Goal: Task Accomplishment & Management: Complete application form

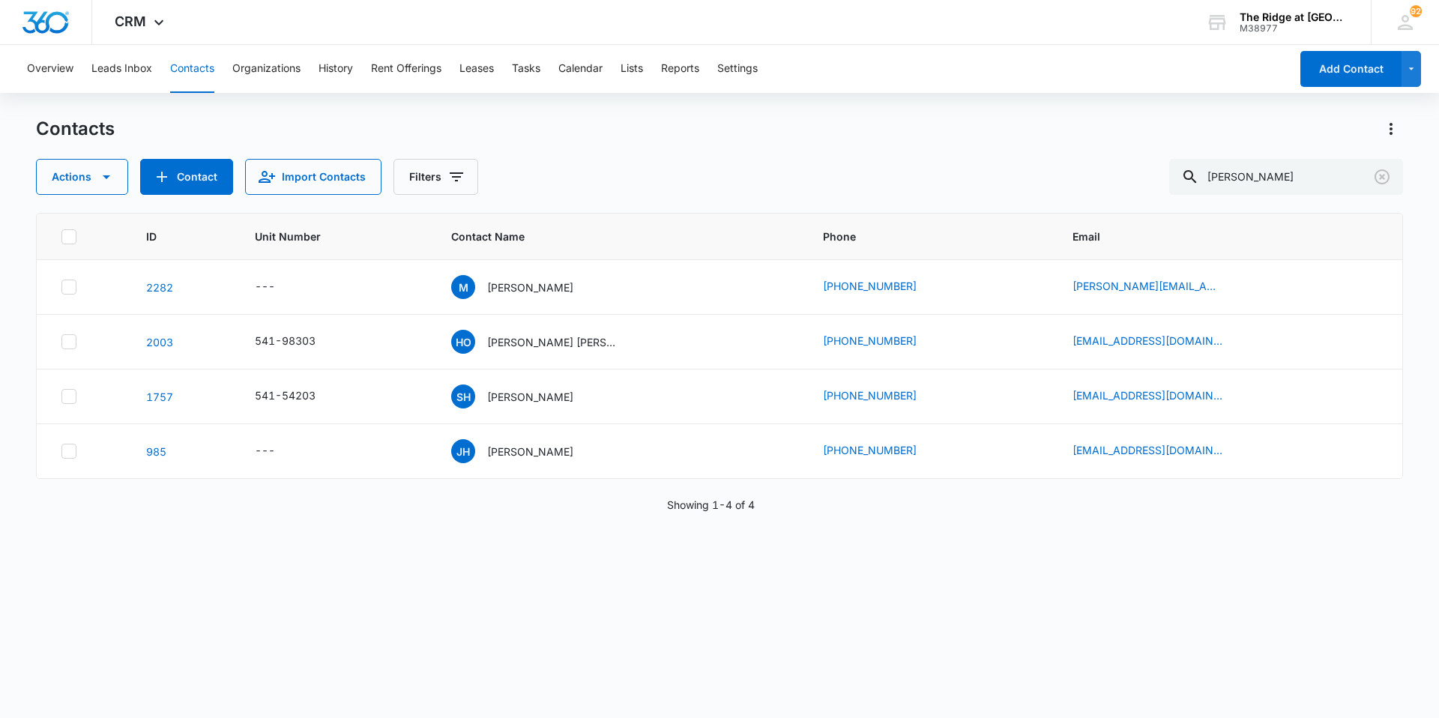
click at [189, 75] on button "Contacts" at bounding box center [192, 69] width 44 height 48
click at [531, 70] on button "Tasks" at bounding box center [526, 69] width 28 height 48
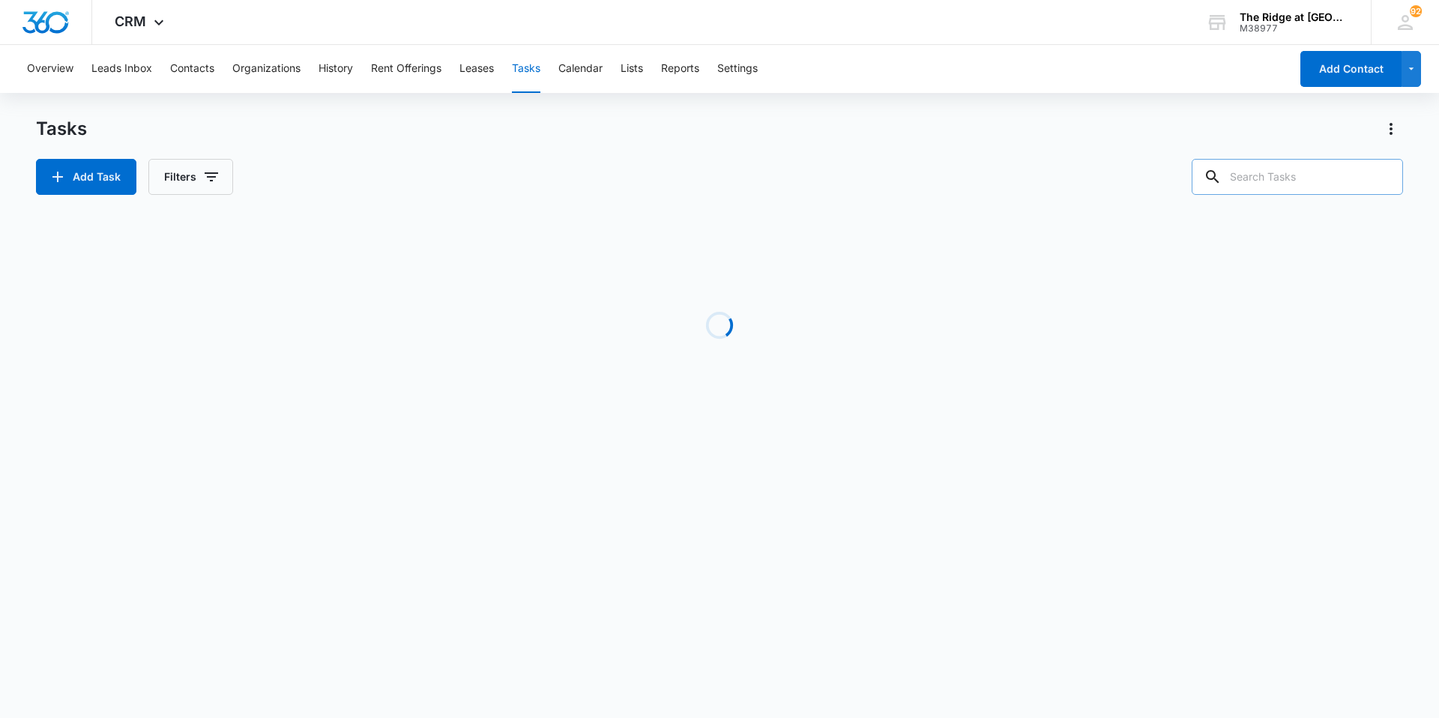
click at [1261, 178] on input "text" at bounding box center [1297, 177] width 211 height 36
click at [91, 165] on button "Add Task" at bounding box center [86, 177] width 100 height 36
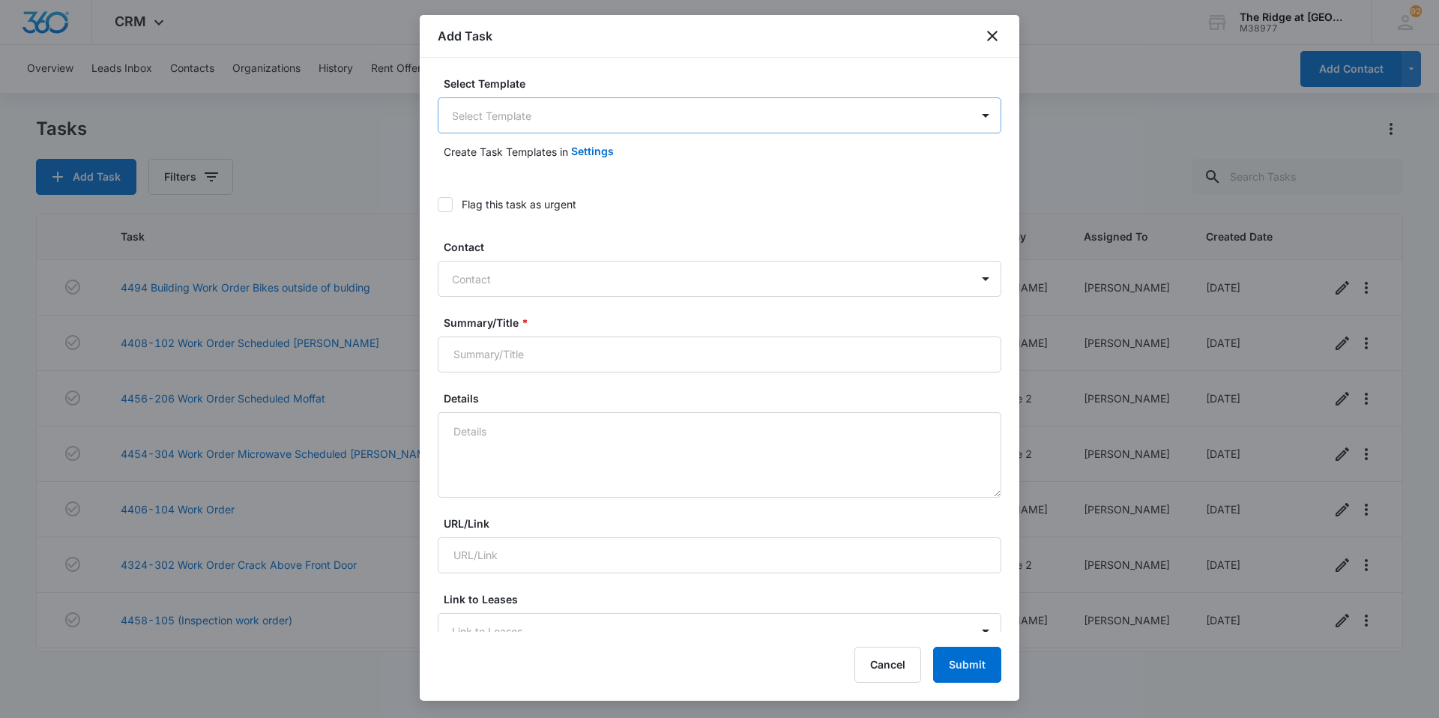
click at [528, 112] on body "CRM Apps Reputation Websites Forms CRM Email Social Content Intelligence Files …" at bounding box center [719, 359] width 1439 height 718
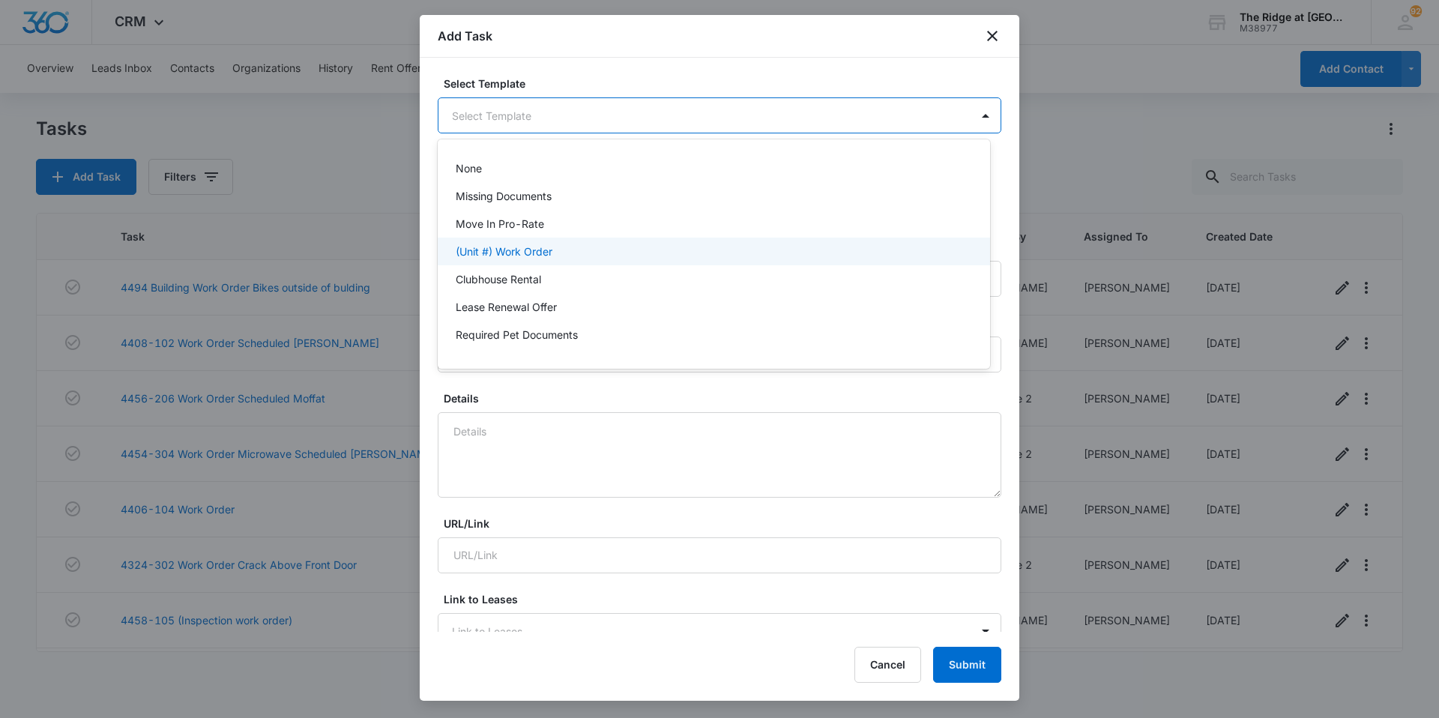
click at [496, 241] on div "(Unit #) Work Order" at bounding box center [714, 252] width 552 height 28
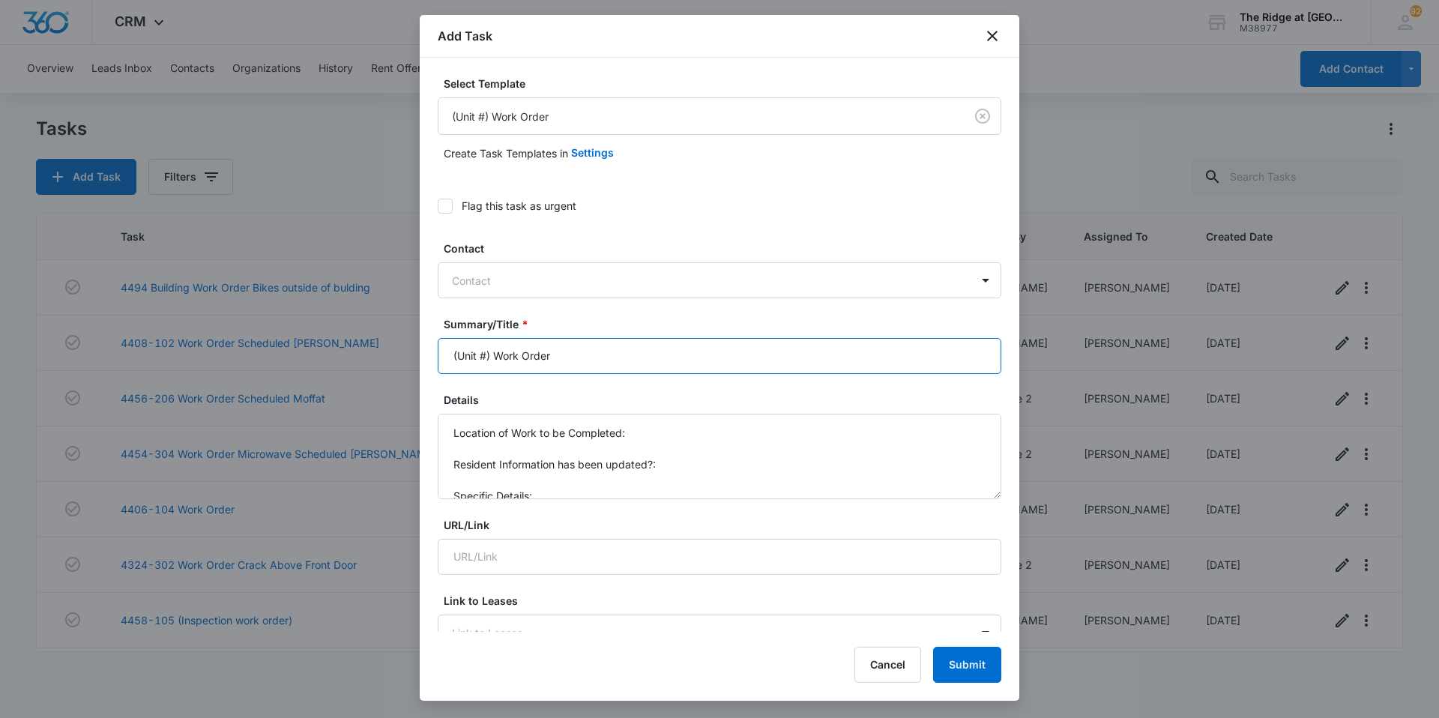
drag, startPoint x: 495, startPoint y: 360, endPoint x: 402, endPoint y: 362, distance: 93.0
click at [402, 362] on body "CRM Apps Reputation Websites Forms CRM Email Social Content Intelligence Files …" at bounding box center [719, 359] width 1439 height 718
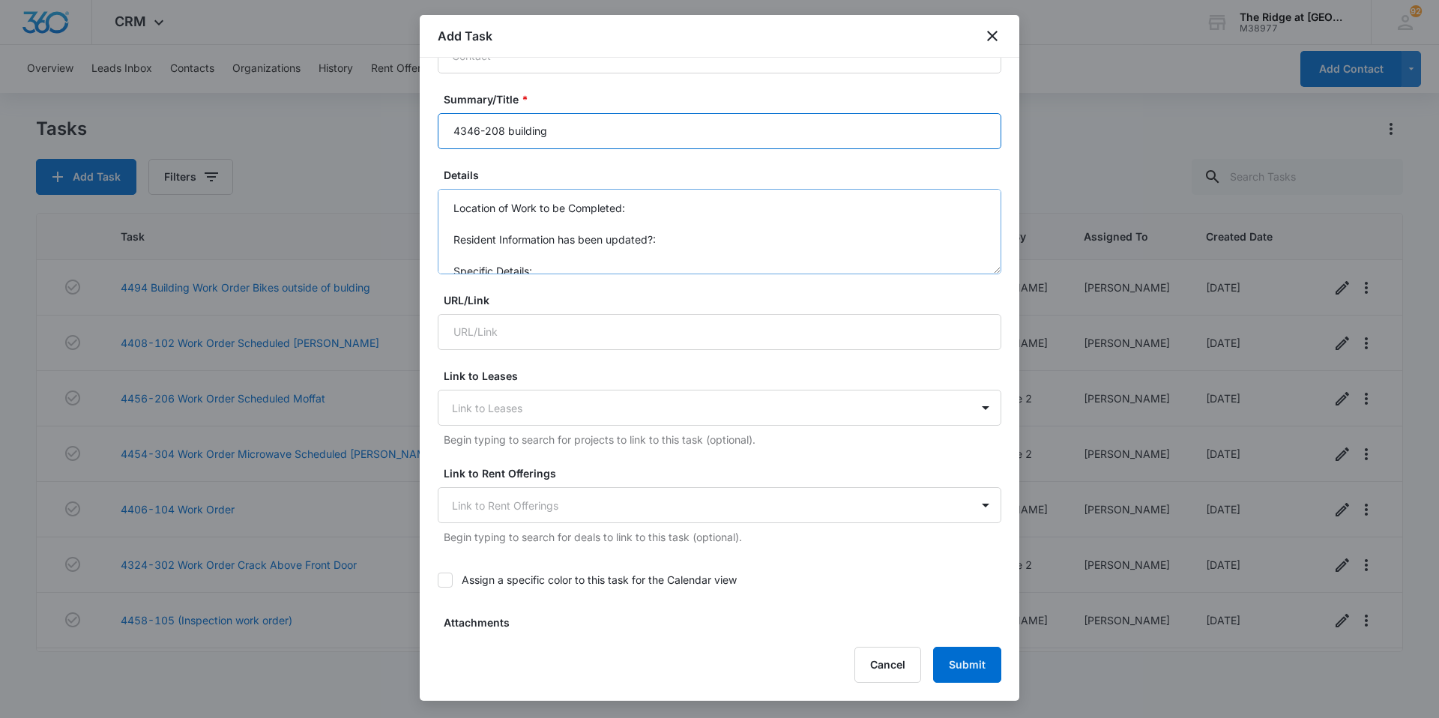
type input "4346-208 building"
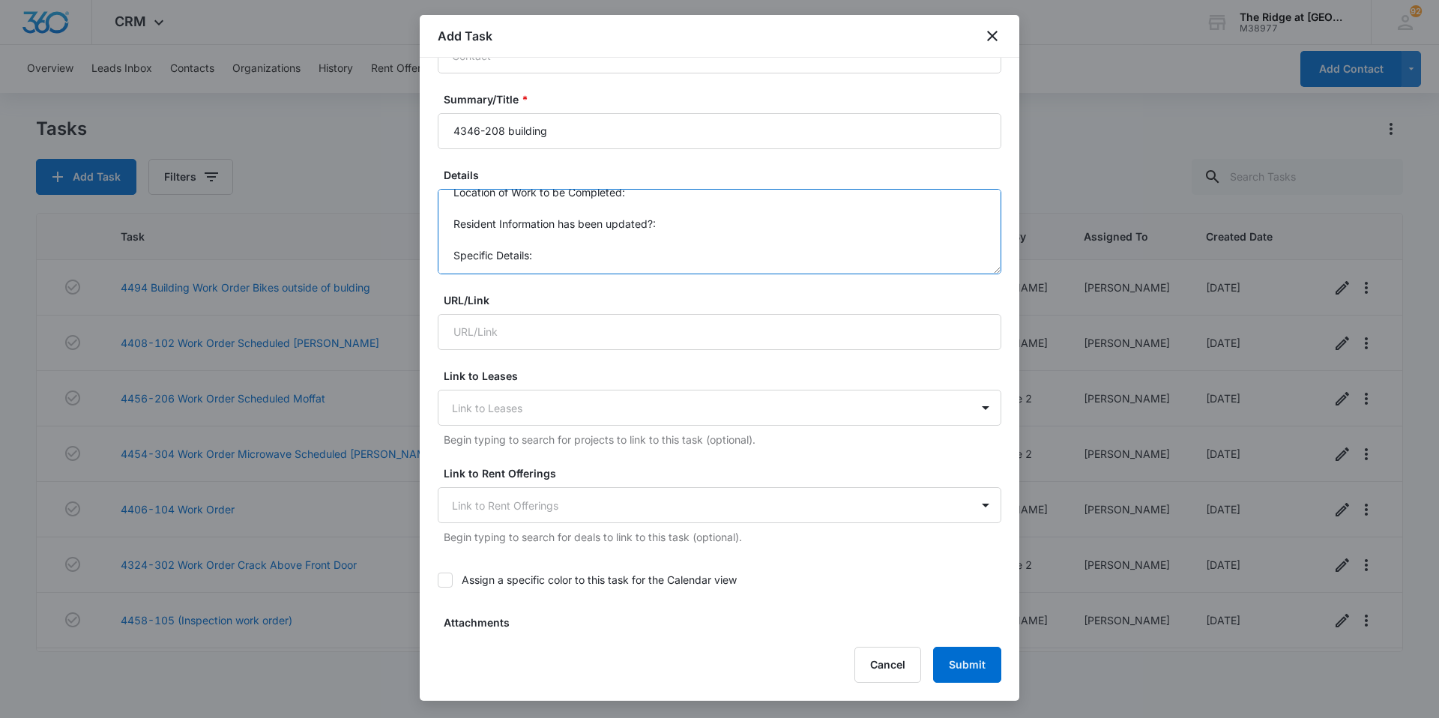
scroll to position [0, 0]
drag, startPoint x: 538, startPoint y: 271, endPoint x: 445, endPoint y: 172, distance: 135.7
click at [445, 172] on div "Details Location of Work to be Completed: Resident Information has been updated…" at bounding box center [720, 220] width 564 height 107
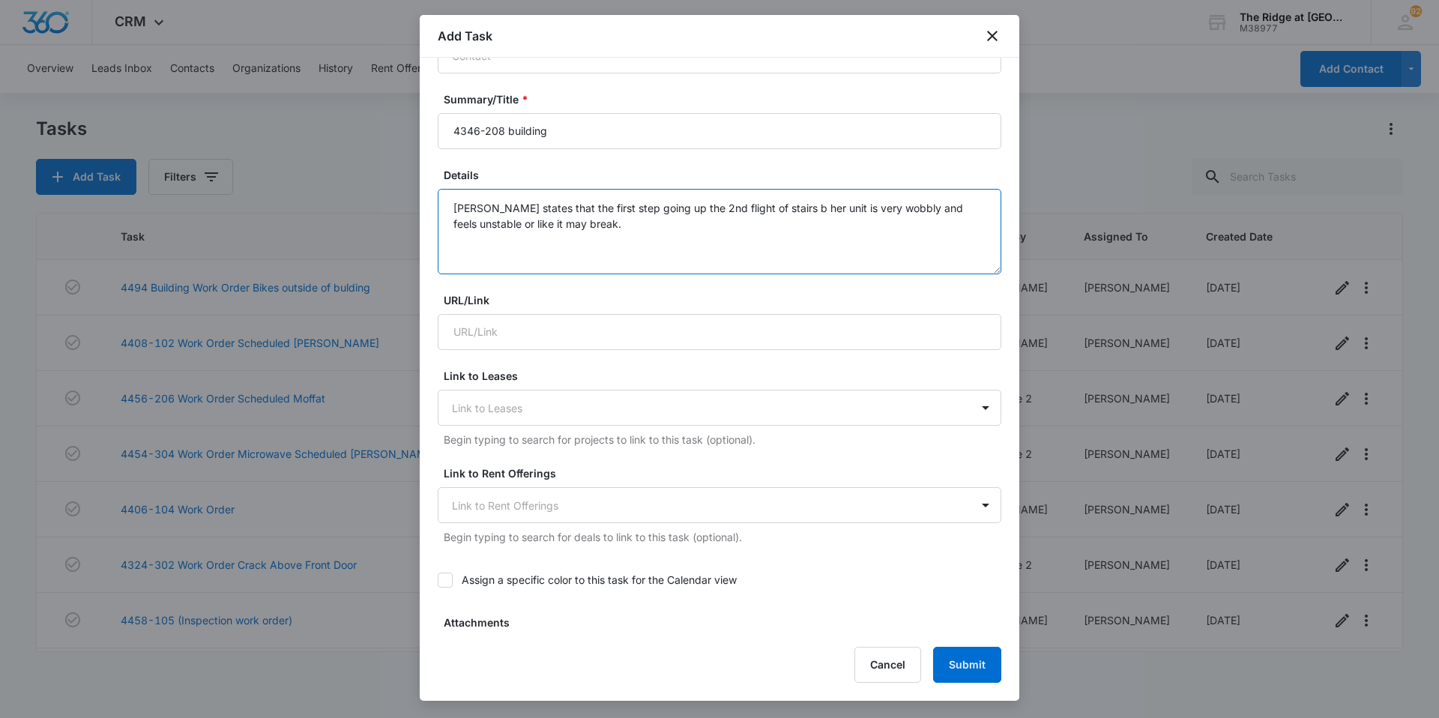
click at [771, 208] on textarea "Tenant states that the first step going up the 2nd flight of stairs b her unit …" at bounding box center [720, 231] width 564 height 85
click at [772, 209] on textarea "Tenant states that the first step going up the 2nd flight of stairs b her unit …" at bounding box center [720, 231] width 564 height 85
click at [708, 228] on textarea "Tenant states that the first step going up the 2nd flight of stairs by her unit…" at bounding box center [720, 231] width 564 height 85
click at [780, 204] on textarea "Tenant states that the first step going up the 2nd flight of stairs by her unit…" at bounding box center [720, 231] width 564 height 85
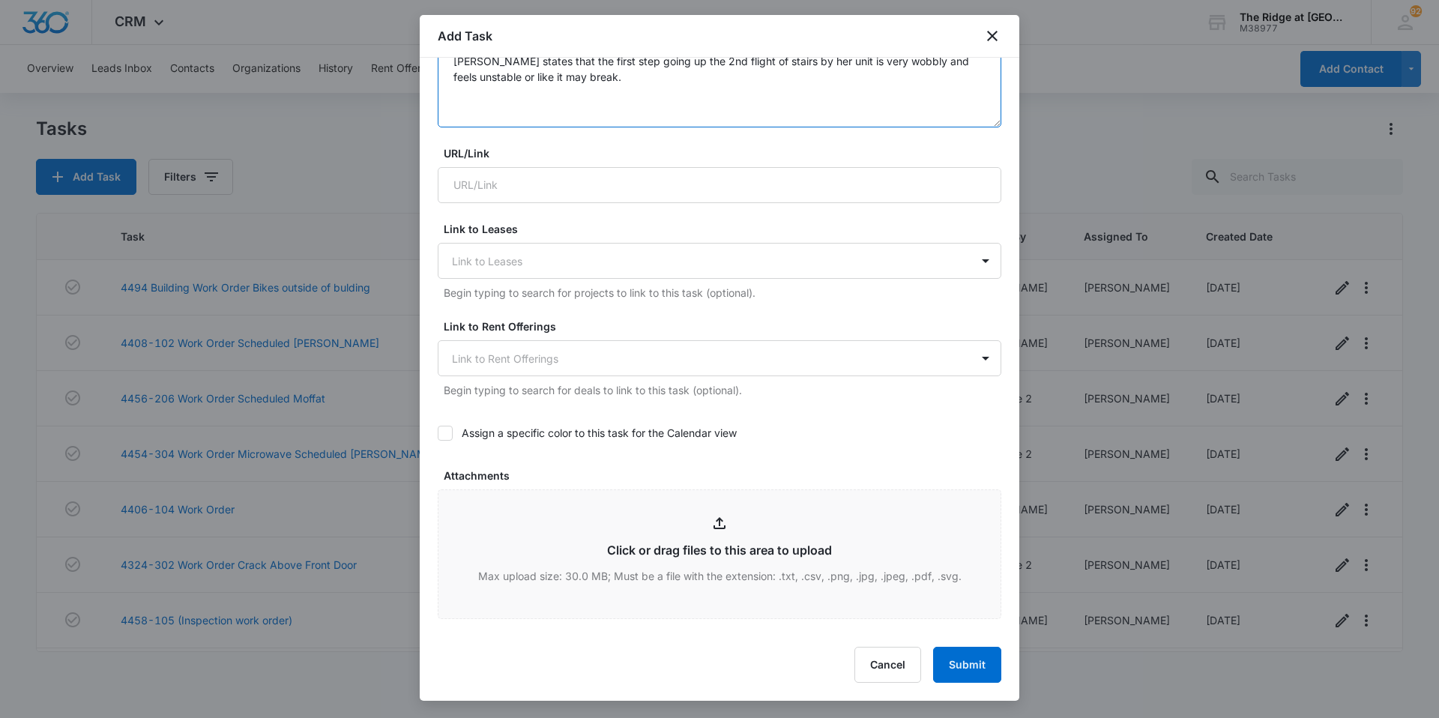
scroll to position [750, 0]
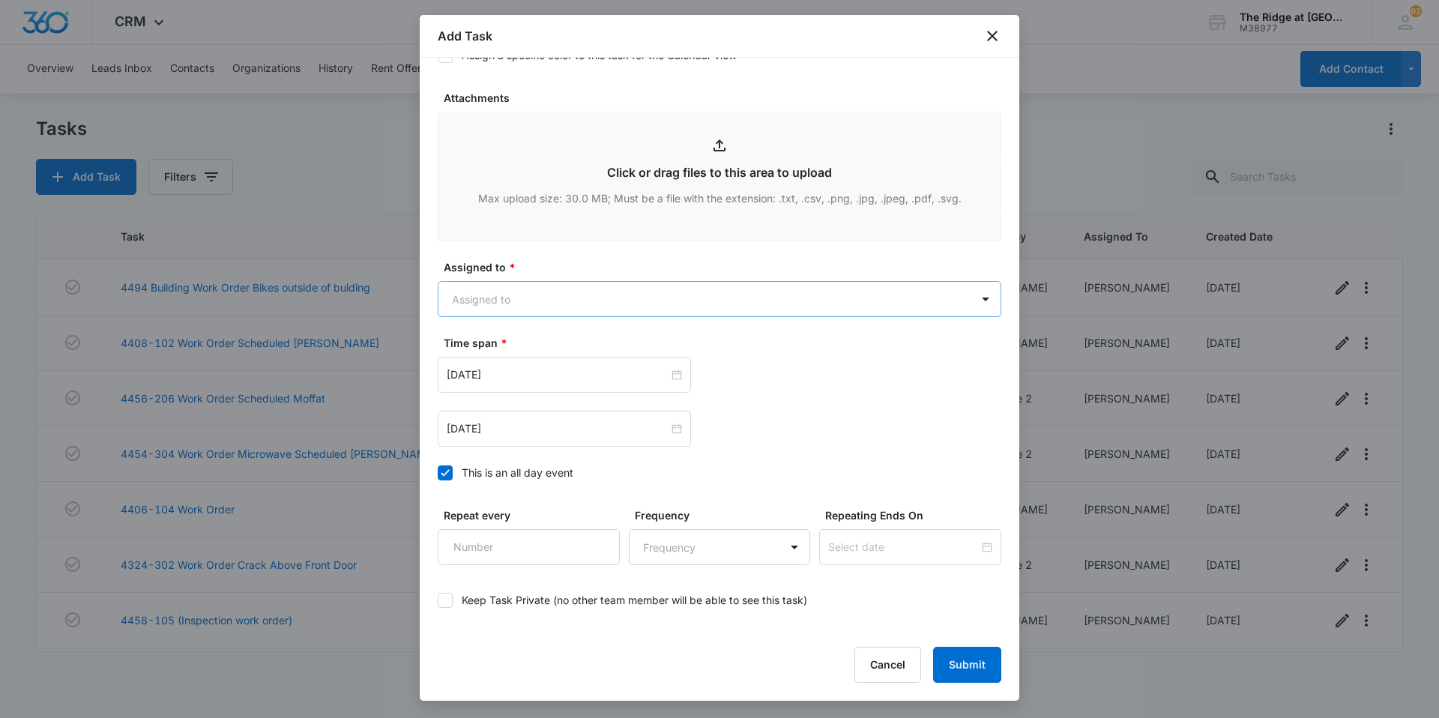
type textarea "Tenant states that the first step going up the 2nd flight of stairs by her unit…"
click at [505, 294] on body "CRM Apps Reputation Websites Forms CRM Email Social Content Intelligence Files …" at bounding box center [719, 359] width 1439 height 718
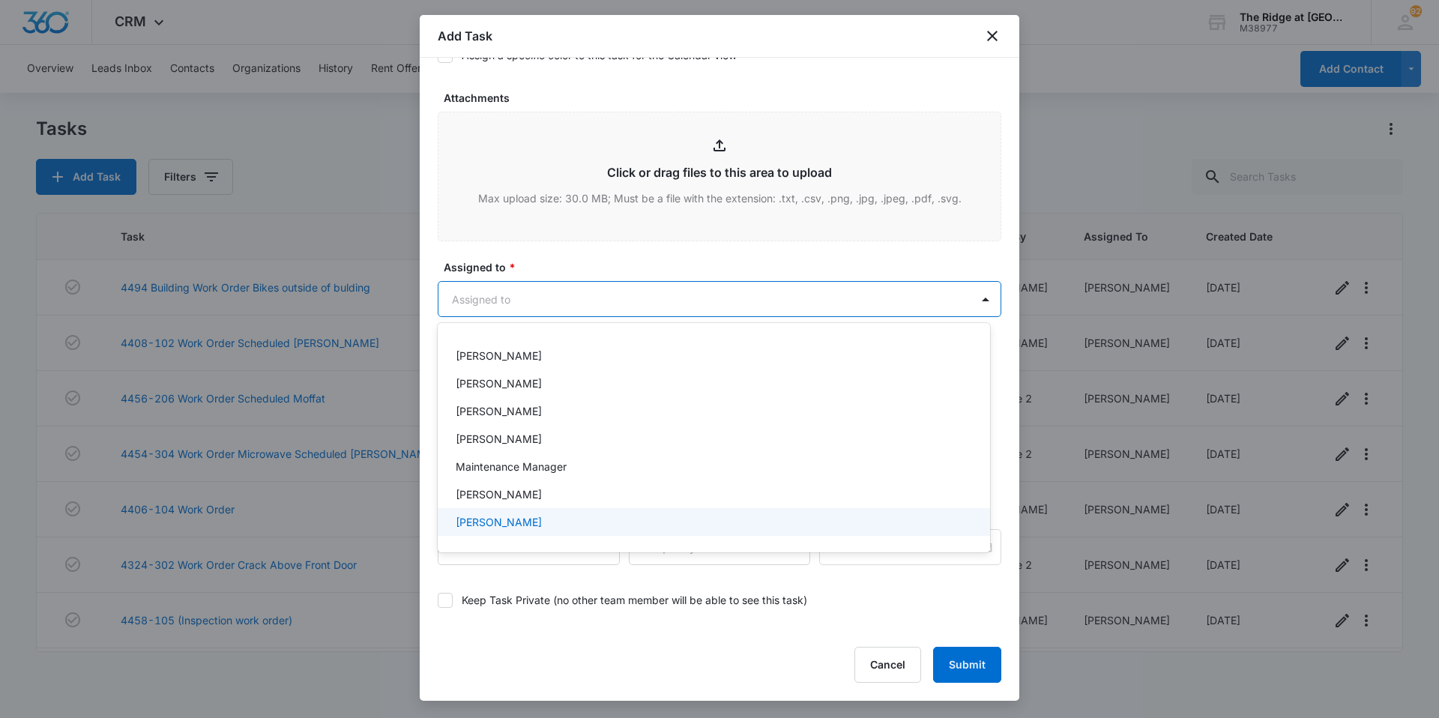
scroll to position [150, 0]
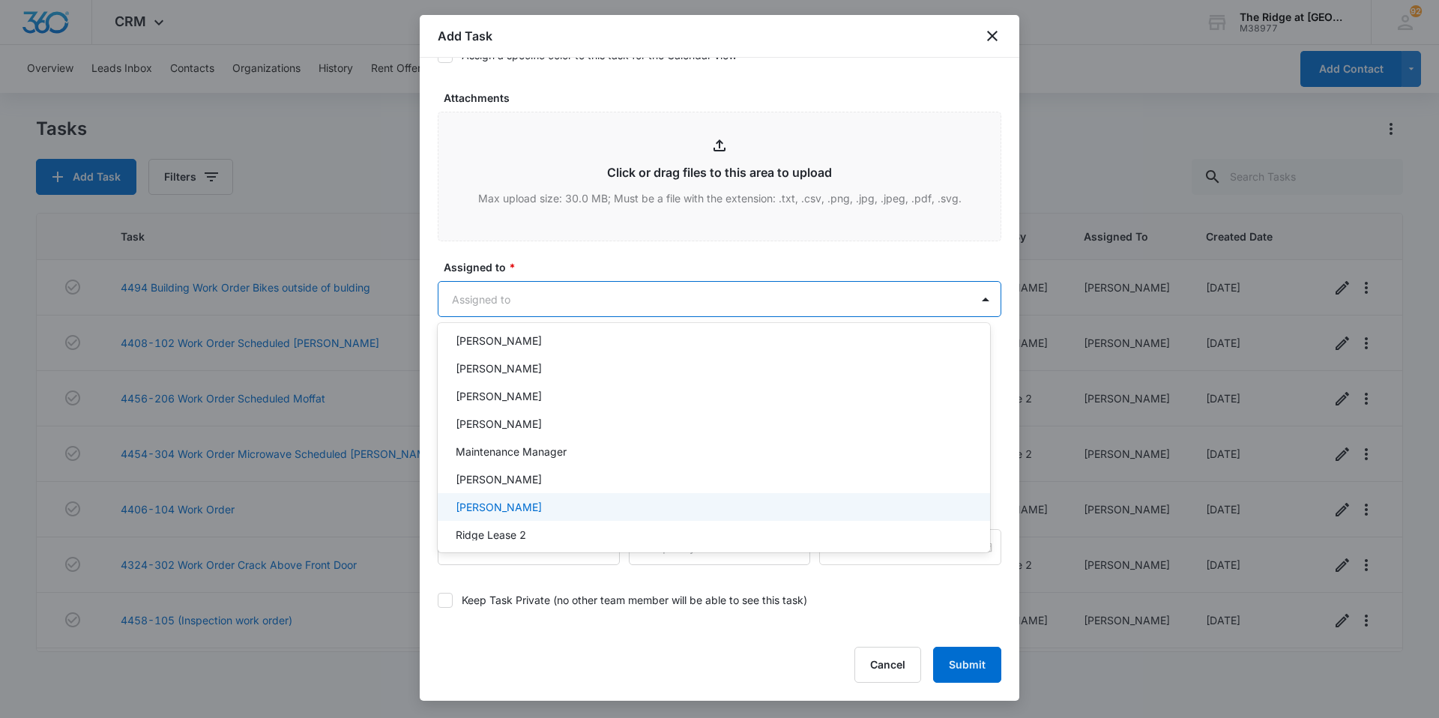
click at [521, 507] on p "Ricardo Marin" at bounding box center [499, 507] width 86 height 16
click at [612, 272] on div at bounding box center [719, 359] width 1439 height 718
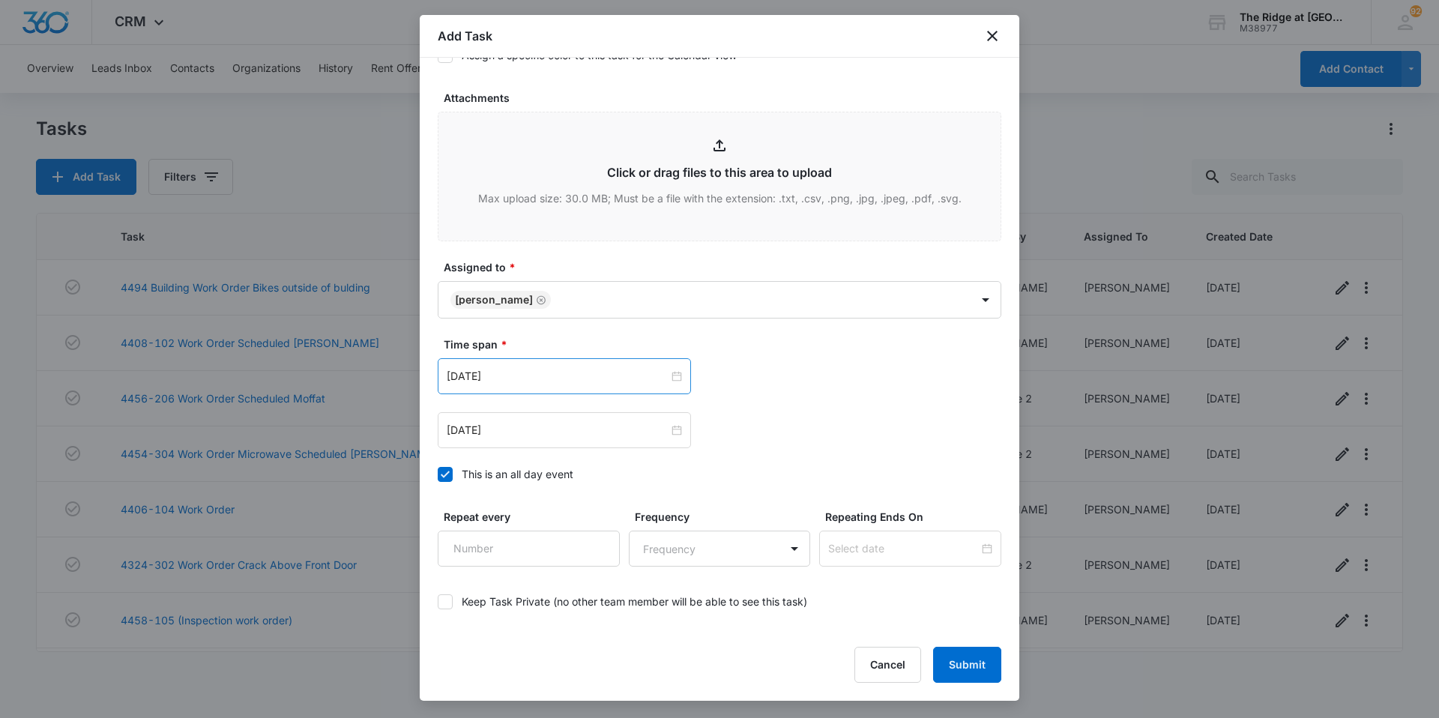
click at [684, 379] on div "Aug 1, 2023" at bounding box center [564, 376] width 253 height 36
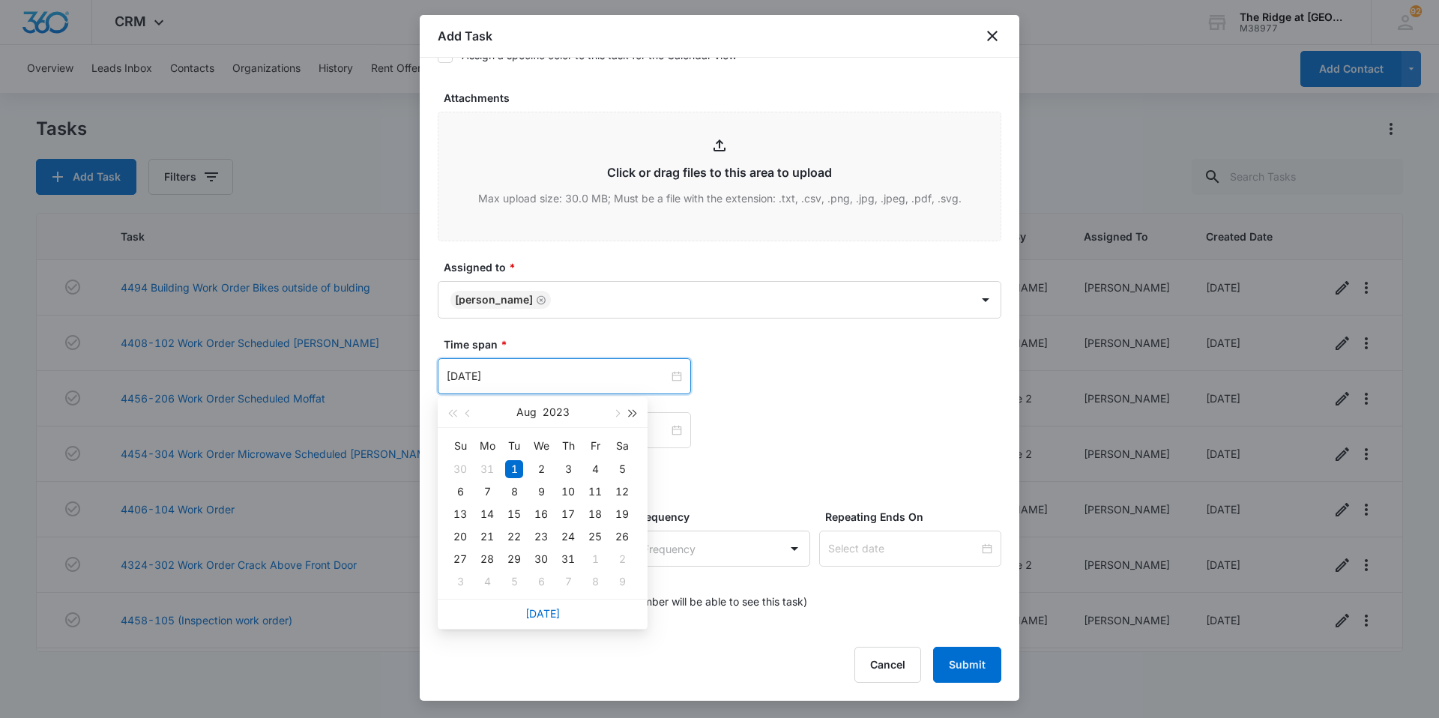
click at [631, 416] on button "button" at bounding box center [633, 412] width 16 height 30
click at [618, 417] on button "button" at bounding box center [616, 412] width 16 height 30
type input "Oct 6, 2025"
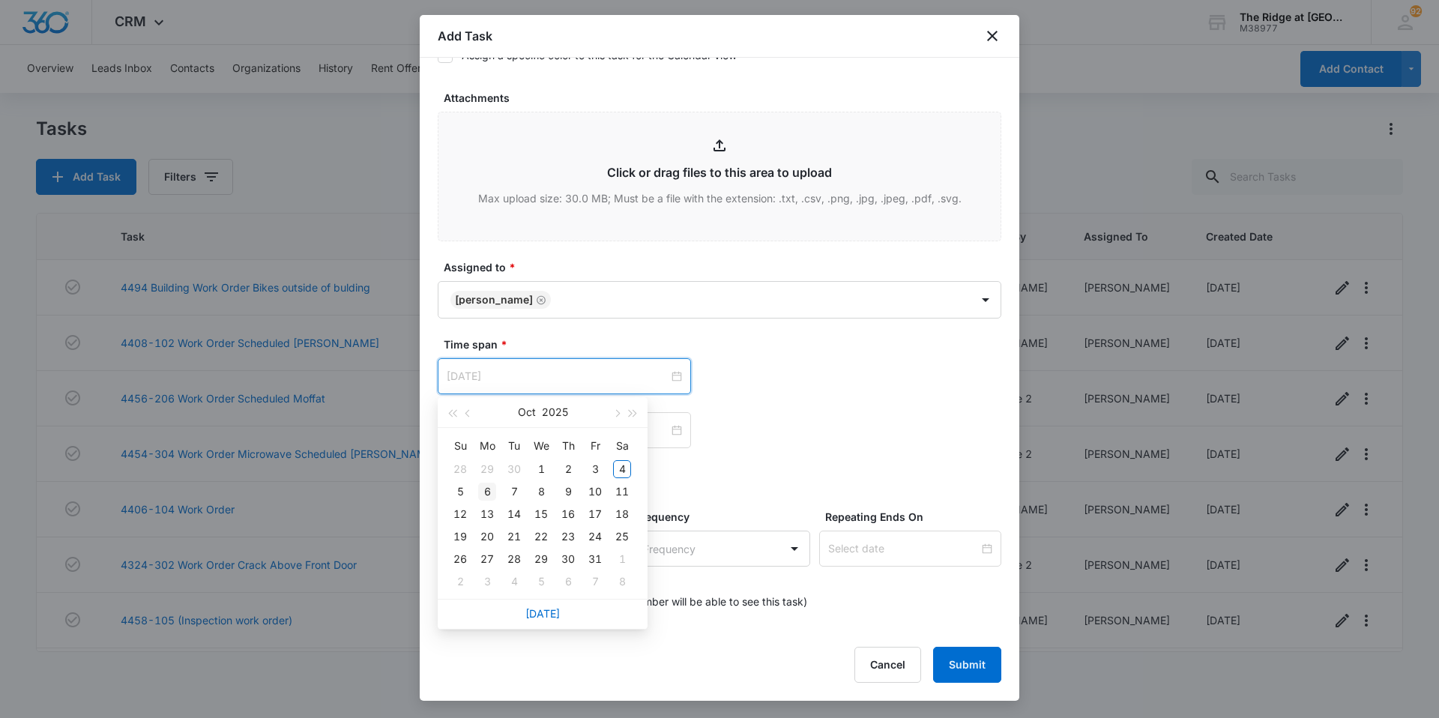
click at [484, 495] on div "6" at bounding box center [487, 492] width 18 height 18
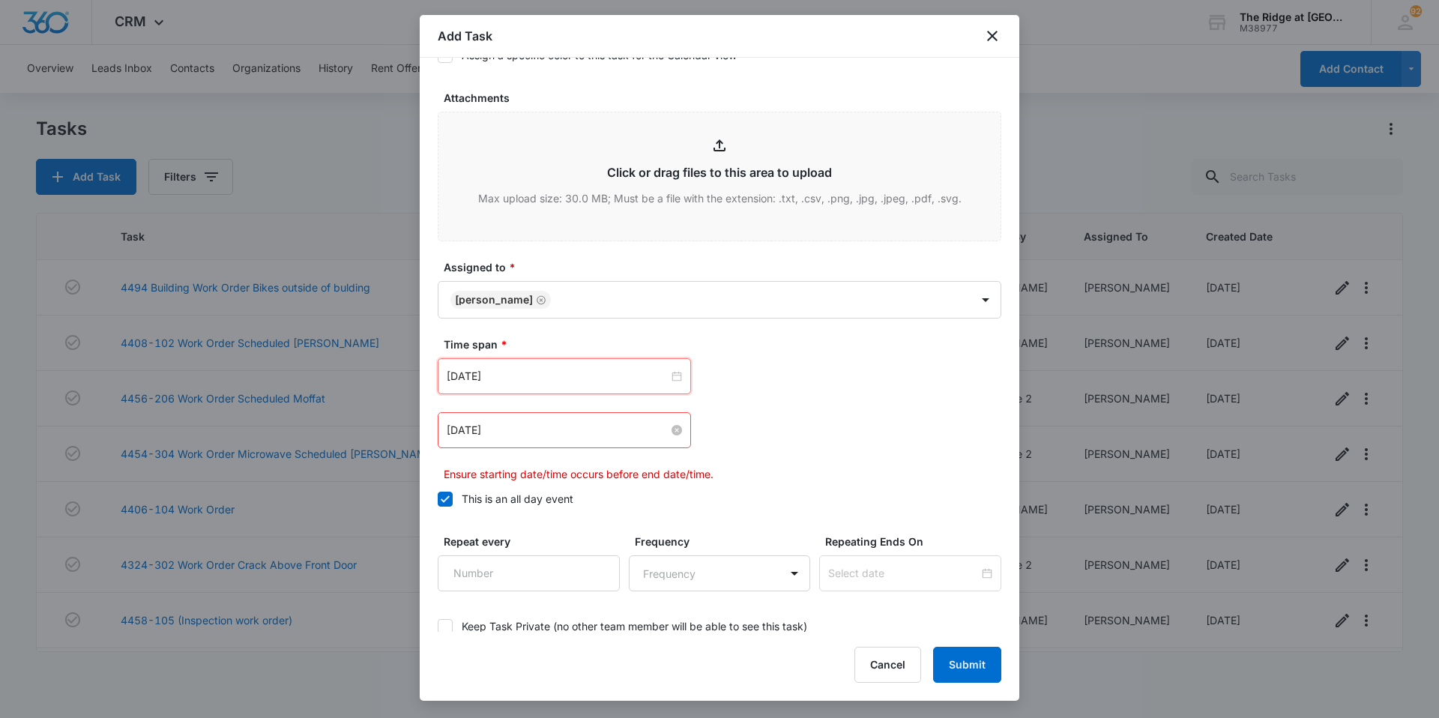
click at [633, 438] on input "Aug 2, 2023" at bounding box center [558, 430] width 222 height 16
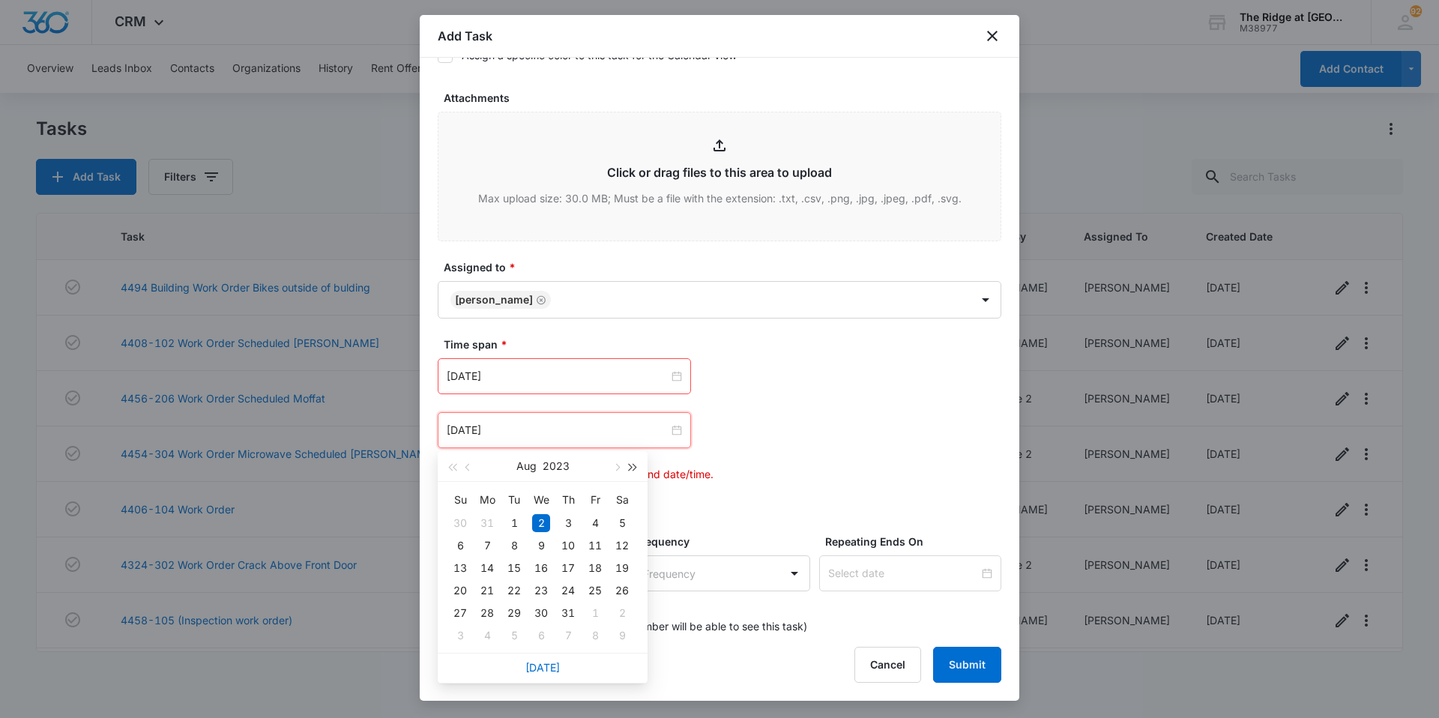
click at [633, 472] on button "button" at bounding box center [633, 466] width 16 height 30
click at [616, 466] on span "button" at bounding box center [615, 467] width 7 height 7
type input "Oct 8, 2025"
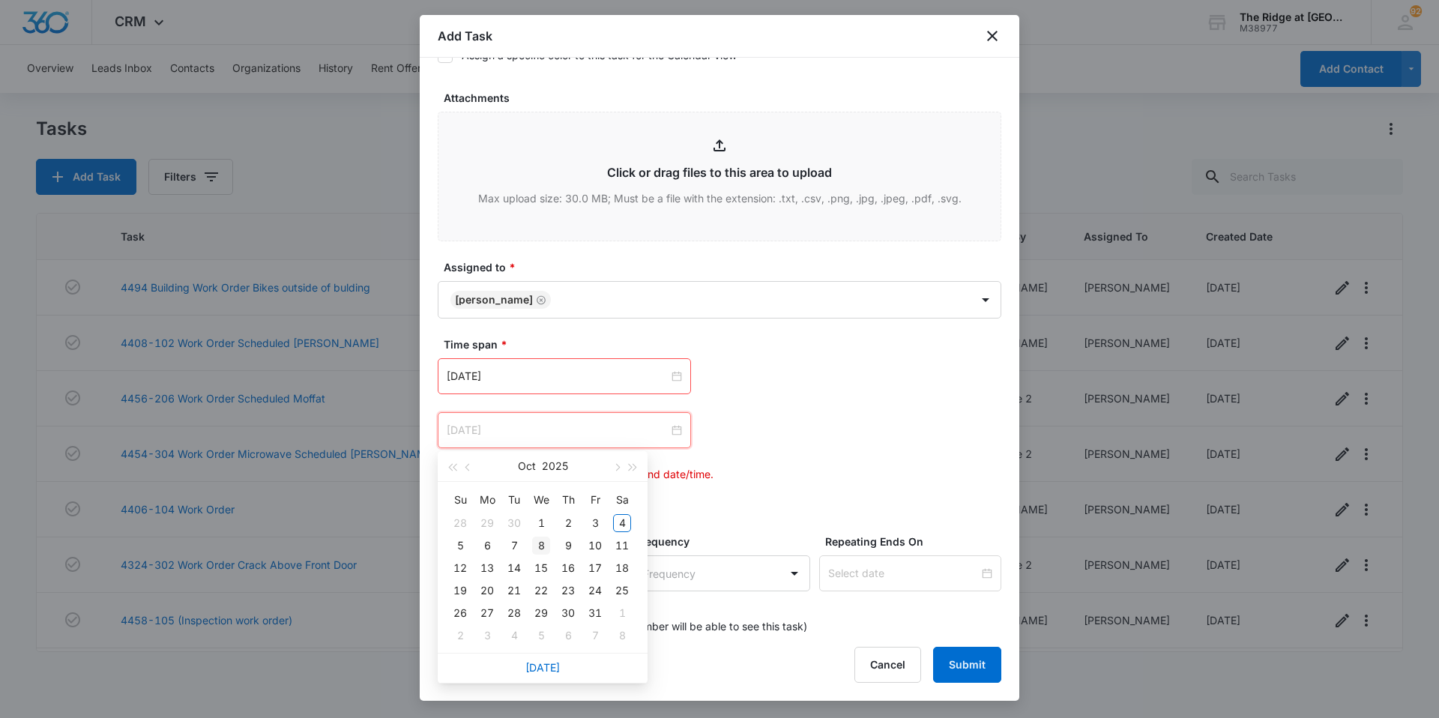
click at [540, 545] on div "8" at bounding box center [541, 546] width 18 height 18
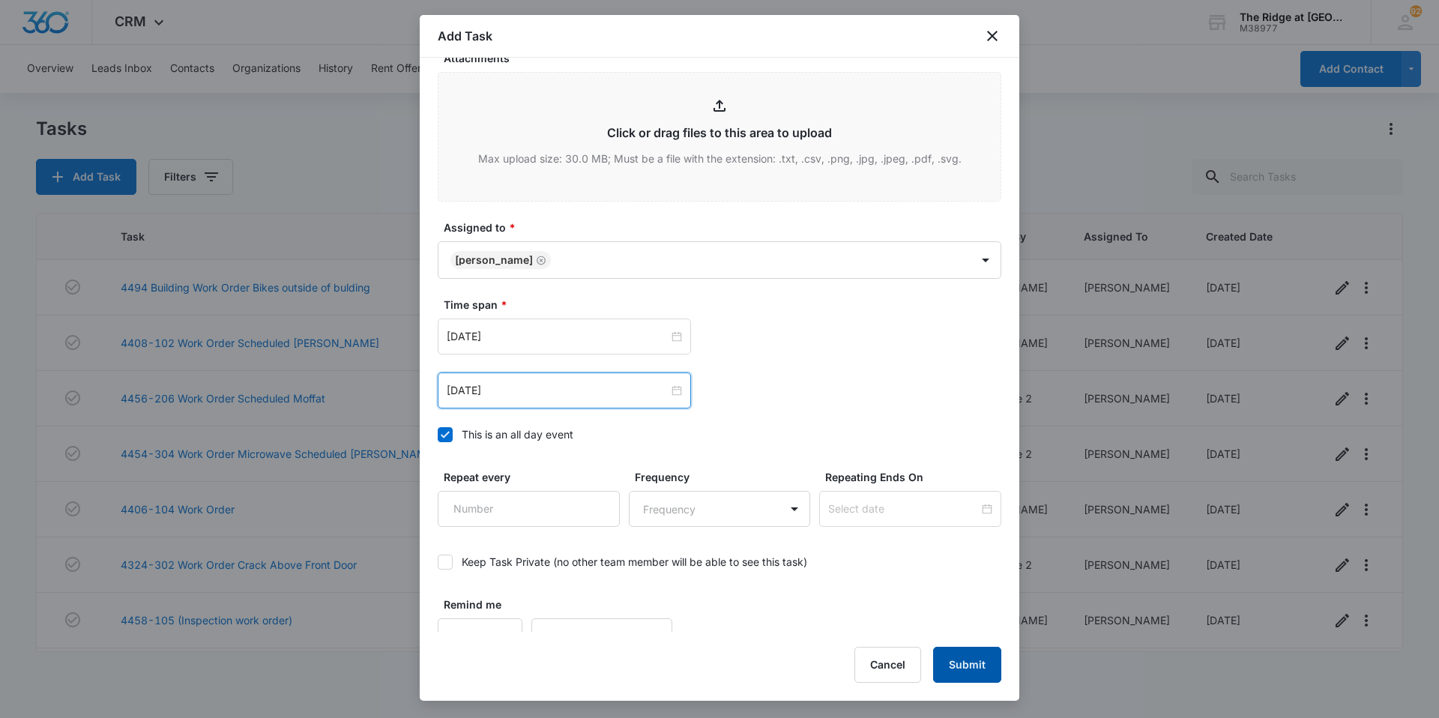
scroll to position [812, 0]
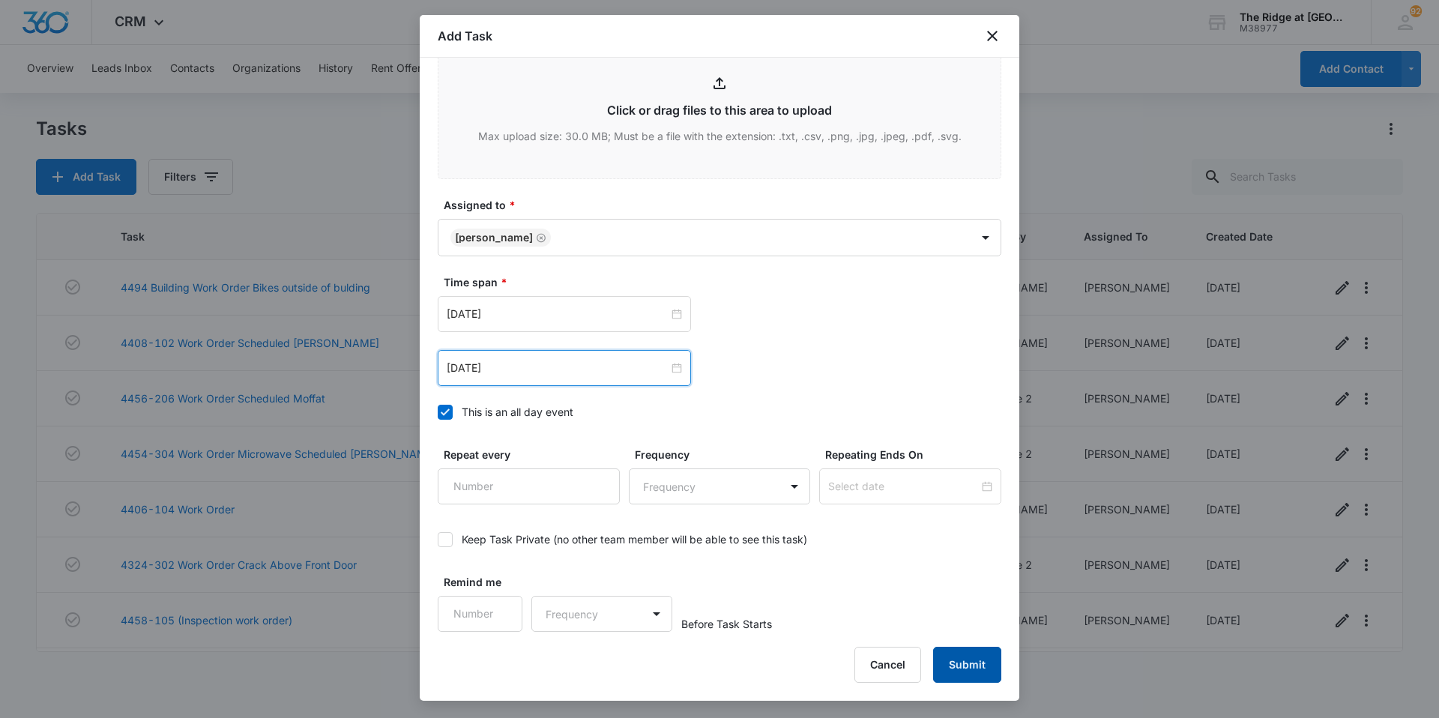
click at [982, 669] on button "Submit" at bounding box center [967, 665] width 68 height 36
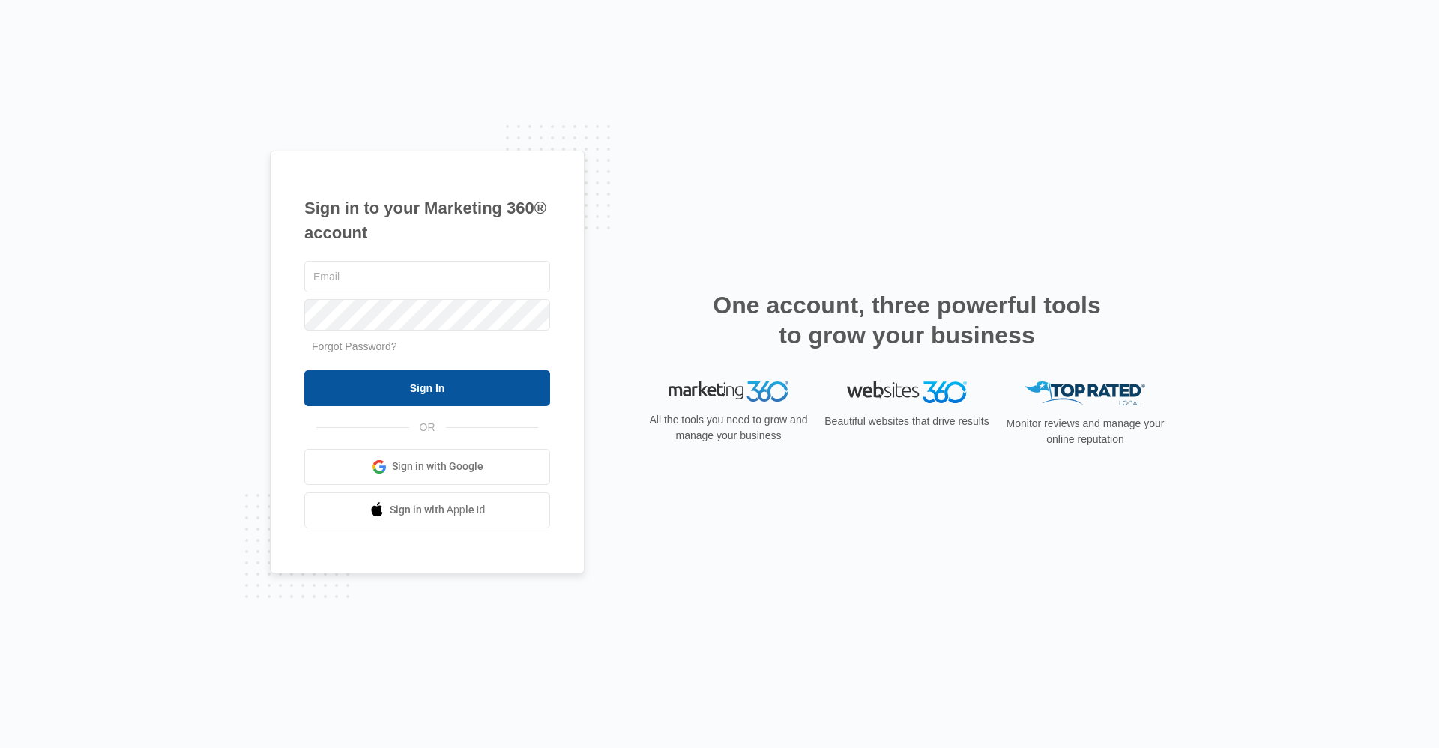
type input "Ridgelease@vintage-corp.com"
click at [501, 401] on input "Sign In" at bounding box center [427, 388] width 246 height 36
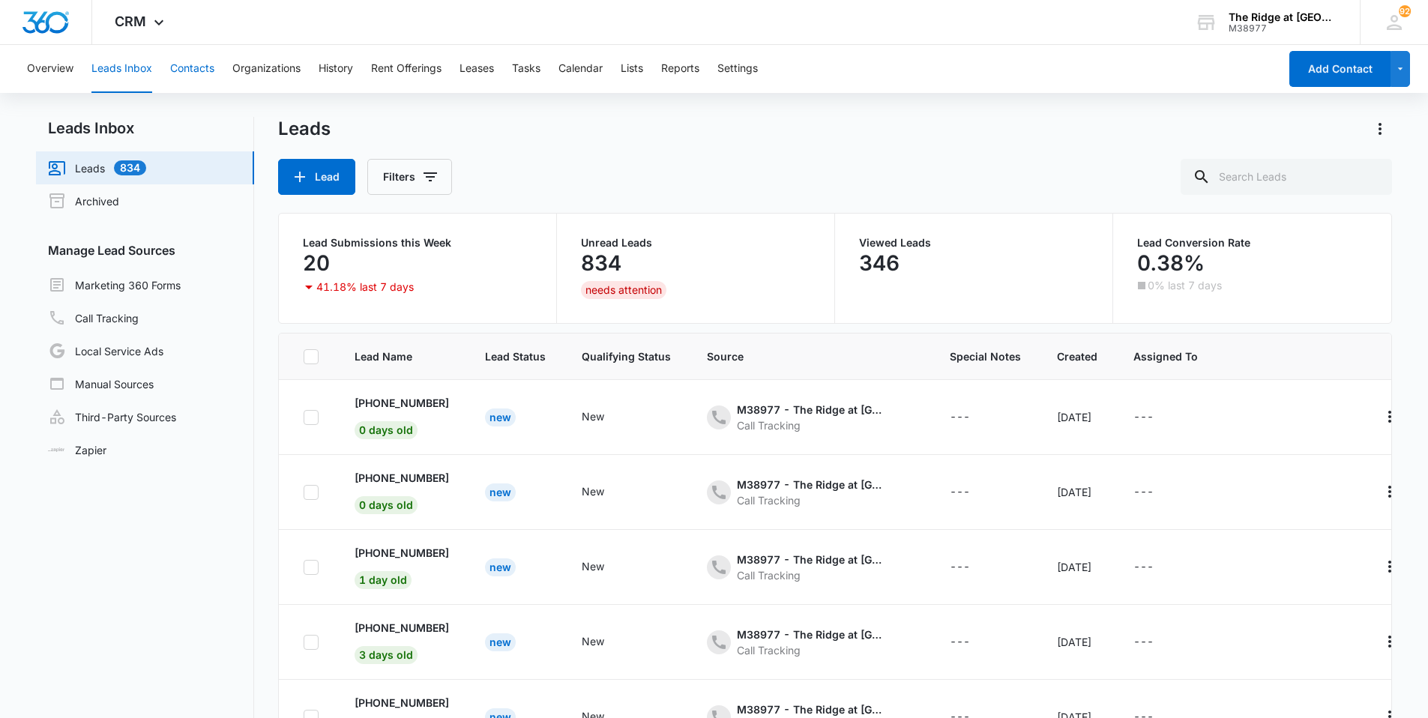
click at [211, 61] on button "Contacts" at bounding box center [192, 69] width 44 height 48
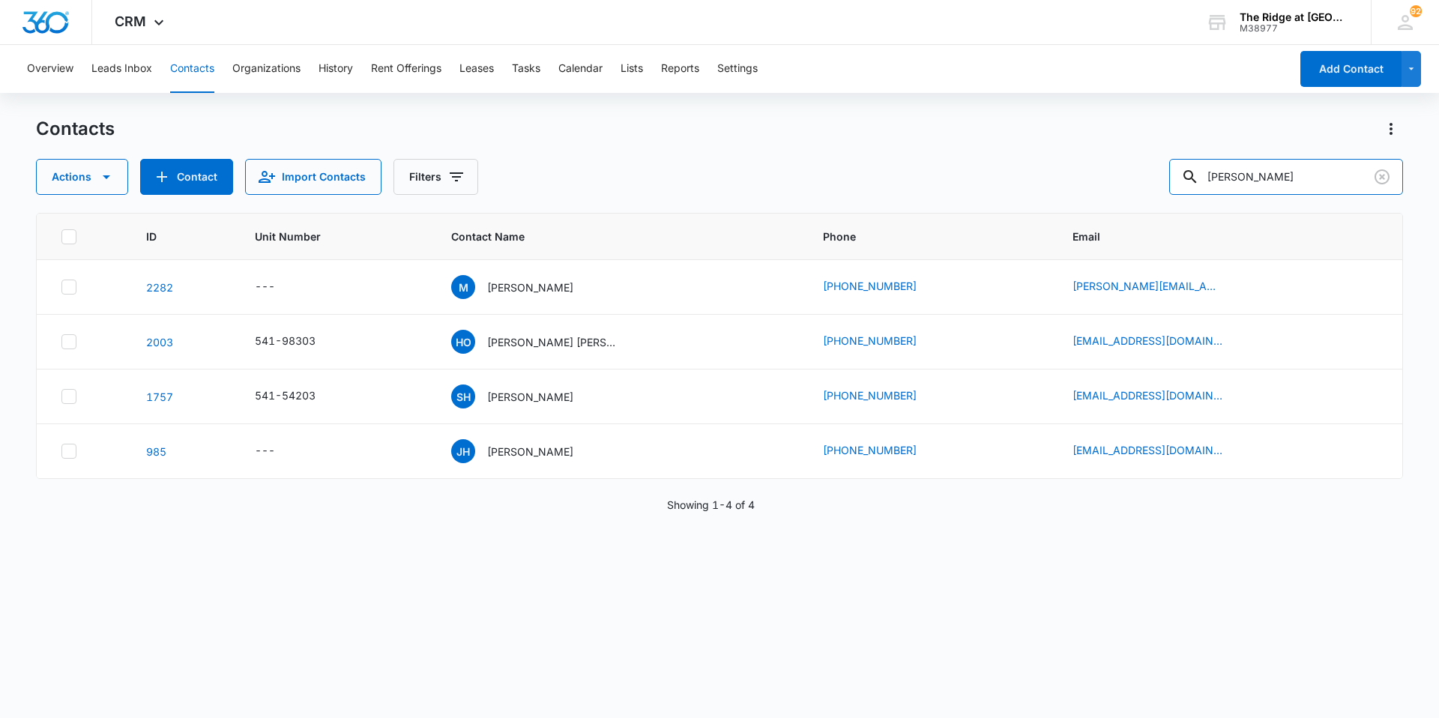
drag, startPoint x: 1275, startPoint y: 177, endPoint x: 1140, endPoint y: 174, distance: 134.9
click at [1140, 174] on div "Actions Contact Import Contacts Filters henry" at bounding box center [719, 177] width 1367 height 36
click at [1291, 165] on input "text" at bounding box center [1297, 177] width 211 height 36
type input "4368-202"
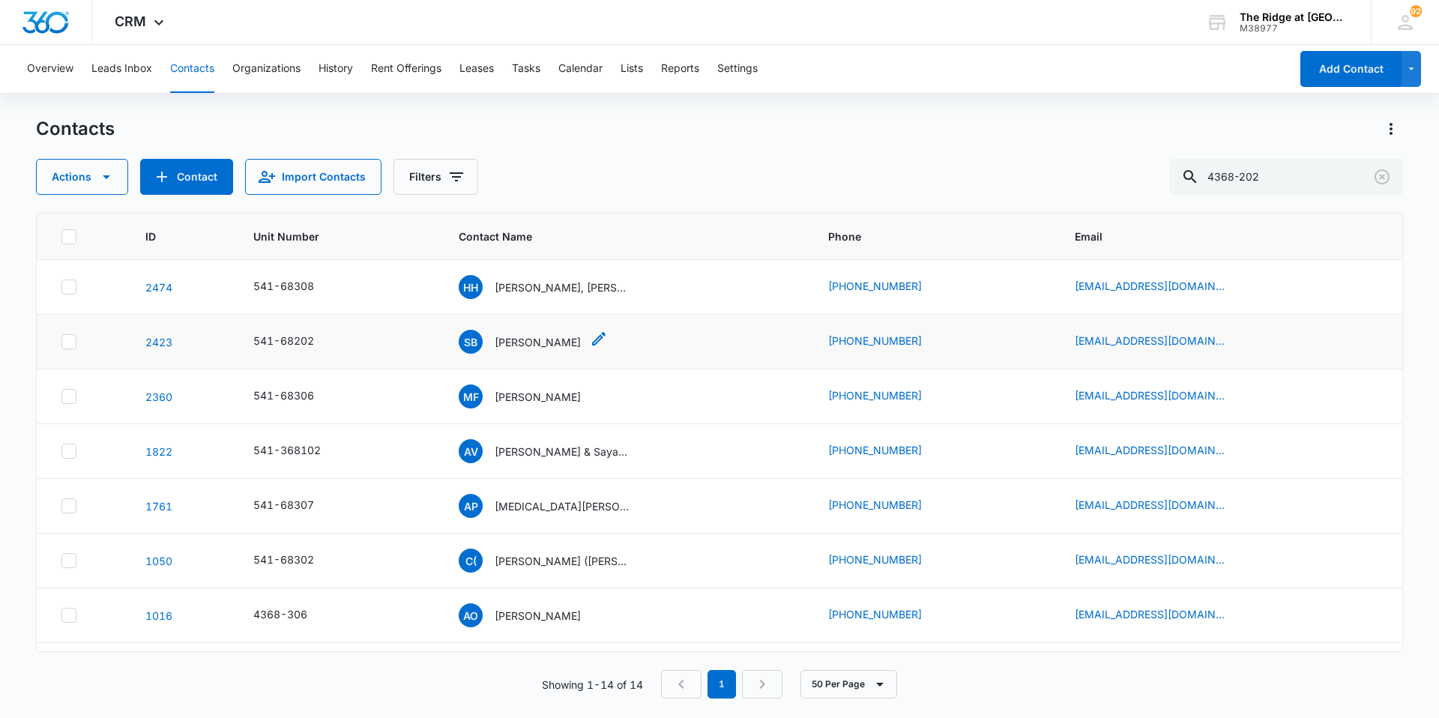
click at [523, 344] on p "Silvia Bazemore" at bounding box center [538, 342] width 86 height 16
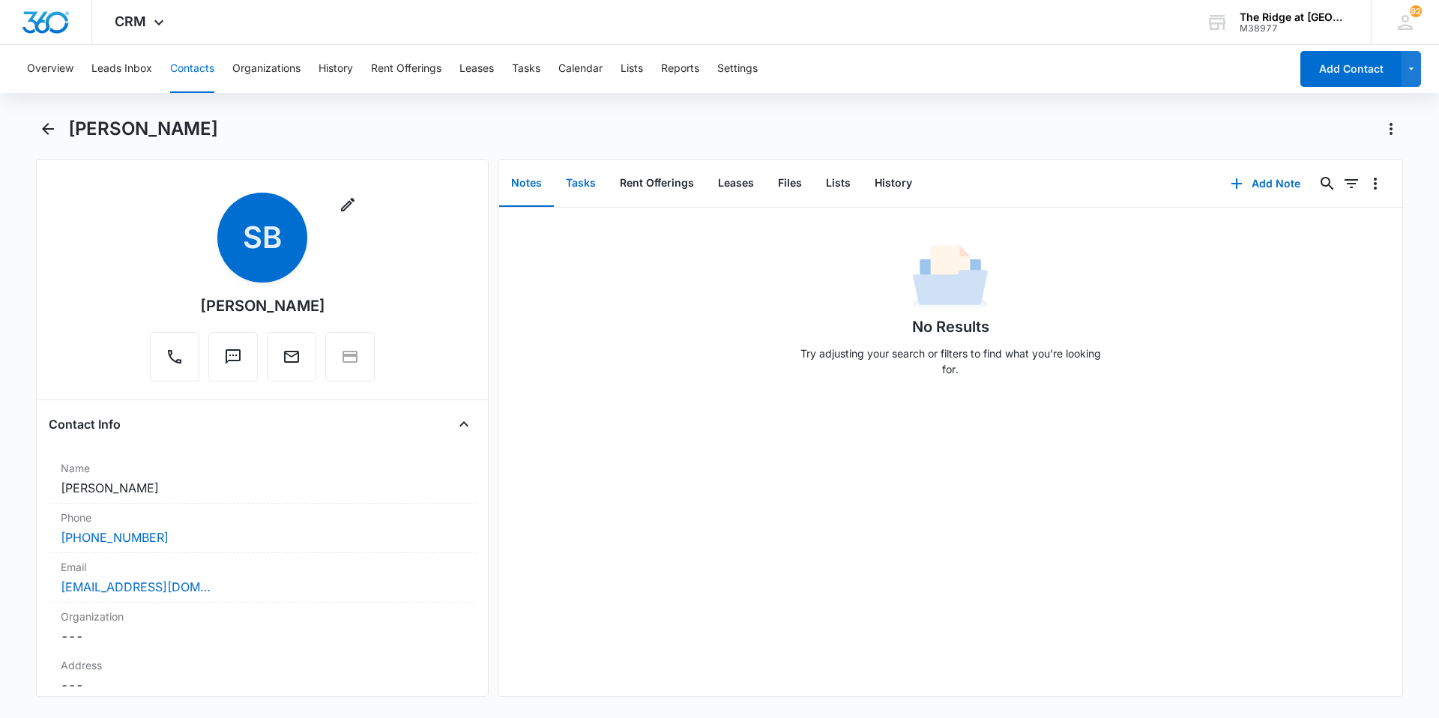
click at [587, 175] on button "Tasks" at bounding box center [581, 183] width 54 height 46
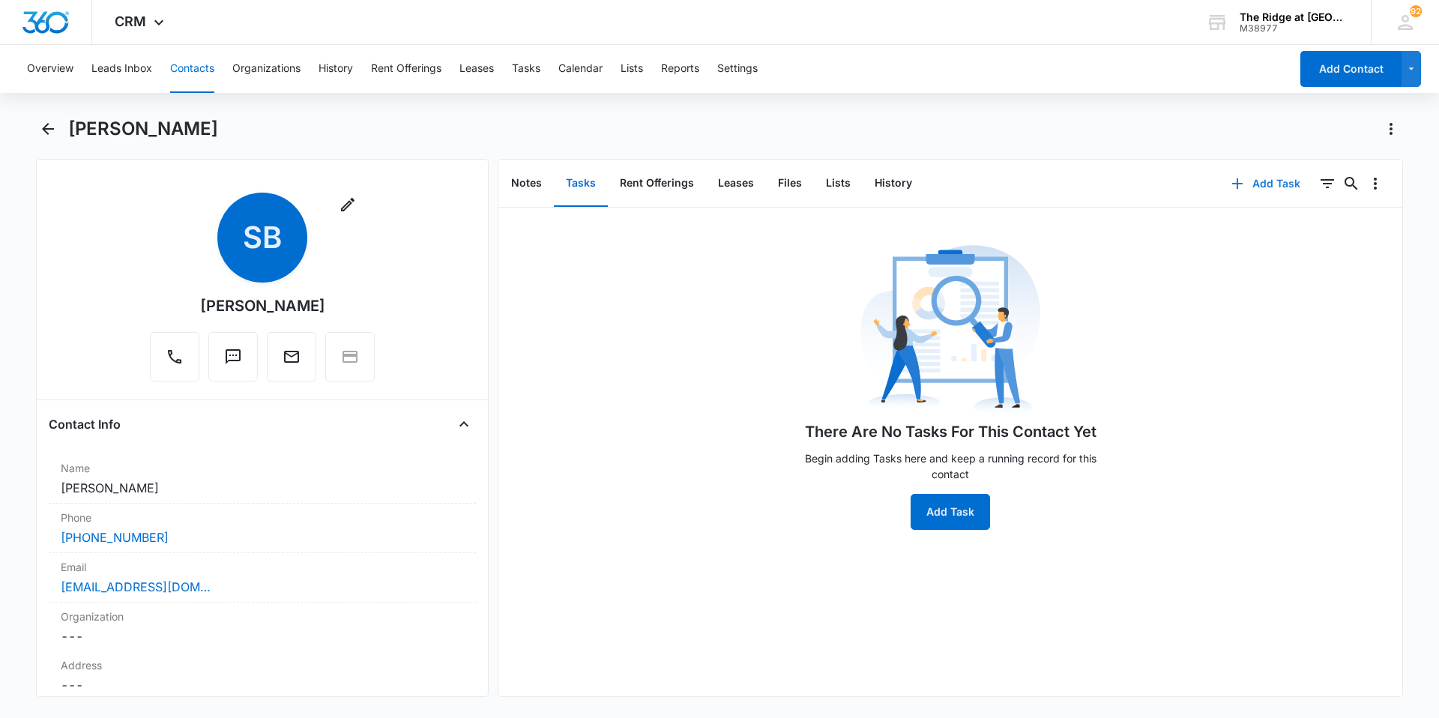
click at [1264, 186] on button "Add Task" at bounding box center [1265, 184] width 99 height 36
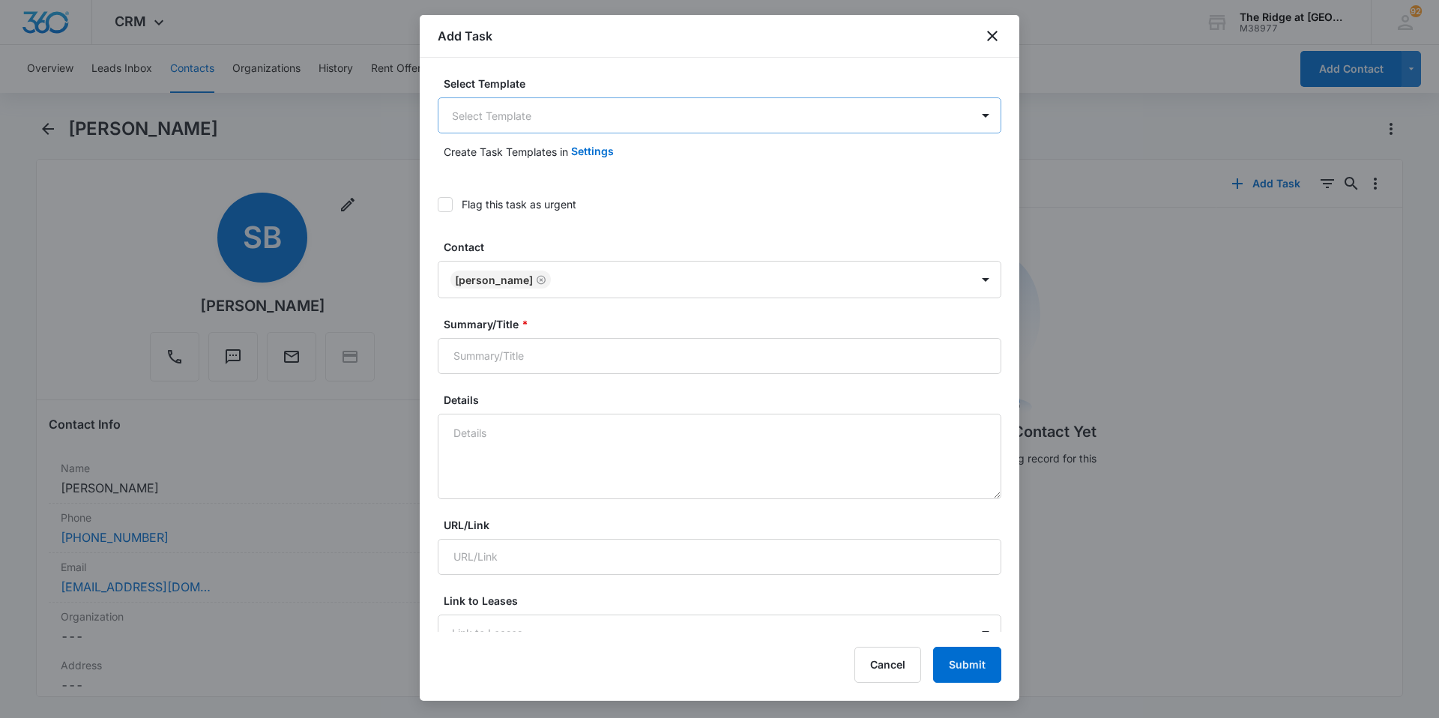
click at [537, 107] on body "CRM Apps Reputation Websites Forms CRM Email Social Content Intelligence Files …" at bounding box center [719, 359] width 1439 height 718
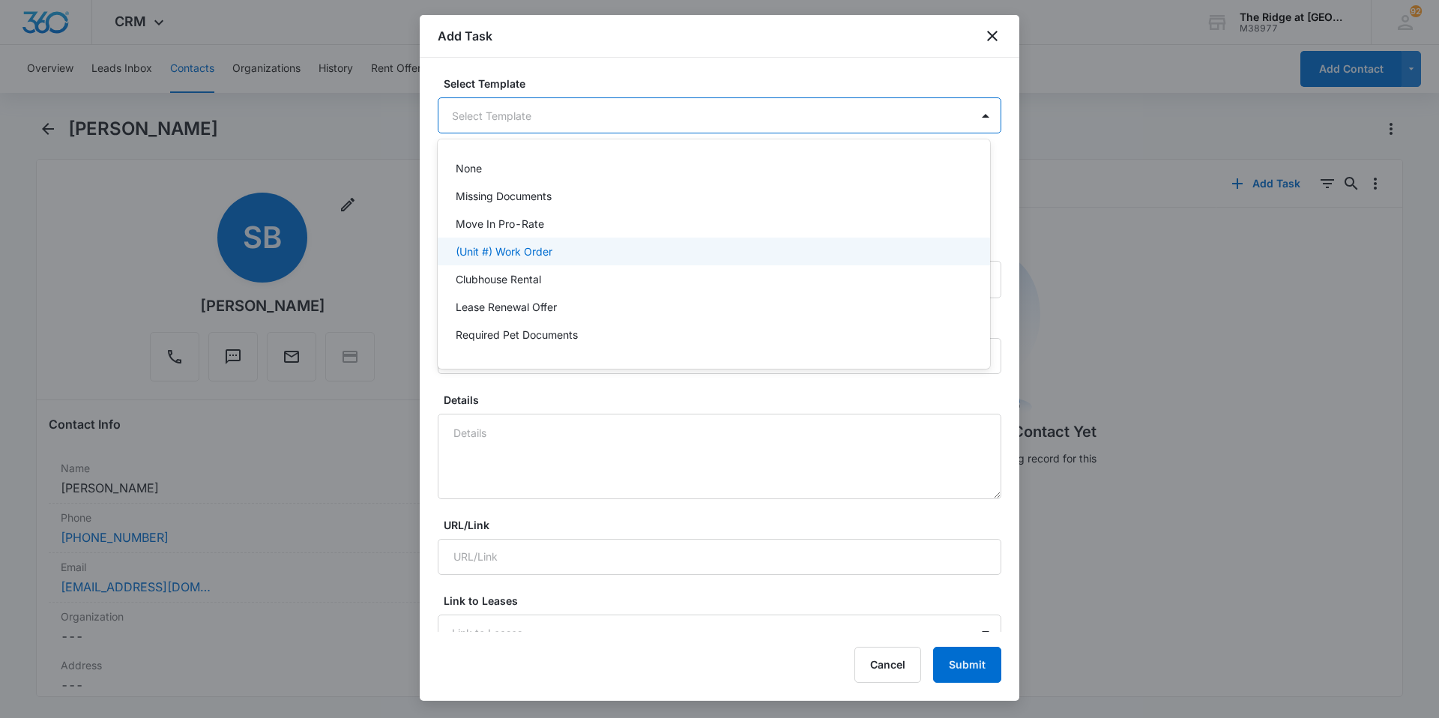
click at [517, 249] on p "(Unit #) Work Order" at bounding box center [504, 252] width 97 height 16
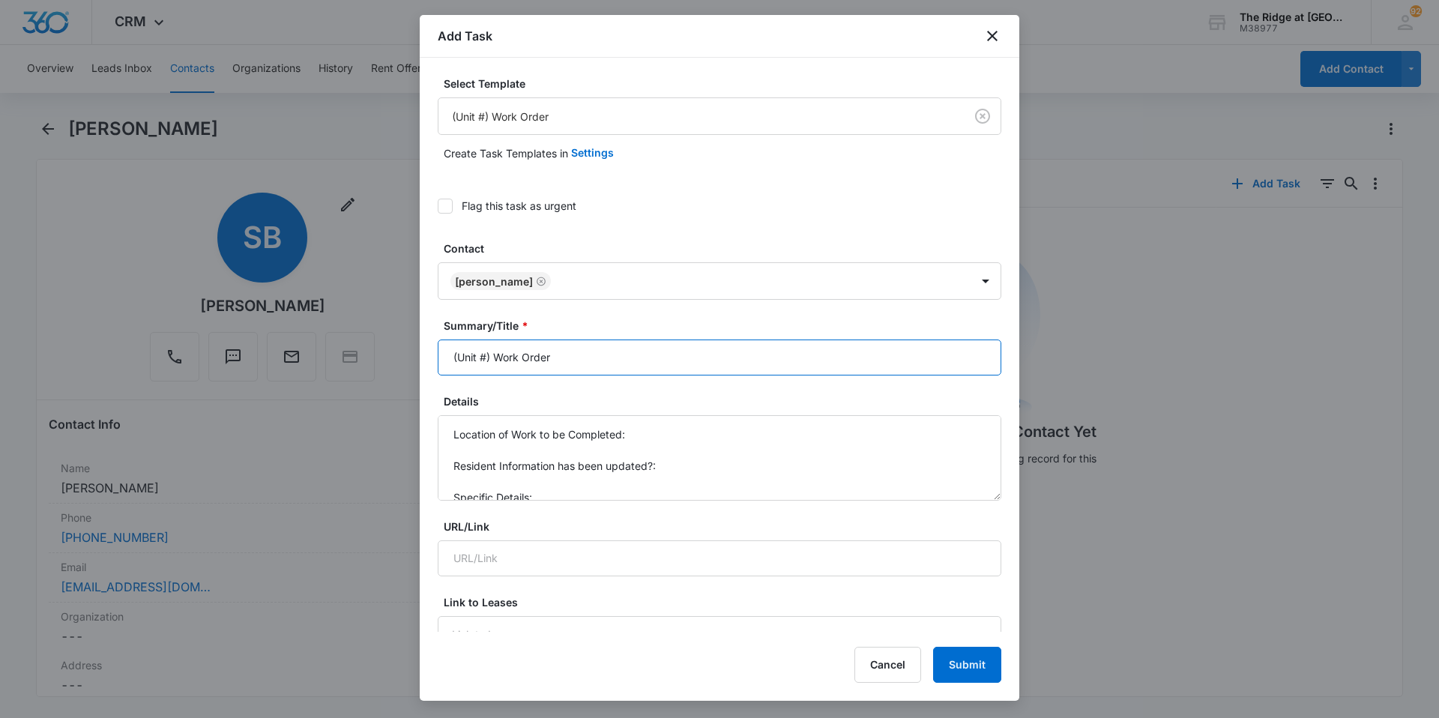
drag, startPoint x: 496, startPoint y: 359, endPoint x: 431, endPoint y: 355, distance: 65.3
click at [431, 355] on div "Select Template (Unit #) Work Order Create Task Templates in Settings Flag this…" at bounding box center [720, 345] width 600 height 574
type input "4368-202 Work Order"
drag, startPoint x: 534, startPoint y: 498, endPoint x: 431, endPoint y: 408, distance: 136.6
click at [431, 408] on div "Select Template (Unit #) Work Order Create Task Templates in Settings Flag this…" at bounding box center [720, 345] width 600 height 574
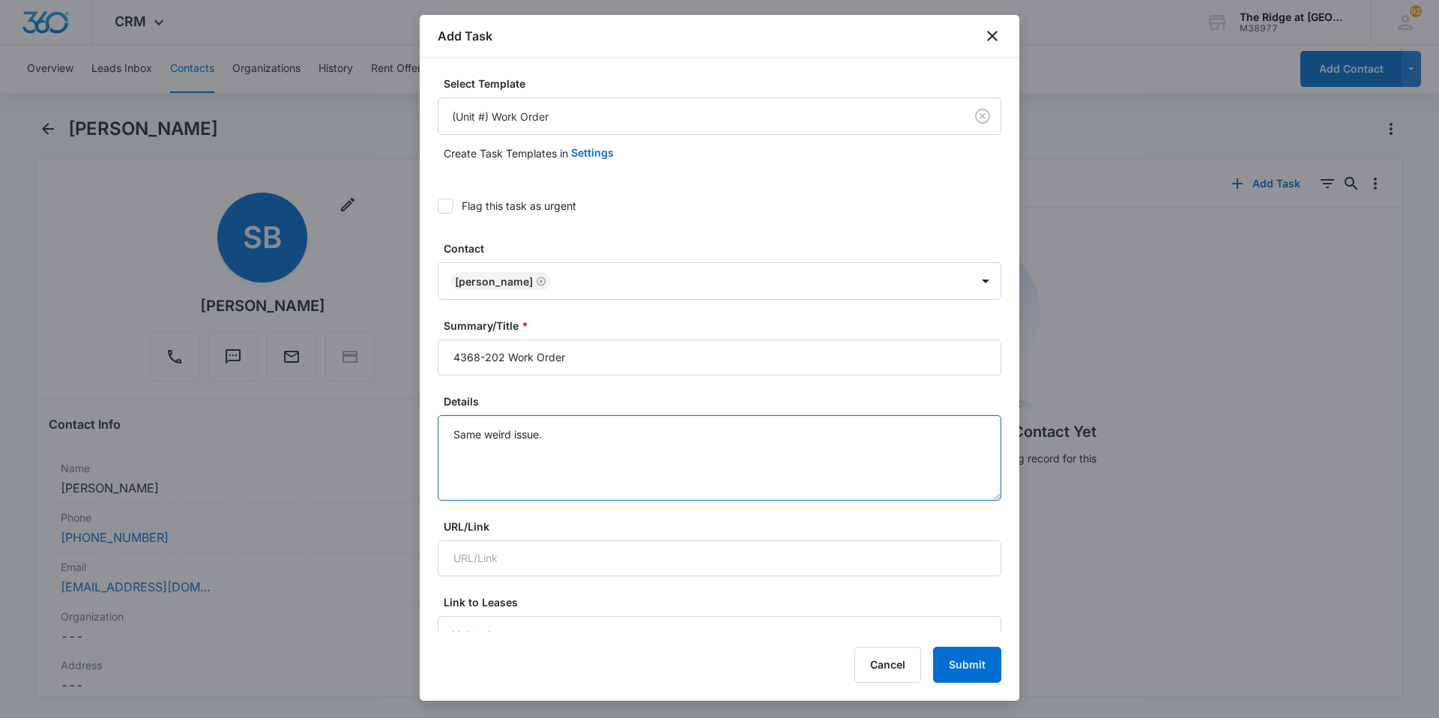
click at [550, 430] on textarea "Same weird issue." at bounding box center [720, 457] width 564 height 85
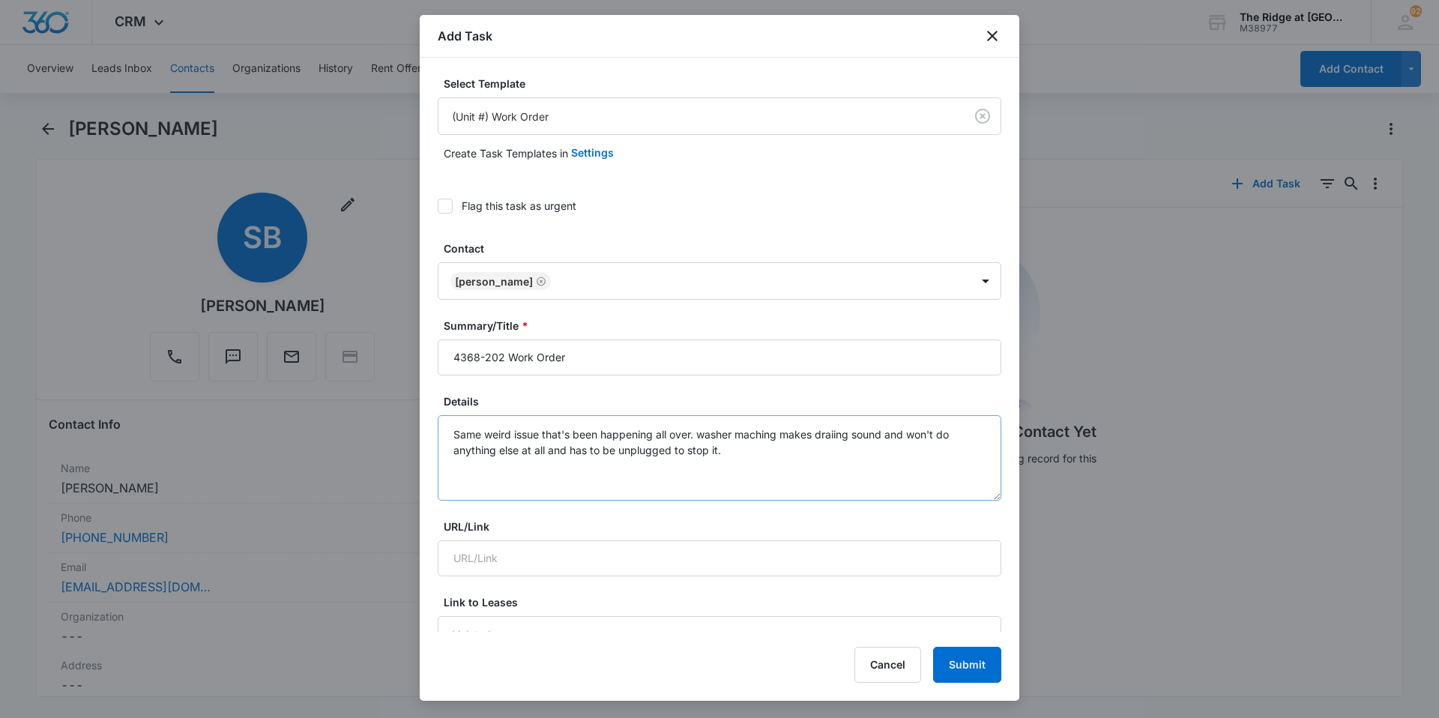
click at [782, 432] on textarea "Same weird issue that's been happening all over. washer maching makes draiing s…" at bounding box center [720, 457] width 564 height 85
click at [798, 446] on textarea "Same weird issue that's been happening all over. washer machine makes draining …" at bounding box center [720, 457] width 564 height 85
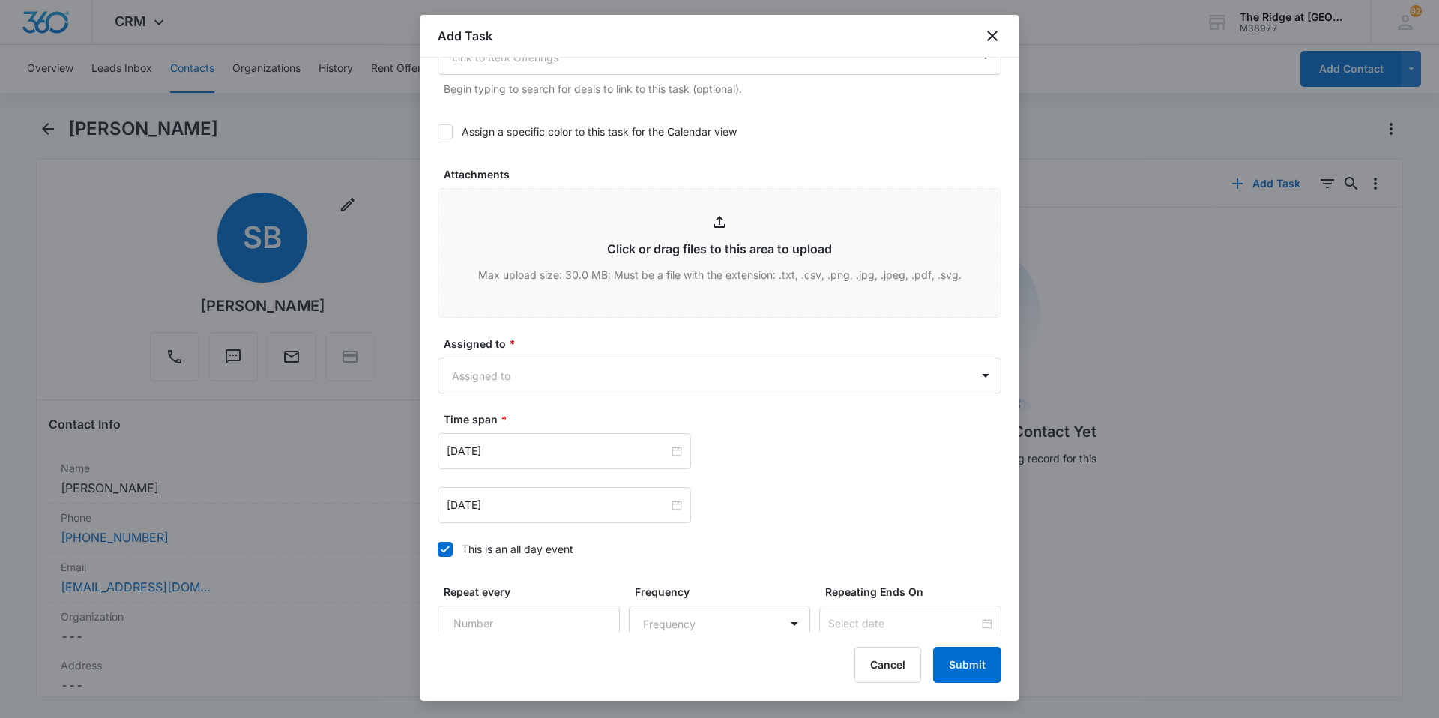
scroll to position [812, 0]
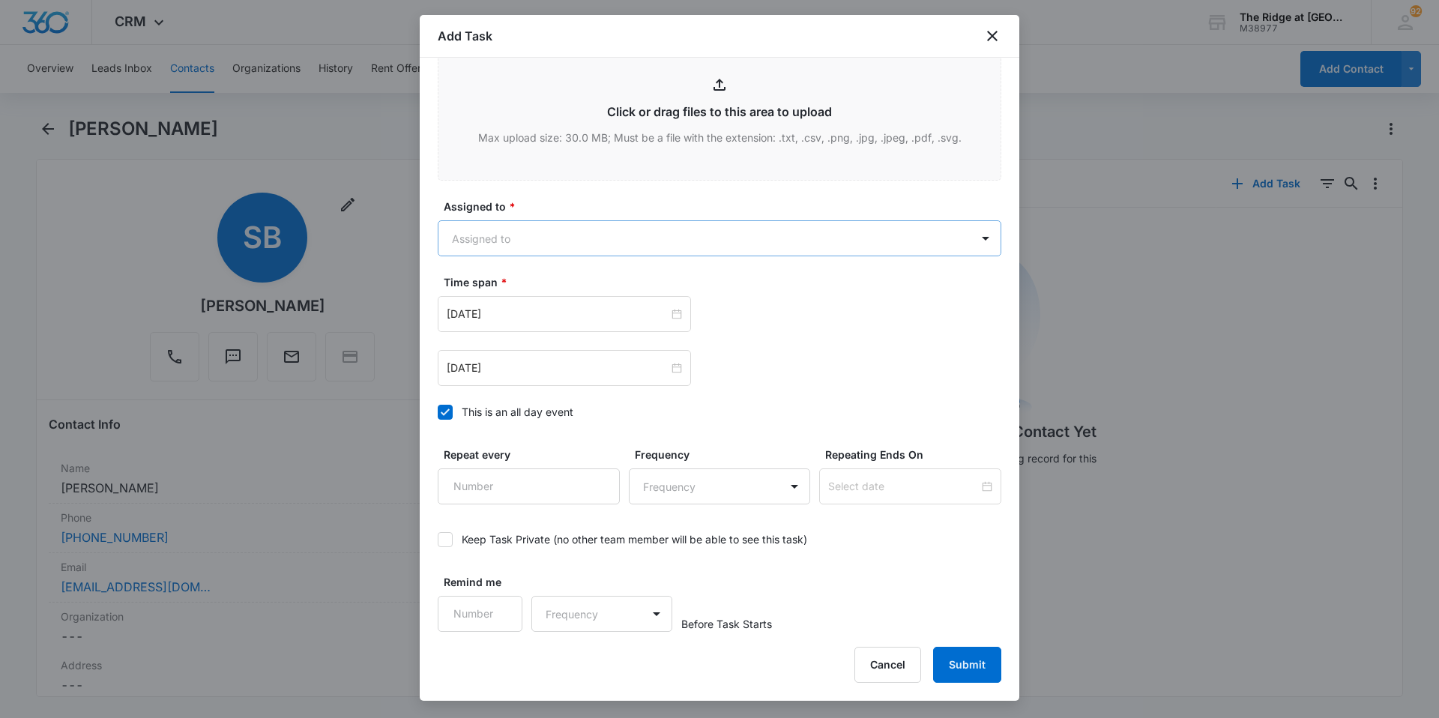
type textarea "Same weird issue that's been happening all over. washer machine makes draining …"
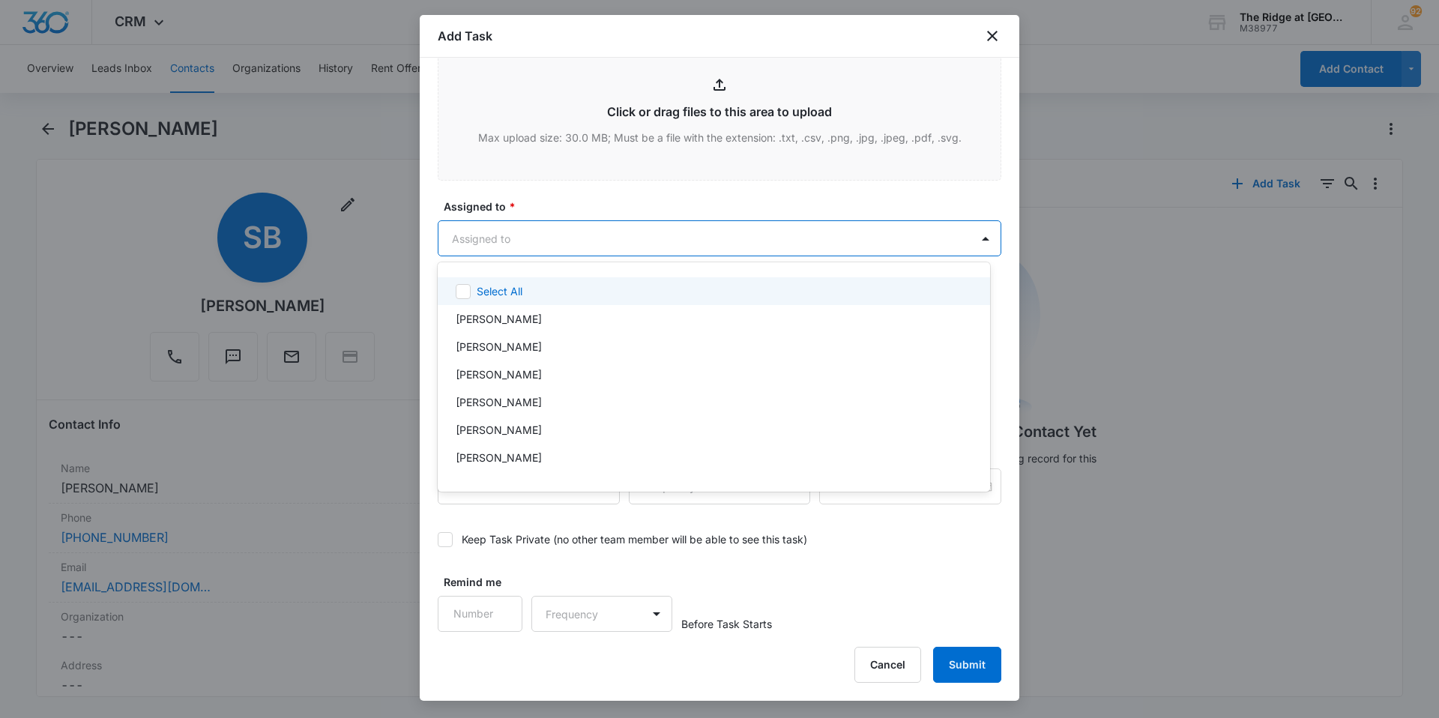
click at [621, 244] on body "CRM Apps Reputation Websites Forms CRM Email Social Content Intelligence Files …" at bounding box center [719, 359] width 1439 height 718
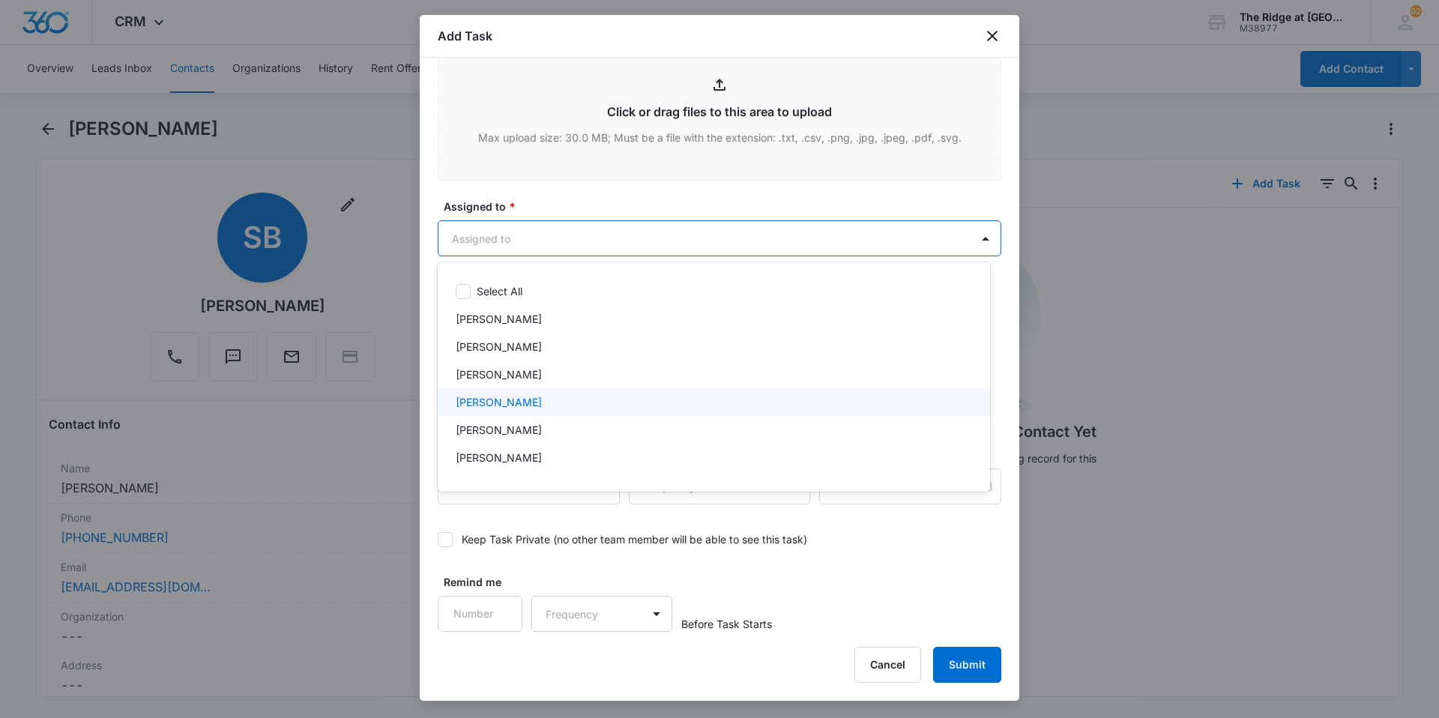
scroll to position [161, 0]
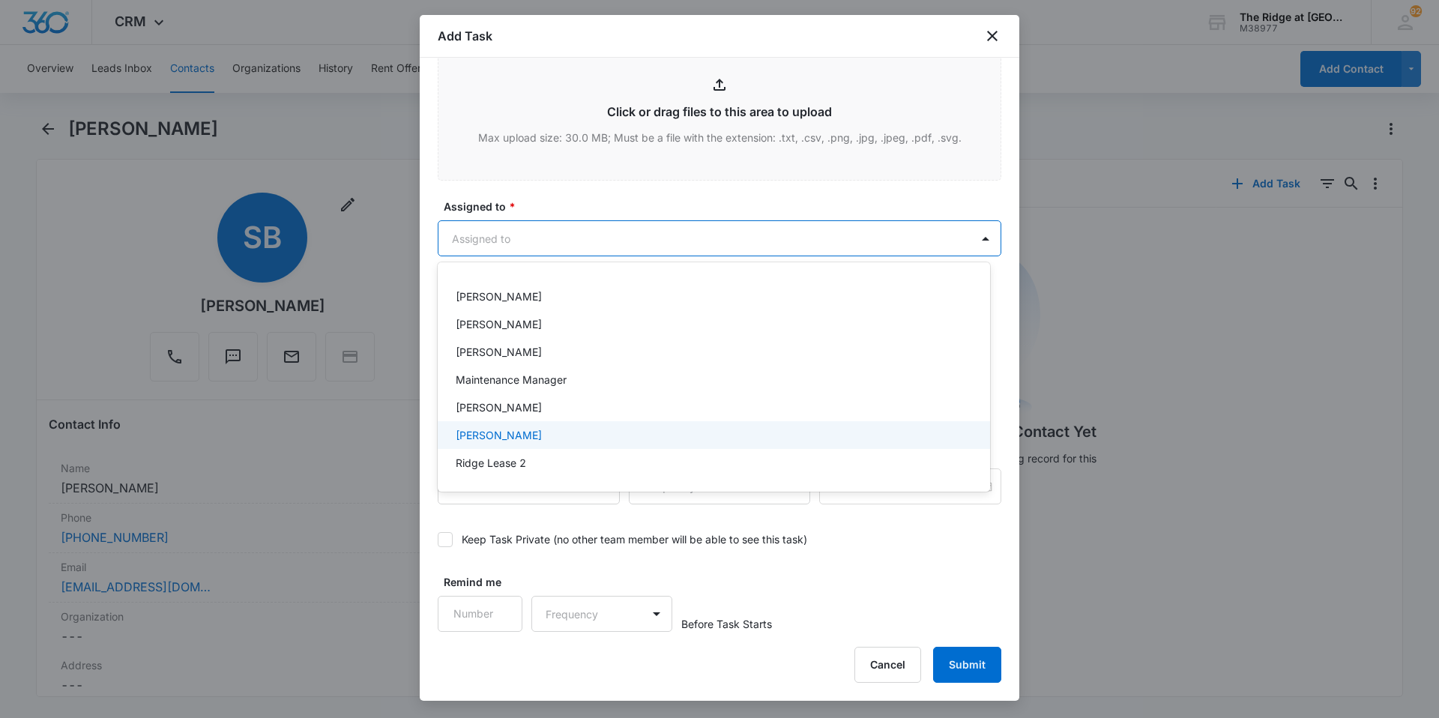
click at [519, 431] on p "[PERSON_NAME]" at bounding box center [499, 435] width 86 height 16
click at [608, 208] on div at bounding box center [719, 359] width 1439 height 718
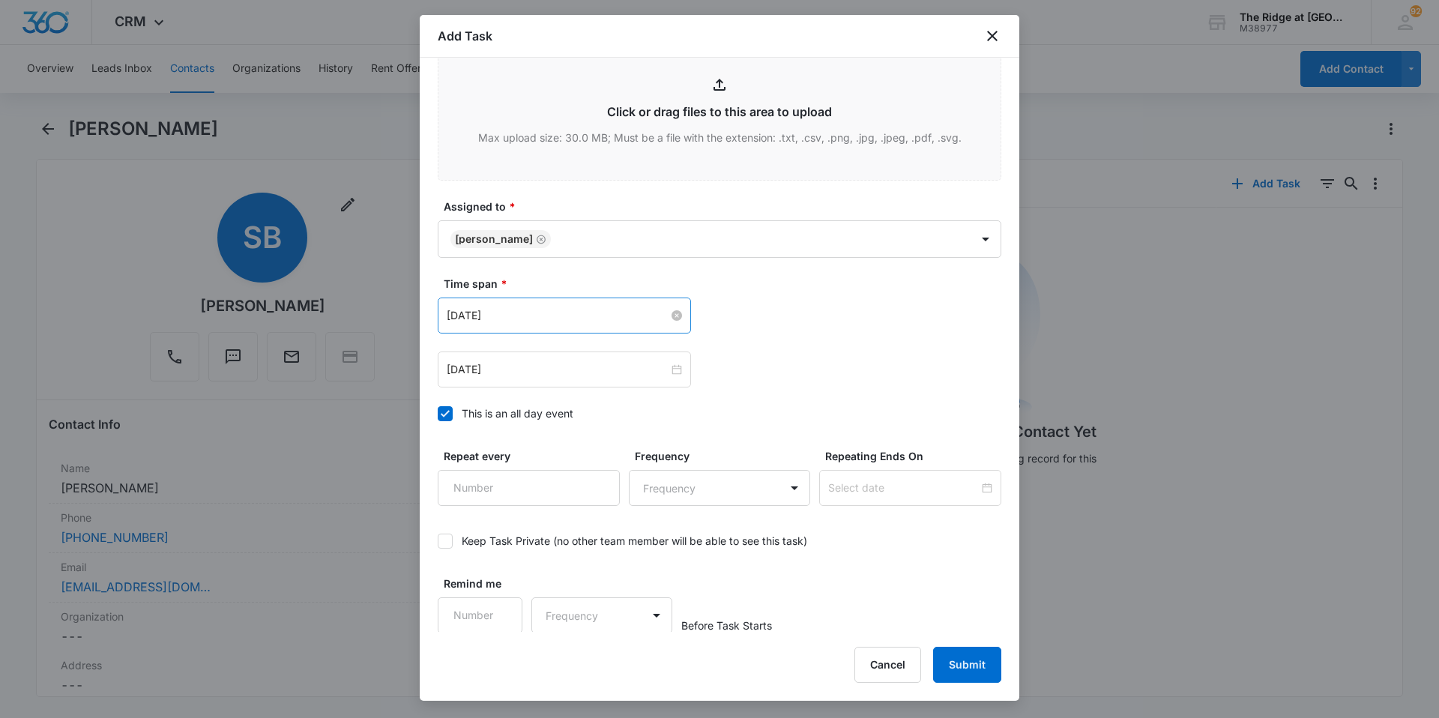
click at [651, 313] on input "[DATE]" at bounding box center [558, 315] width 222 height 16
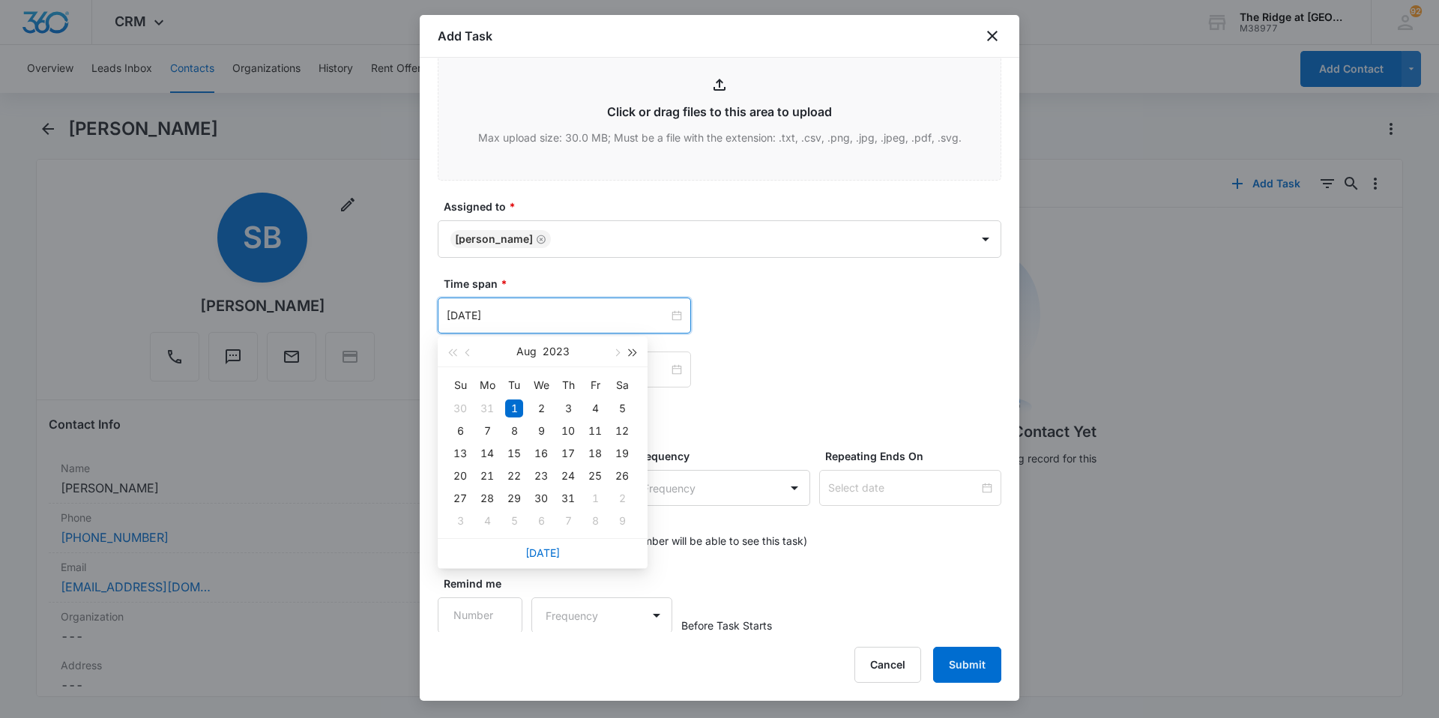
click at [636, 352] on span "button" at bounding box center [633, 352] width 7 height 7
click at [616, 352] on span "button" at bounding box center [615, 352] width 7 height 7
type input "[DATE]"
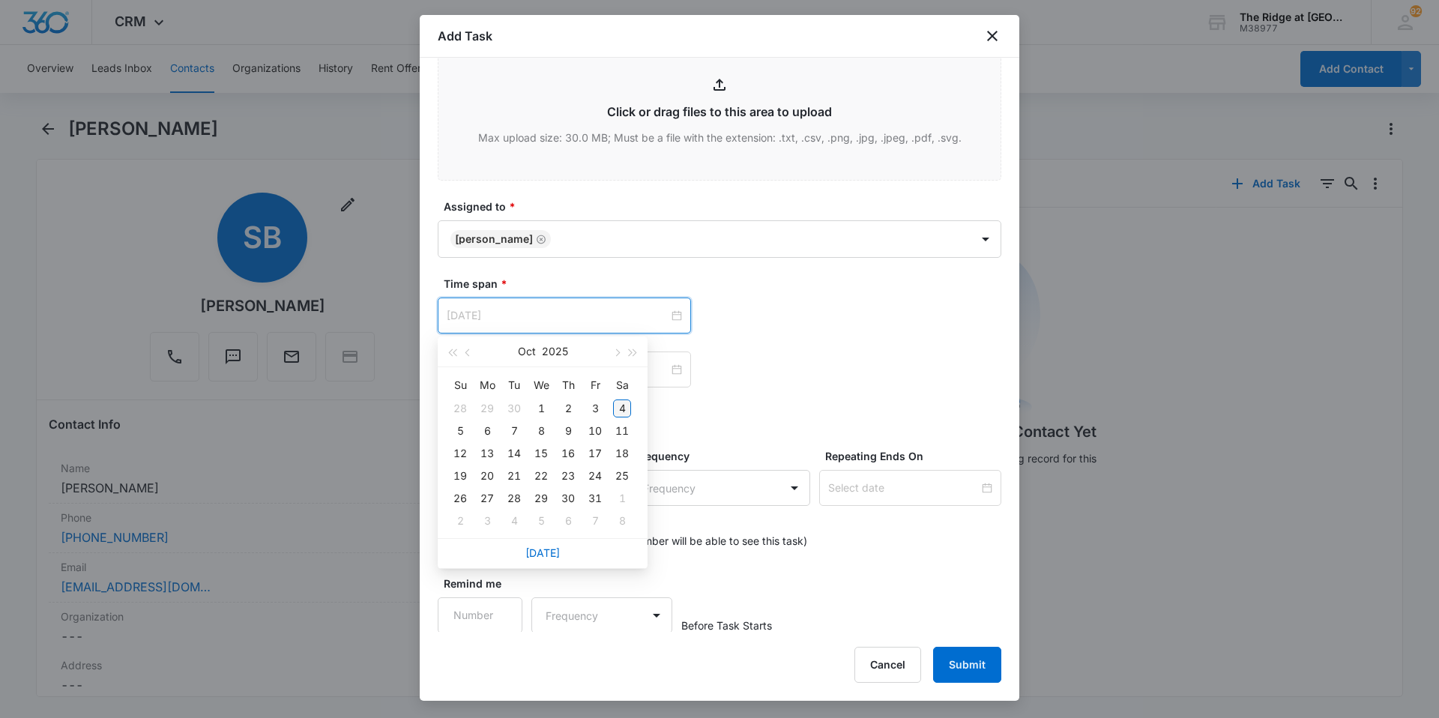
click at [626, 412] on div "4" at bounding box center [622, 408] width 18 height 18
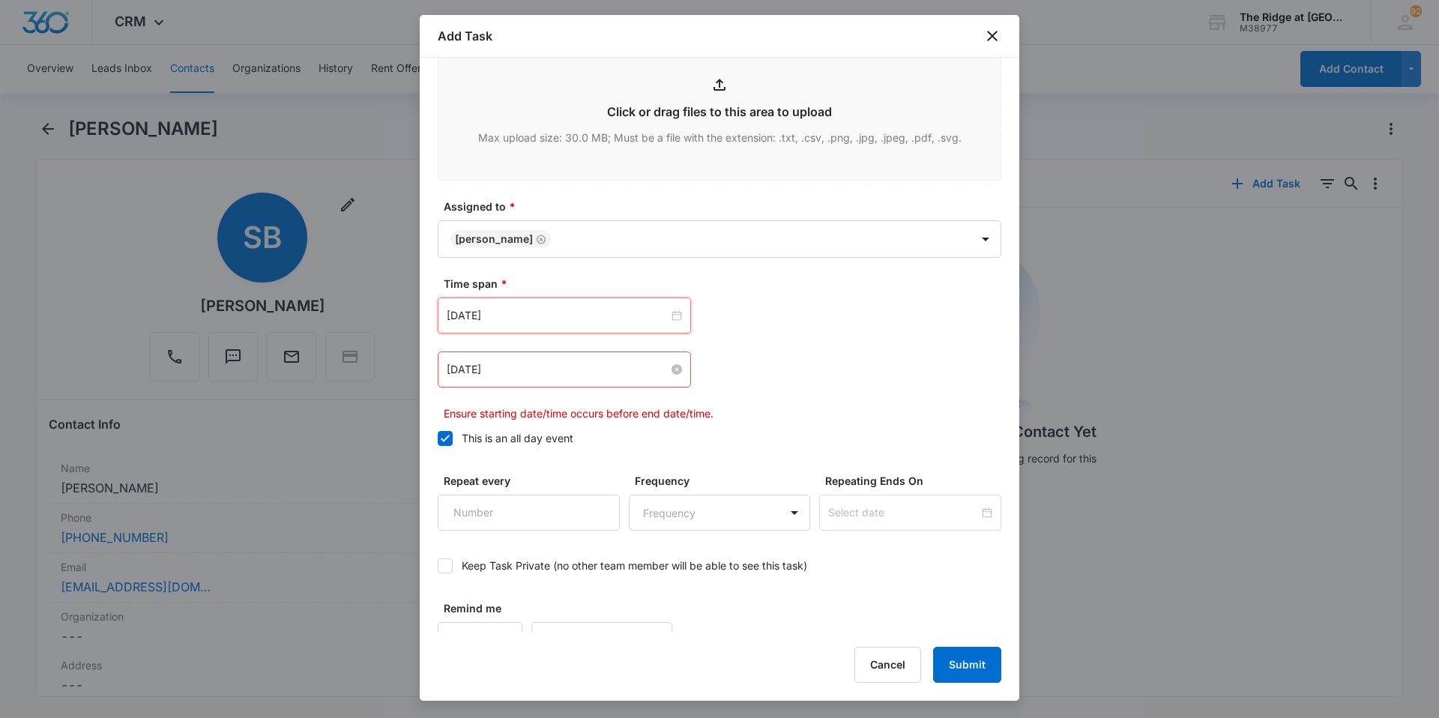
click at [622, 377] on input "[DATE]" at bounding box center [558, 369] width 222 height 16
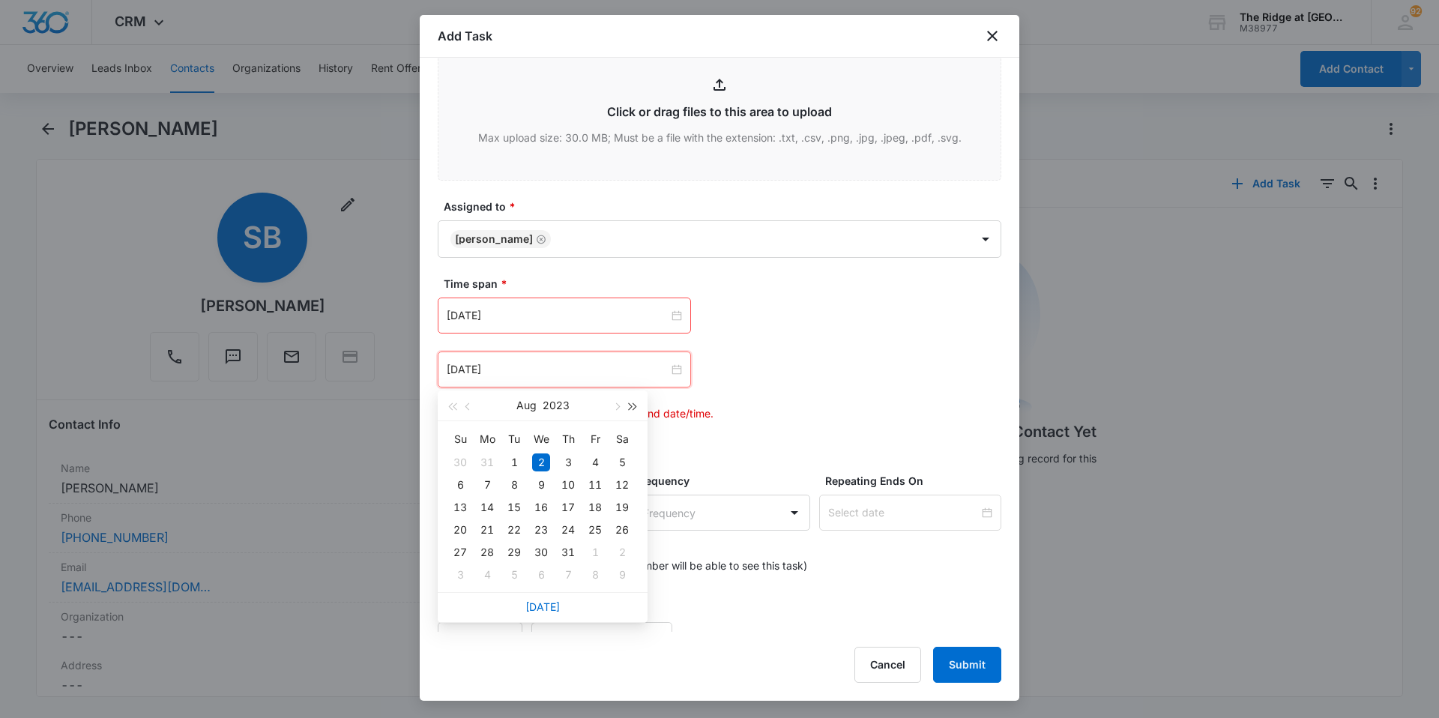
click at [631, 402] on button "button" at bounding box center [633, 406] width 16 height 30
click at [631, 403] on button "button" at bounding box center [633, 406] width 16 height 30
click at [618, 408] on span "button" at bounding box center [615, 406] width 7 height 7
type input "[DATE]"
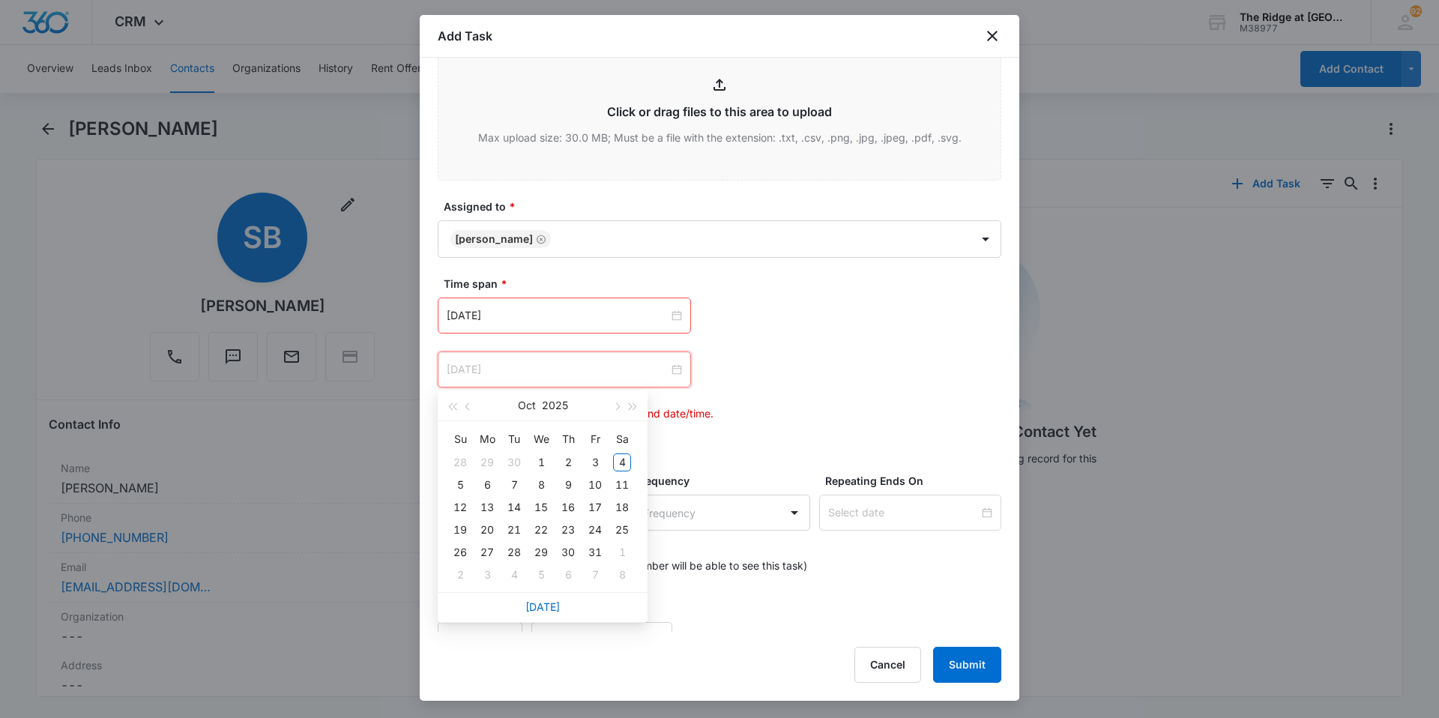
click at [545, 489] on div "8" at bounding box center [541, 485] width 18 height 18
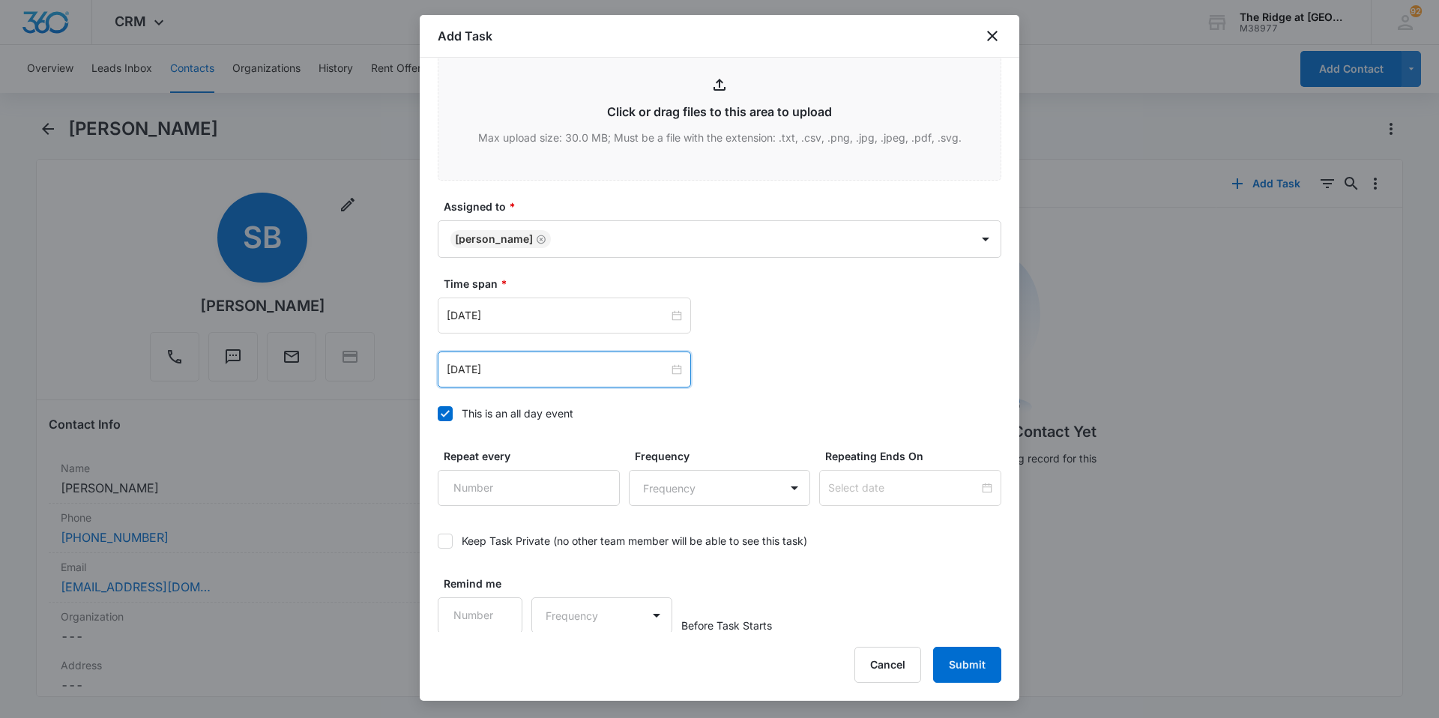
click at [733, 343] on div "Oct 4, 2025 Oct 2025 Su Mo Tu We Th Fr Sa 28 29 30 1 2 3 4 5 6 7 8 9 10 11 12 1…" at bounding box center [720, 343] width 564 height 90
click at [587, 320] on input "[DATE]" at bounding box center [558, 315] width 222 height 16
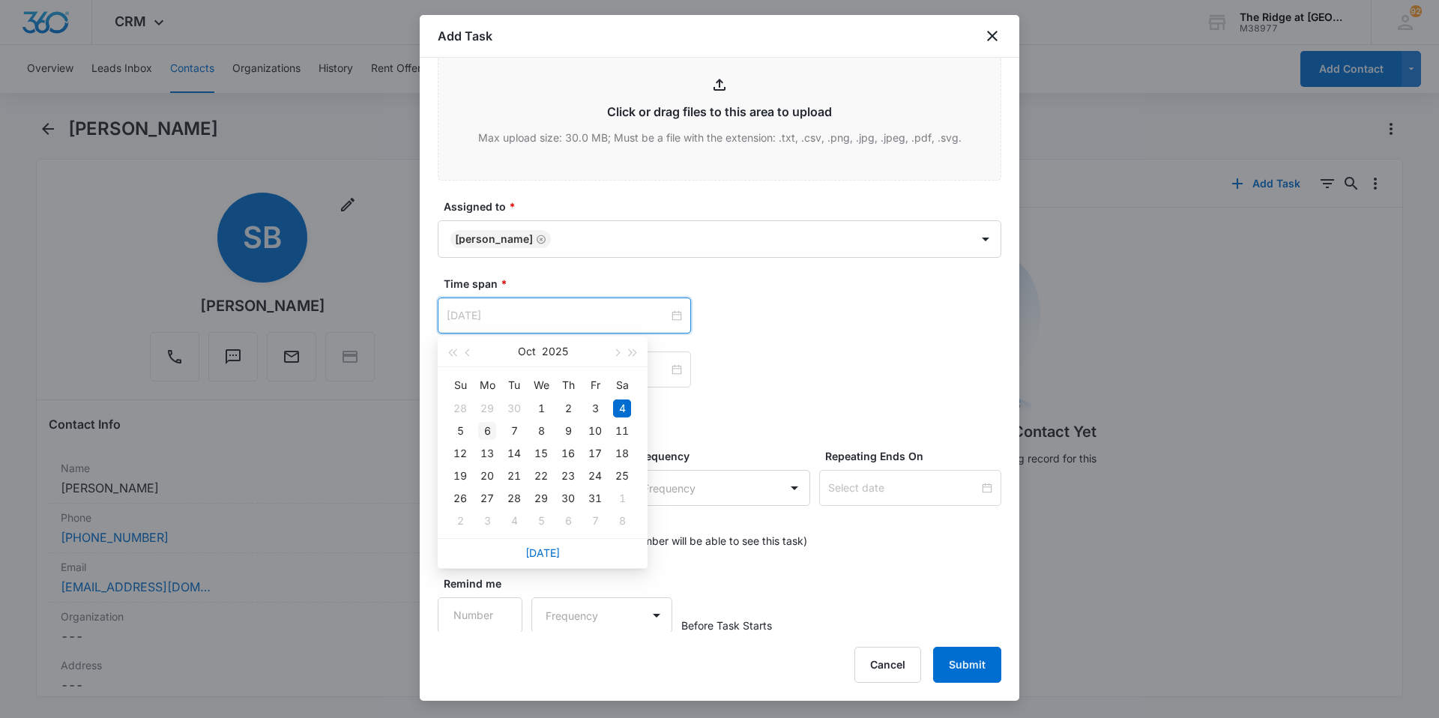
type input "[DATE]"
click at [489, 431] on div "6" at bounding box center [487, 431] width 18 height 18
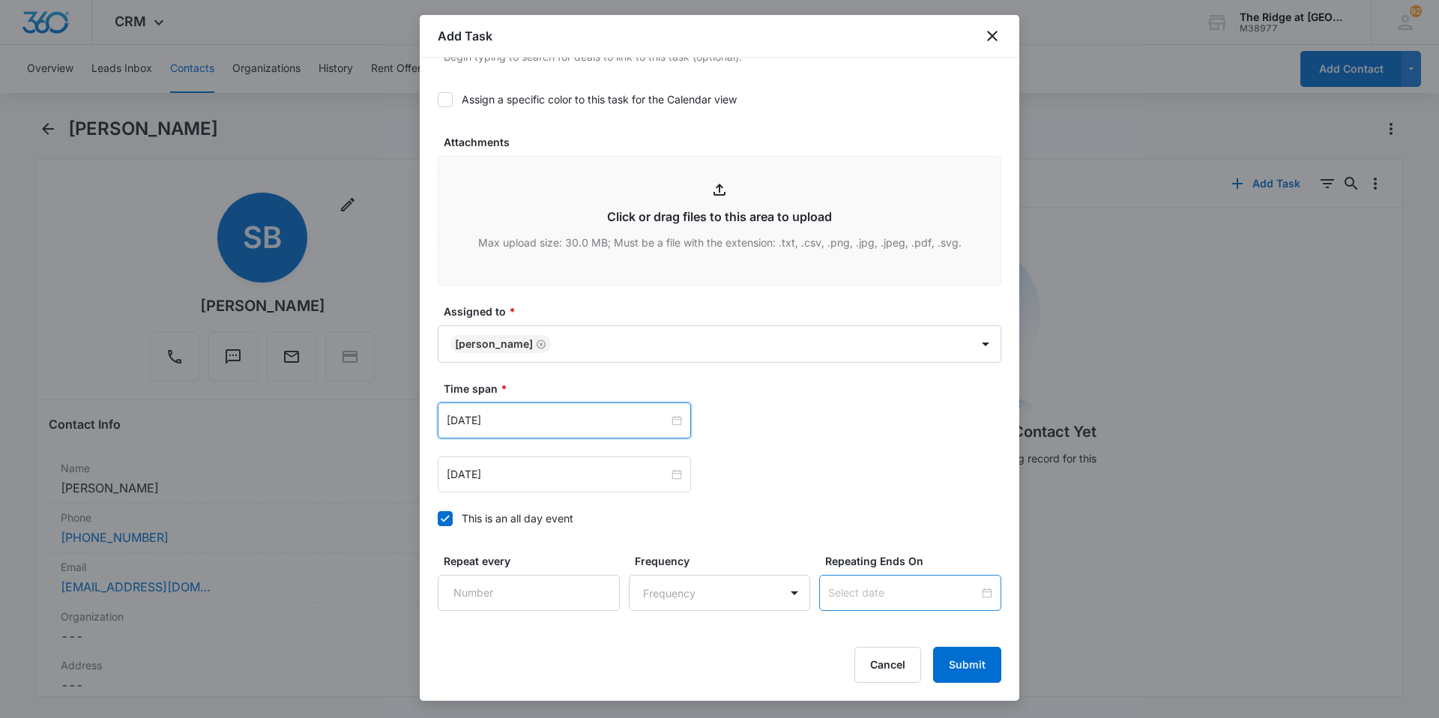
scroll to position [813, 0]
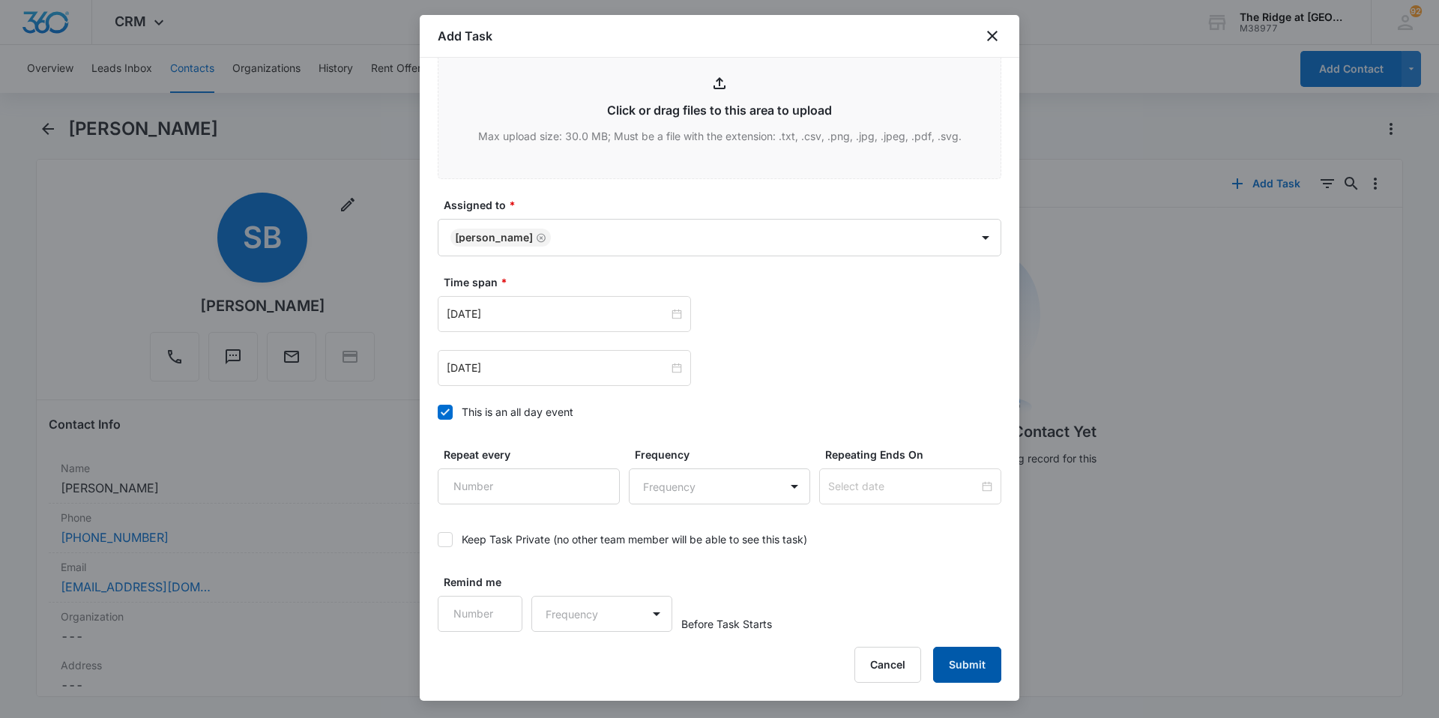
click at [973, 673] on button "Submit" at bounding box center [967, 665] width 68 height 36
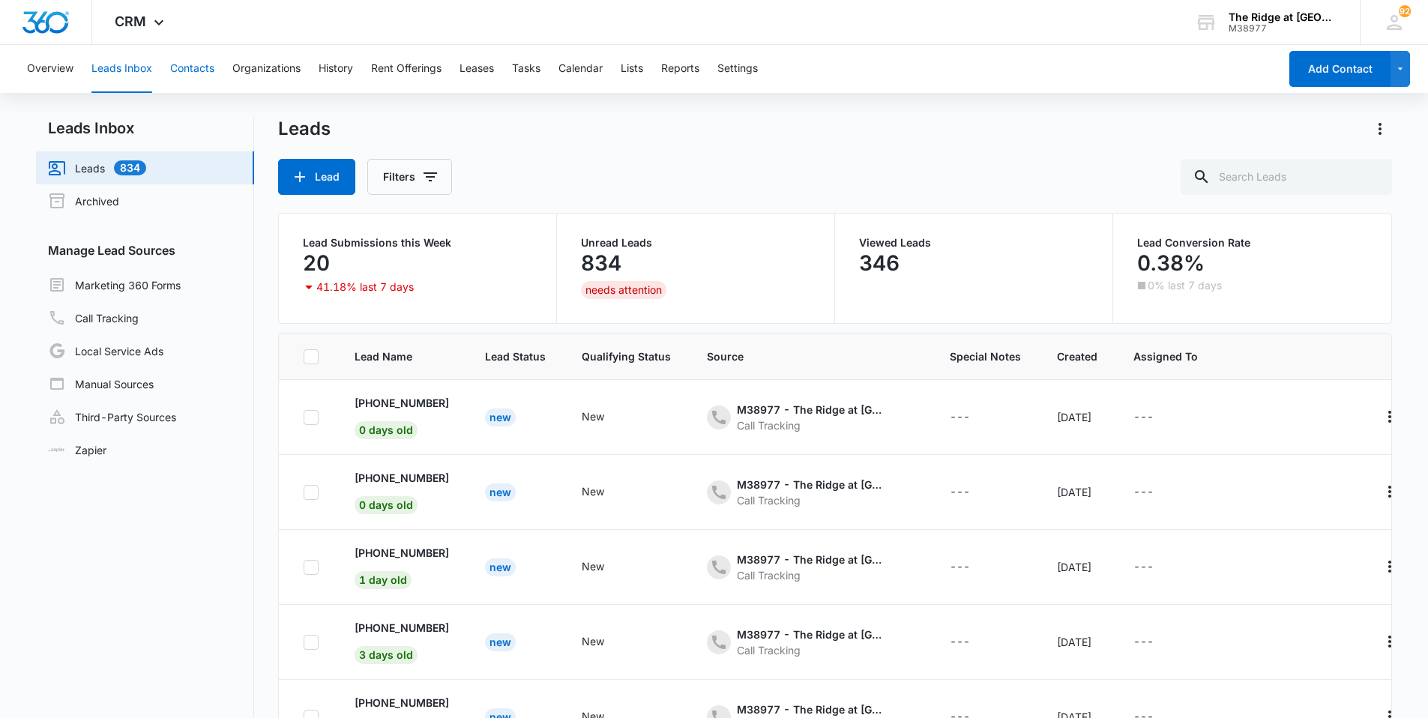
click at [176, 76] on button "Contacts" at bounding box center [192, 69] width 44 height 48
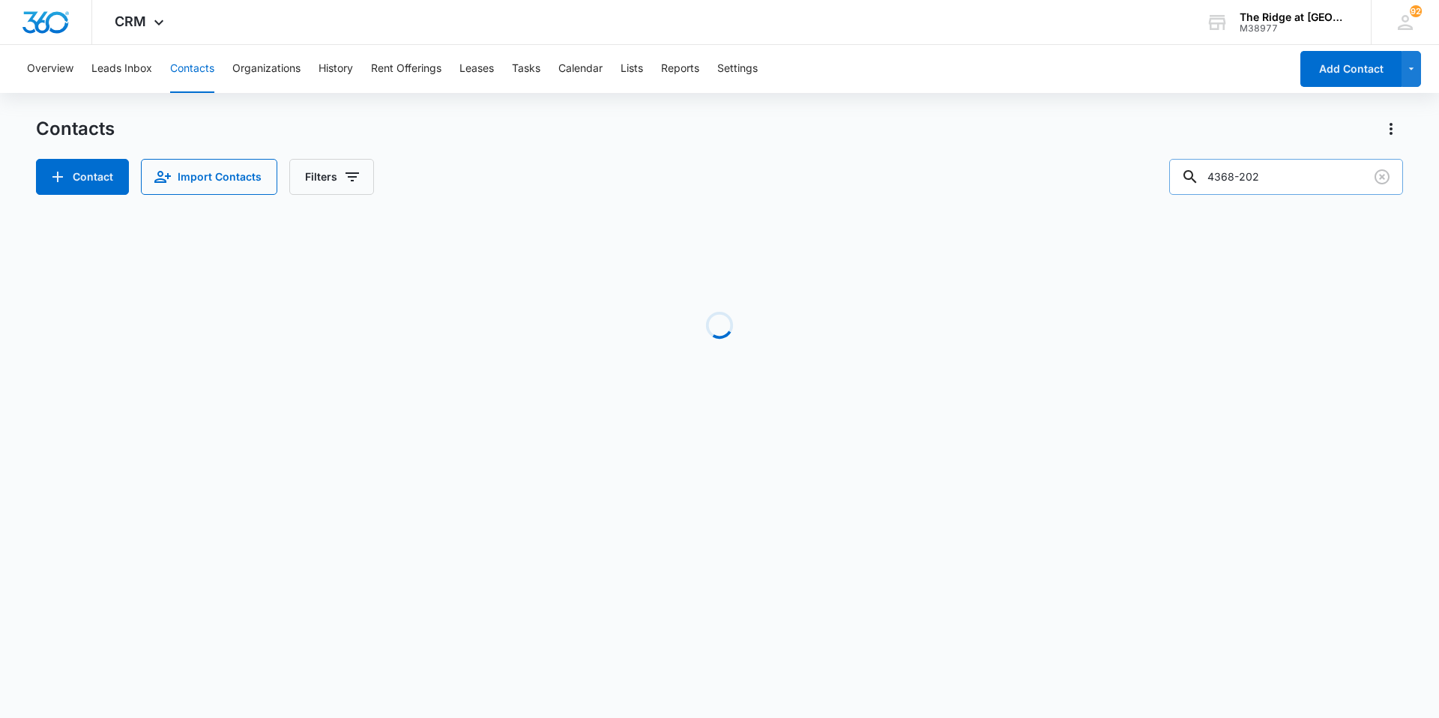
drag, startPoint x: 1298, startPoint y: 184, endPoint x: 1224, endPoint y: 186, distance: 74.2
click at [1224, 186] on input "4368-202" at bounding box center [1286, 177] width 234 height 36
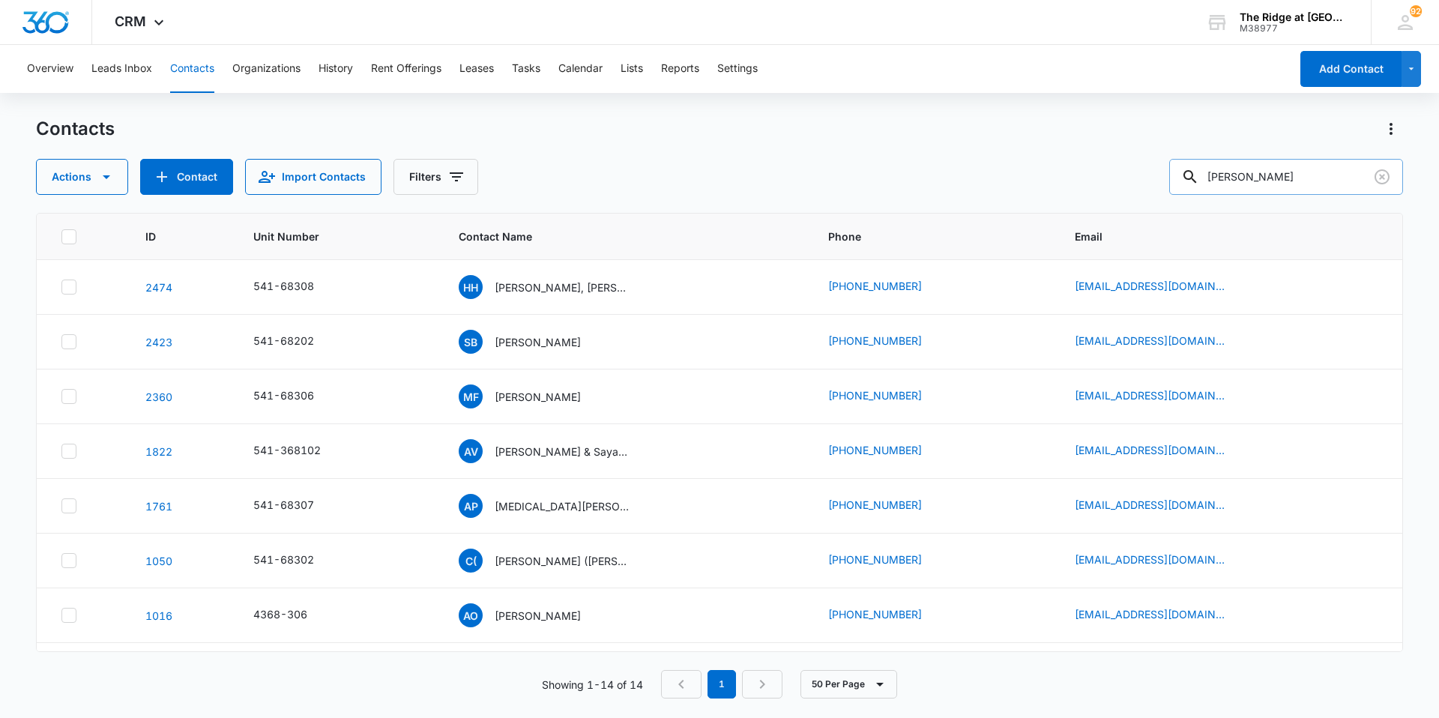
type input "courtney"
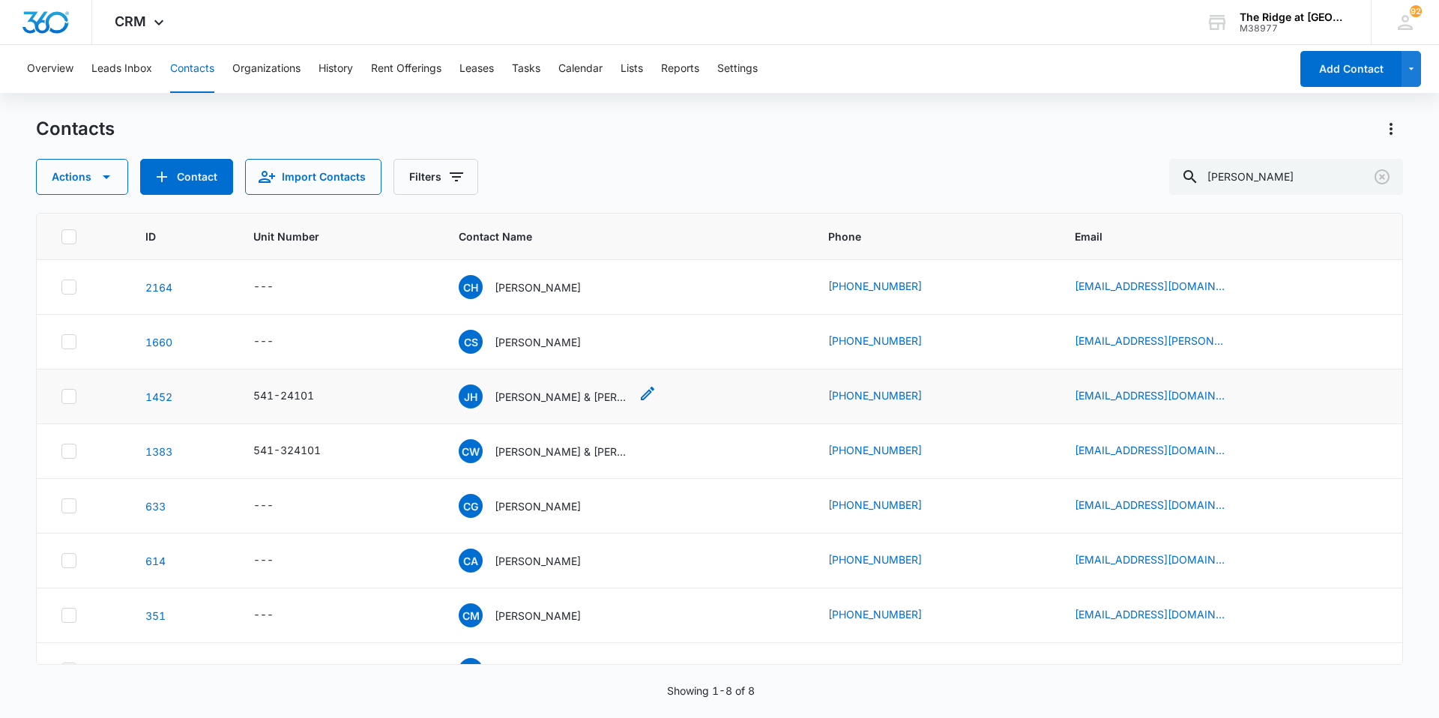
click at [537, 392] on p "Jacob Halsted & Courtney Williams" at bounding box center [562, 397] width 135 height 16
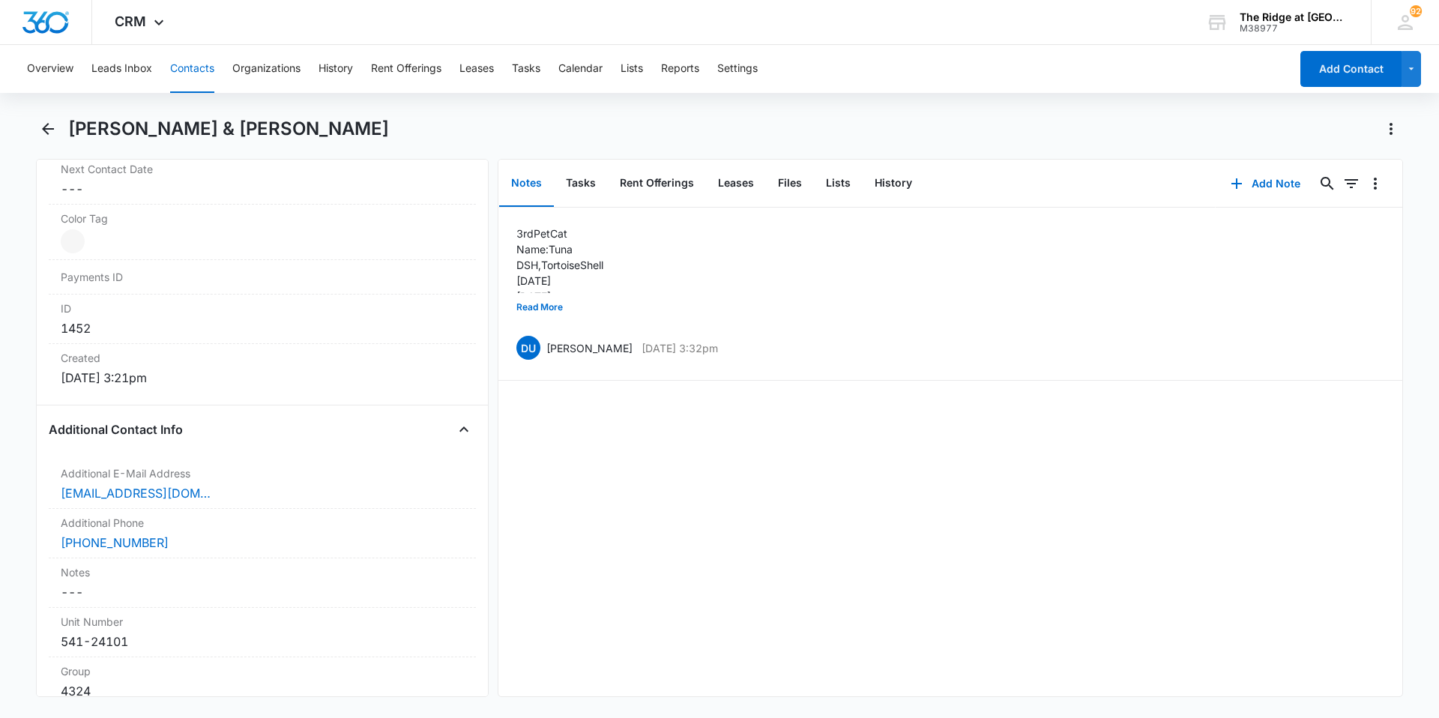
scroll to position [974, 0]
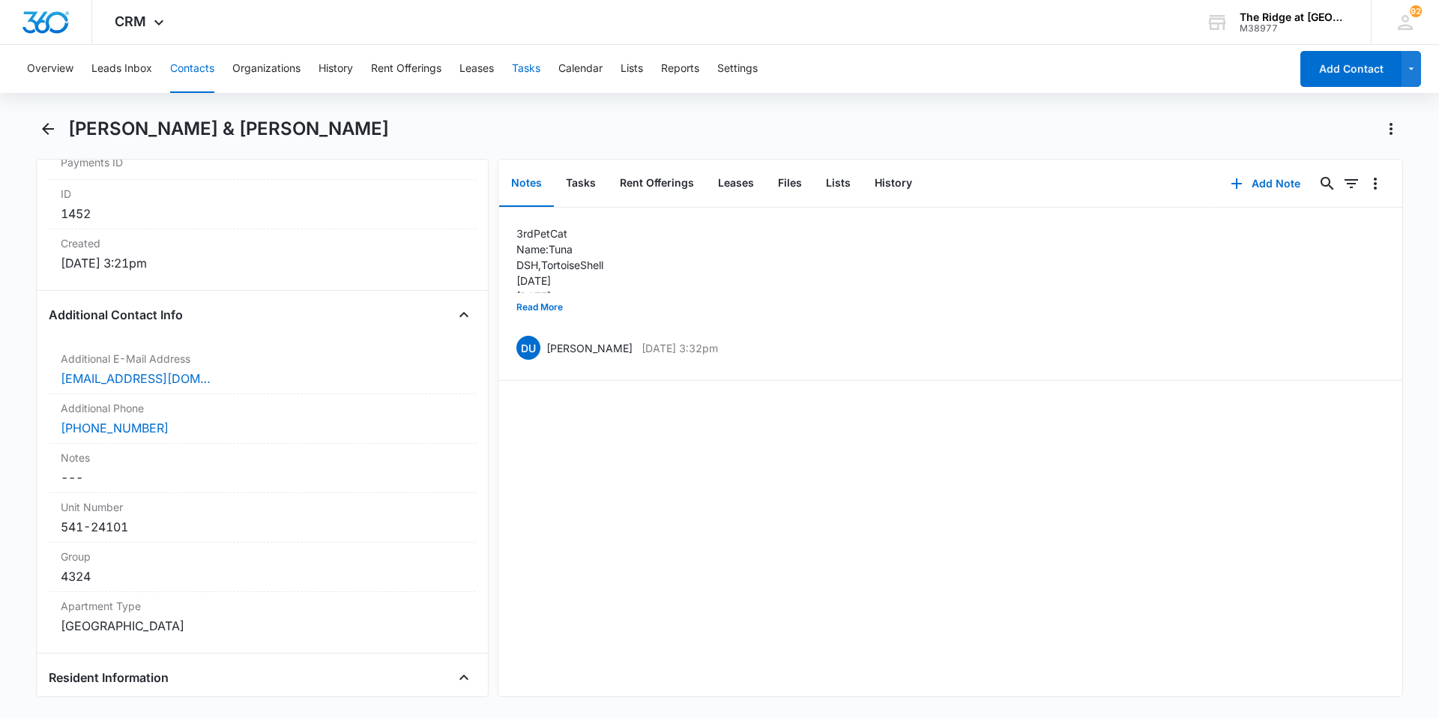
click at [519, 64] on button "Tasks" at bounding box center [526, 69] width 28 height 48
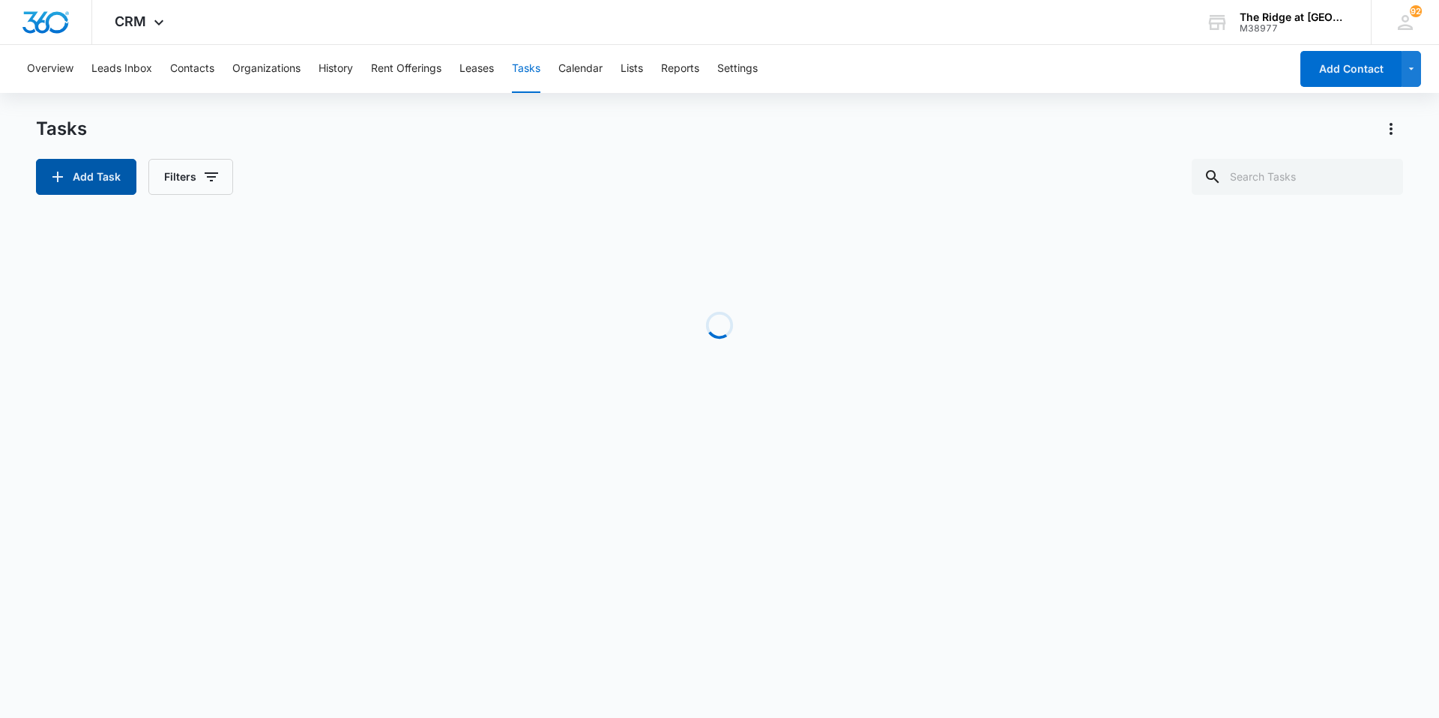
click at [94, 184] on button "Add Task" at bounding box center [86, 177] width 100 height 36
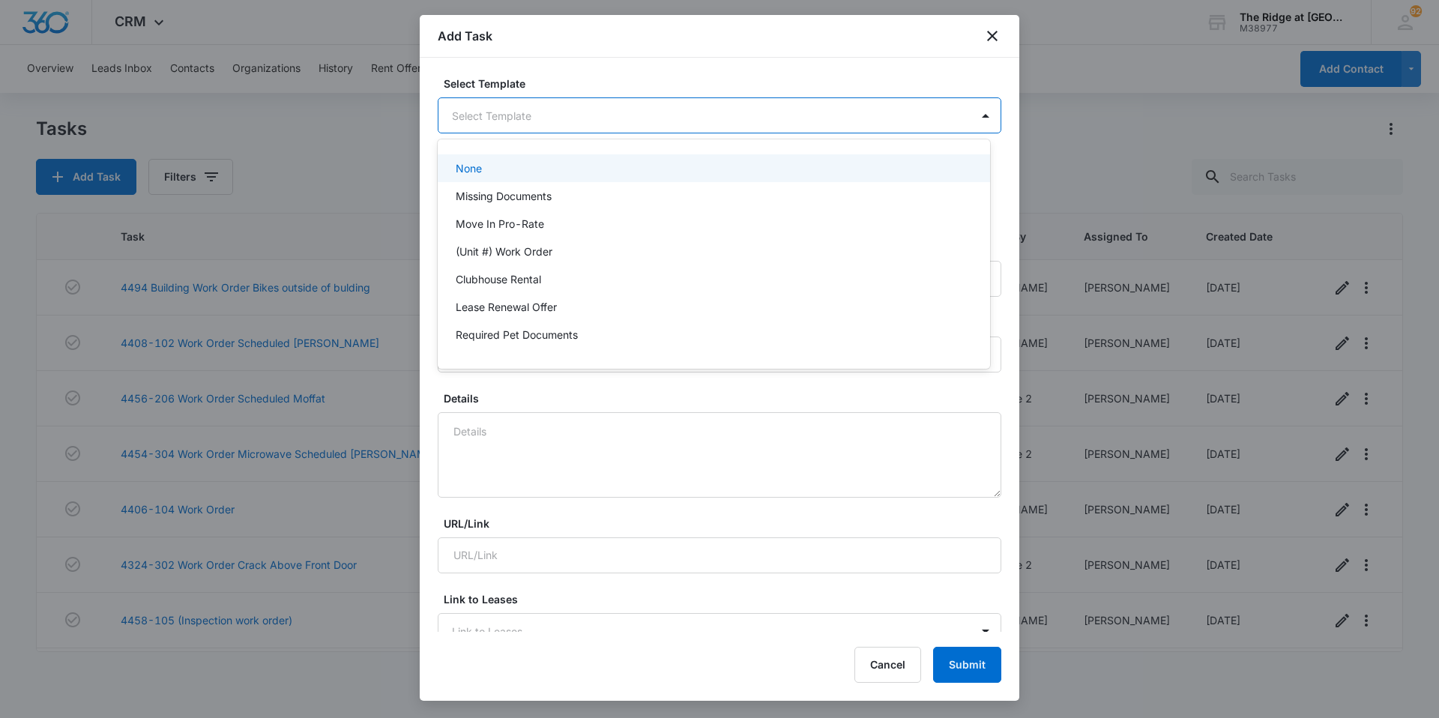
click at [596, 117] on body "CRM Apps Reputation Websites Forms CRM Email Social Content Intelligence Files …" at bounding box center [719, 359] width 1439 height 718
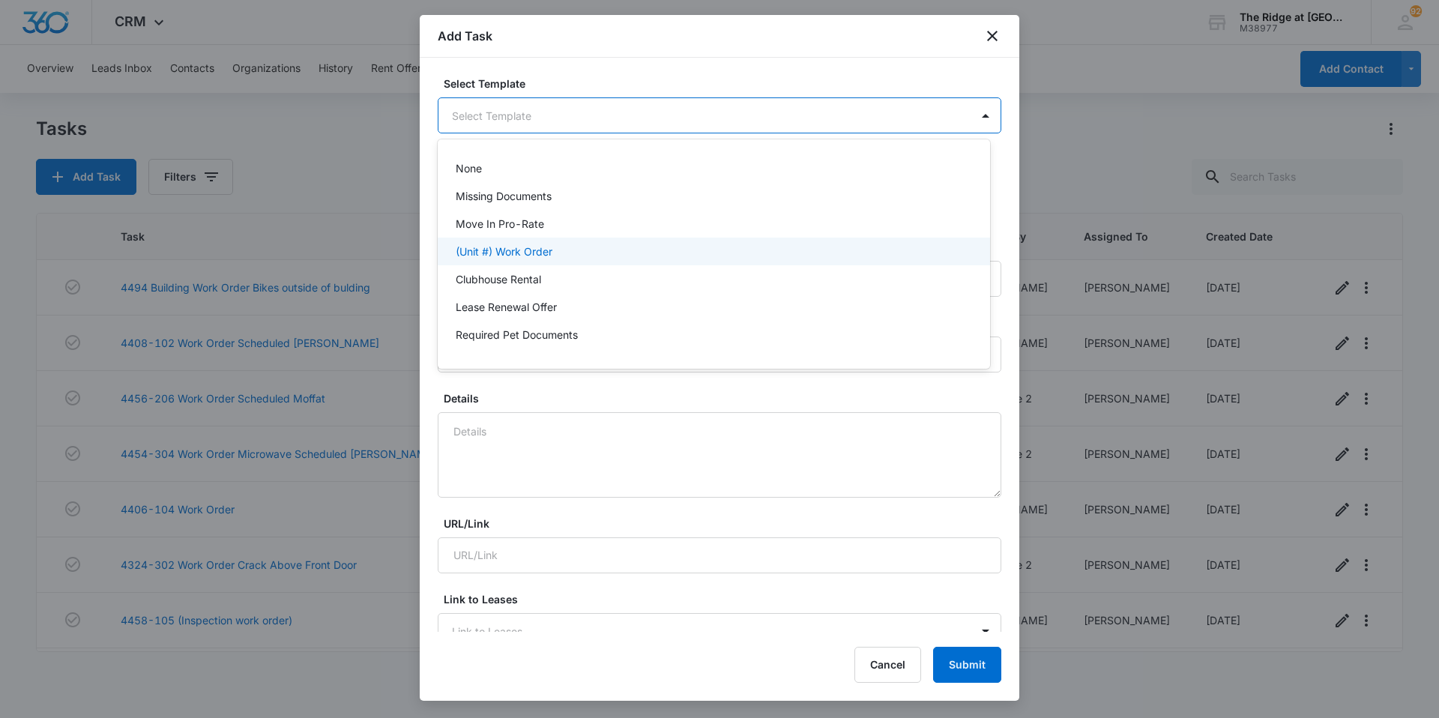
click at [547, 252] on p "(Unit #) Work Order" at bounding box center [504, 252] width 97 height 16
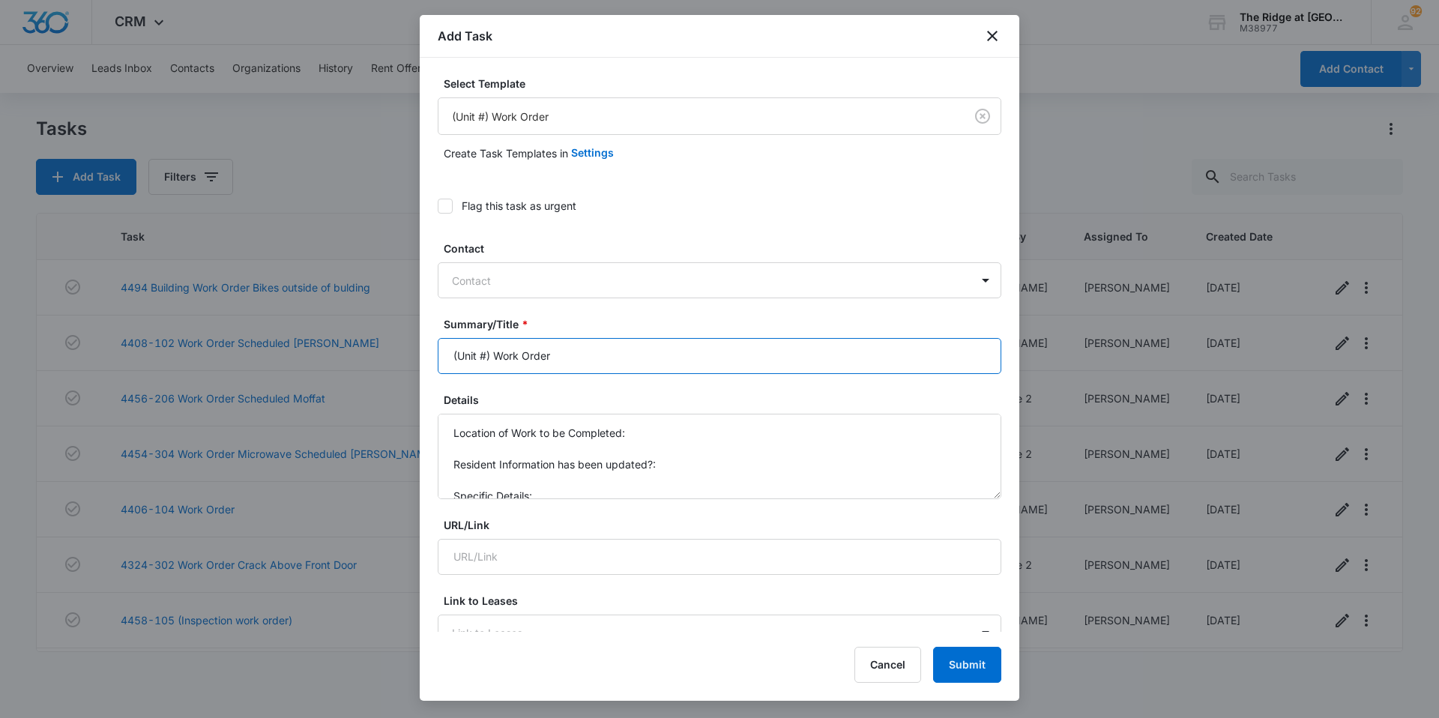
click at [522, 355] on input "(Unit #) Work Order" at bounding box center [720, 356] width 564 height 36
click at [489, 362] on input "(Unit #) Work Order" at bounding box center [720, 356] width 564 height 36
drag, startPoint x: 603, startPoint y: 357, endPoint x: 391, endPoint y: 353, distance: 212.1
click at [391, 354] on body "CRM Apps Reputation Websites Forms CRM Email Social Content Intelligence Files …" at bounding box center [719, 359] width 1439 height 718
type input "D"
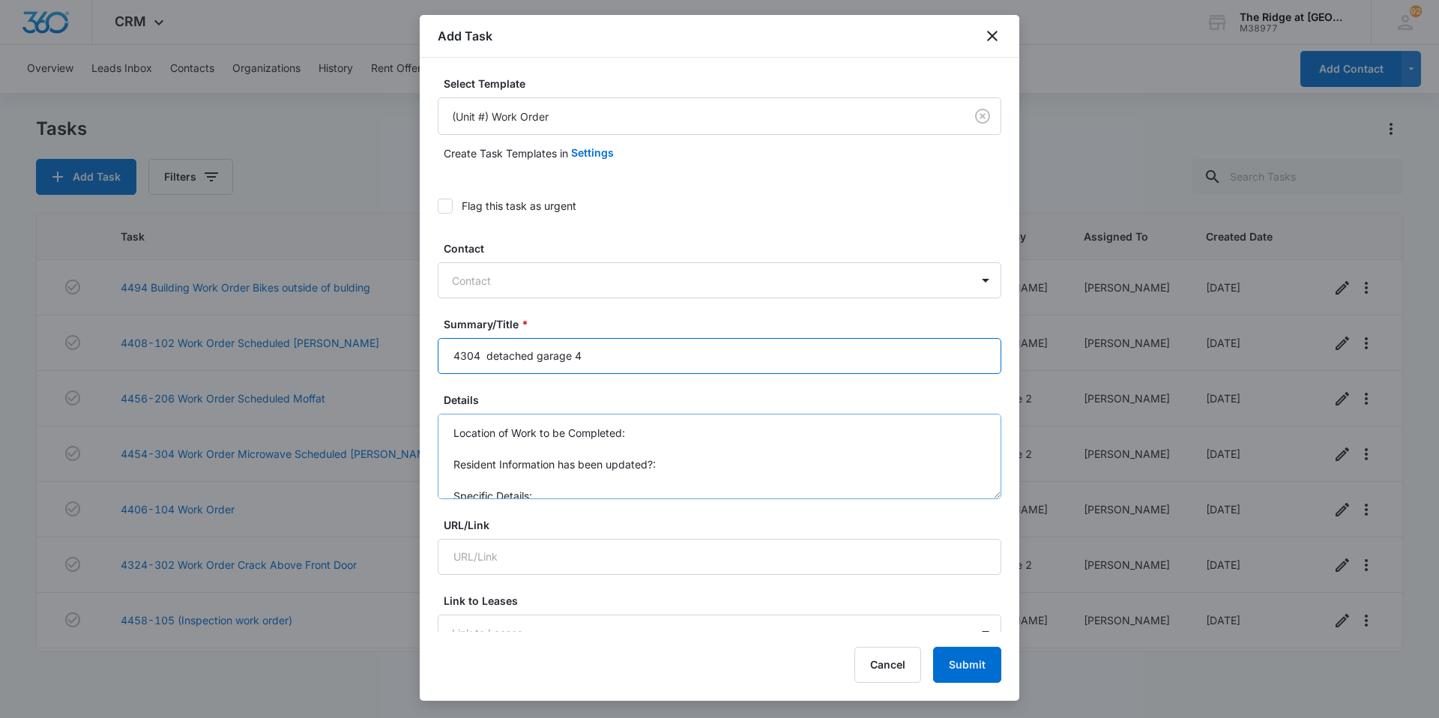
type input "4304 detached garage 4"
click at [542, 489] on textarea "Location of Work to be Completed: Resident Information has been updated?: Speci…" at bounding box center [720, 456] width 564 height 85
drag, startPoint x: 542, startPoint y: 489, endPoint x: 390, endPoint y: 379, distance: 187.9
click at [390, 379] on body "CRM Apps Reputation Websites Forms CRM Email Social Content Intelligence Files …" at bounding box center [719, 359] width 1439 height 718
click at [470, 435] on textarea "plz give a good sweep for spider webs and such. gonna call" at bounding box center [720, 456] width 564 height 85
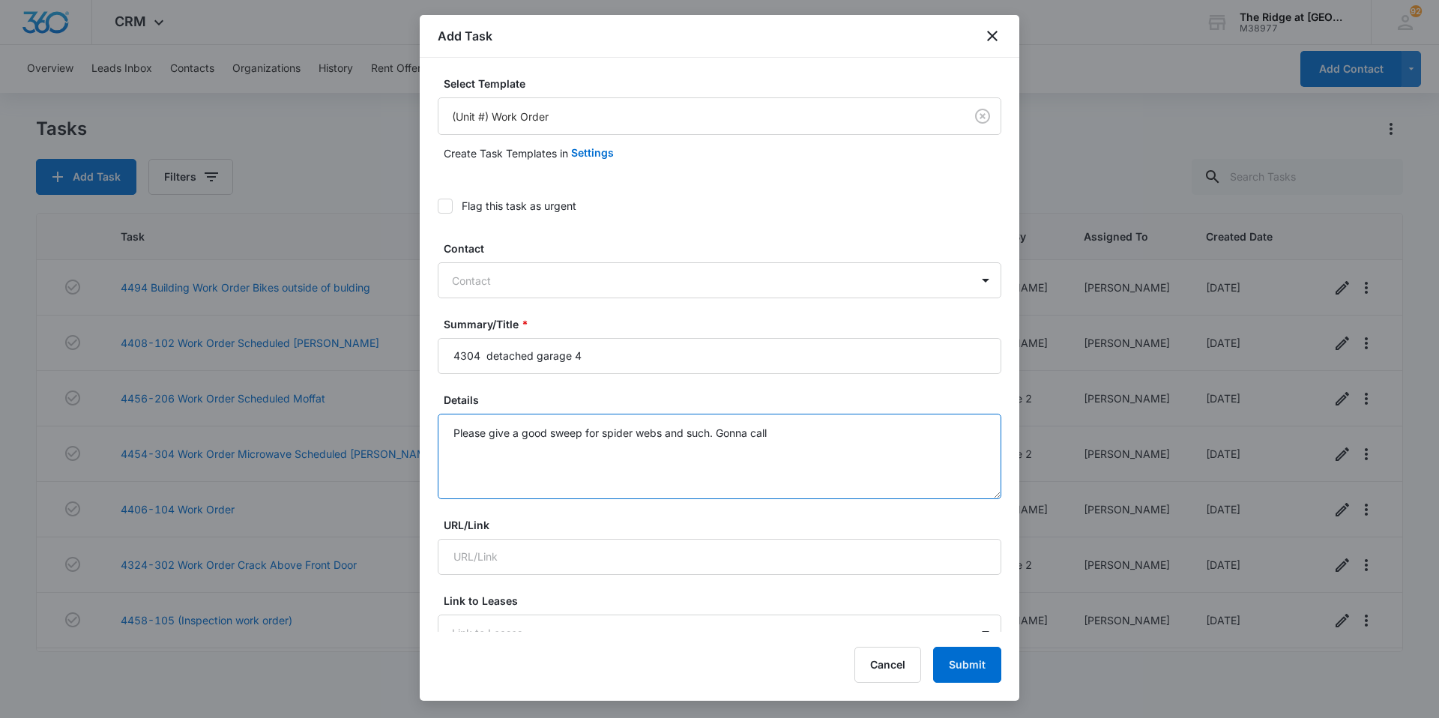
click at [795, 448] on textarea "Please give a good sweep for spider webs and such. Gonna call" at bounding box center [720, 456] width 564 height 85
drag, startPoint x: 804, startPoint y: 438, endPoint x: 721, endPoint y: 426, distance: 84.1
click at [721, 426] on textarea "Please give a good sweep for spider webs and such. Gonna call" at bounding box center [720, 456] width 564 height 85
click at [793, 469] on textarea "Please give a good sweep for spider webs and such. Jade is planning on calling …" at bounding box center [720, 456] width 564 height 85
click at [615, 459] on textarea "Please give a good sweep for spider webs and such. Jade is planning on calling …" at bounding box center [720, 456] width 564 height 85
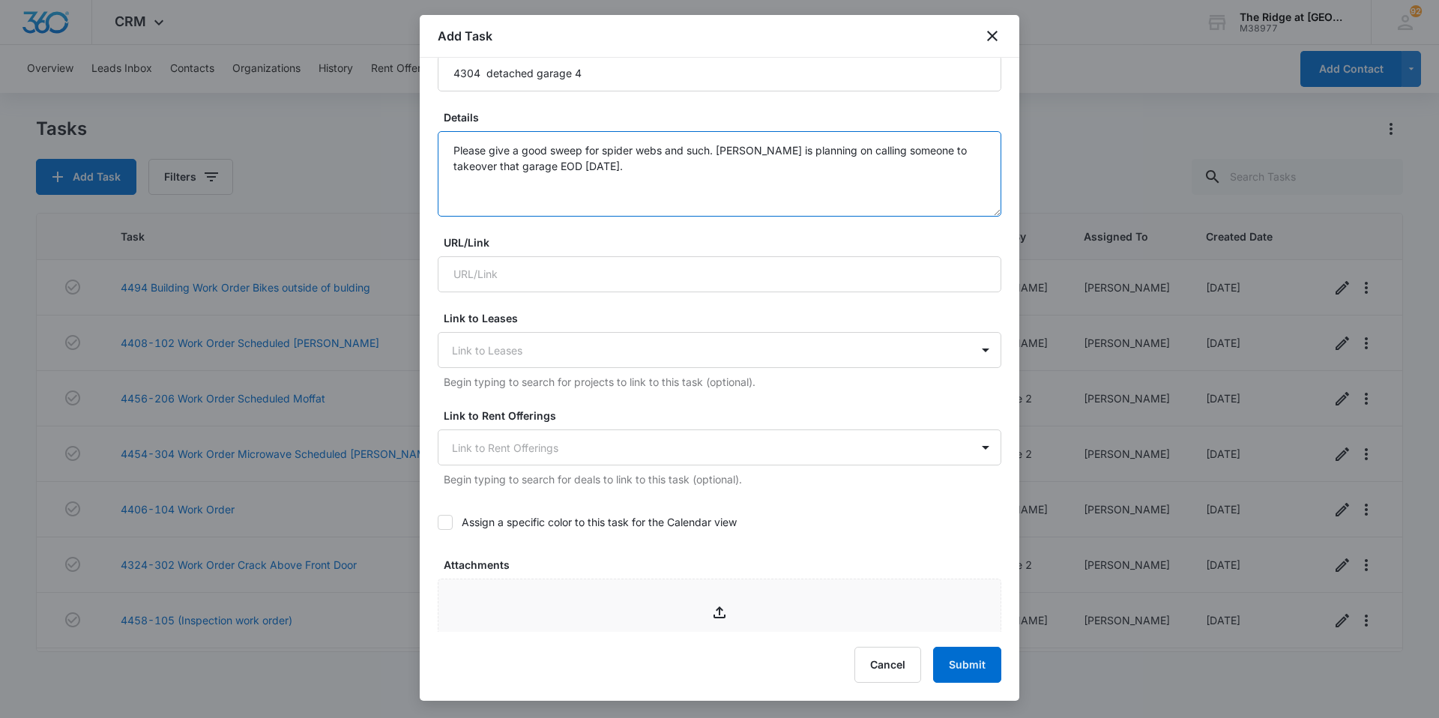
scroll to position [150, 0]
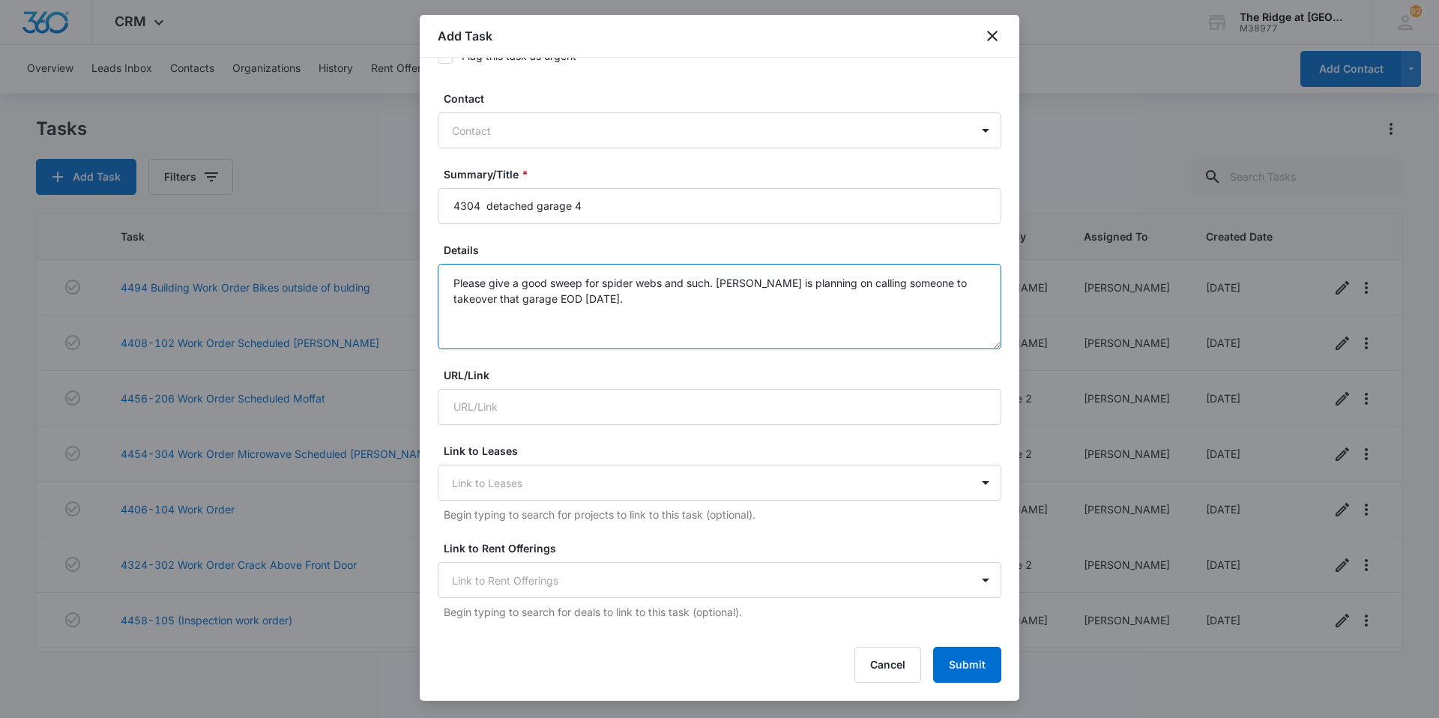
drag, startPoint x: 756, startPoint y: 286, endPoint x: 720, endPoint y: 285, distance: 36.0
click at [720, 285] on textarea "Please give a good sweep for spider webs and such. Jade is planning on calling …" at bounding box center [720, 306] width 564 height 85
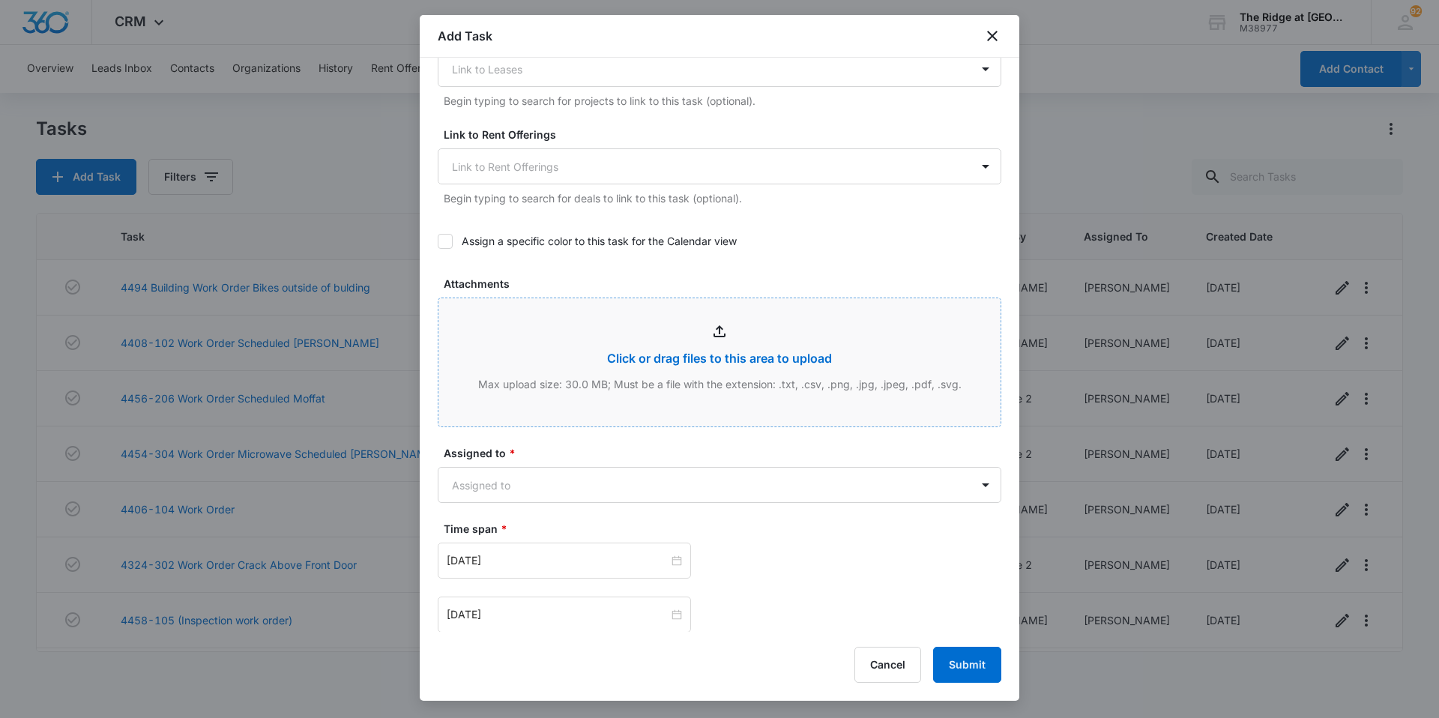
scroll to position [600, 0]
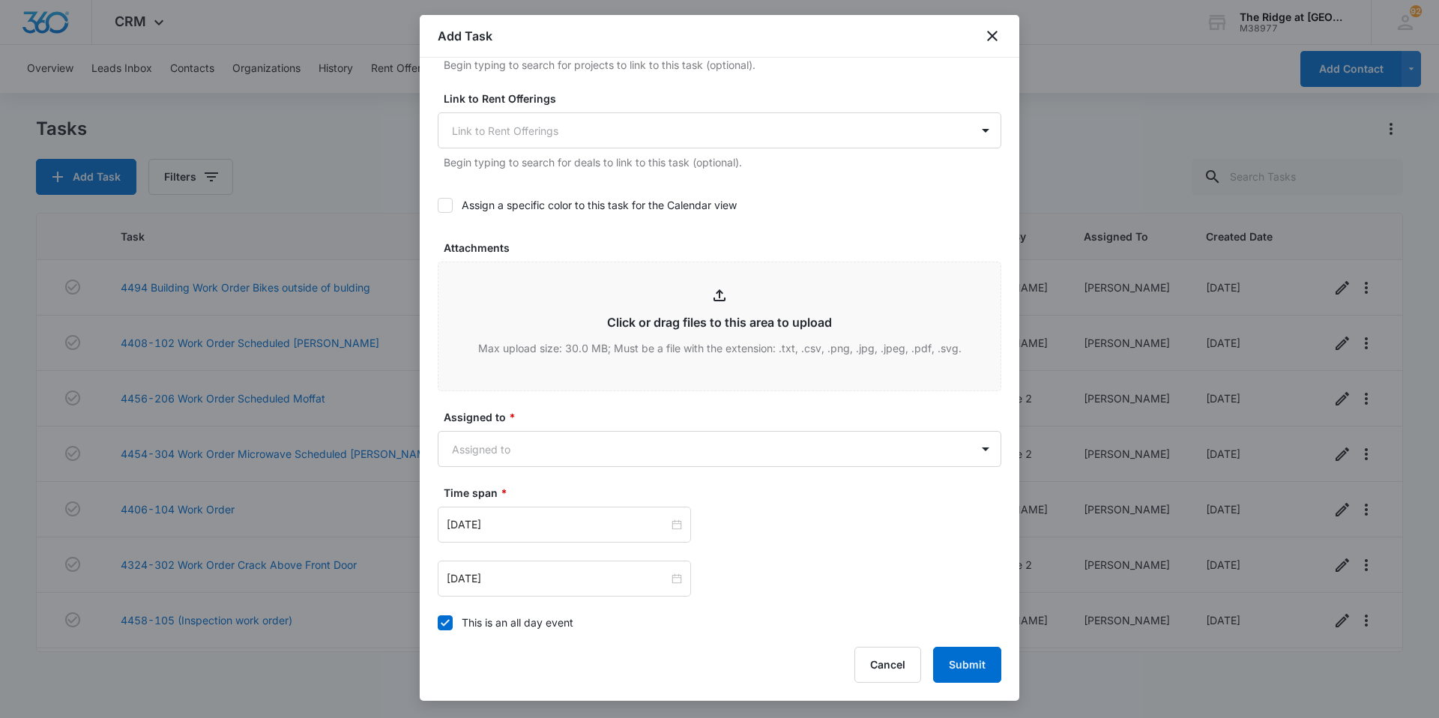
type textarea "Please give a good sweep for spider webs and such. planning on calling someone …"
click at [545, 429] on div "Assigned to * Assigned to" at bounding box center [720, 438] width 564 height 58
click at [546, 438] on body "CRM Apps Reputation Websites Forms CRM Email Social Content Intelligence Files …" at bounding box center [719, 359] width 1439 height 718
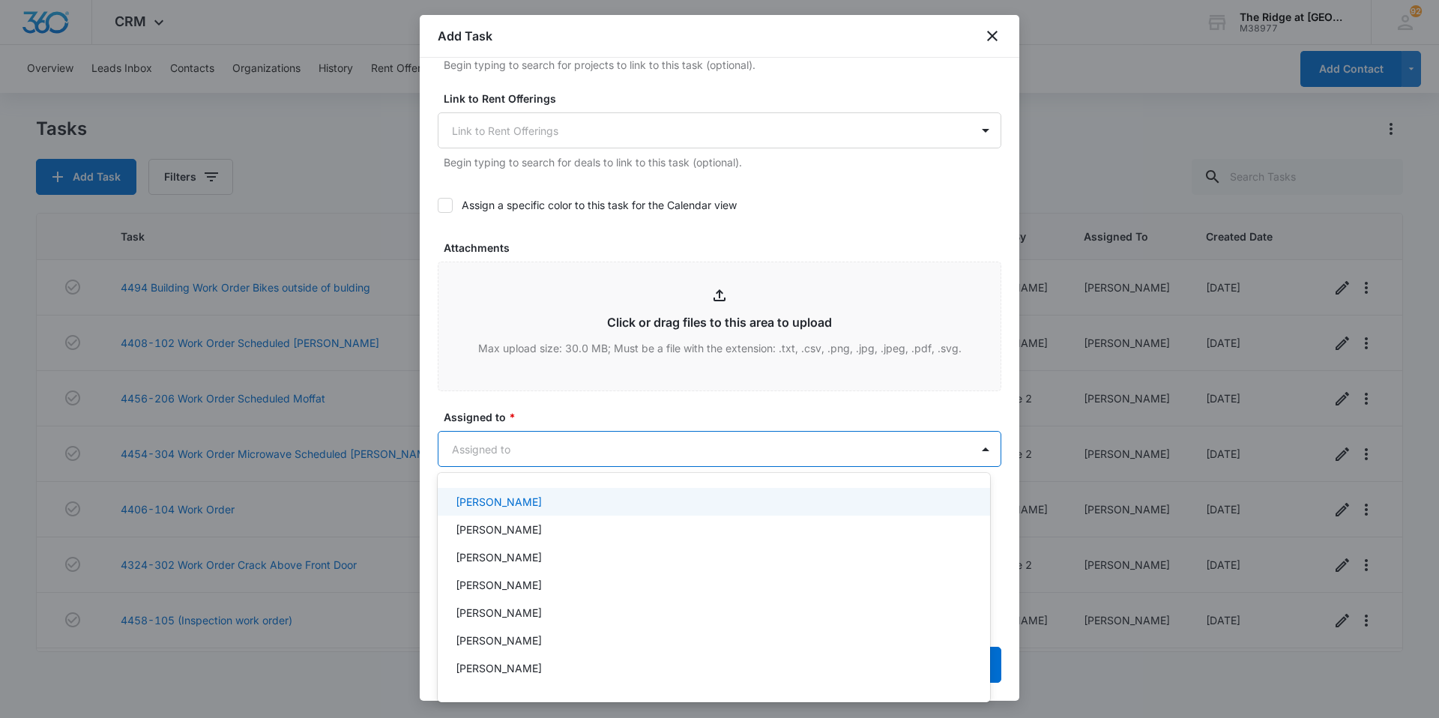
scroll to position [161, 0]
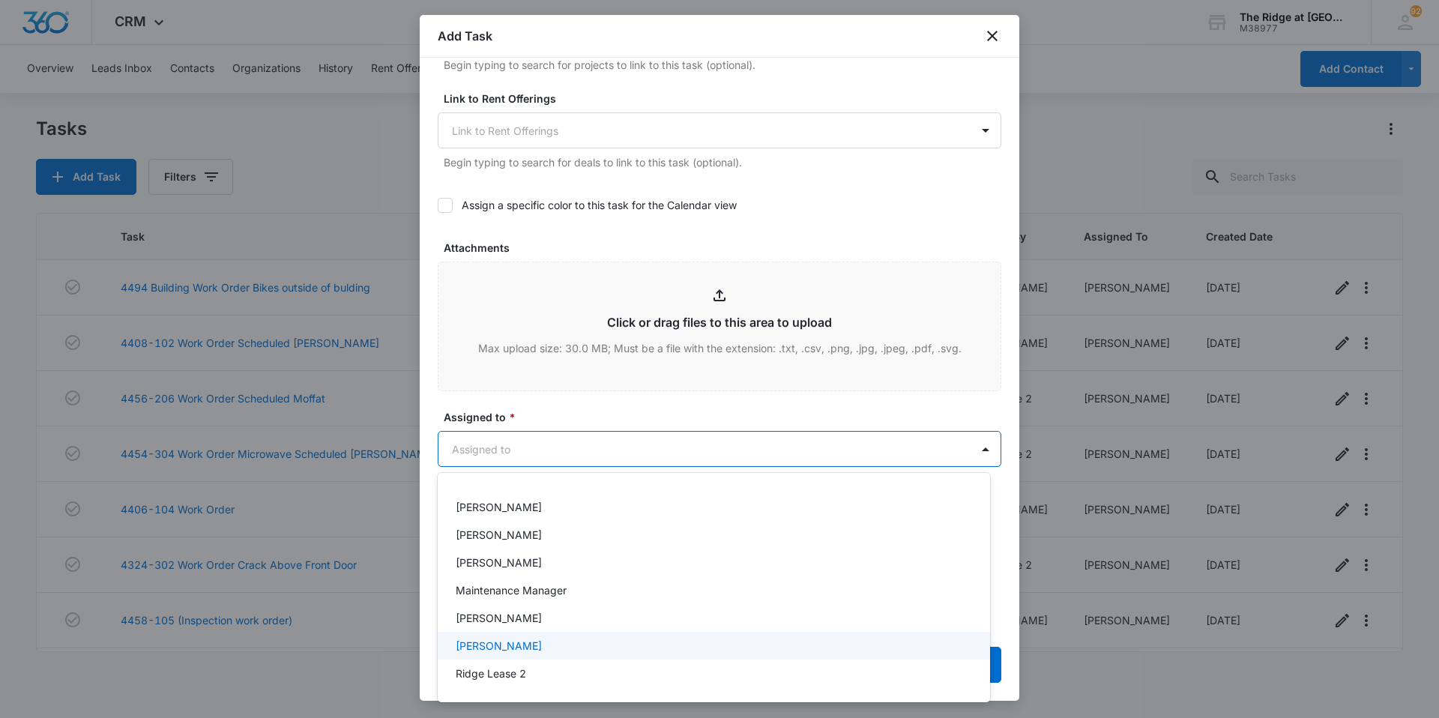
click at [520, 639] on p "Ricardo Marin" at bounding box center [499, 646] width 86 height 16
click at [568, 420] on div at bounding box center [719, 359] width 1439 height 718
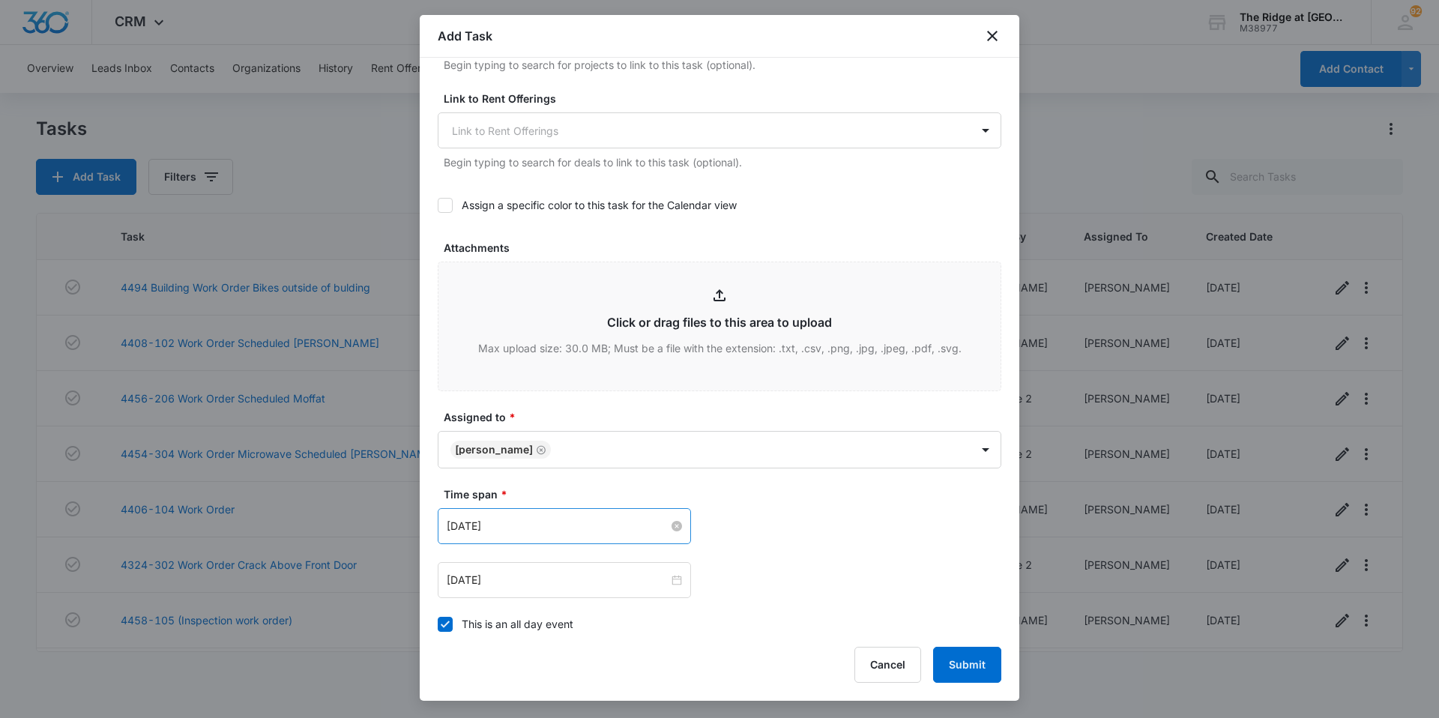
click at [635, 525] on input "[DATE]" at bounding box center [558, 526] width 222 height 16
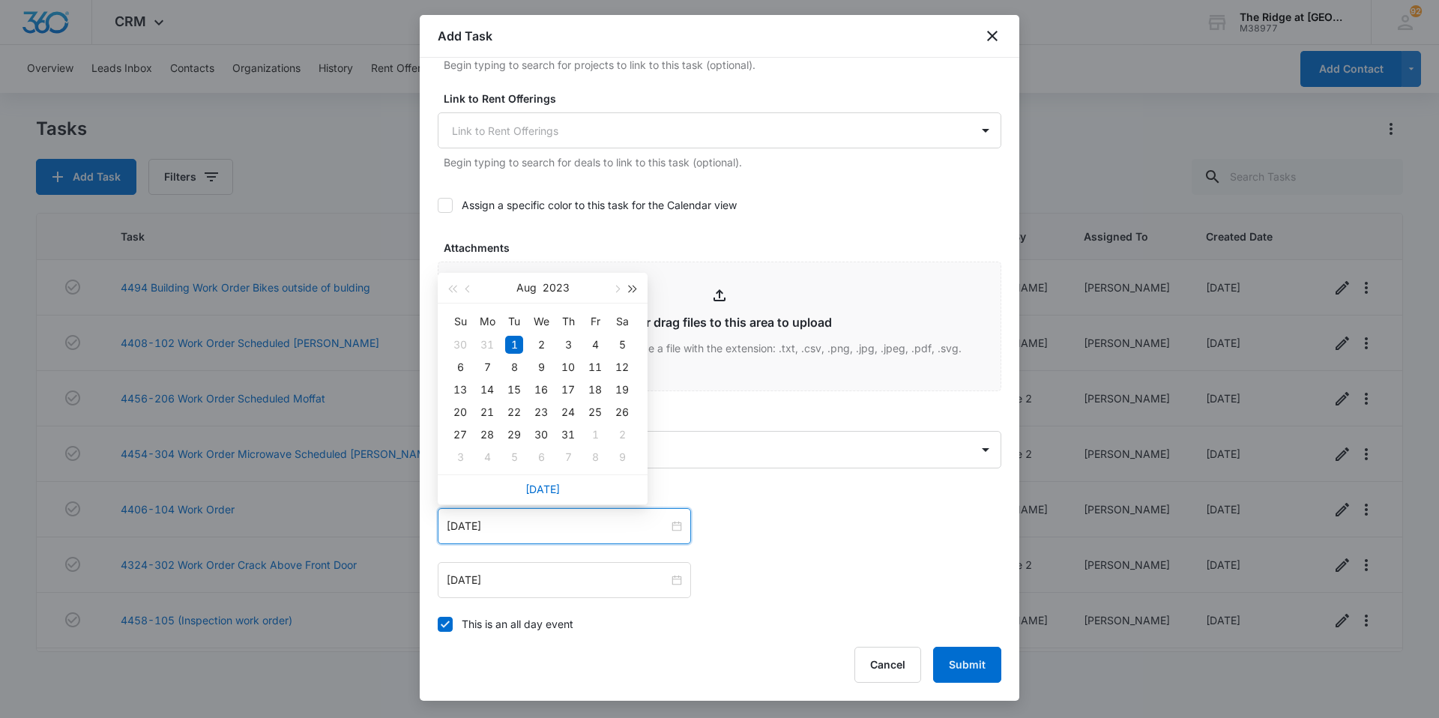
click at [630, 290] on span "button" at bounding box center [633, 289] width 7 height 7
click at [619, 293] on button "button" at bounding box center [616, 288] width 16 height 30
type input "[DATE]"
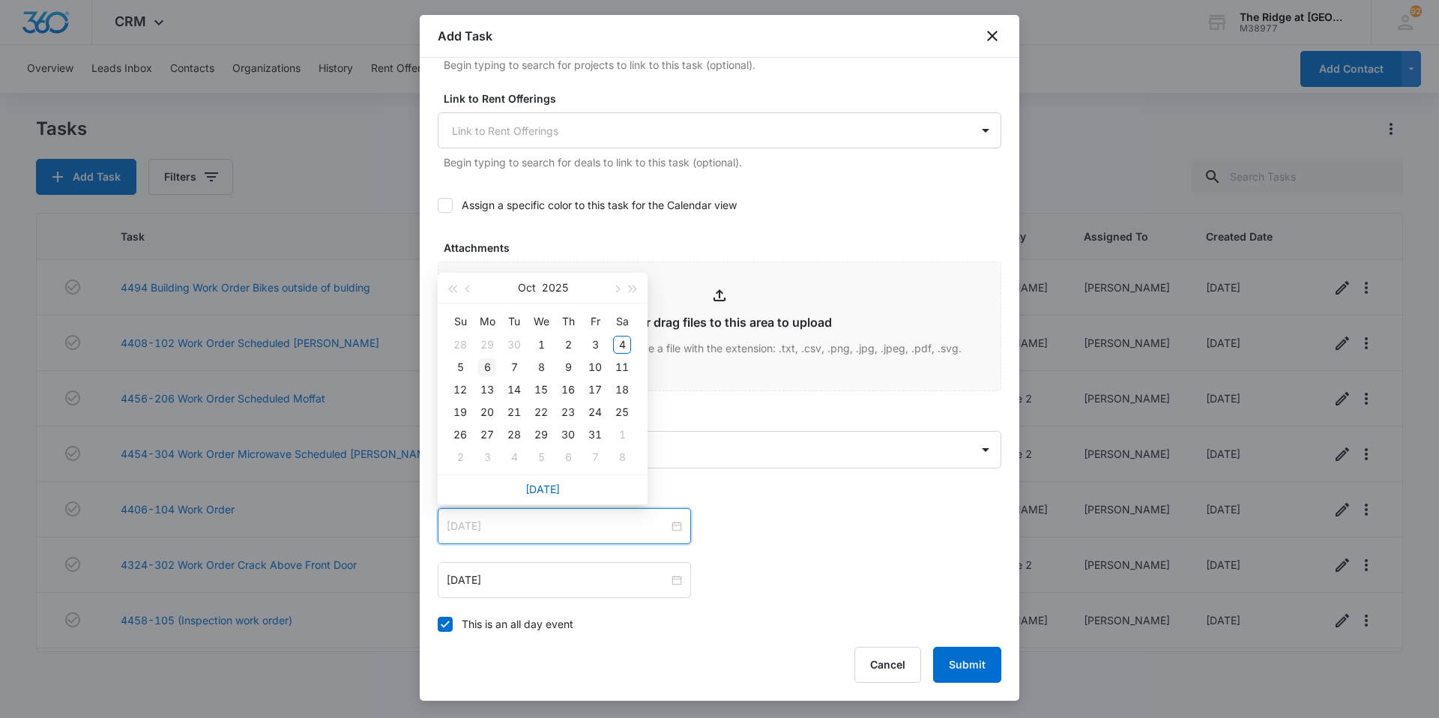
click at [483, 368] on div "6" at bounding box center [487, 367] width 18 height 18
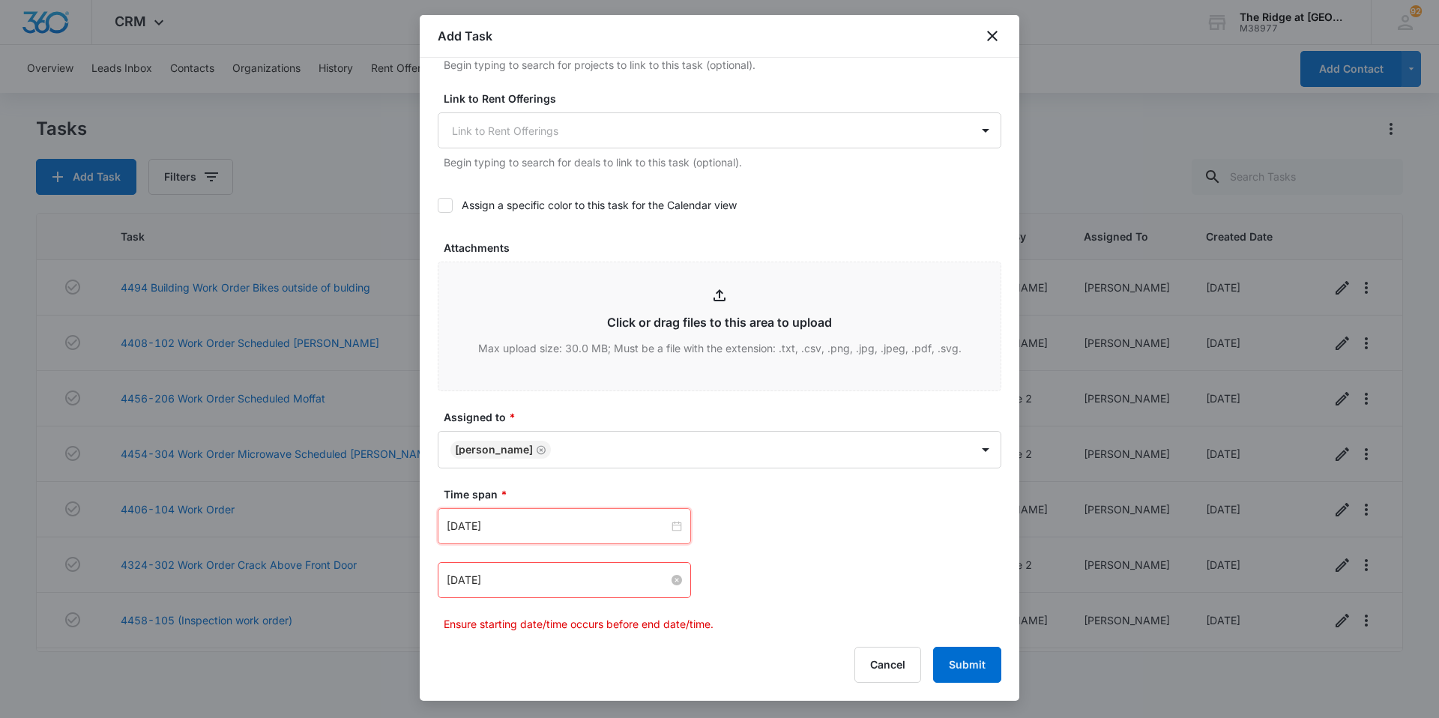
click at [602, 588] on div "[DATE]" at bounding box center [564, 580] width 253 height 36
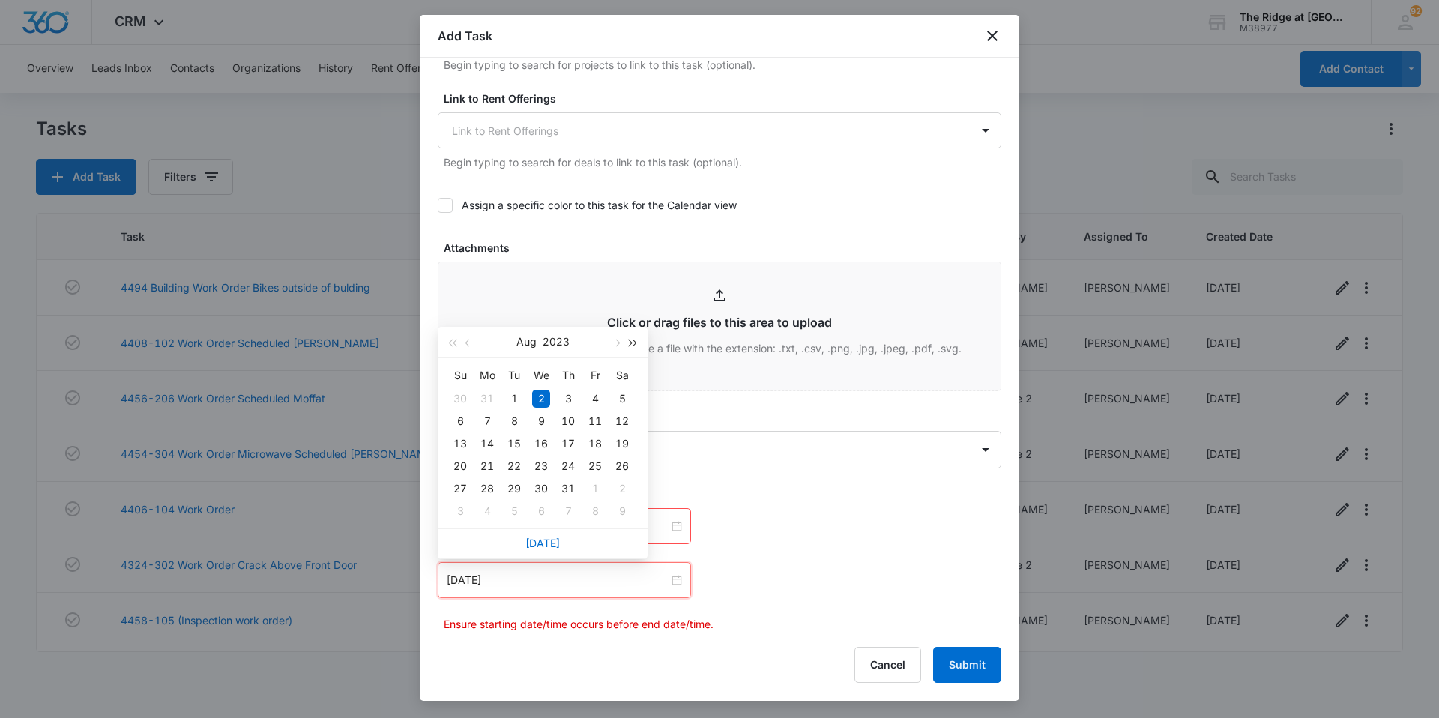
click at [634, 343] on span "button" at bounding box center [633, 343] width 7 height 7
click at [616, 343] on span "button" at bounding box center [615, 343] width 7 height 7
click at [617, 346] on span "button" at bounding box center [615, 343] width 7 height 7
type input "[DATE]"
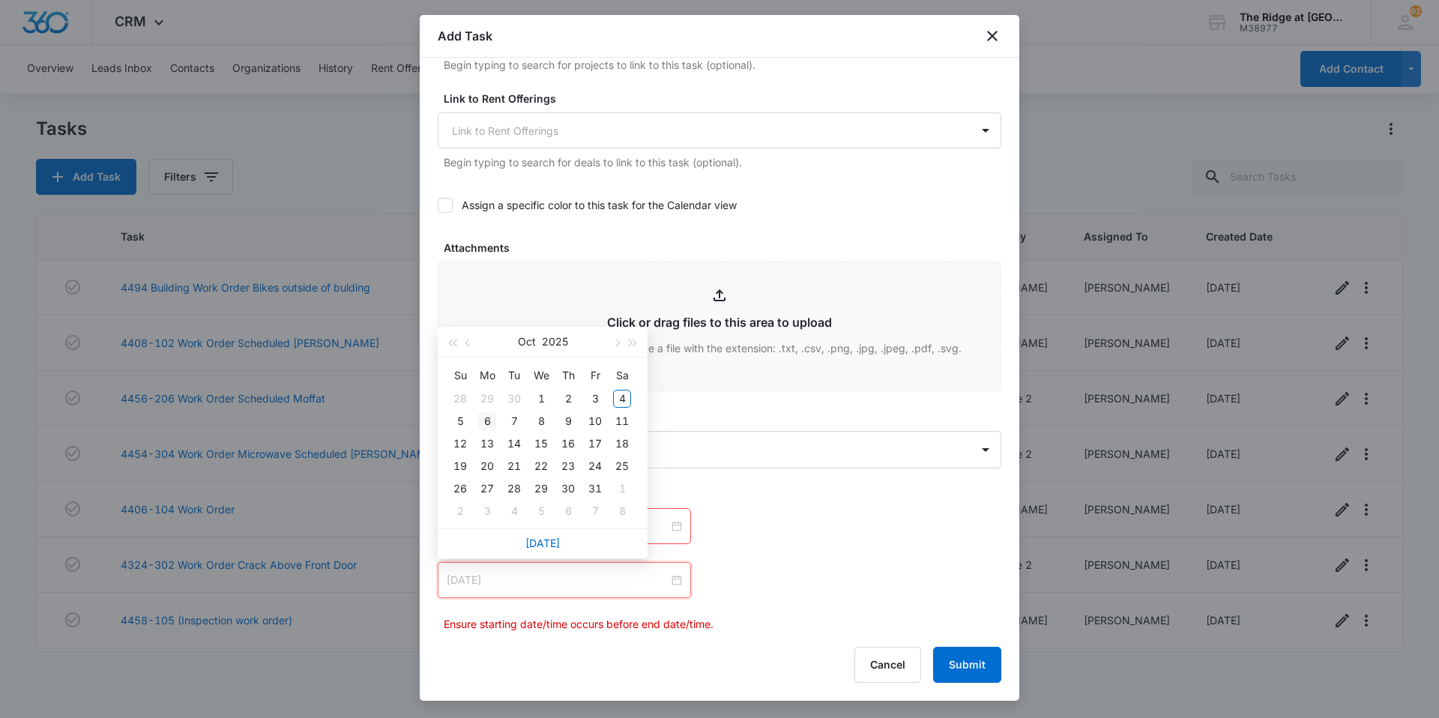
click at [477, 417] on td "6" at bounding box center [487, 421] width 27 height 22
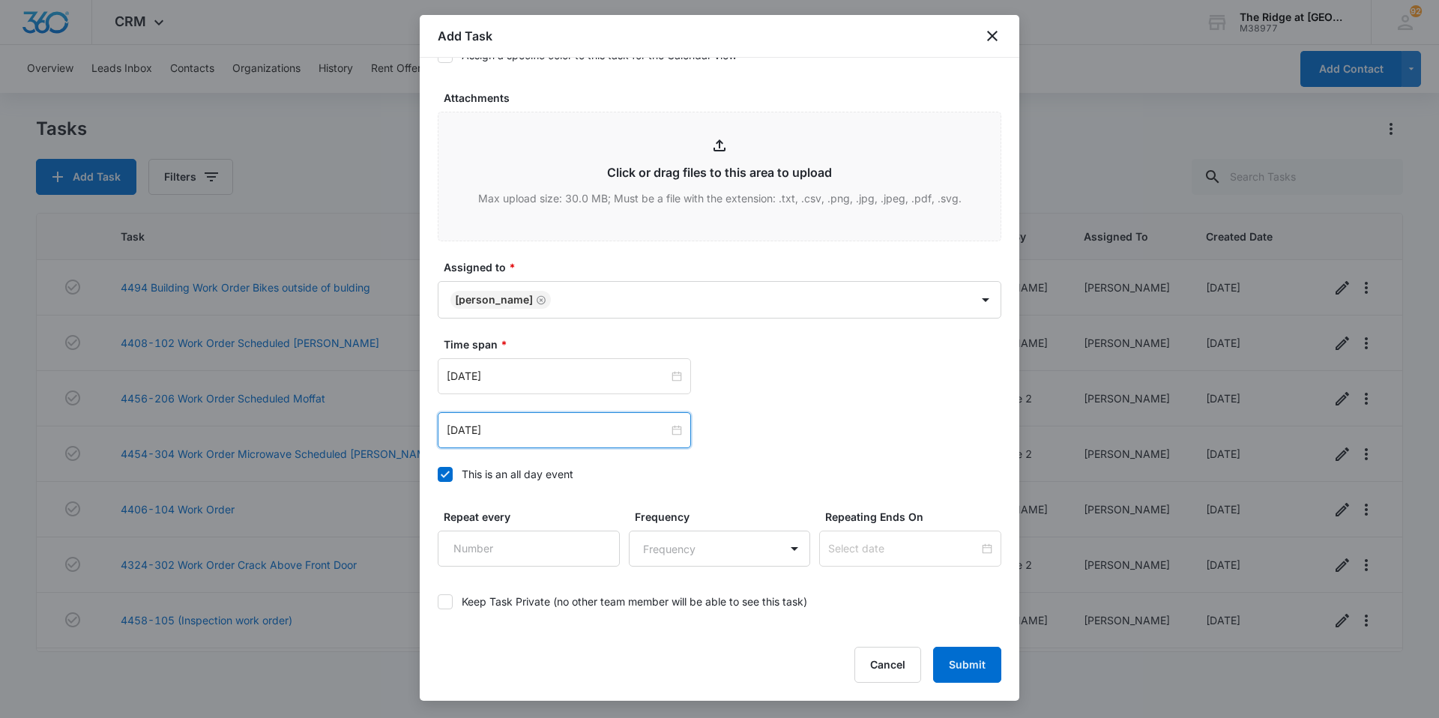
scroll to position [812, 0]
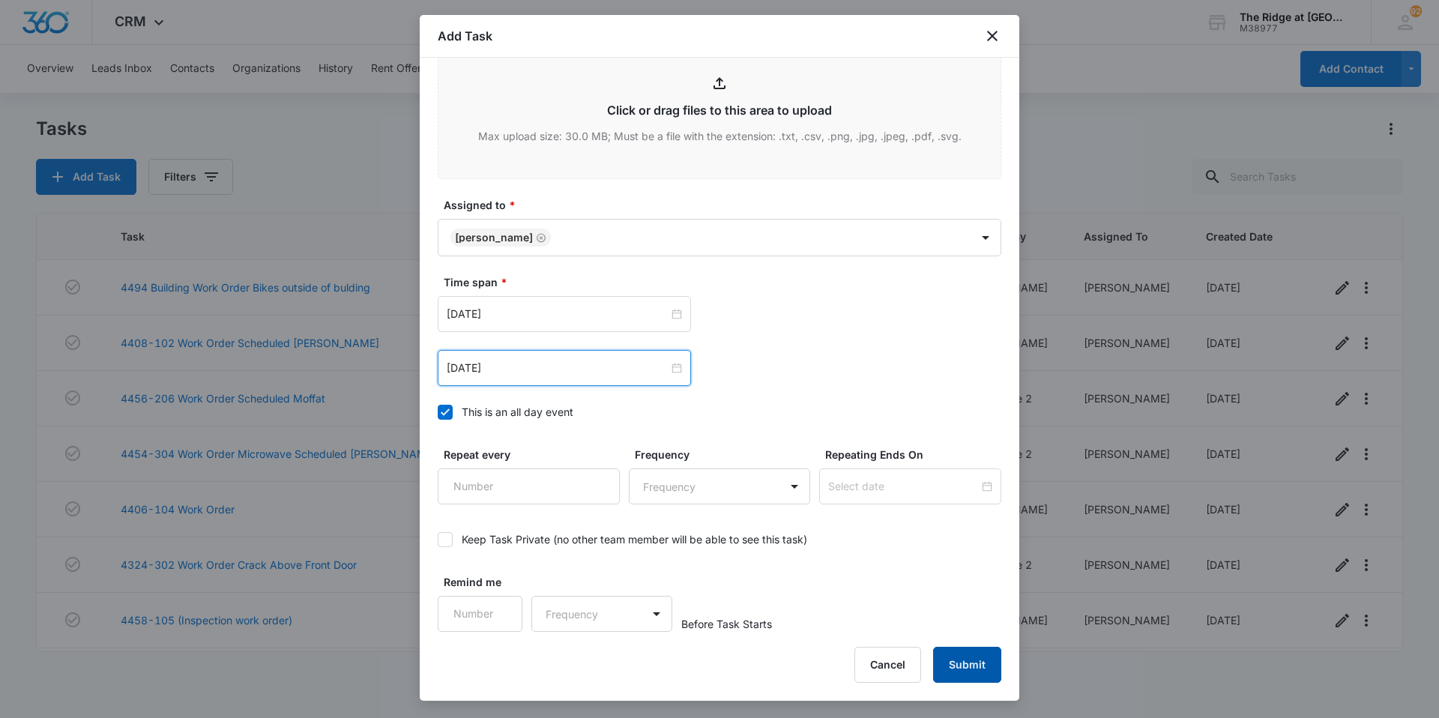
click at [980, 676] on button "Submit" at bounding box center [967, 665] width 68 height 36
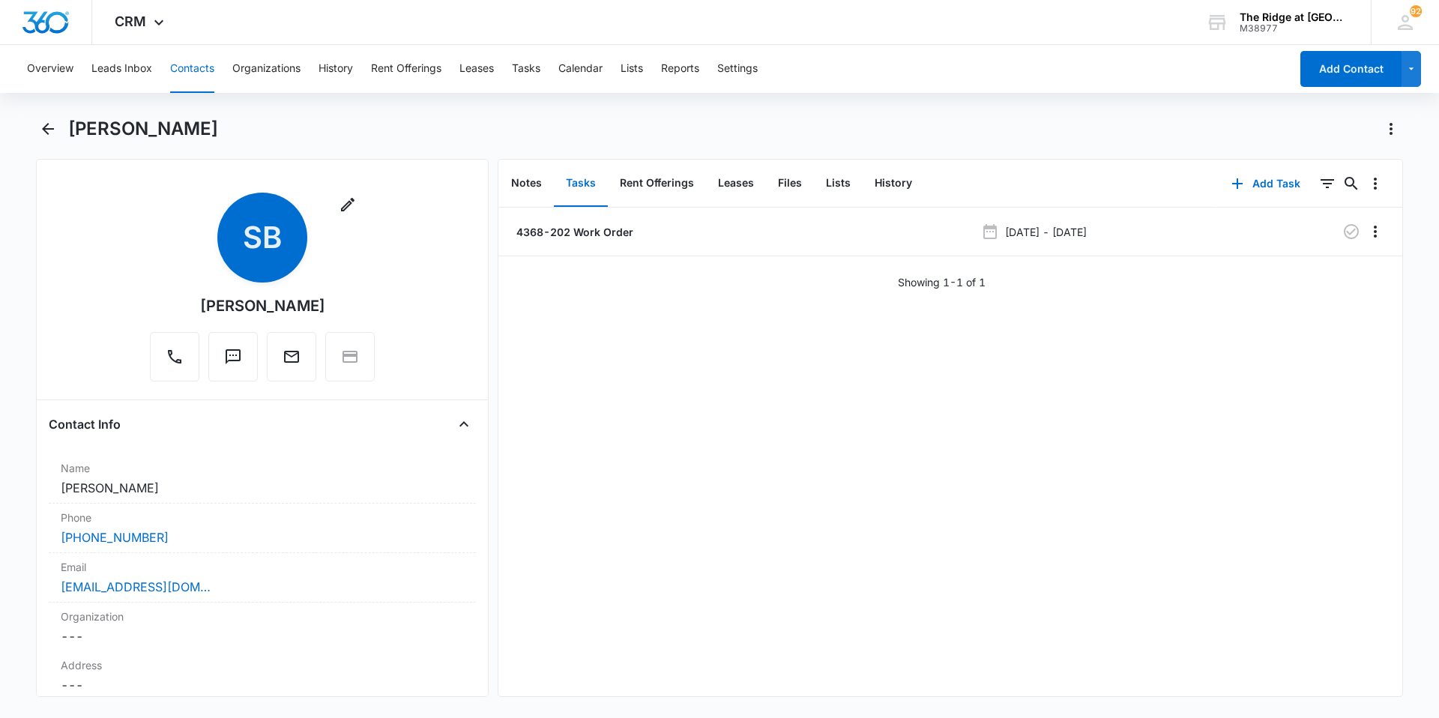
click at [209, 69] on button "Contacts" at bounding box center [192, 69] width 44 height 48
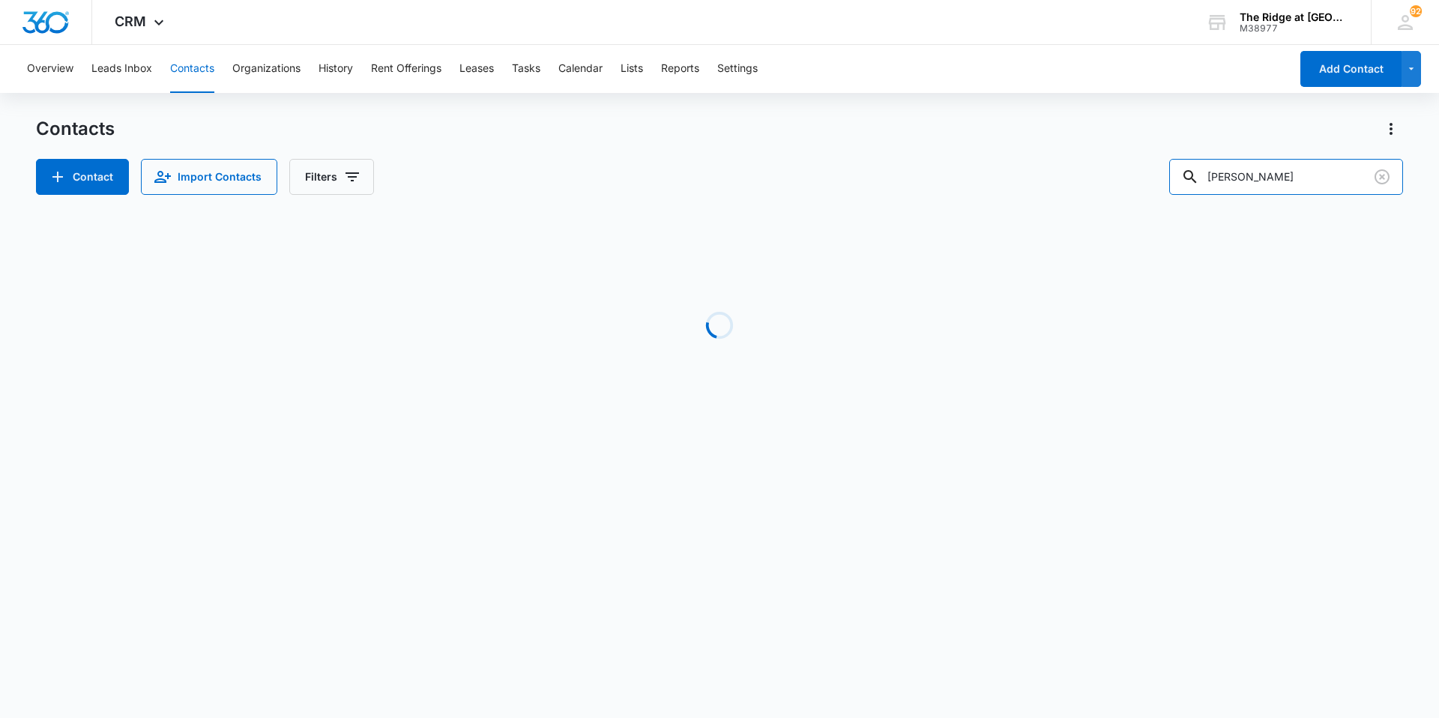
drag, startPoint x: 1289, startPoint y: 180, endPoint x: 995, endPoint y: 220, distance: 296.5
click at [990, 220] on div "Contacts Contact Import Contacts Filters [PERSON_NAME] Loading No Results" at bounding box center [719, 286] width 1367 height 339
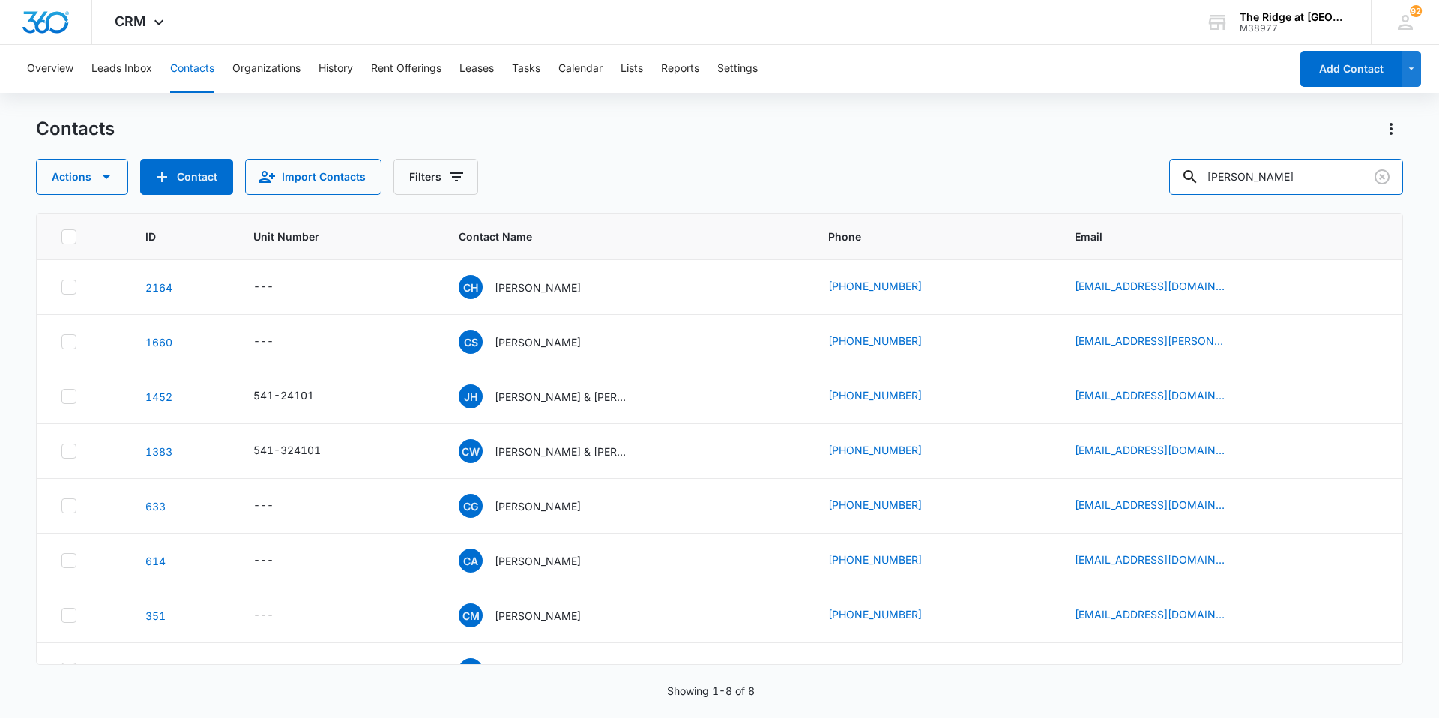
type input "[PERSON_NAME]"
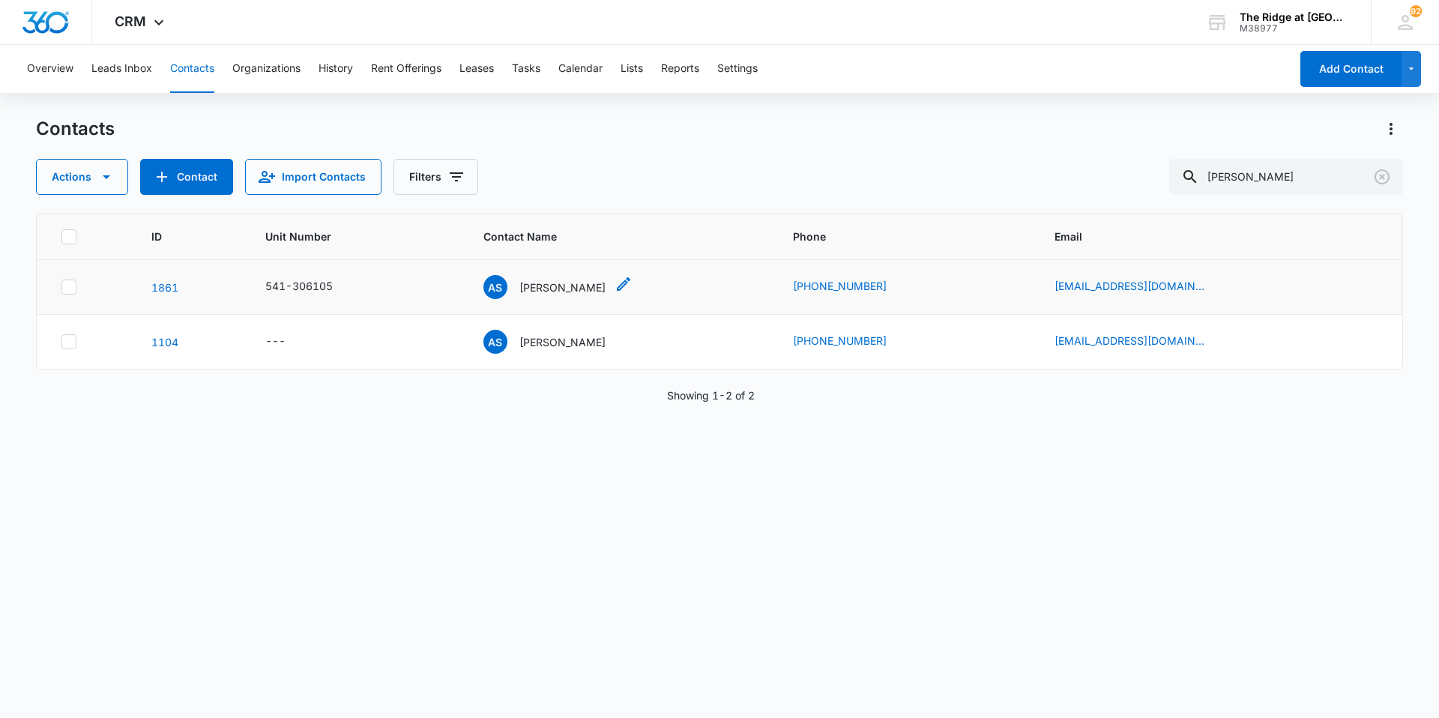
click at [576, 298] on div "AS [PERSON_NAME]" at bounding box center [544, 287] width 122 height 24
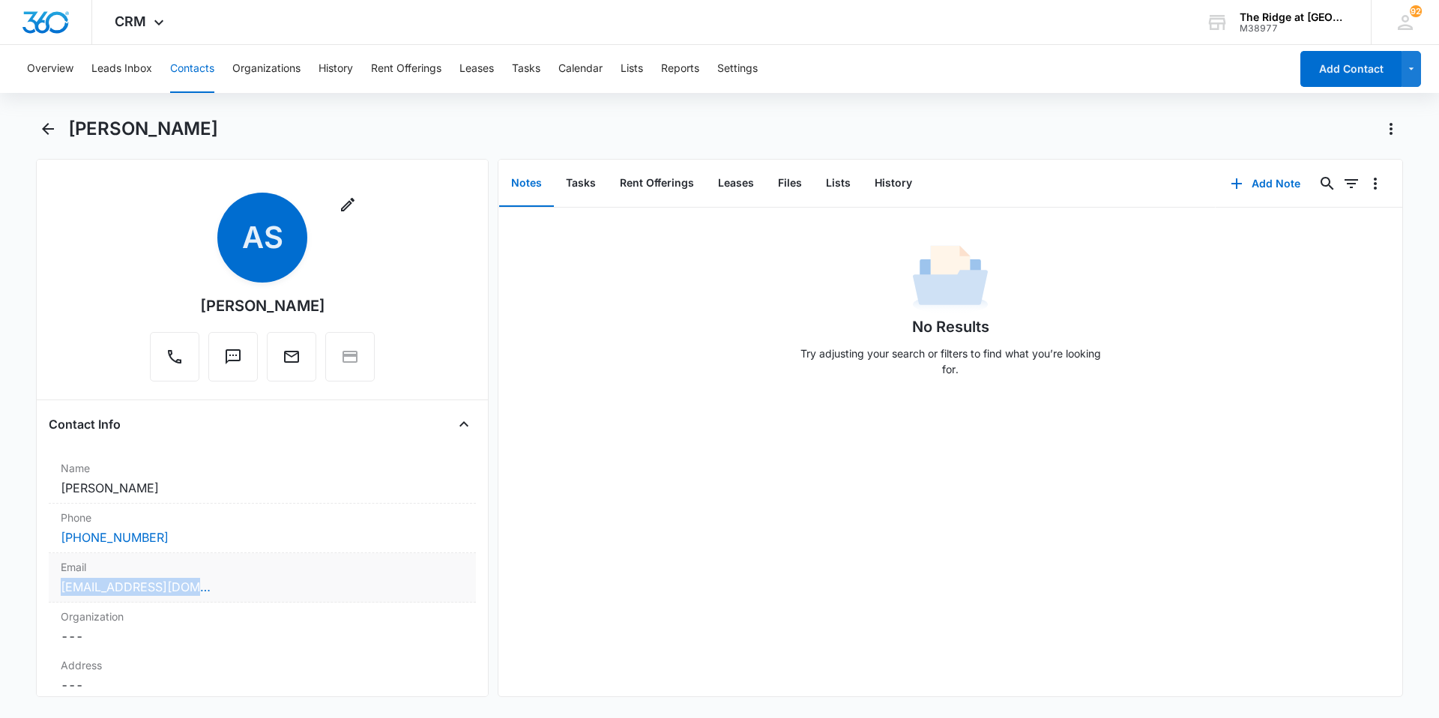
drag, startPoint x: 59, startPoint y: 588, endPoint x: 244, endPoint y: 589, distance: 184.4
click at [244, 589] on div "Email Cancel Save Changes [EMAIL_ADDRESS][DOMAIN_NAME]" at bounding box center [262, 577] width 427 height 49
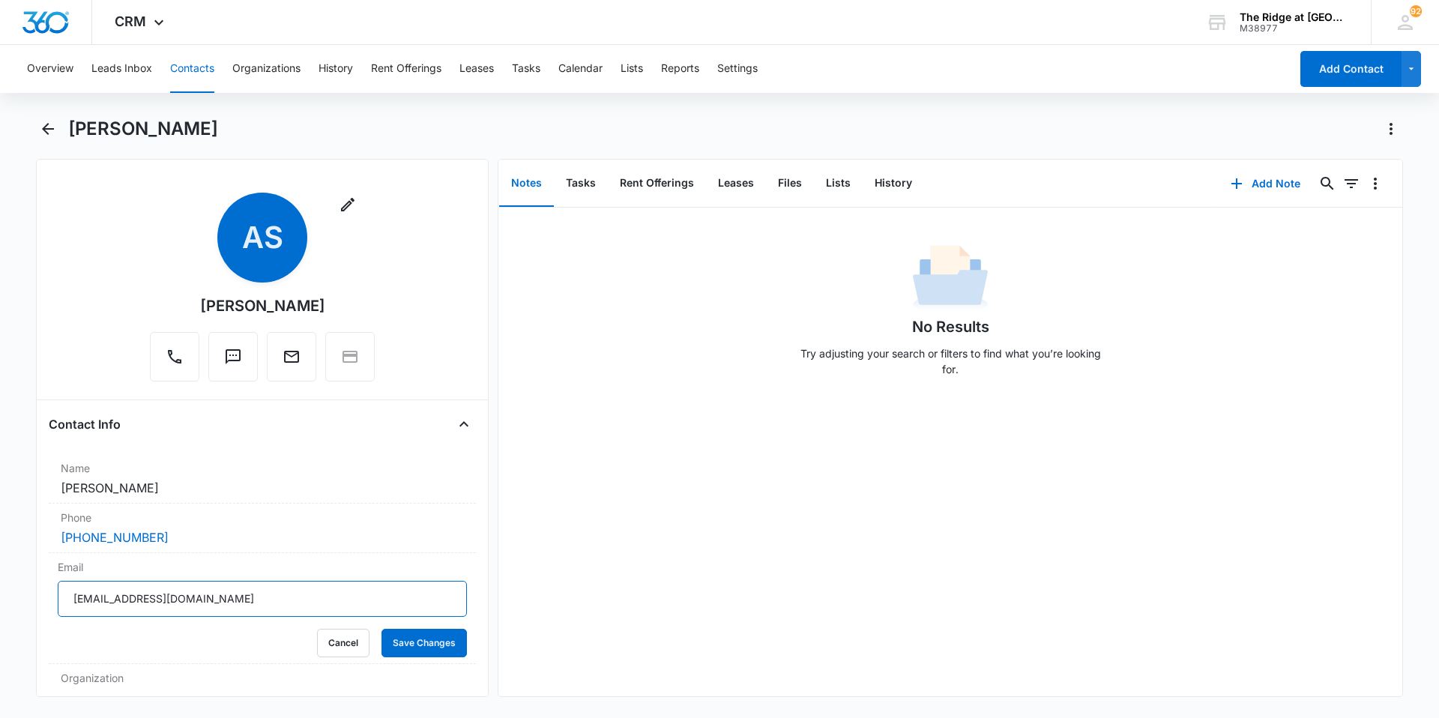
drag, startPoint x: 192, startPoint y: 598, endPoint x: 11, endPoint y: 585, distance: 181.1
click at [11, 585] on main "[PERSON_NAME] Remove AS [PERSON_NAME] Contact Info Name Cancel Save Changes [PE…" at bounding box center [719, 416] width 1439 height 598
click at [189, 59] on button "Contacts" at bounding box center [192, 69] width 44 height 48
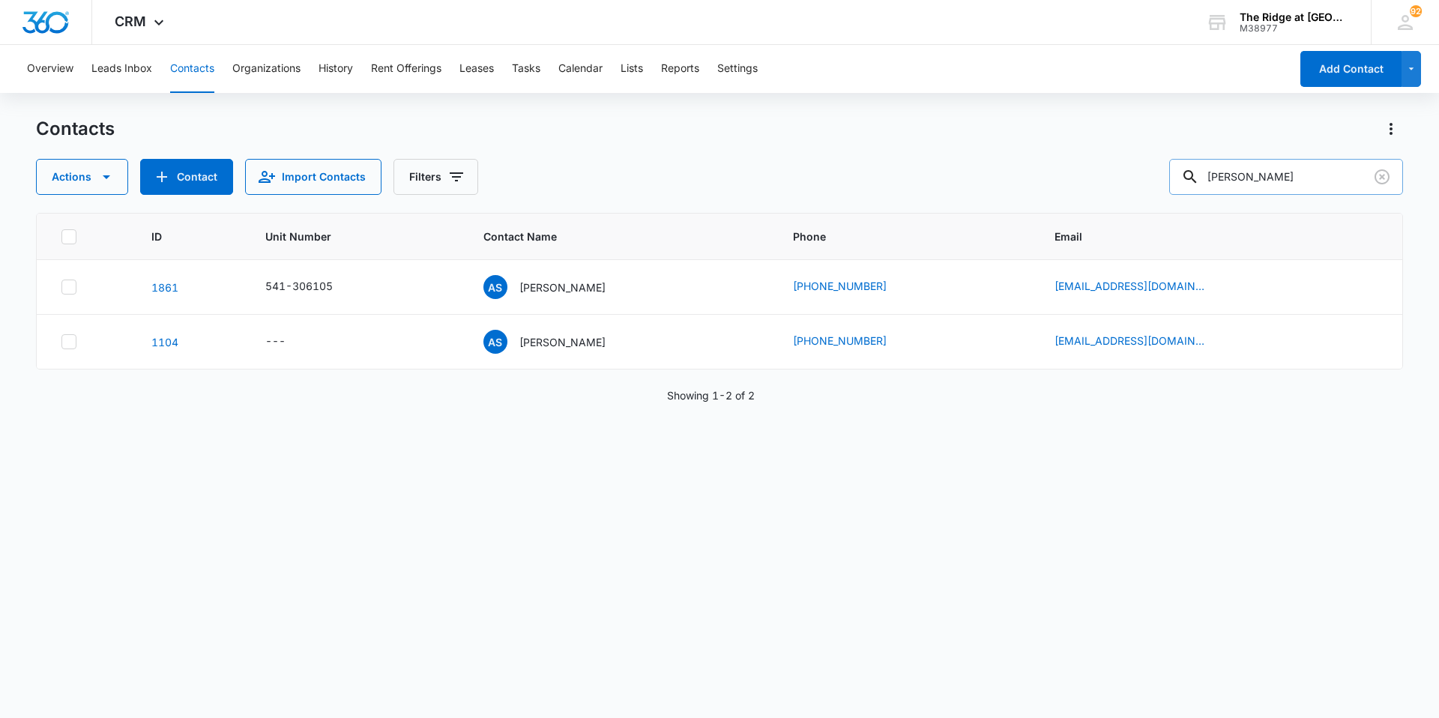
drag, startPoint x: 1295, startPoint y: 184, endPoint x: 1208, endPoint y: 187, distance: 87.0
click at [1208, 187] on div "[PERSON_NAME]" at bounding box center [1286, 177] width 234 height 36
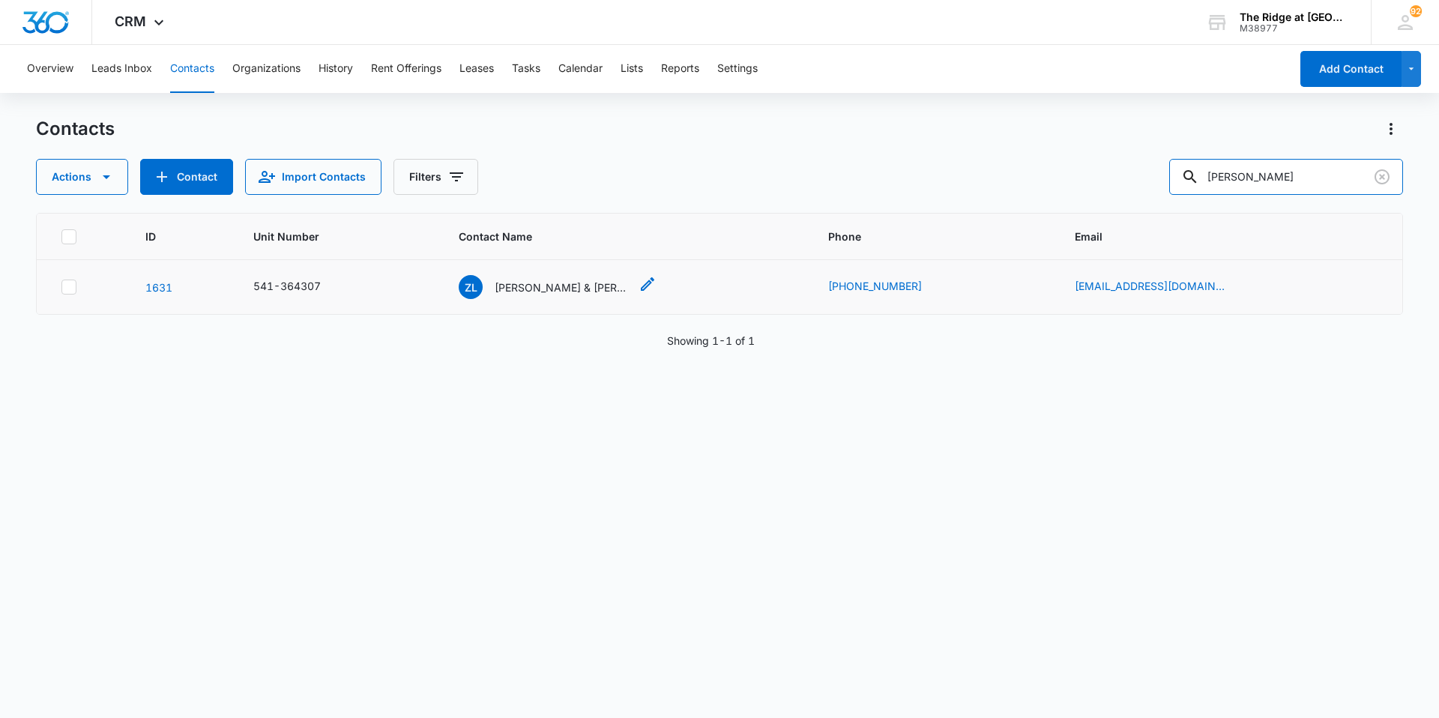
type input "[PERSON_NAME]"
click at [569, 286] on p "[PERSON_NAME] & [PERSON_NAME]" at bounding box center [562, 288] width 135 height 16
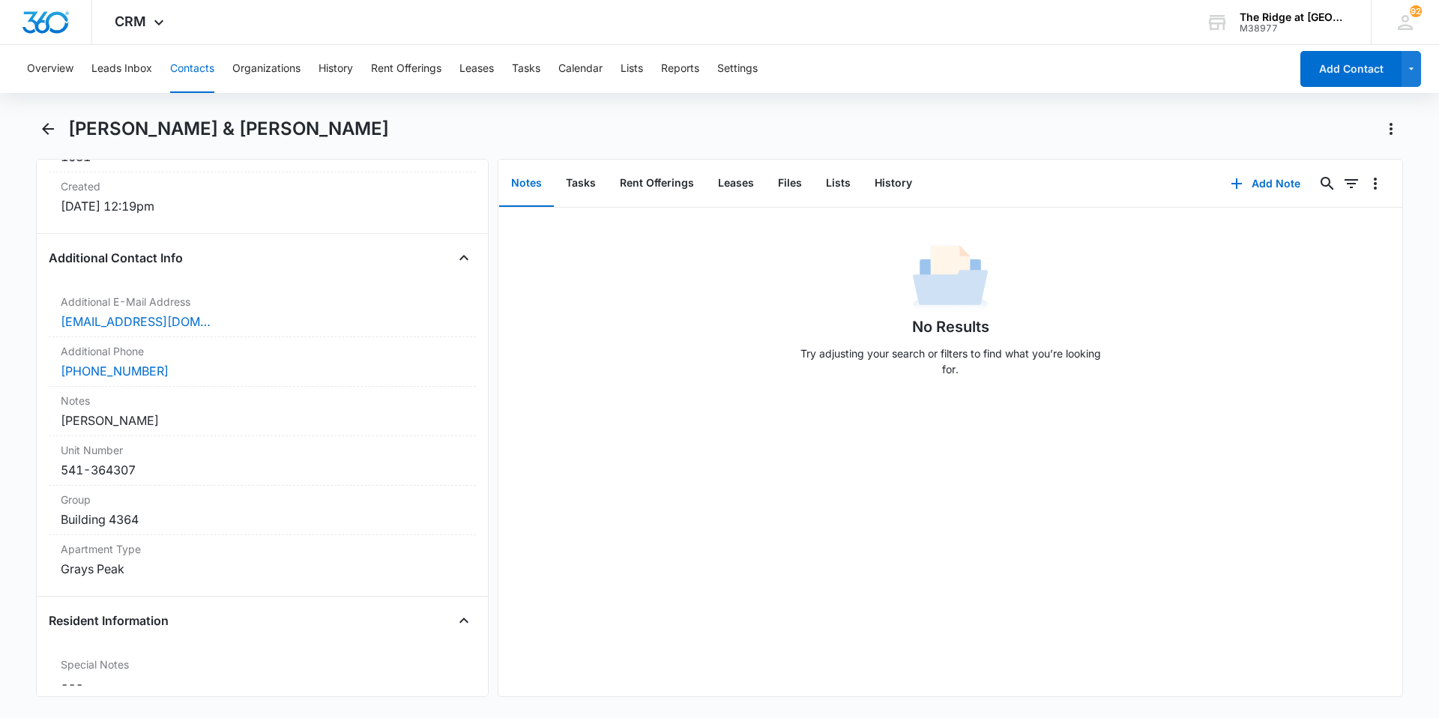
scroll to position [1049, 0]
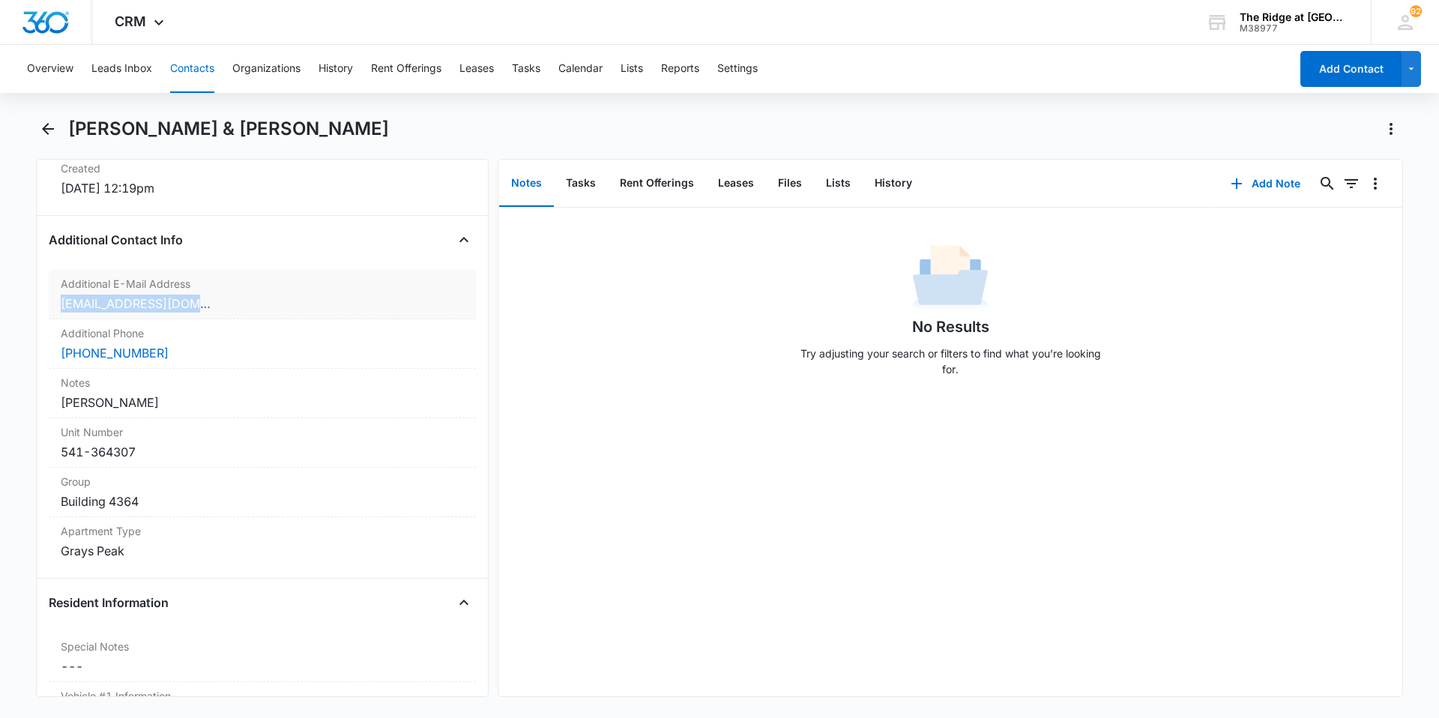
drag, startPoint x: 222, startPoint y: 298, endPoint x: 54, endPoint y: 305, distance: 168.1
click at [54, 305] on div "Additional E-Mail Address Cancel Save Changes [EMAIL_ADDRESS][DOMAIN_NAME]" at bounding box center [262, 294] width 427 height 49
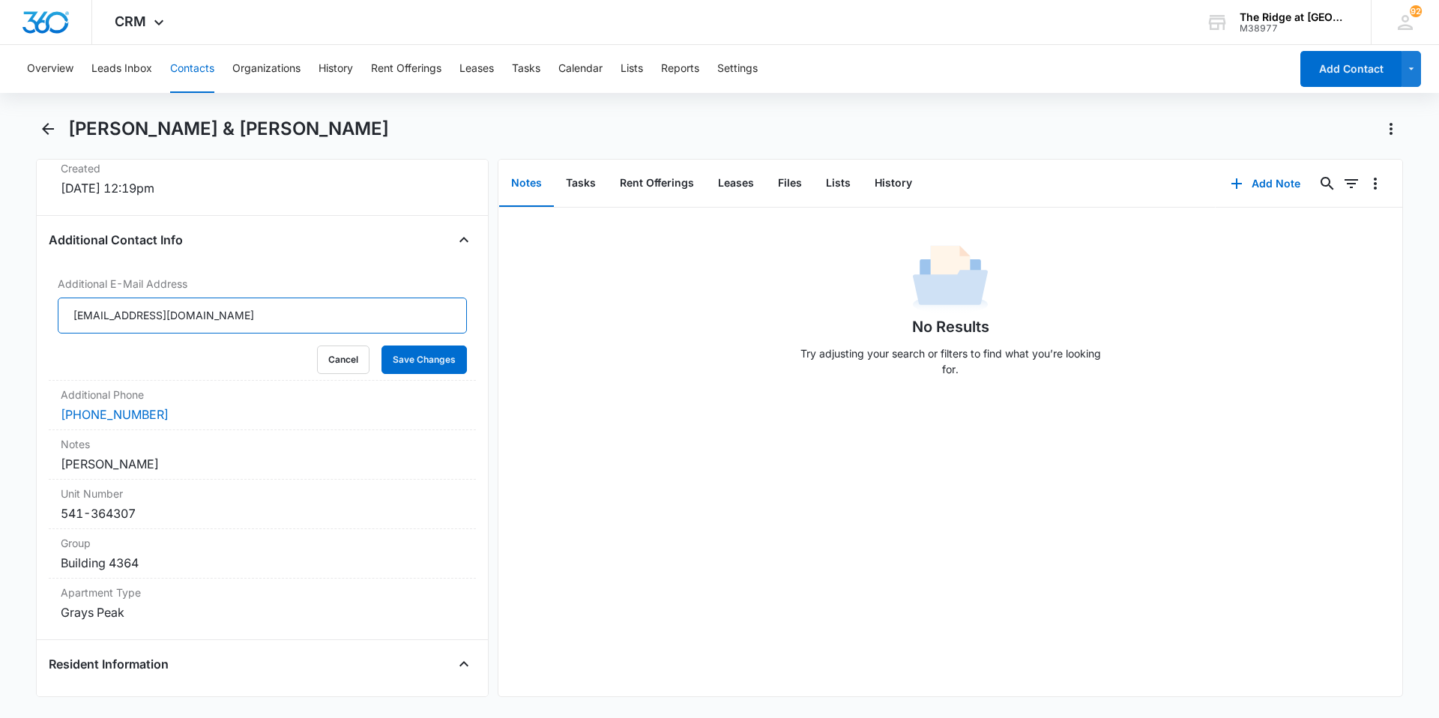
drag, startPoint x: 246, startPoint y: 325, endPoint x: 34, endPoint y: 323, distance: 211.4
click at [37, 322] on div "Remove ZL [PERSON_NAME] & [PERSON_NAME] Contact Info Name Cancel Save Changes […" at bounding box center [262, 428] width 453 height 538
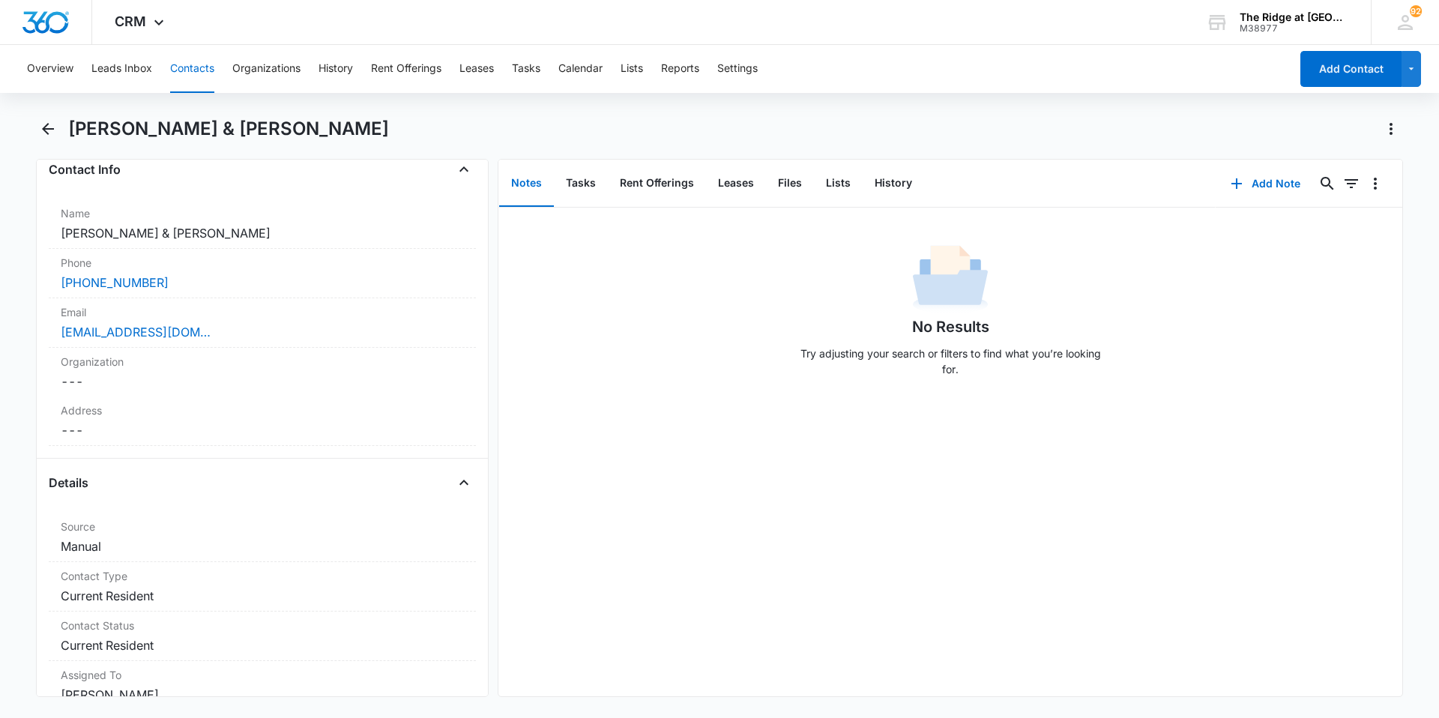
scroll to position [75, 0]
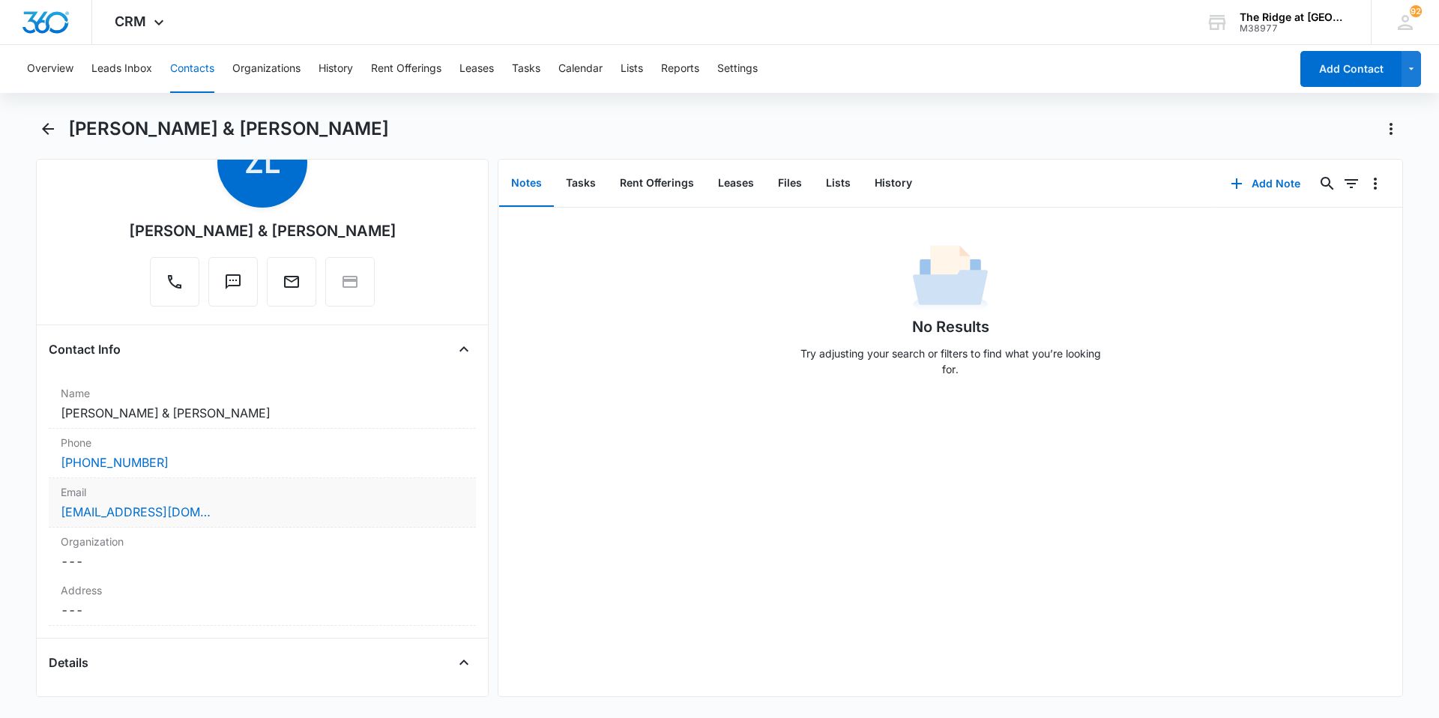
click at [223, 514] on div "[EMAIL_ADDRESS][DOMAIN_NAME]" at bounding box center [262, 512] width 403 height 18
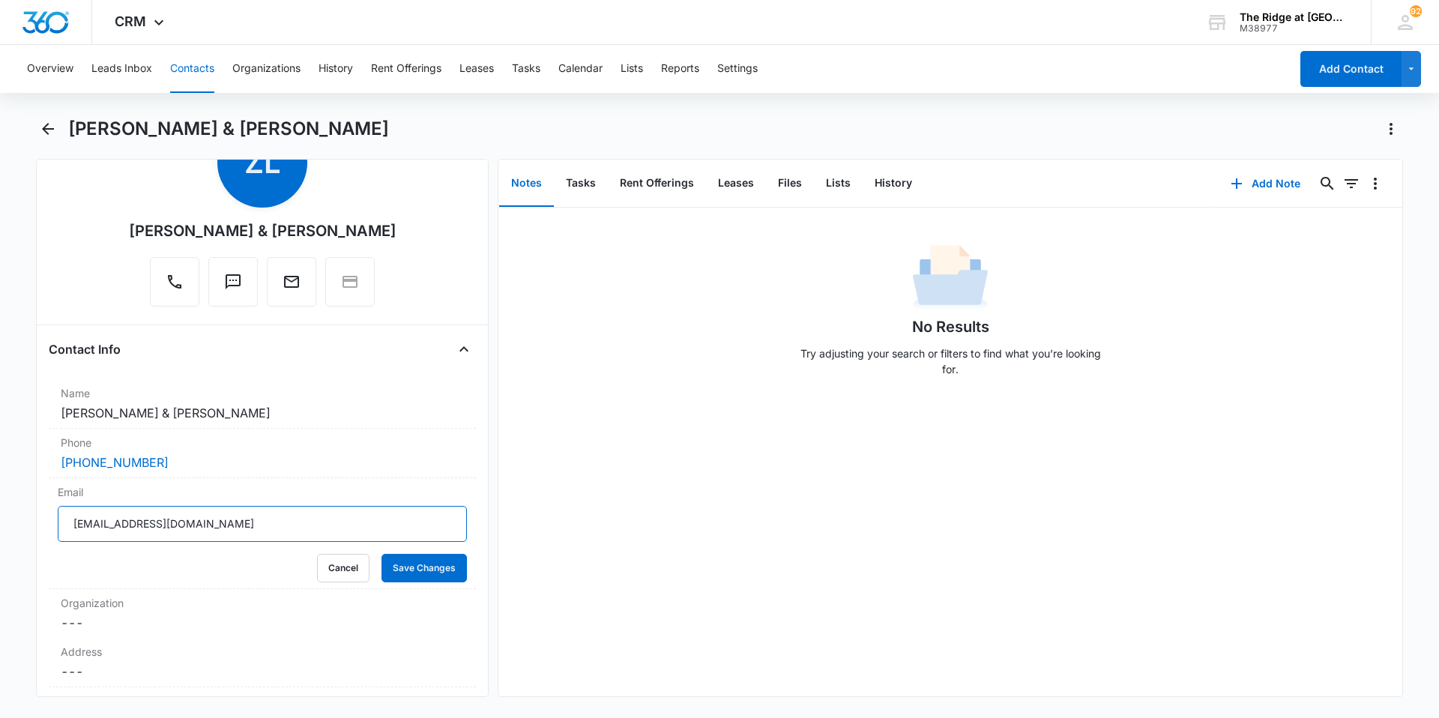
drag, startPoint x: 199, startPoint y: 528, endPoint x: 46, endPoint y: 521, distance: 153.1
click at [46, 521] on div "Remove ZL [PERSON_NAME] & [PERSON_NAME] Contact Info Name Cancel Save Changes […" at bounding box center [262, 428] width 453 height 538
click at [777, 185] on button "Files" at bounding box center [790, 183] width 48 height 46
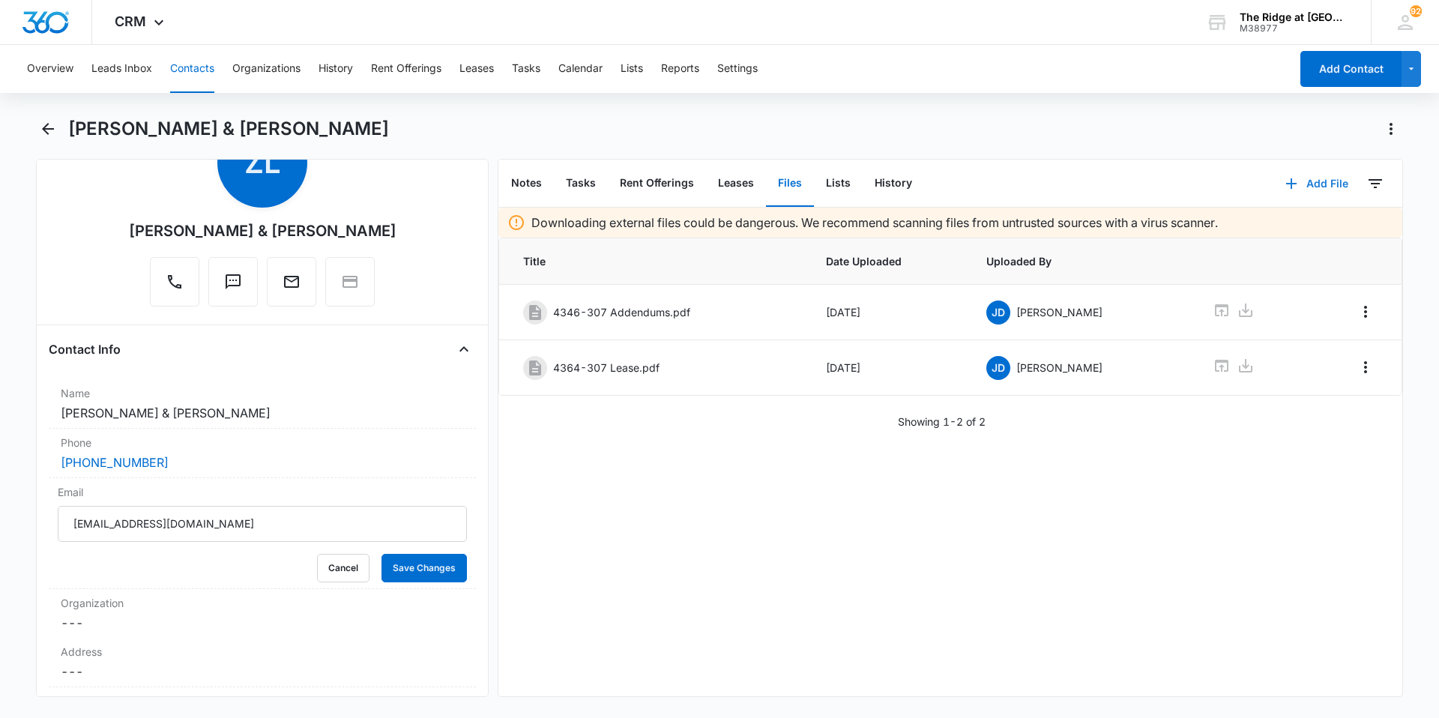
click at [1306, 193] on button "Add File" at bounding box center [1316, 184] width 93 height 36
click at [1269, 230] on div "Upload Files" at bounding box center [1297, 231] width 60 height 10
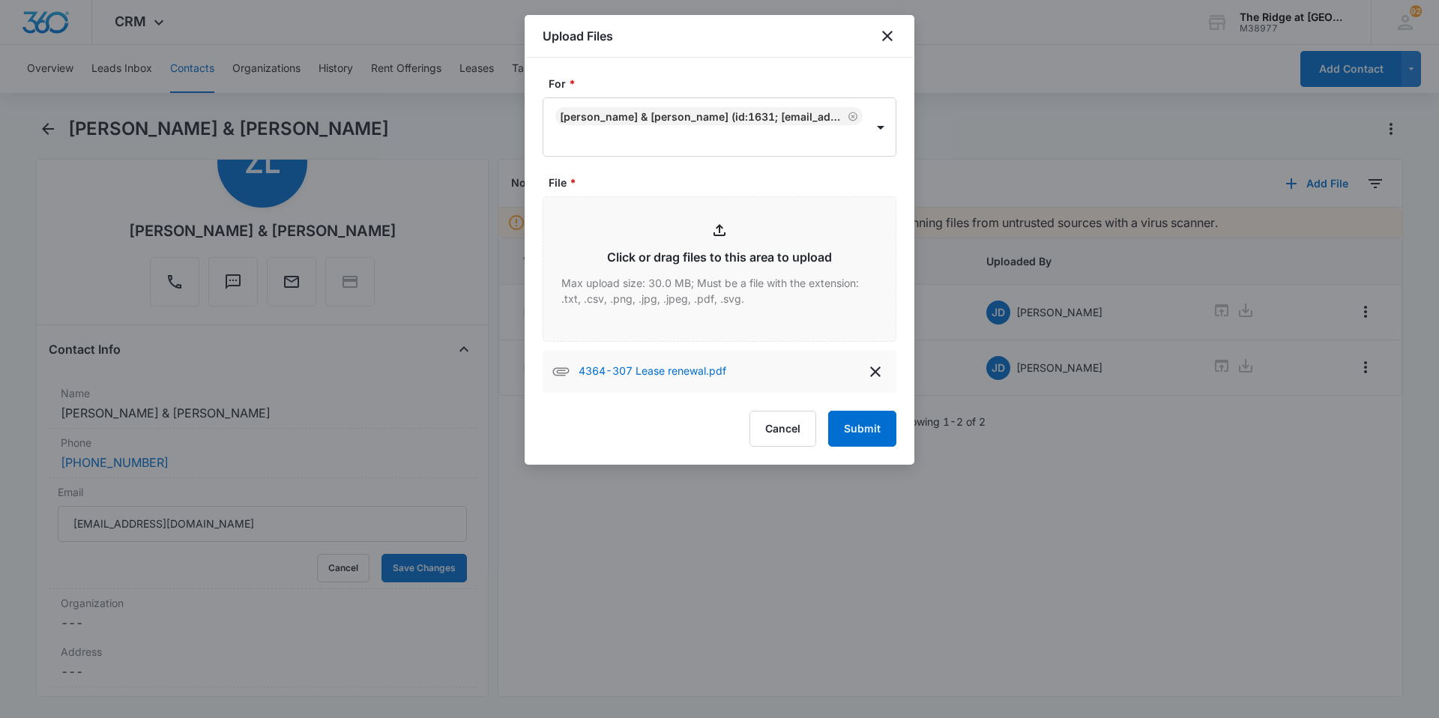
type input "C:\fakepath\4364-307 updated parking.pdf"
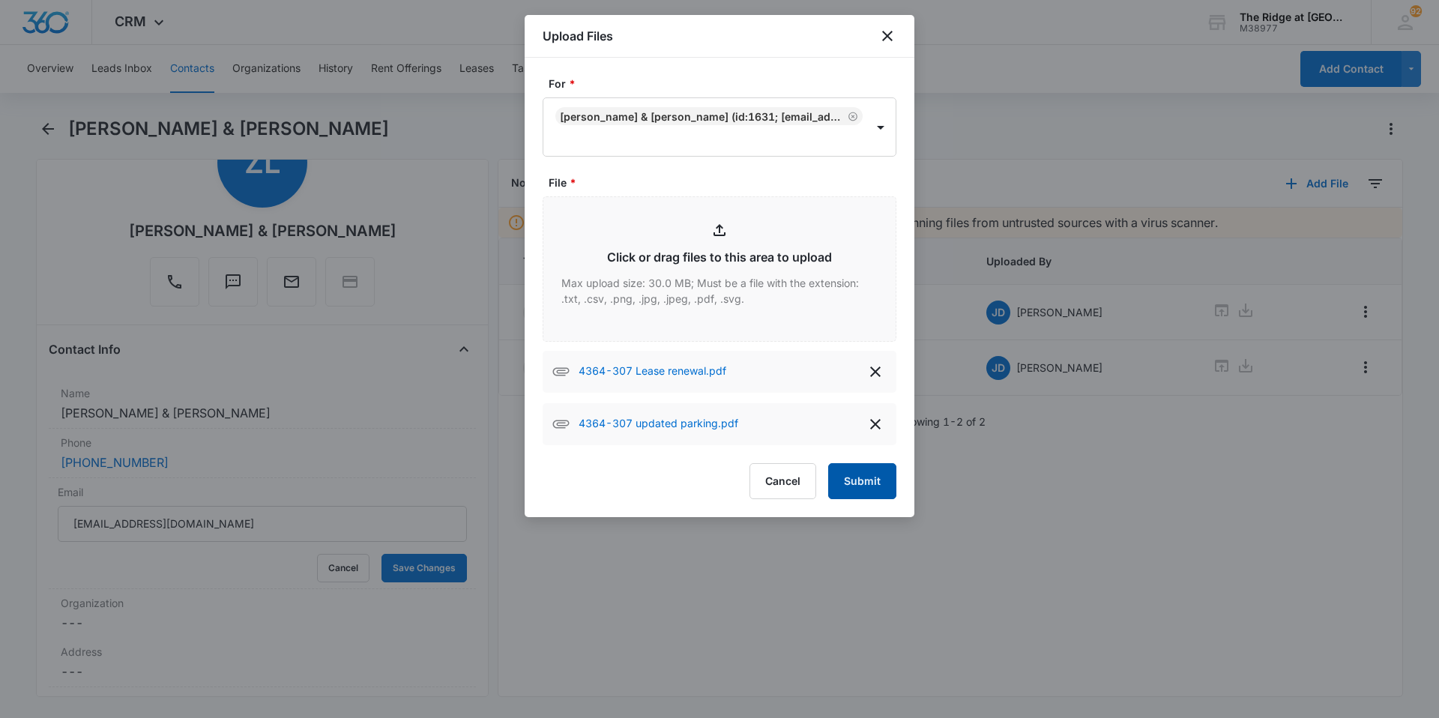
click at [870, 489] on button "Submit" at bounding box center [862, 481] width 68 height 36
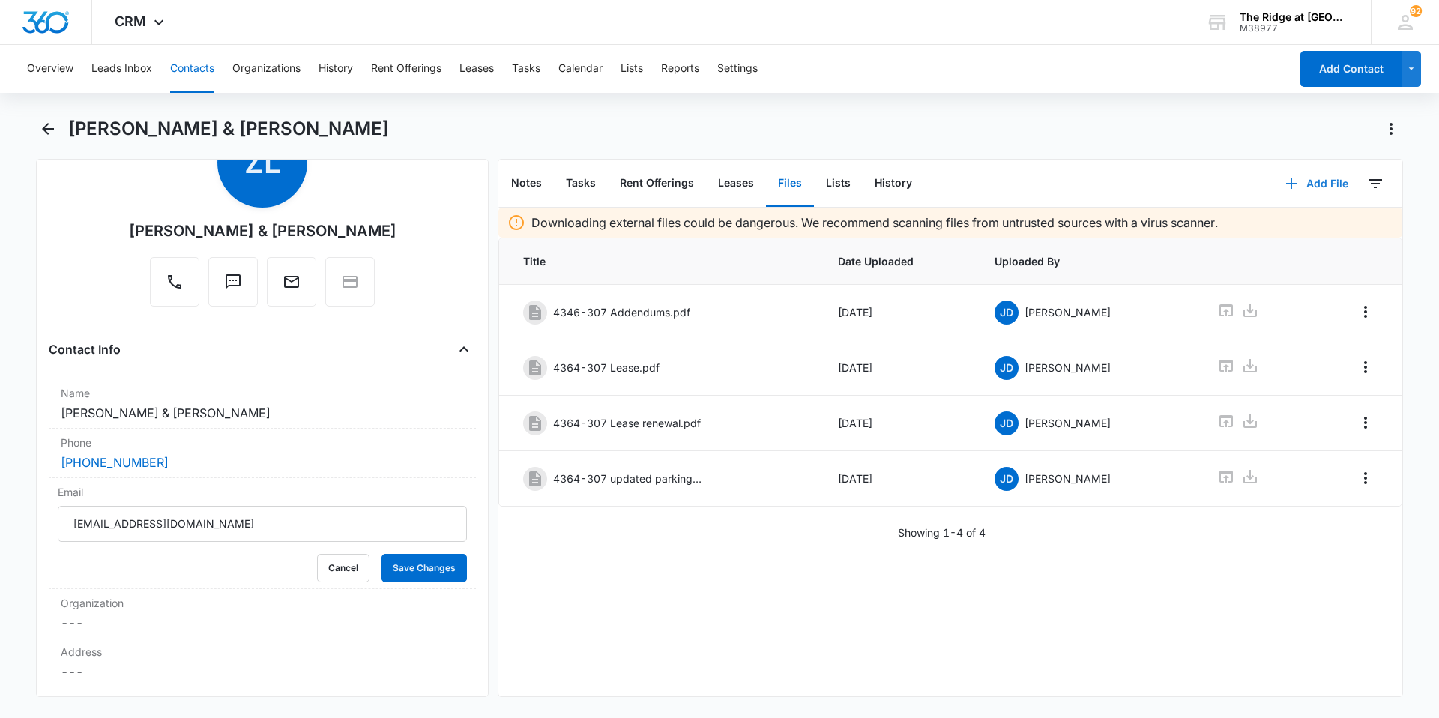
click at [1304, 186] on button "Add File" at bounding box center [1316, 184] width 93 height 36
click at [88, 123] on h1 "[PERSON_NAME] & [PERSON_NAME]" at bounding box center [228, 129] width 321 height 22
click at [52, 125] on icon "Back" at bounding box center [48, 129] width 18 height 18
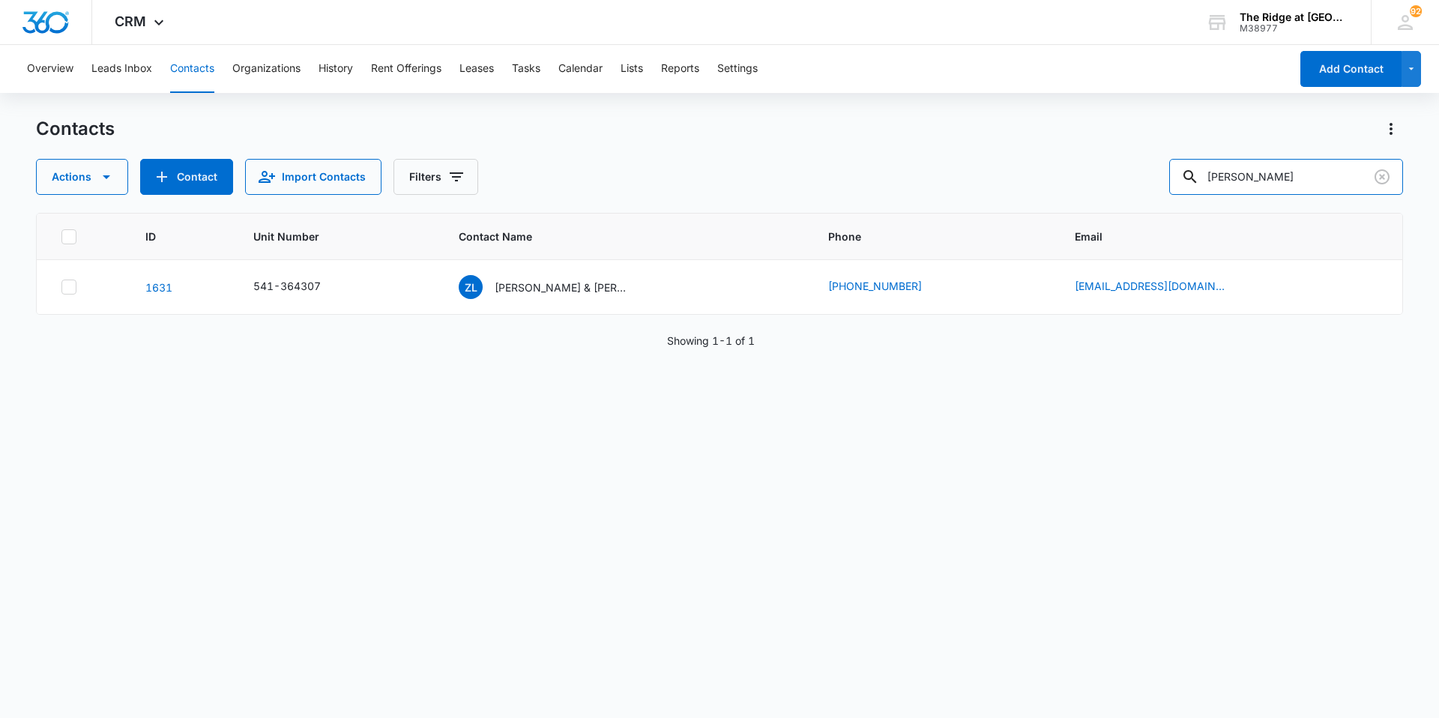
drag, startPoint x: 1285, startPoint y: 172, endPoint x: 1169, endPoint y: 186, distance: 116.3
click at [1169, 186] on div "Actions Contact Import Contacts Filters [PERSON_NAME]" at bounding box center [719, 177] width 1367 height 36
type input "[PERSON_NAME]"
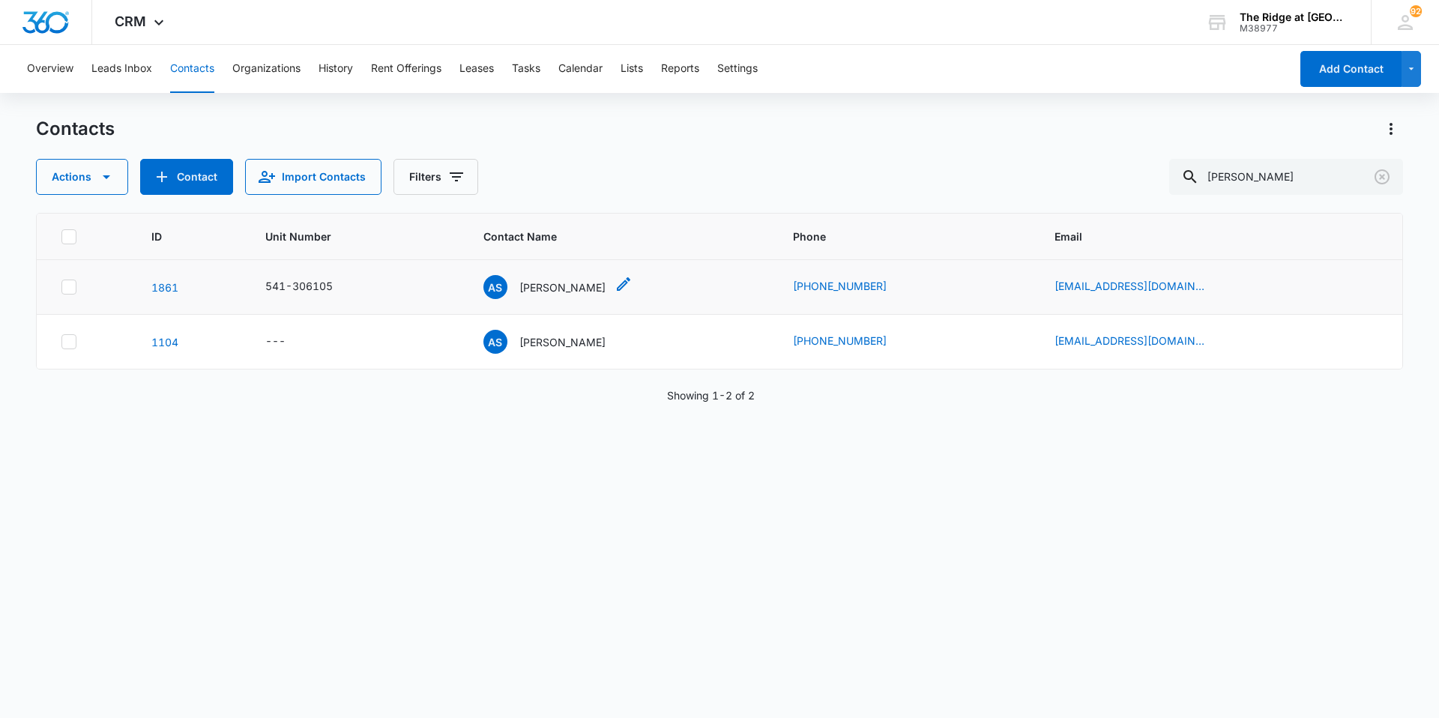
click at [594, 292] on p "[PERSON_NAME]" at bounding box center [562, 288] width 86 height 16
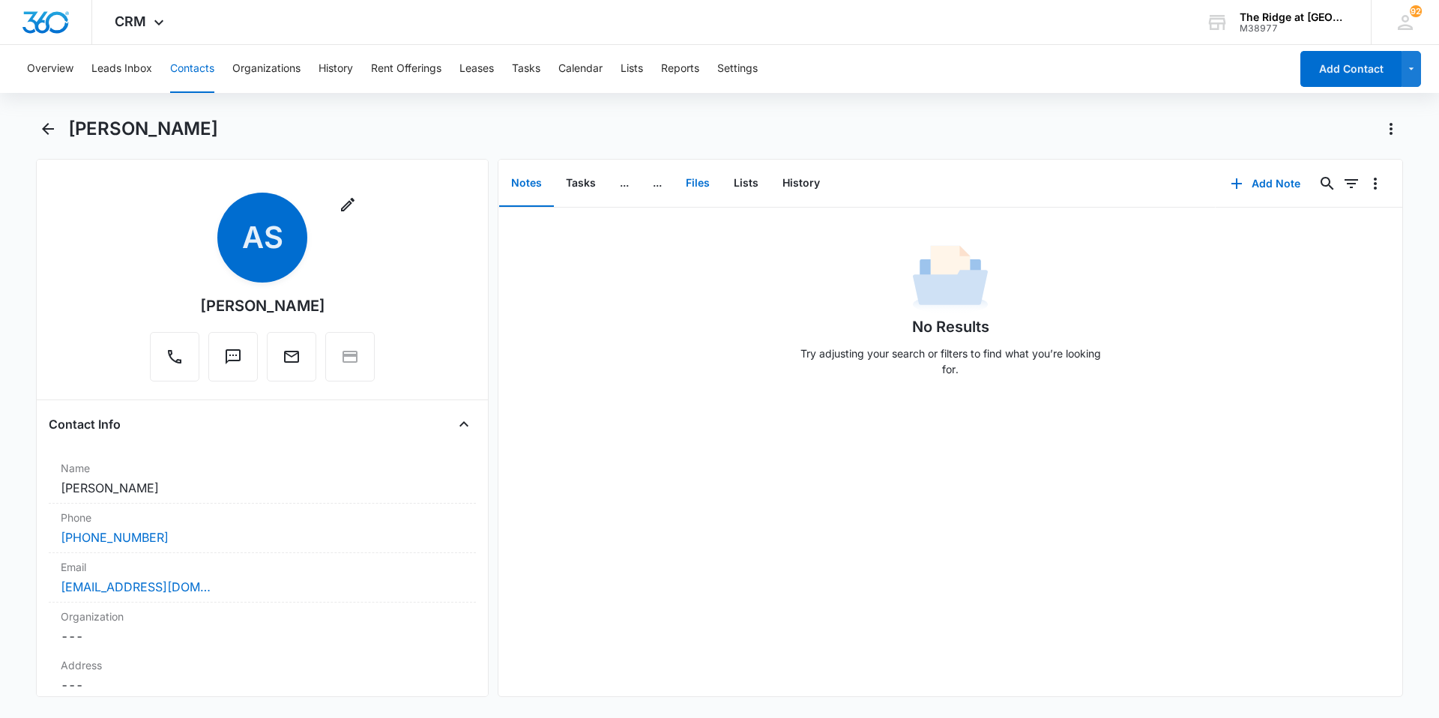
click at [705, 184] on button "Files" at bounding box center [698, 183] width 48 height 46
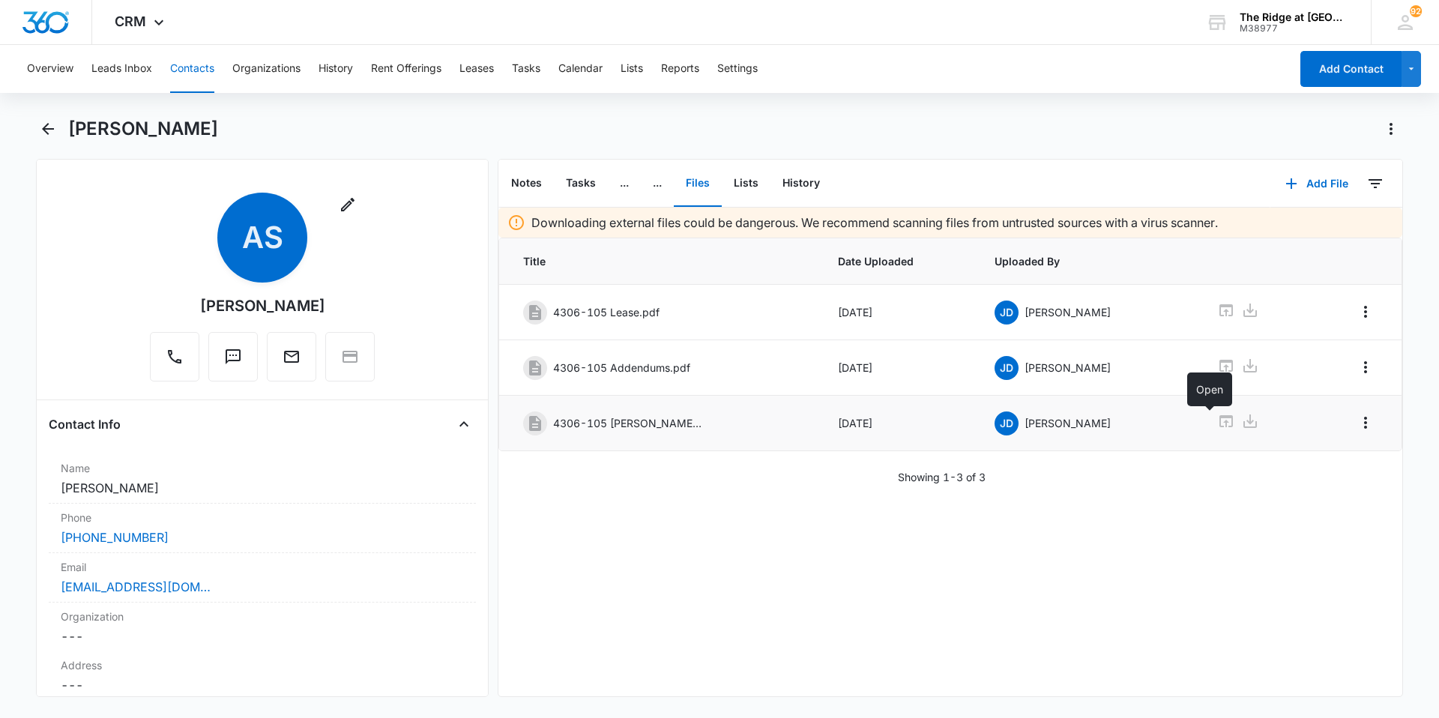
click at [1217, 428] on icon at bounding box center [1226, 421] width 18 height 18
click at [1357, 426] on icon "Overflow Menu" at bounding box center [1366, 423] width 18 height 18
click at [1316, 470] on div "Edit" at bounding box center [1320, 464] width 19 height 10
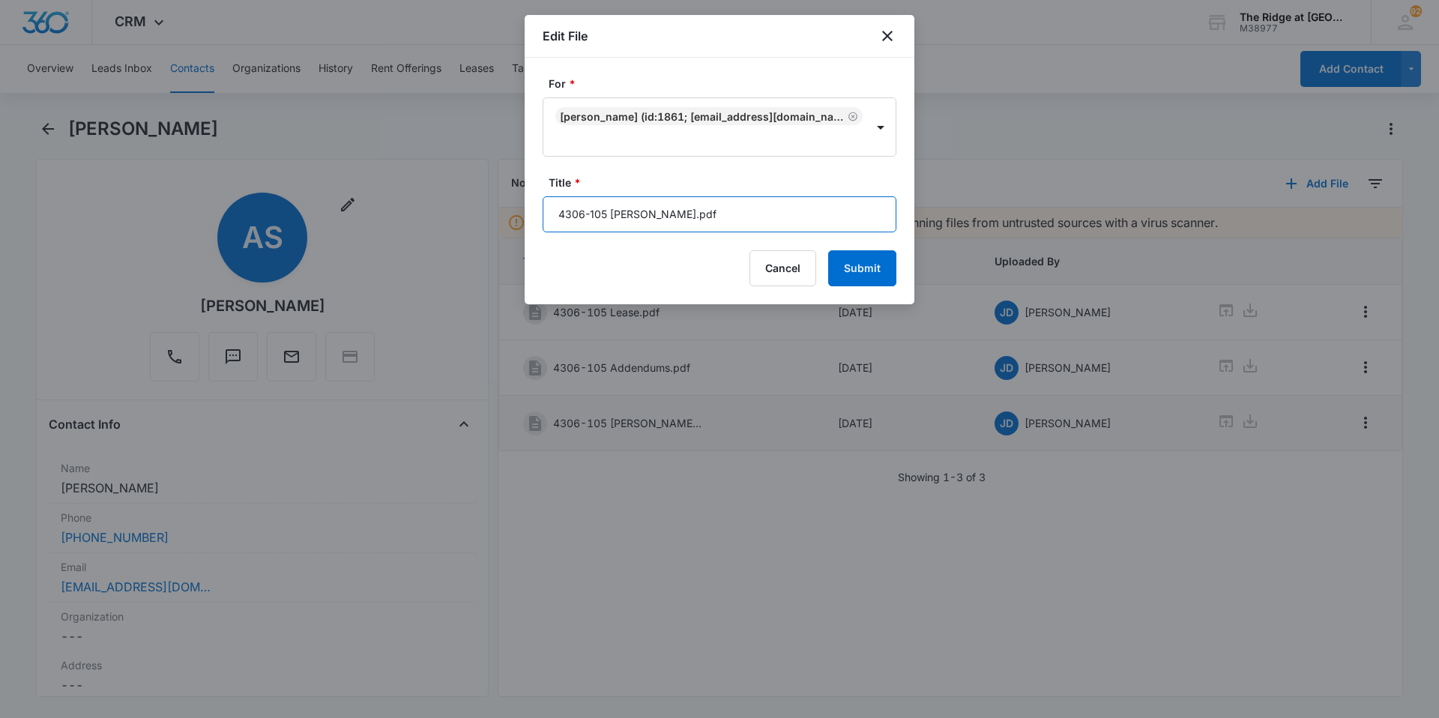
drag, startPoint x: 712, startPoint y: 216, endPoint x: 532, endPoint y: 217, distance: 179.9
click at [532, 217] on div "For * [PERSON_NAME] (ID:1861; [EMAIL_ADDRESS][DOMAIN_NAME]; 6178239582) Title *…" at bounding box center [720, 181] width 390 height 247
type input "incorrect"
click at [828, 250] on button "Submit" at bounding box center [862, 268] width 68 height 36
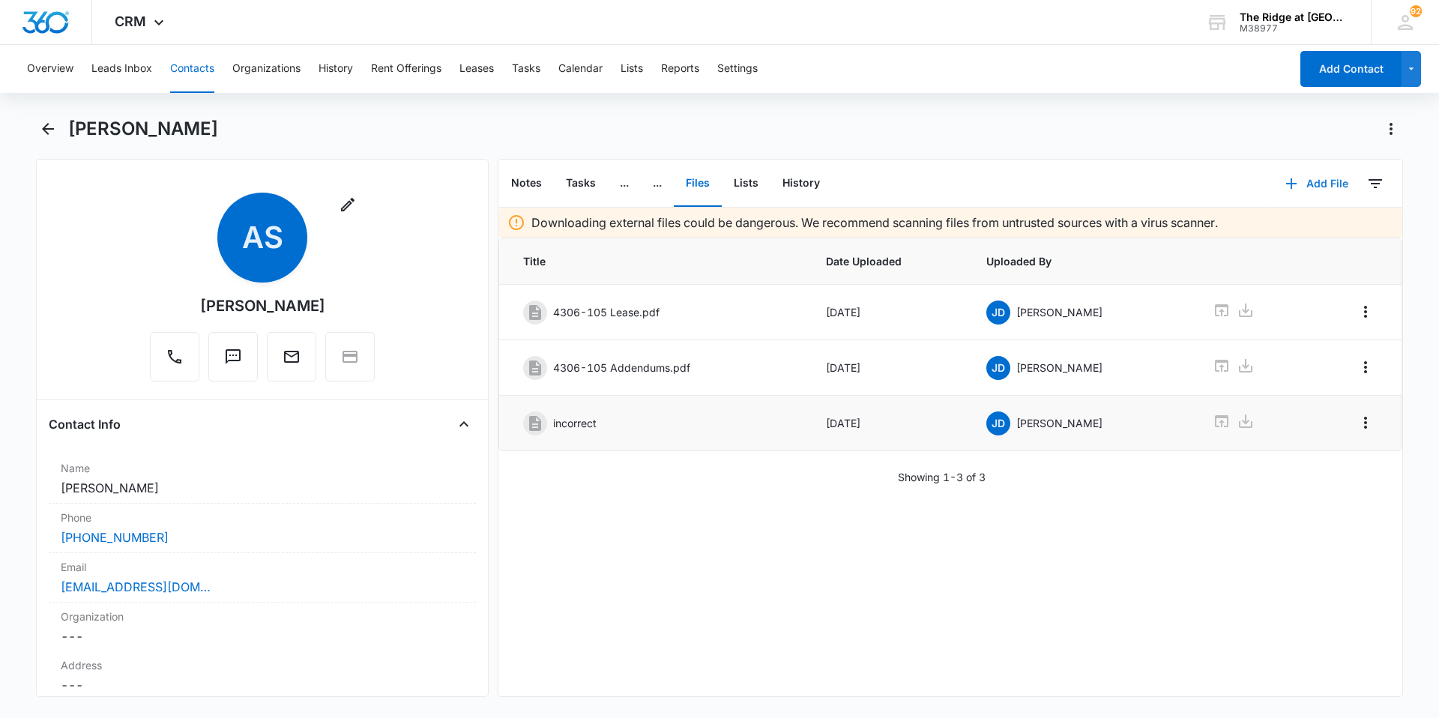
click at [1321, 183] on button "Add File" at bounding box center [1316, 184] width 93 height 36
click at [1300, 228] on div "Upload Files" at bounding box center [1297, 231] width 60 height 10
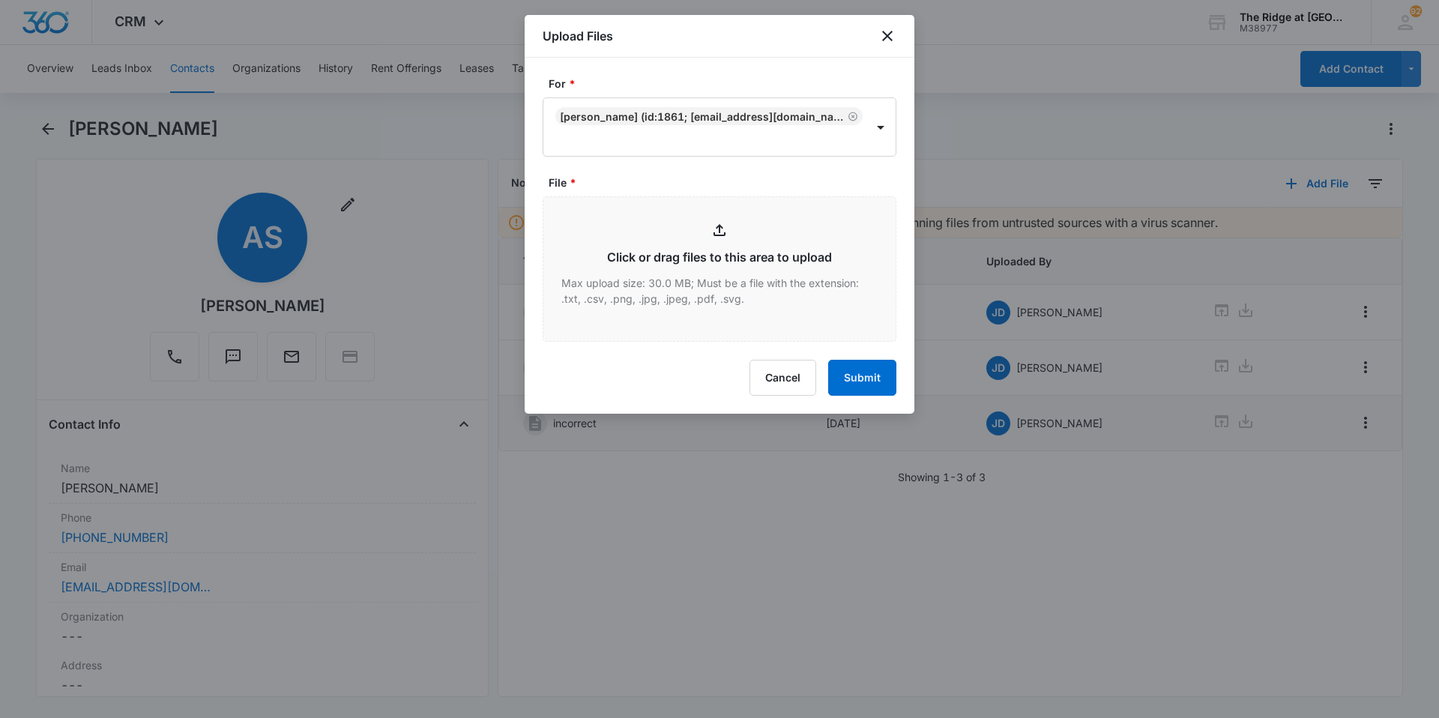
type input "C:\fakepath\4306-105 Lease renewal.pdf"
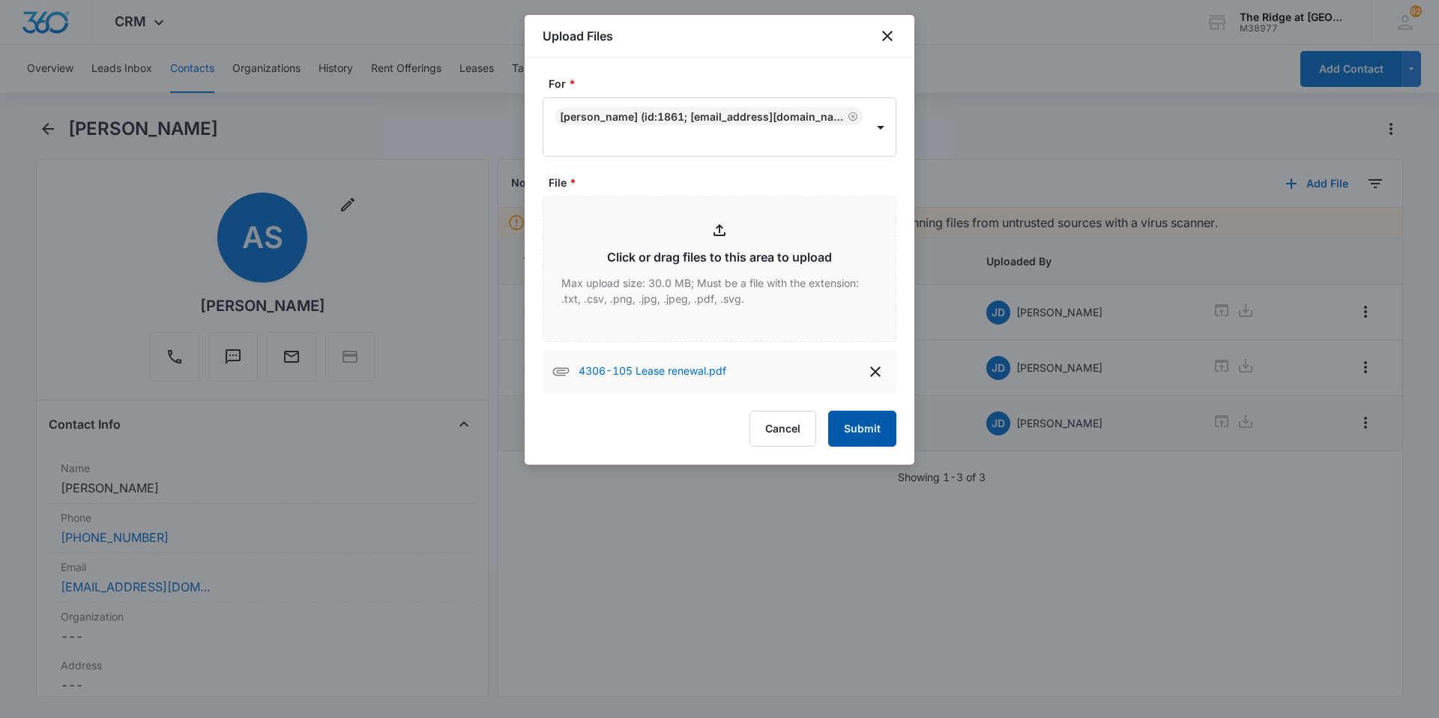
click at [845, 427] on button "Submit" at bounding box center [862, 429] width 68 height 36
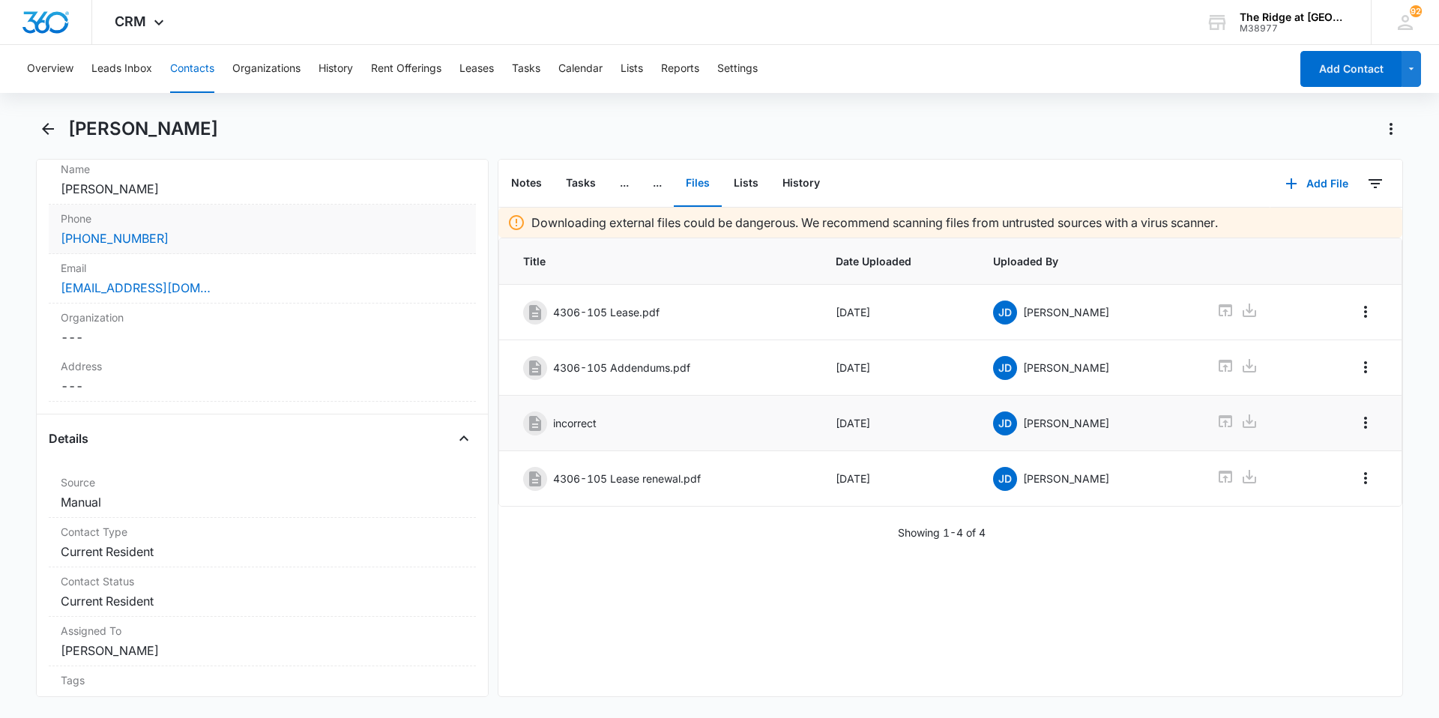
scroll to position [75, 0]
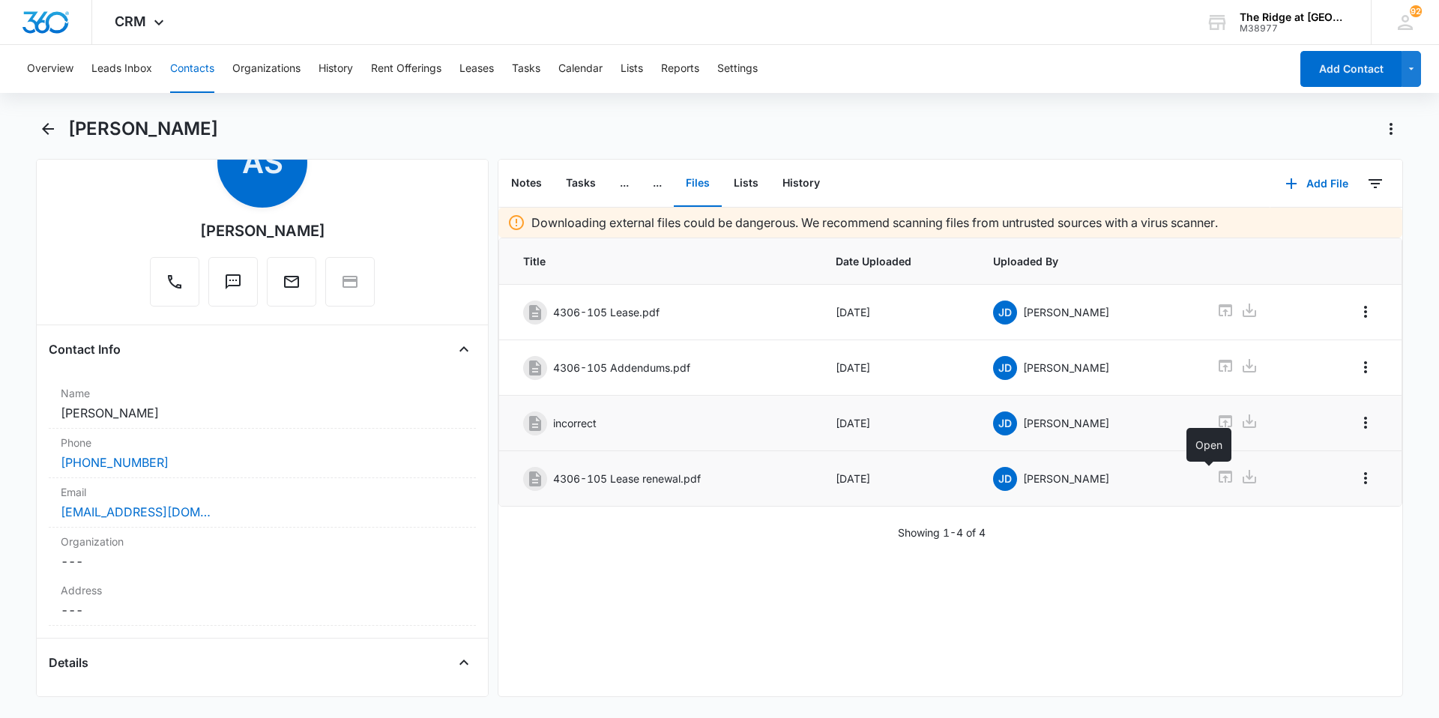
click at [1216, 477] on icon at bounding box center [1225, 477] width 18 height 18
click at [268, 528] on div "Organization Cancel Save Changes ---" at bounding box center [262, 552] width 427 height 49
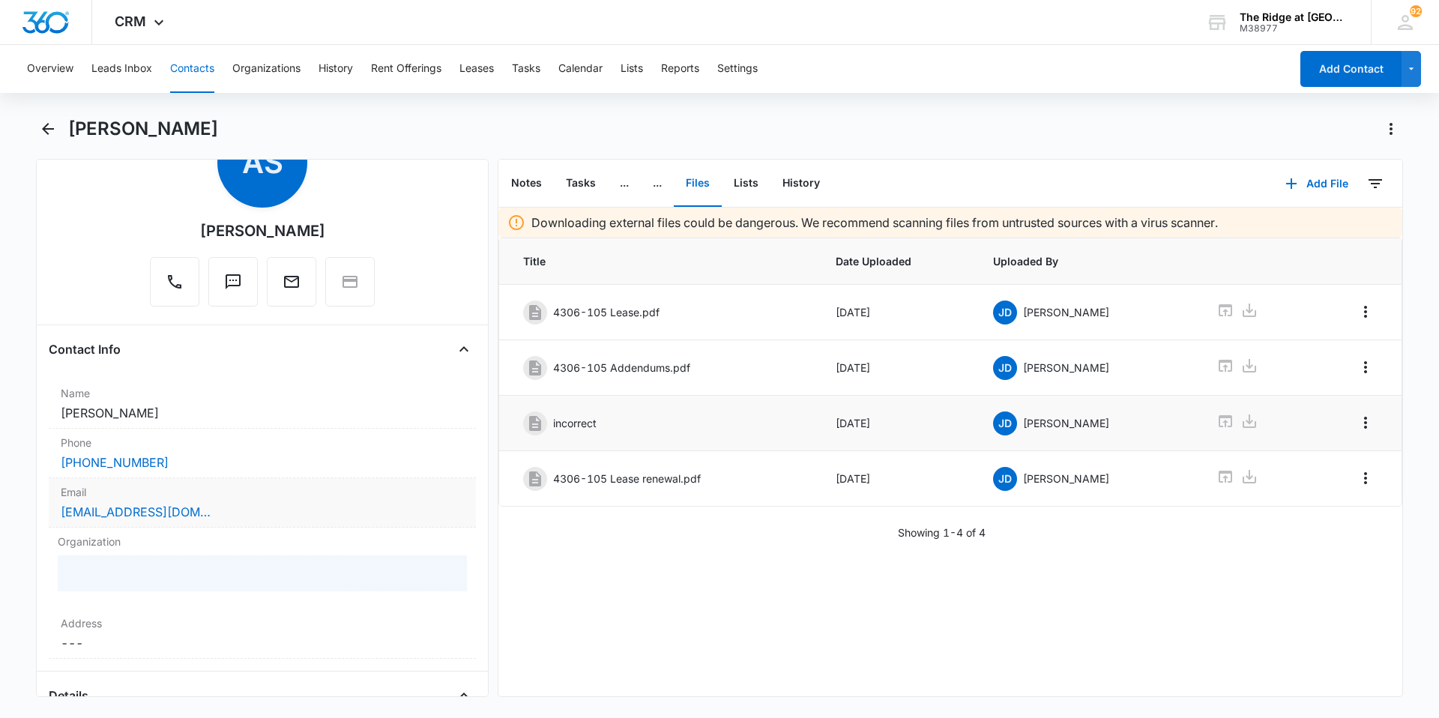
click at [268, 513] on div "[EMAIL_ADDRESS][DOMAIN_NAME]" at bounding box center [262, 512] width 403 height 18
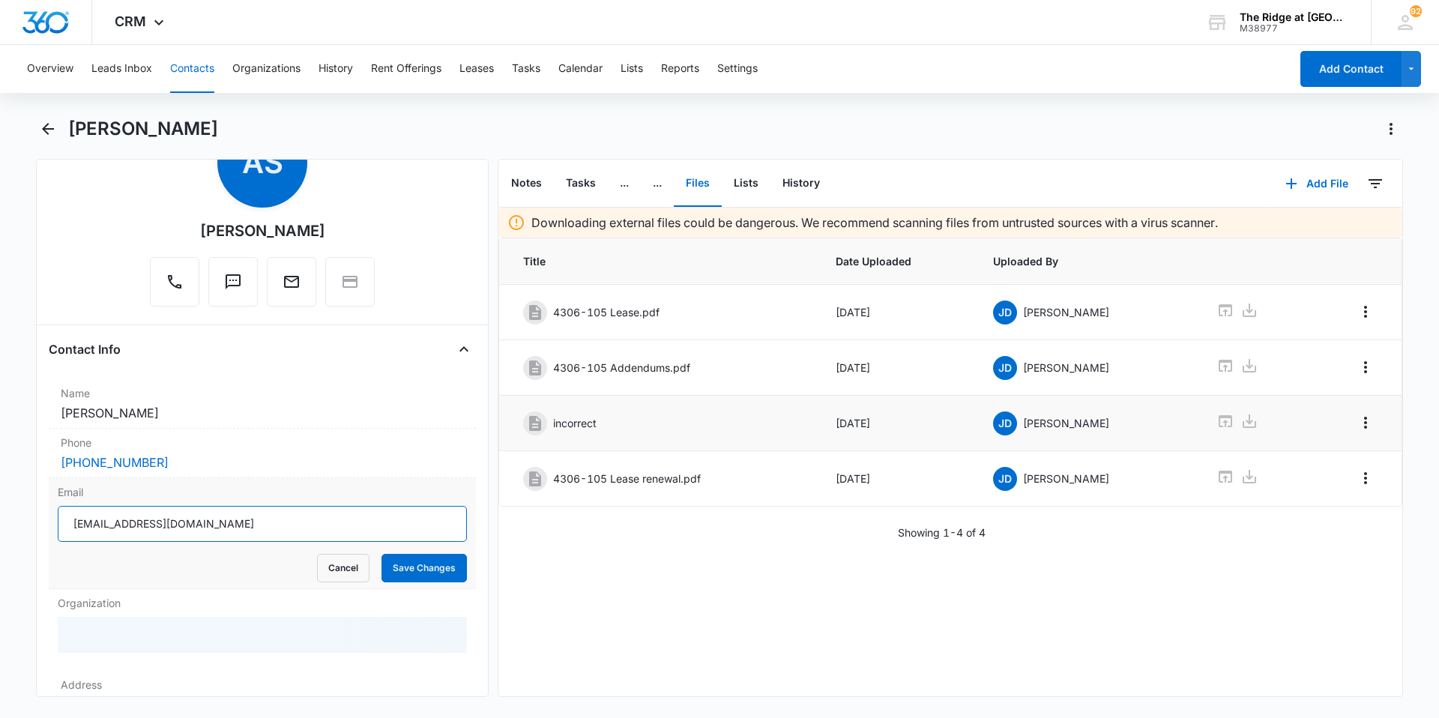
click at [112, 522] on input "[EMAIL_ADDRESS][DOMAIN_NAME]" at bounding box center [262, 524] width 409 height 36
click at [261, 522] on input "[EMAIL_ADDRESS][DOMAIN_NAME]" at bounding box center [262, 524] width 409 height 36
type input "[EMAIL_ADDRESS][DOMAIN_NAME]"
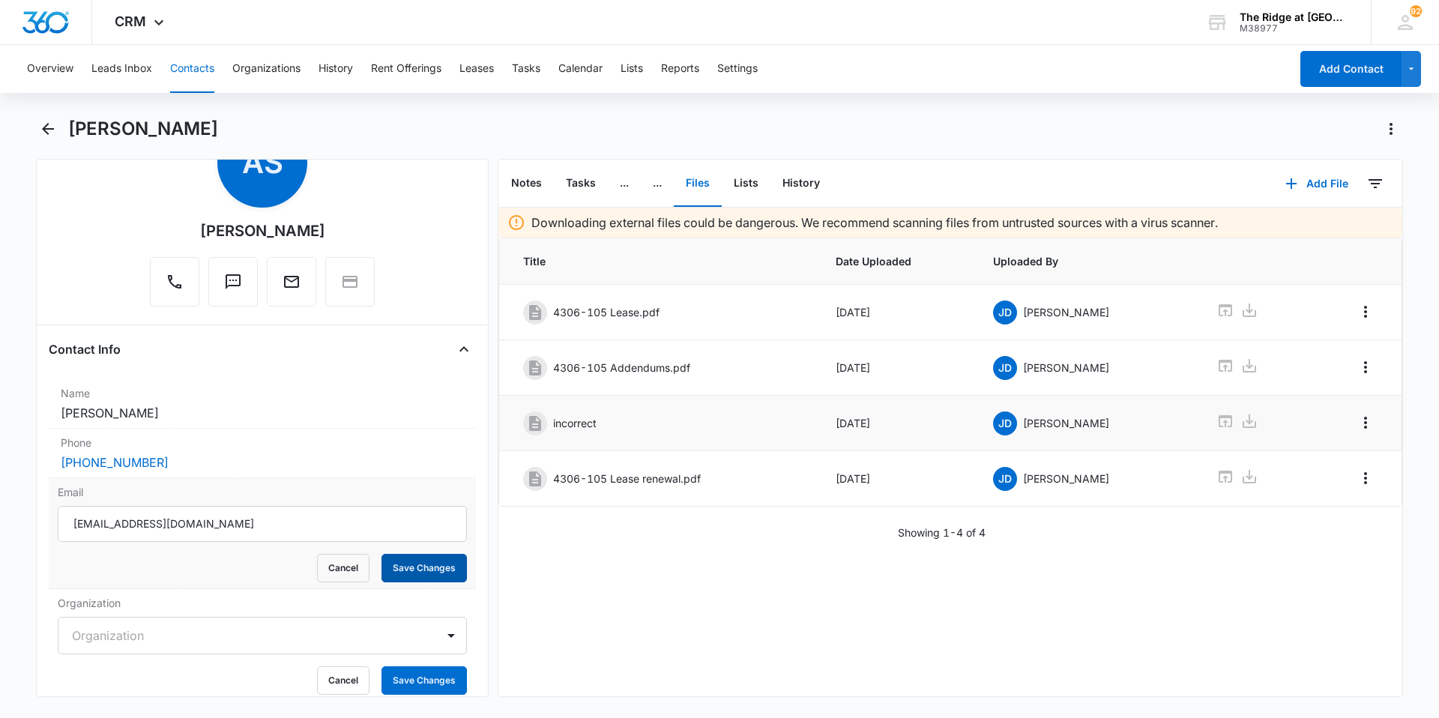
click at [399, 567] on button "Save Changes" at bounding box center [424, 568] width 85 height 28
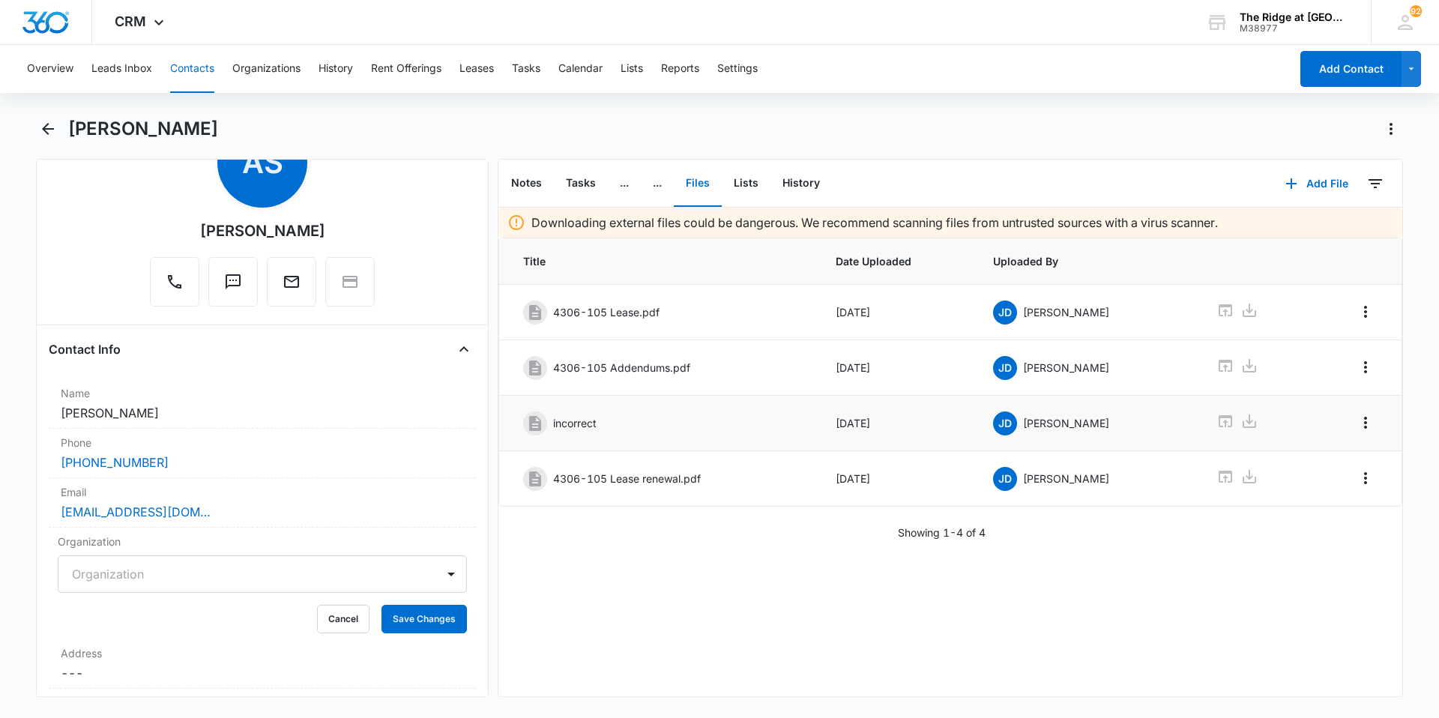
click at [196, 64] on button "Contacts" at bounding box center [192, 69] width 44 height 48
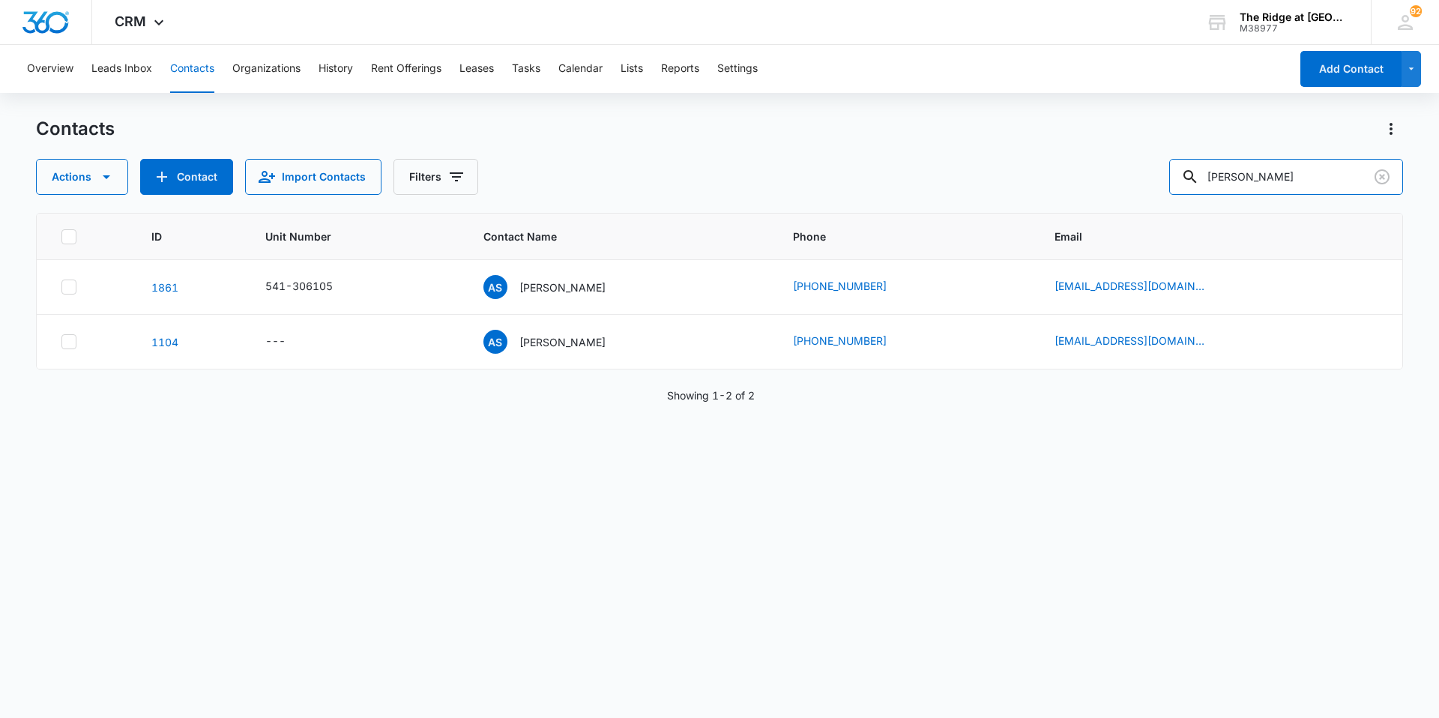
drag, startPoint x: 1308, startPoint y: 172, endPoint x: 1156, endPoint y: 184, distance: 152.6
click at [1156, 184] on div "Actions Contact Import Contacts Filters [PERSON_NAME]" at bounding box center [719, 177] width 1367 height 36
type input "lo-pez"
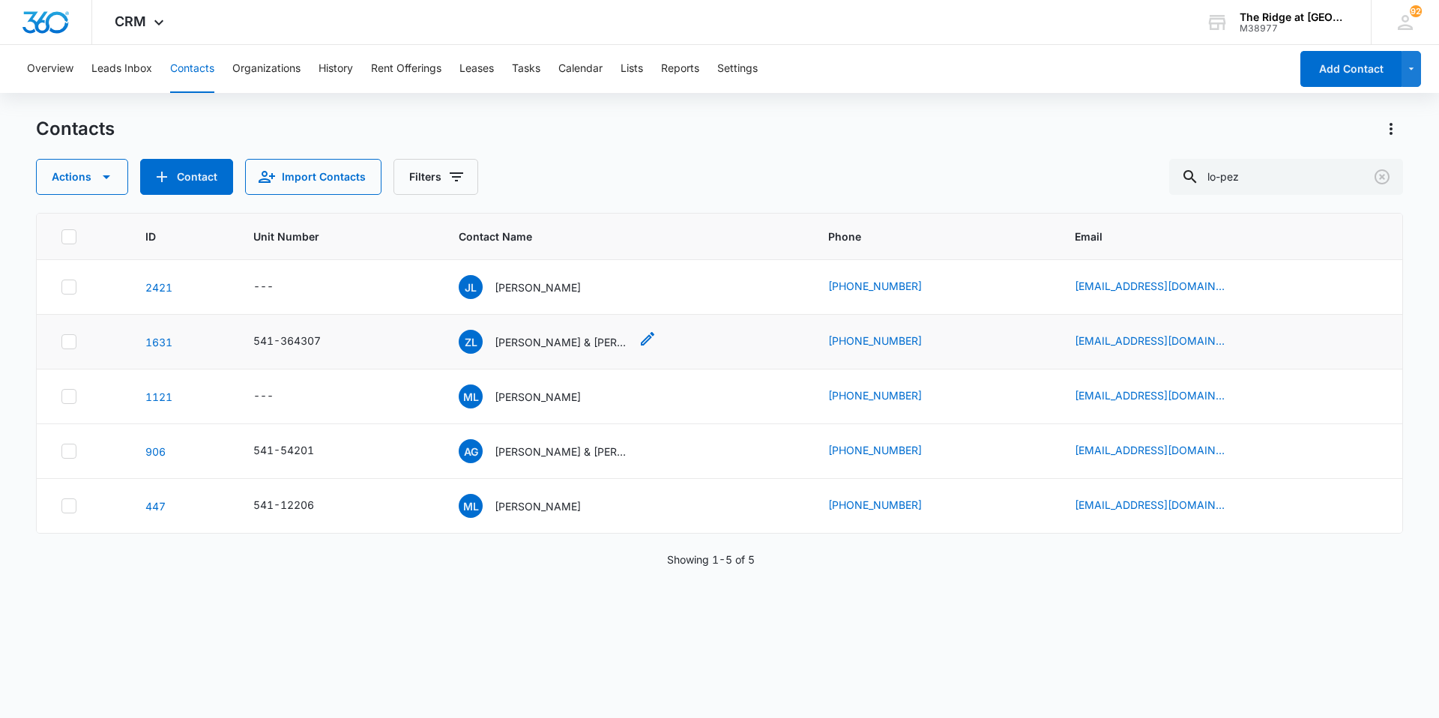
click at [537, 349] on p "[PERSON_NAME] & [PERSON_NAME]" at bounding box center [562, 342] width 135 height 16
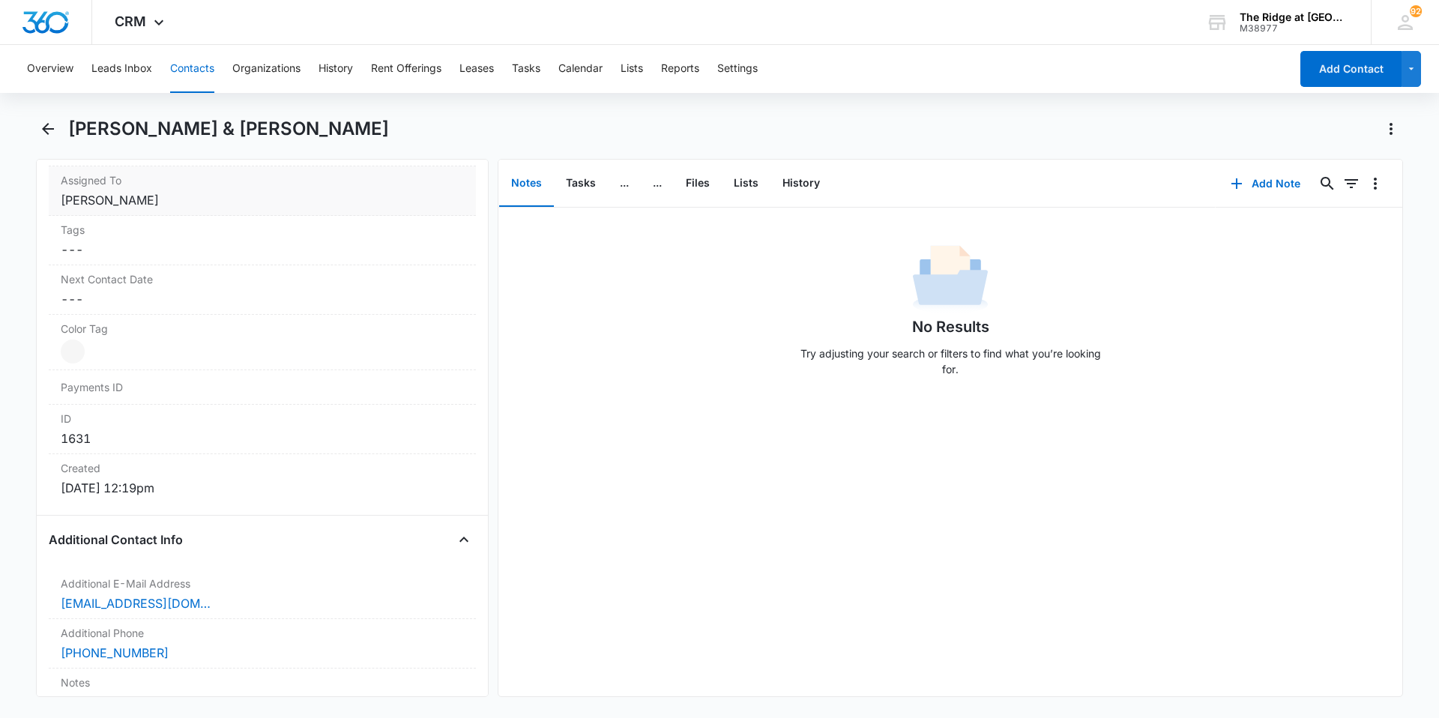
scroll to position [1049, 0]
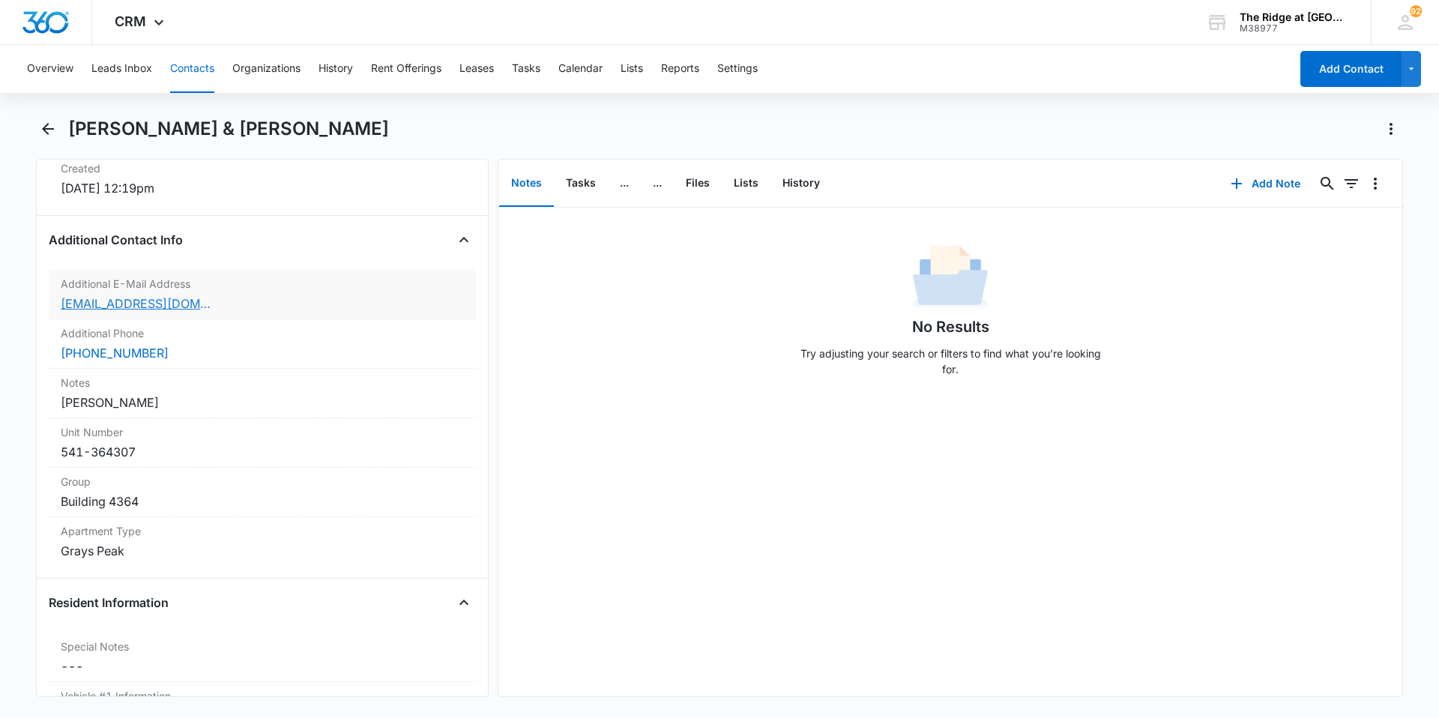
click at [107, 308] on link "[EMAIL_ADDRESS][DOMAIN_NAME]" at bounding box center [136, 304] width 150 height 18
click at [388, 308] on div "[EMAIL_ADDRESS][DOMAIN_NAME]" at bounding box center [262, 304] width 403 height 18
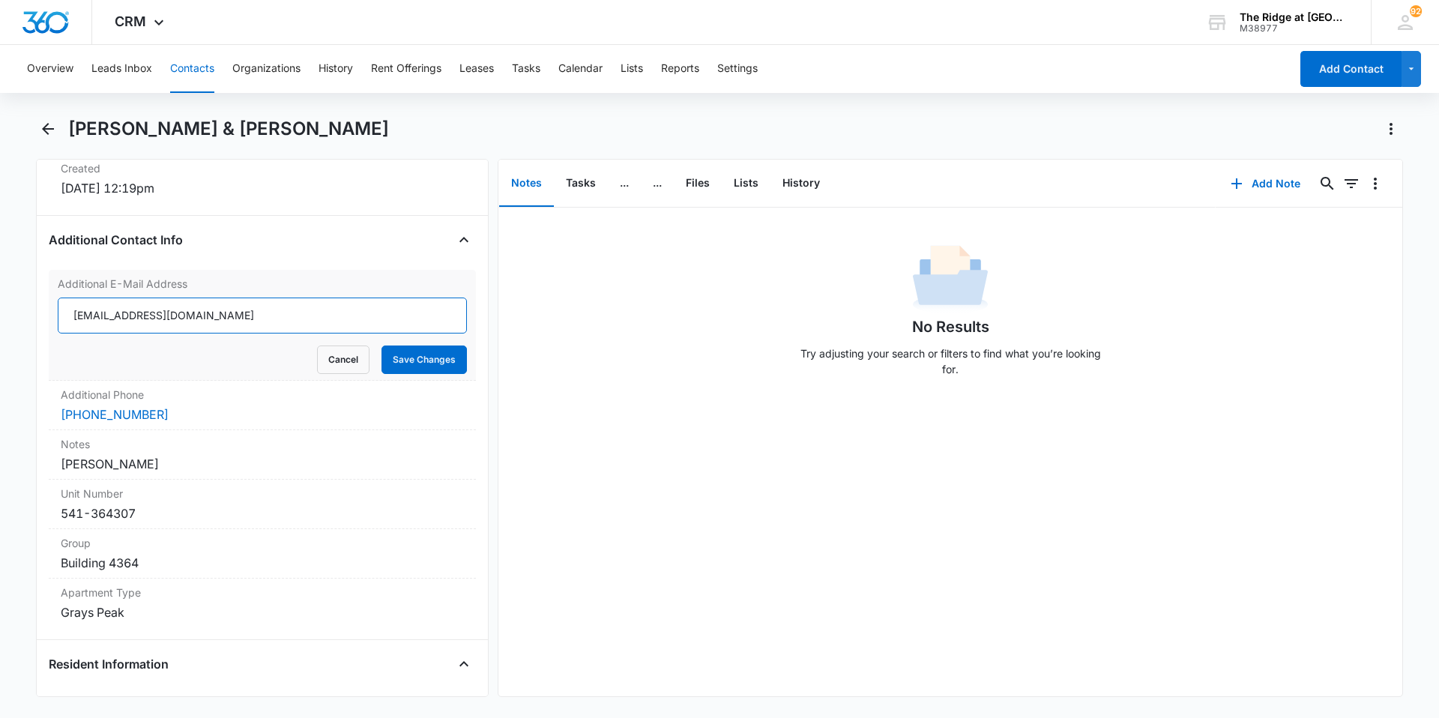
click at [250, 304] on input "[EMAIL_ADDRESS][DOMAIN_NAME]" at bounding box center [262, 316] width 409 height 36
drag, startPoint x: 138, startPoint y: 311, endPoint x: 139, endPoint y: 319, distance: 8.4
click at [139, 311] on input "[EMAIL_ADDRESS][DOMAIN_NAME]" at bounding box center [262, 316] width 409 height 36
type input "[EMAIL_ADDRESS][DOMAIN_NAME]"
click at [428, 359] on button "Save Changes" at bounding box center [424, 360] width 85 height 28
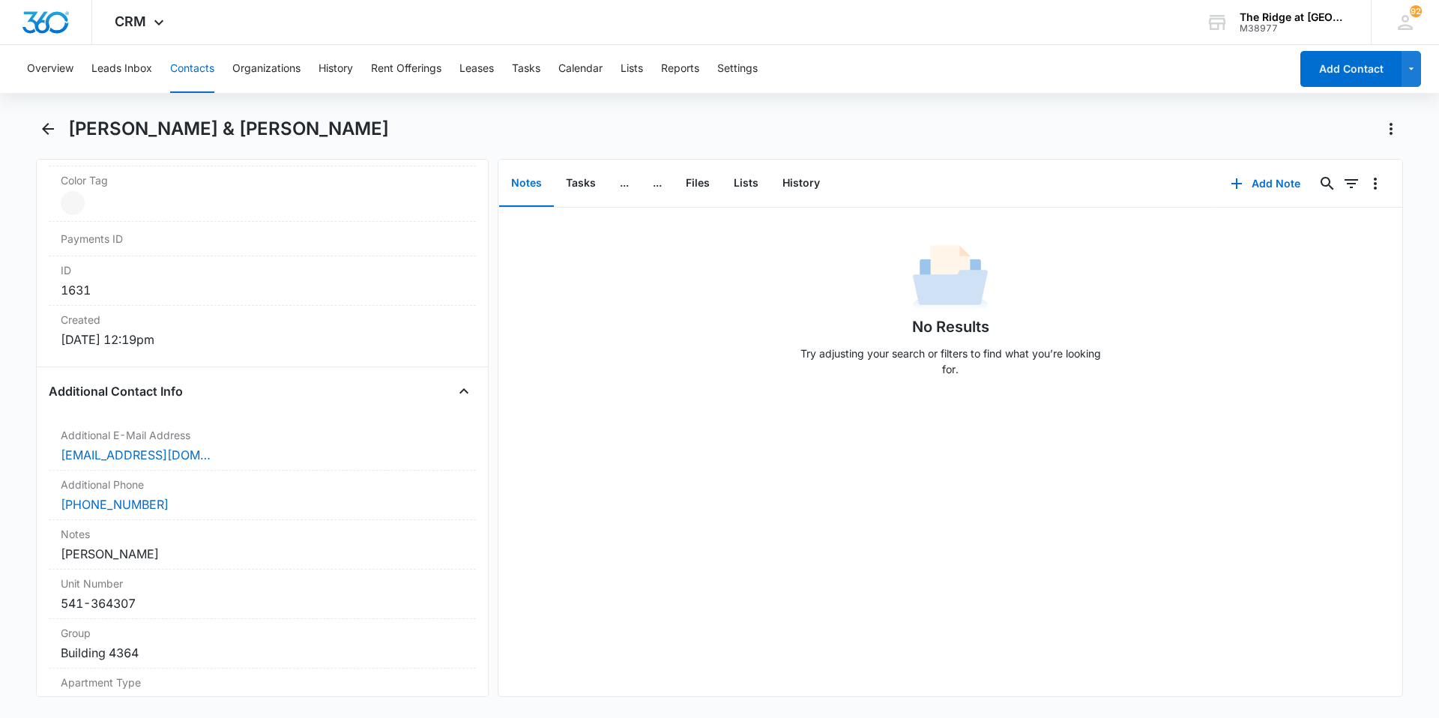
scroll to position [750, 0]
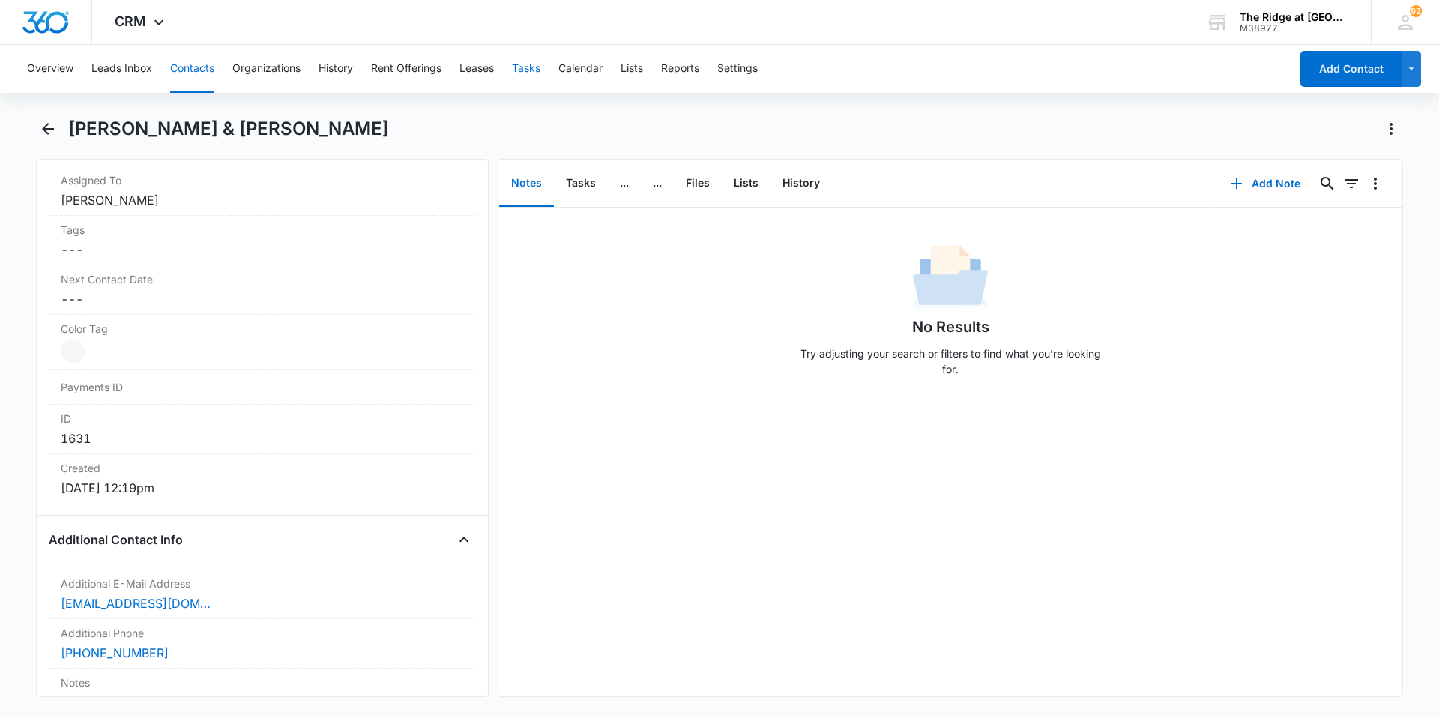
click at [523, 69] on button "Tasks" at bounding box center [526, 69] width 28 height 48
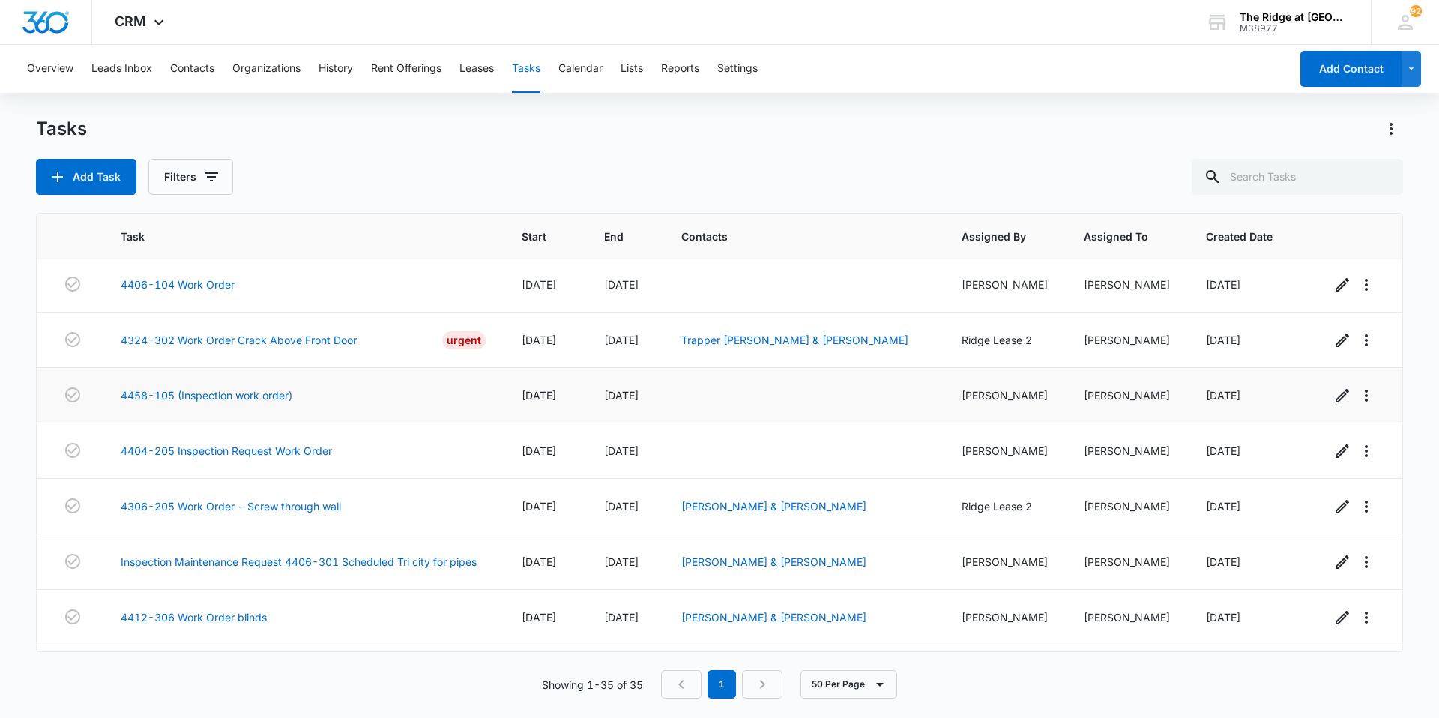
scroll to position [600, 0]
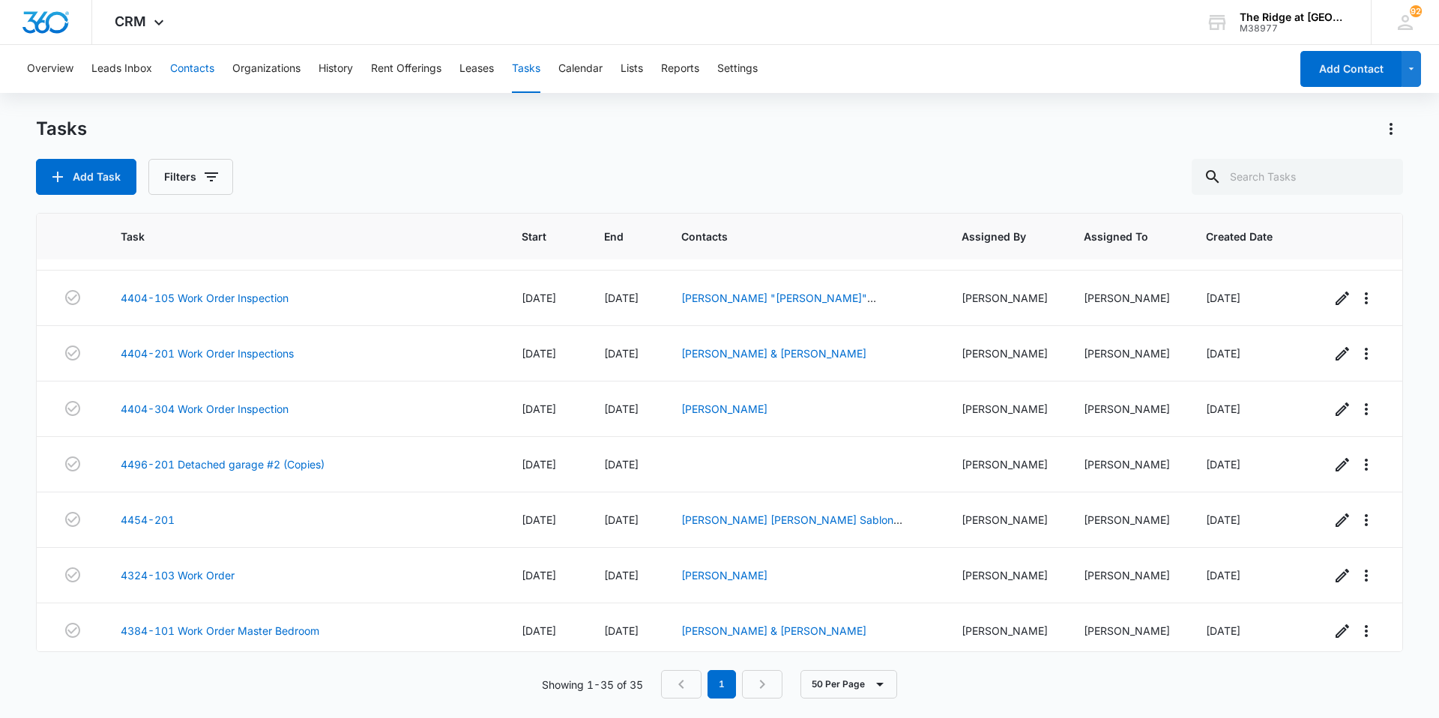
click at [187, 70] on button "Contacts" at bounding box center [192, 69] width 44 height 48
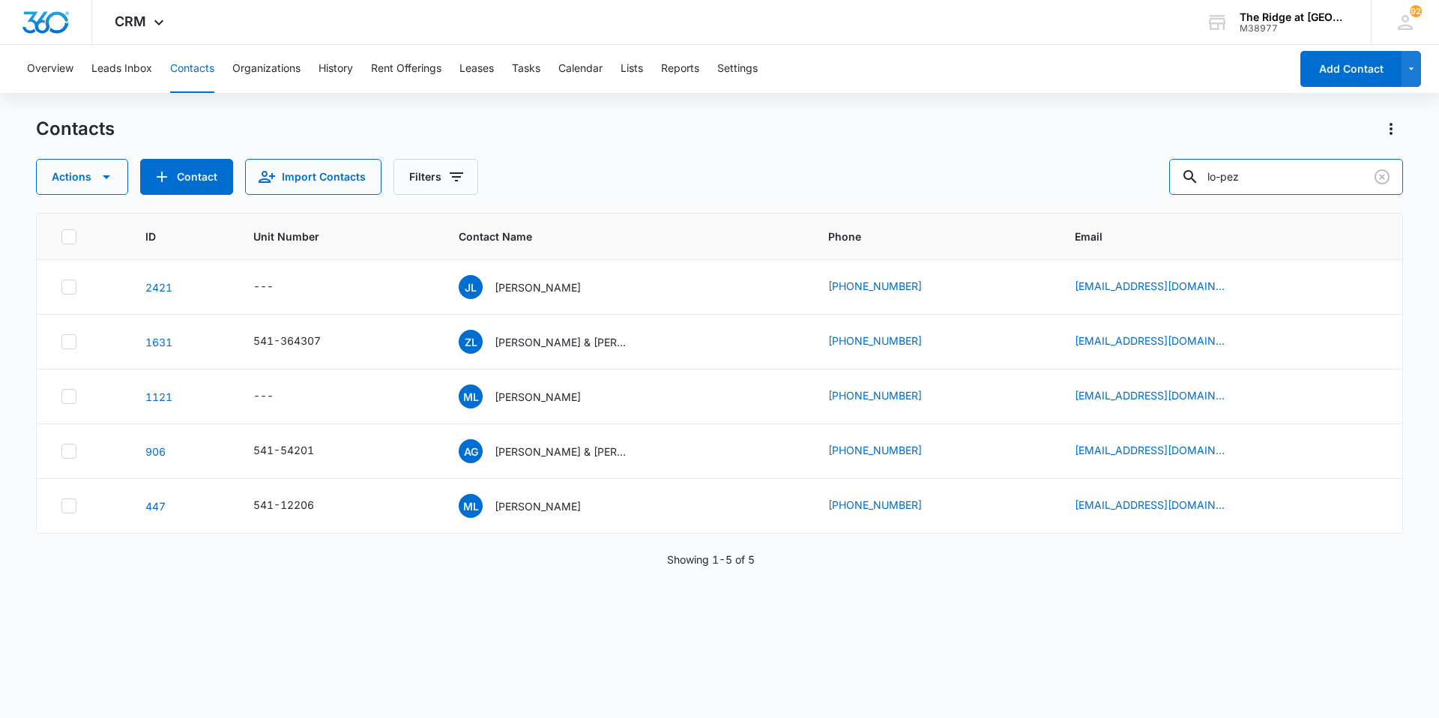
drag, startPoint x: 1274, startPoint y: 179, endPoint x: 1181, endPoint y: 189, distance: 93.5
click at [1181, 189] on div "Actions Contact Import Contacts Filters lo-pez" at bounding box center [719, 177] width 1367 height 36
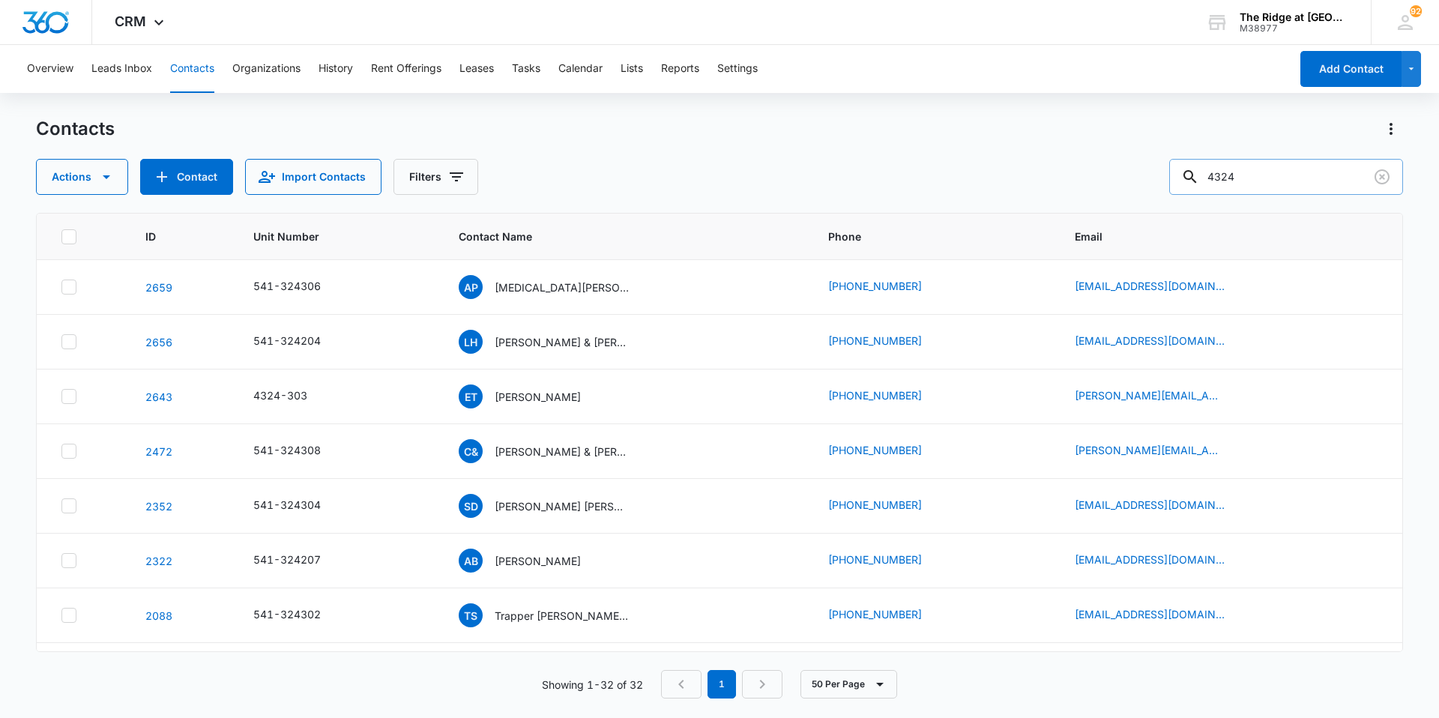
click at [1261, 172] on input "4324" at bounding box center [1286, 177] width 234 height 36
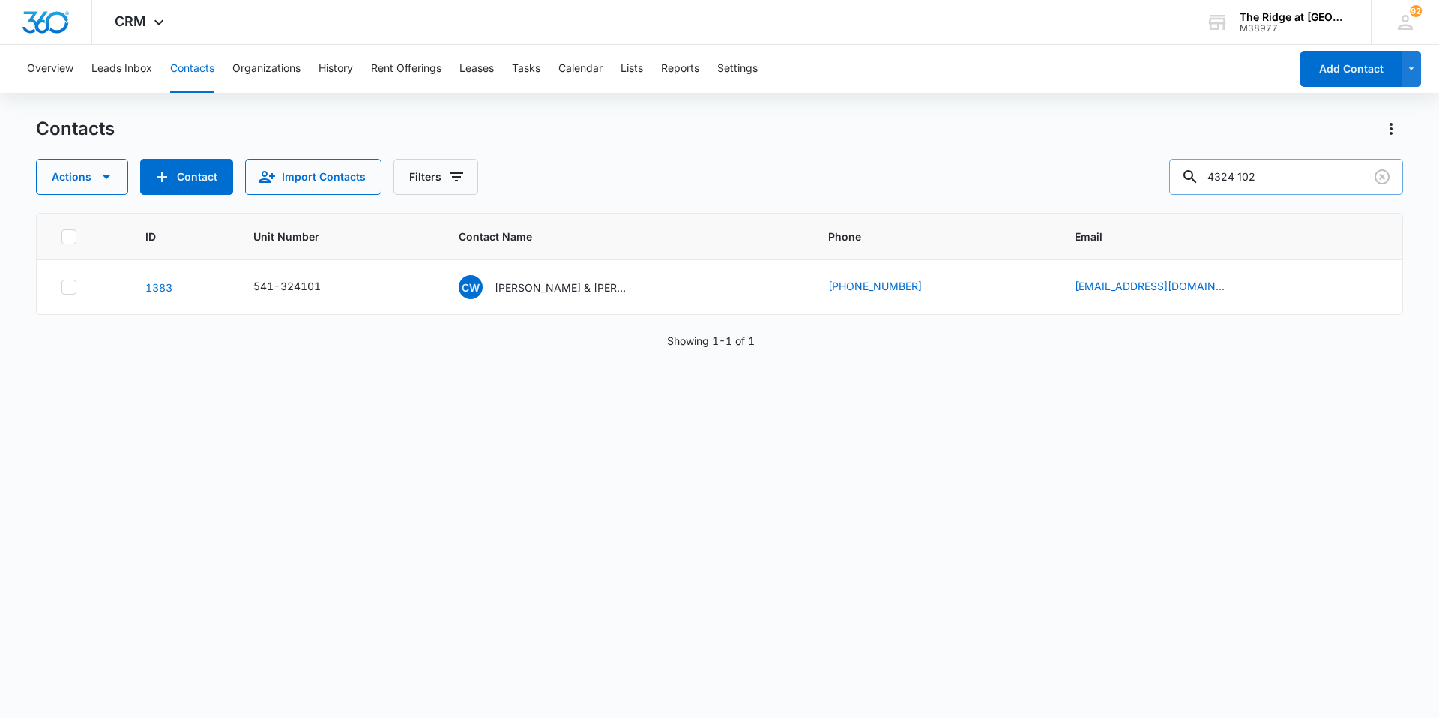
click at [1231, 177] on input "4324 102" at bounding box center [1286, 177] width 234 height 36
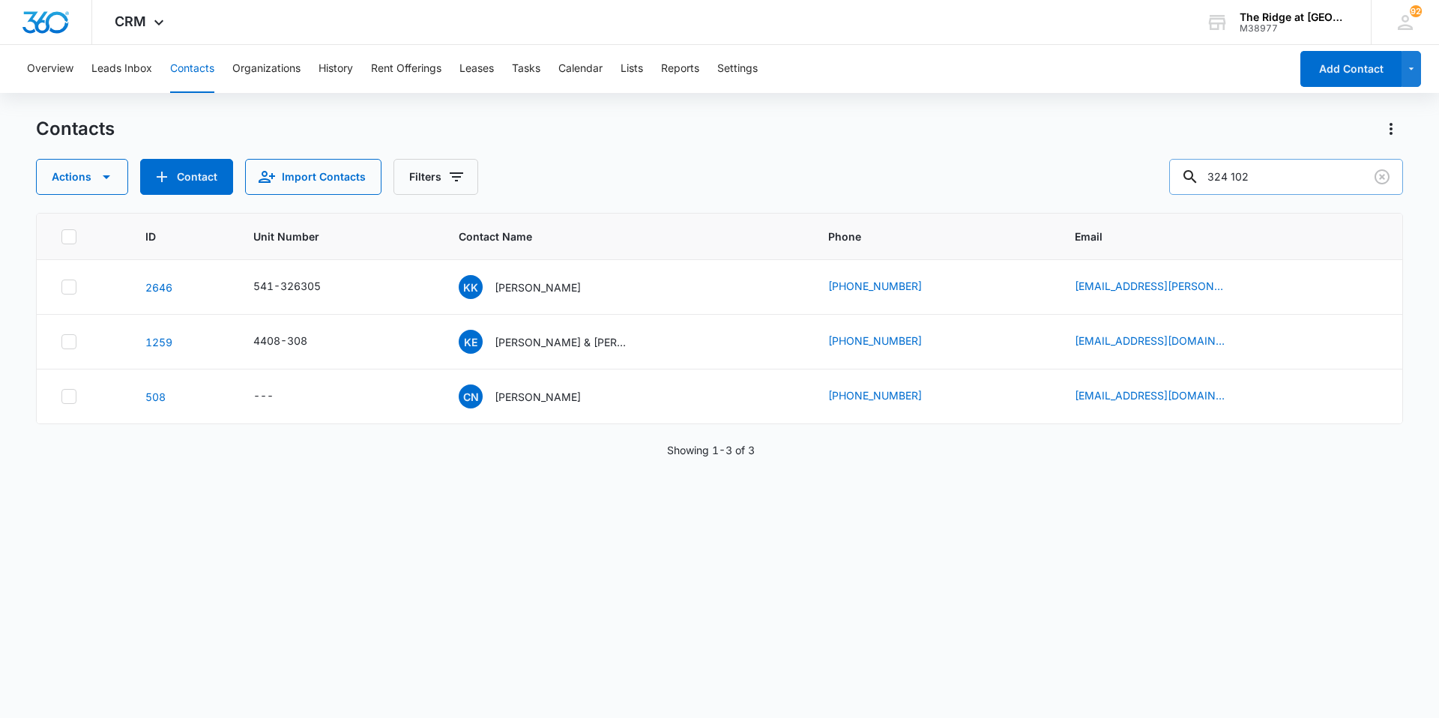
click at [1242, 178] on input "324 102" at bounding box center [1286, 177] width 234 height 36
type input "324102"
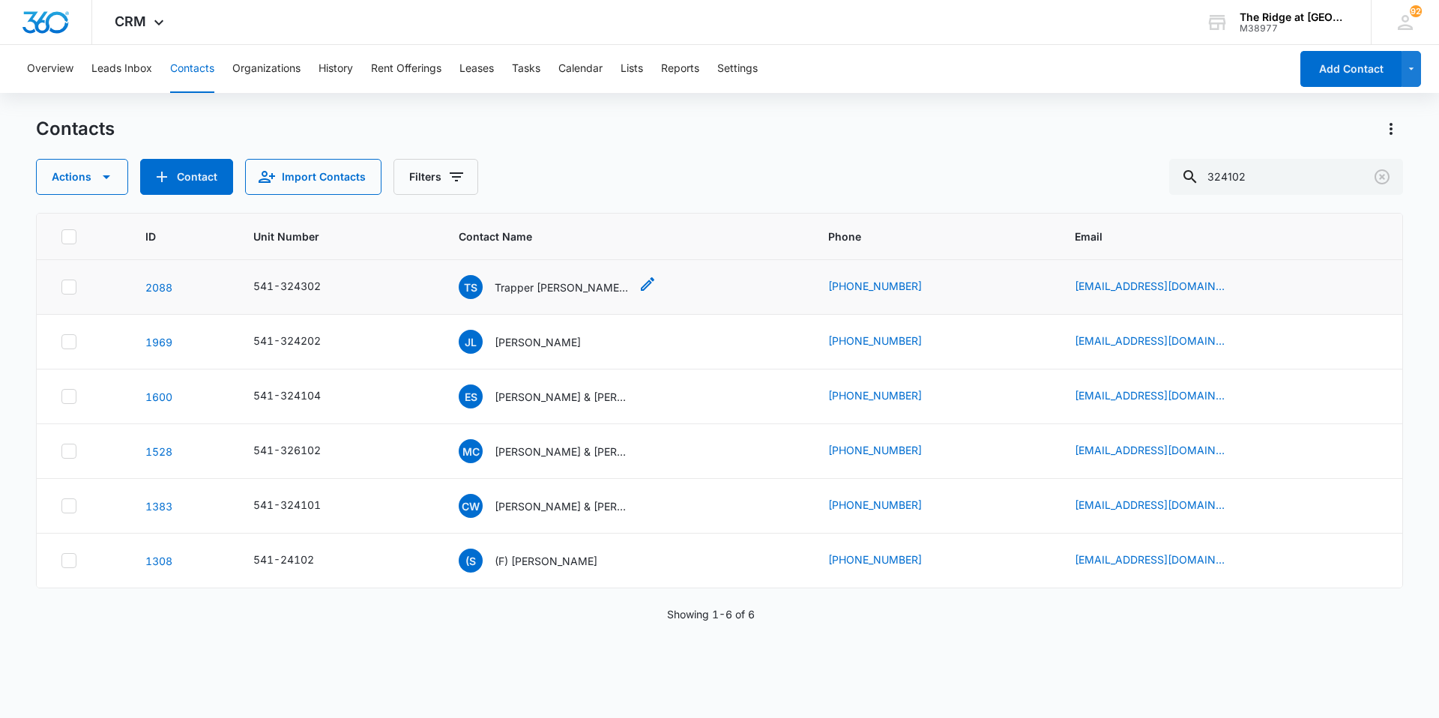
click at [531, 287] on p "Trapper [PERSON_NAME] & [PERSON_NAME]" at bounding box center [562, 288] width 135 height 16
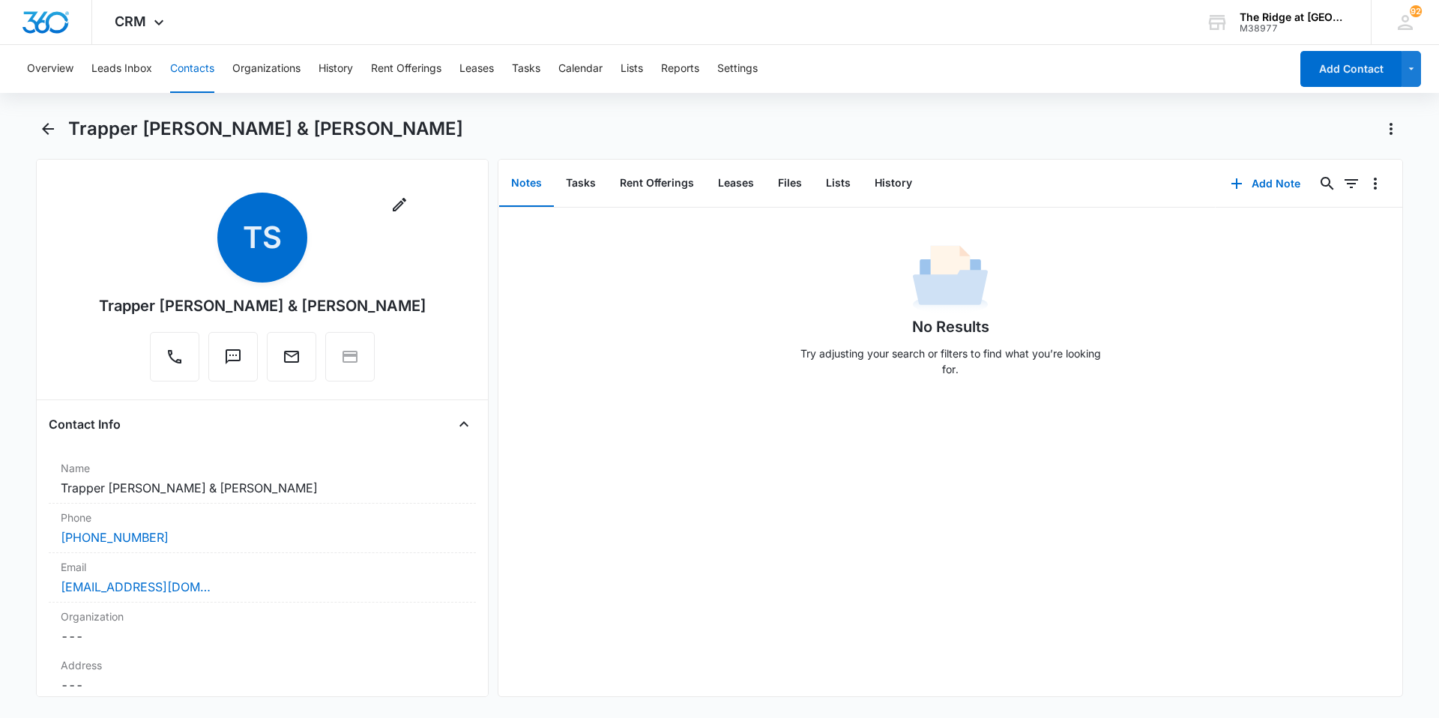
click at [186, 58] on button "Contacts" at bounding box center [192, 69] width 44 height 48
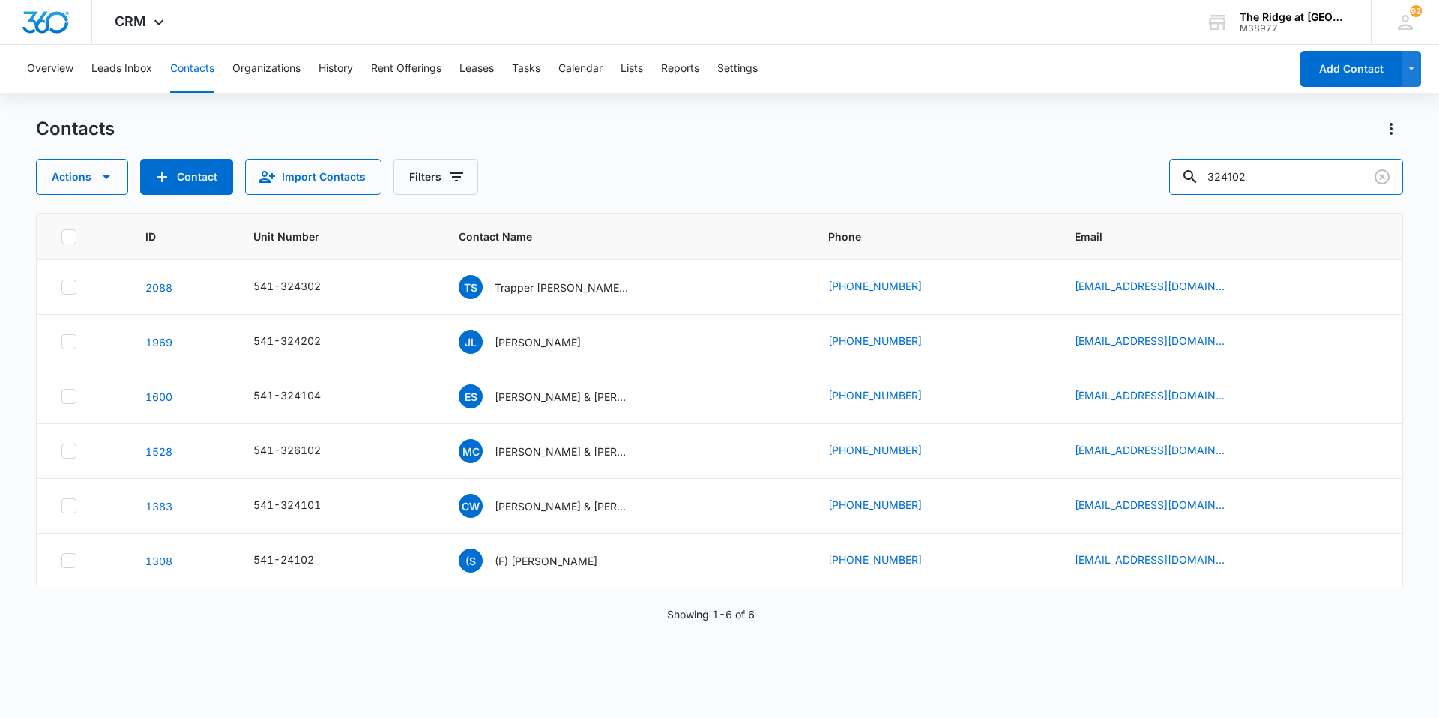
drag, startPoint x: 1285, startPoint y: 169, endPoint x: 1178, endPoint y: 184, distance: 108.2
click at [1178, 184] on div "Actions Contact Import Contacts Filters 324102" at bounding box center [719, 177] width 1367 height 36
paste input "541-324102"
type input "541-324102"
drag, startPoint x: 1242, startPoint y: 181, endPoint x: 1190, endPoint y: 181, distance: 51.7
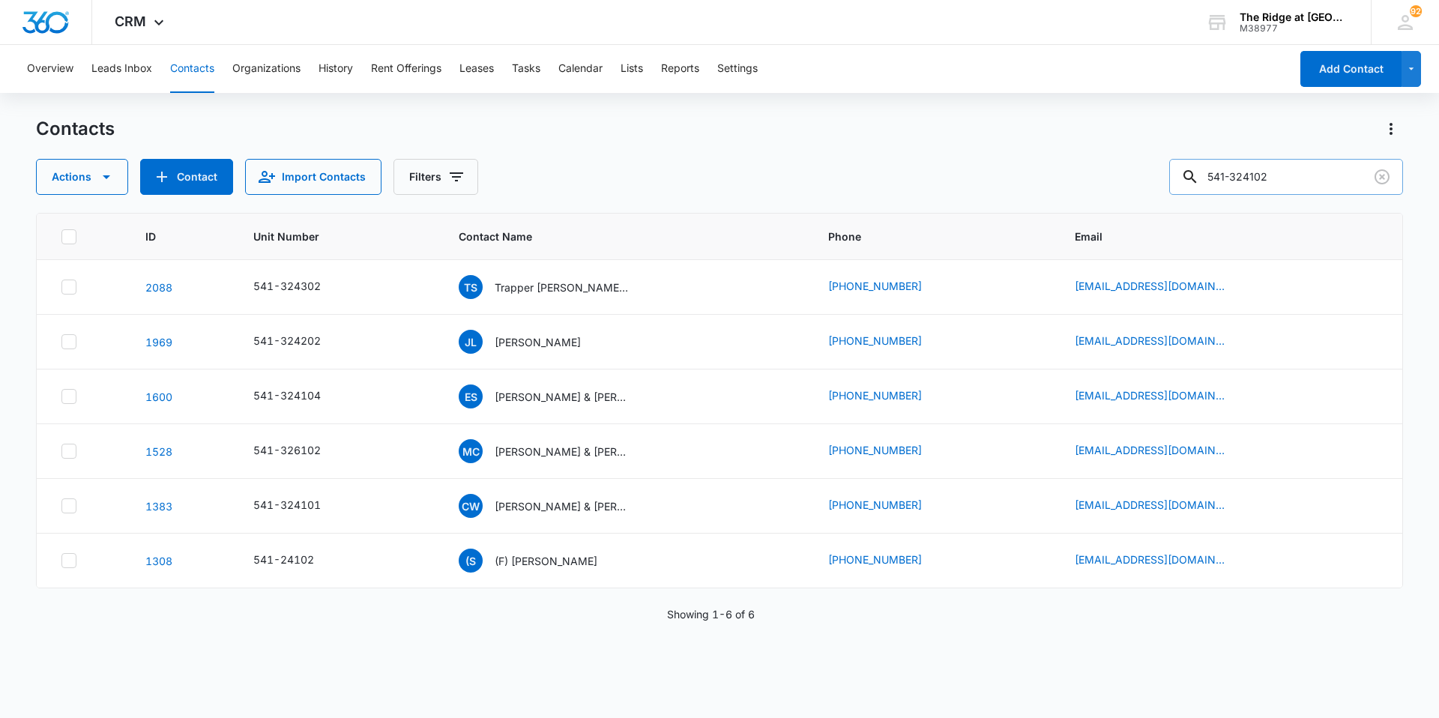
click at [1190, 181] on input "541-324102" at bounding box center [1286, 177] width 234 height 36
type input "cristal"
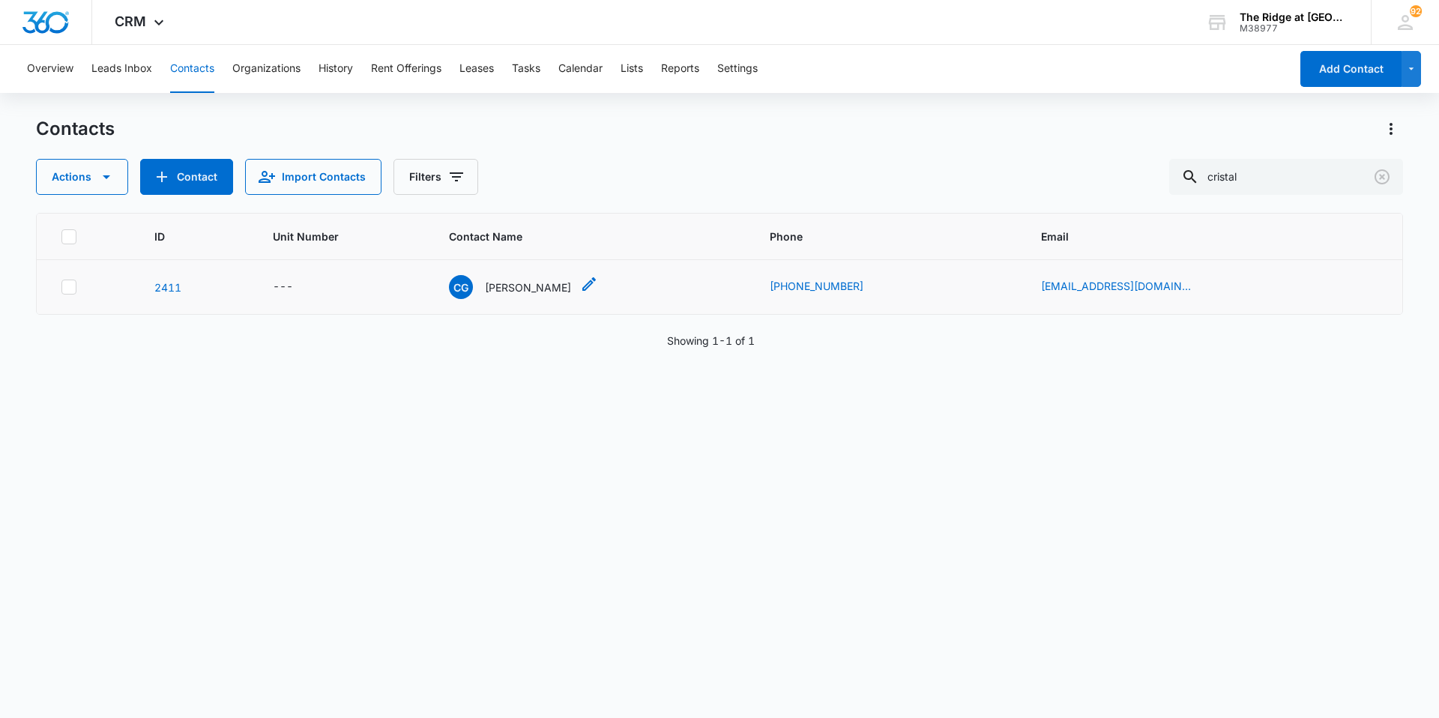
click at [522, 295] on p "[PERSON_NAME]" at bounding box center [528, 288] width 86 height 16
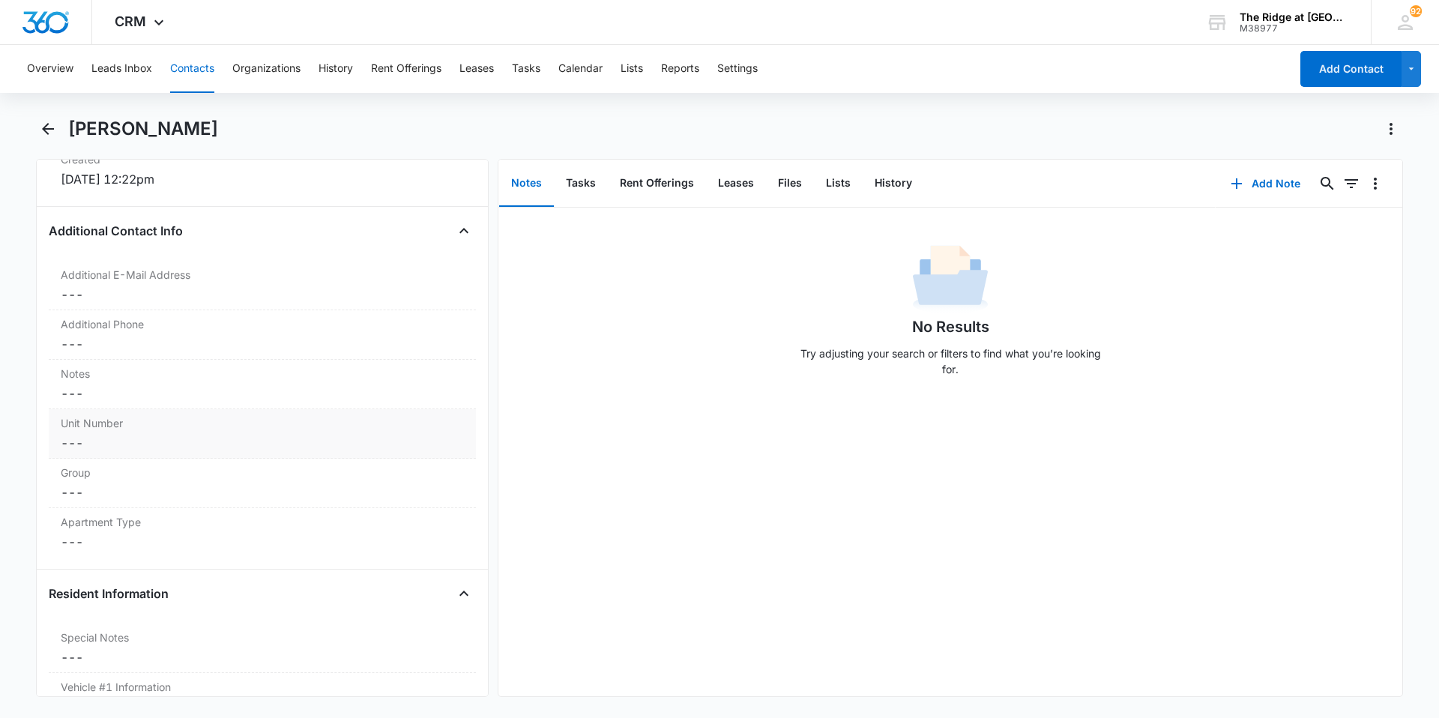
scroll to position [1049, 0]
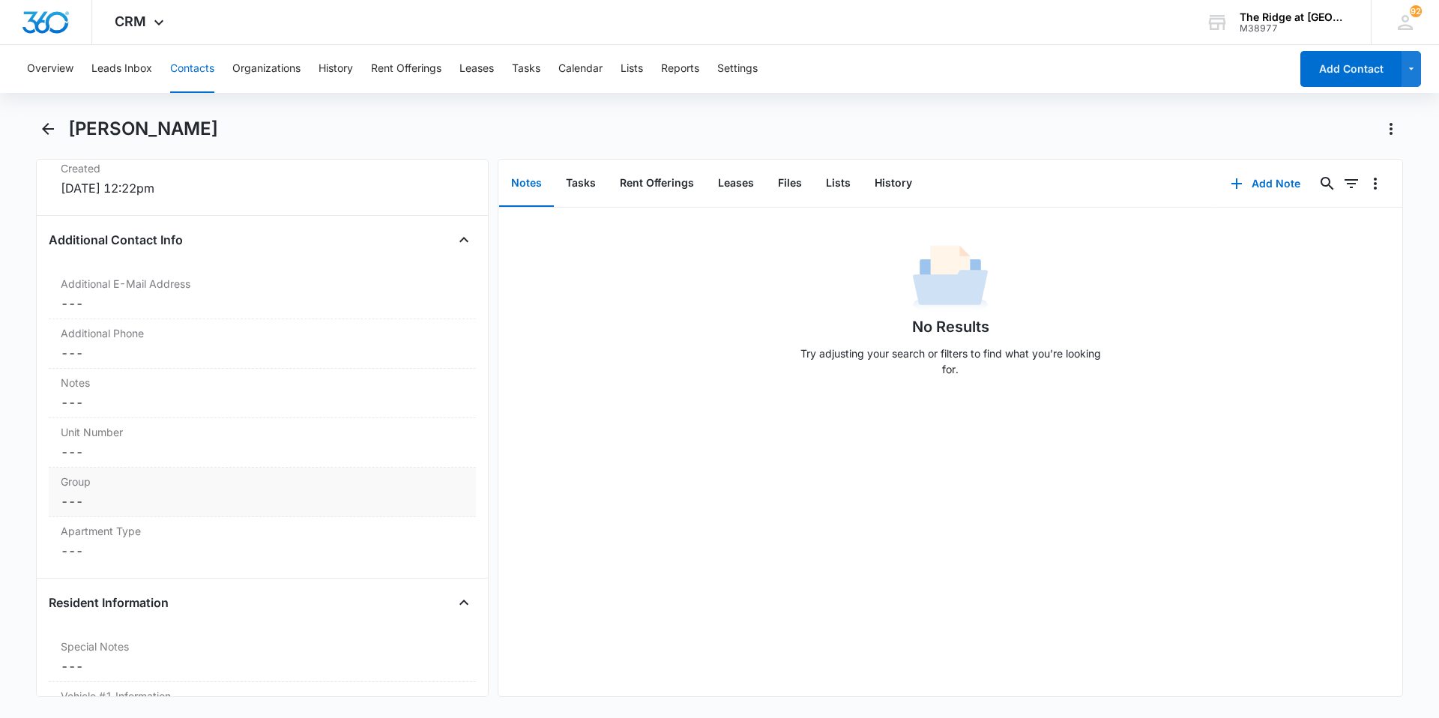
click at [128, 501] on dd "Cancel Save Changes ---" at bounding box center [262, 501] width 403 height 18
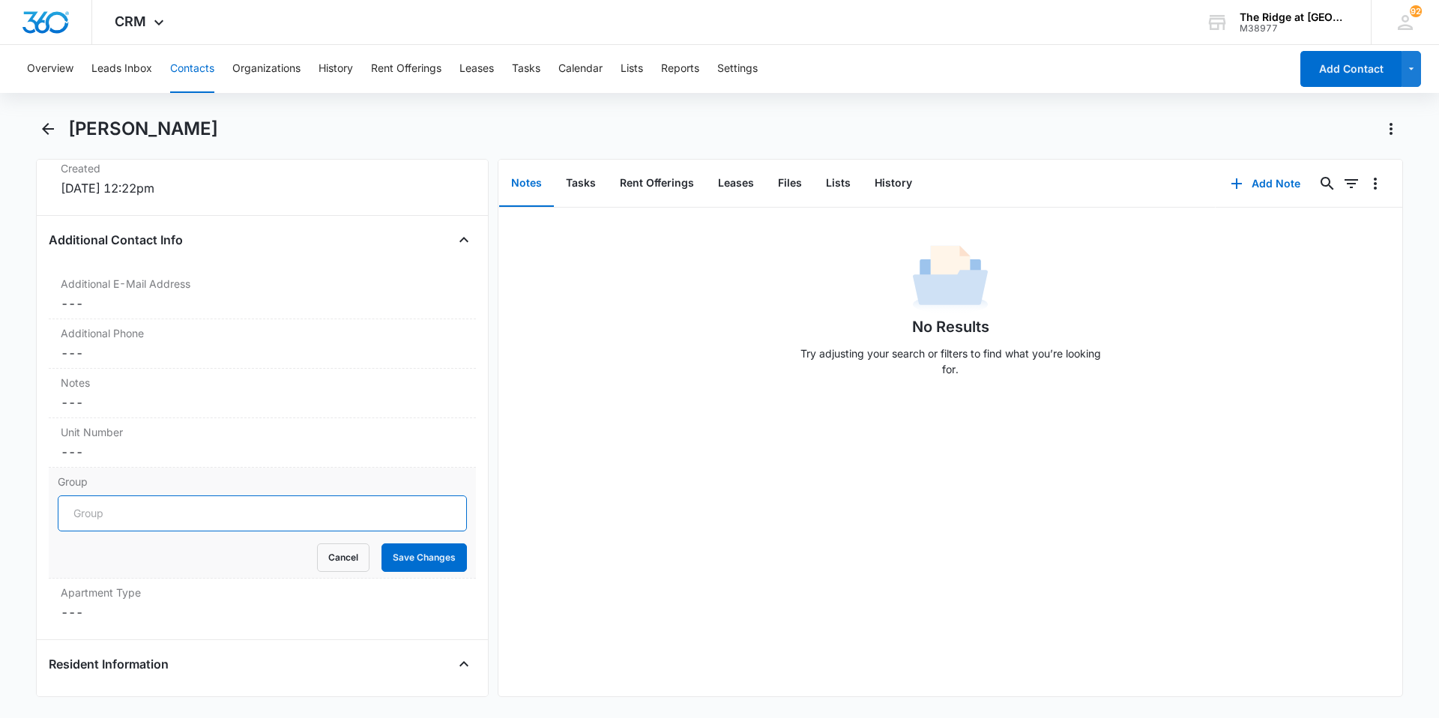
click at [141, 514] on input "Group" at bounding box center [262, 513] width 409 height 36
type input "Building 4324"
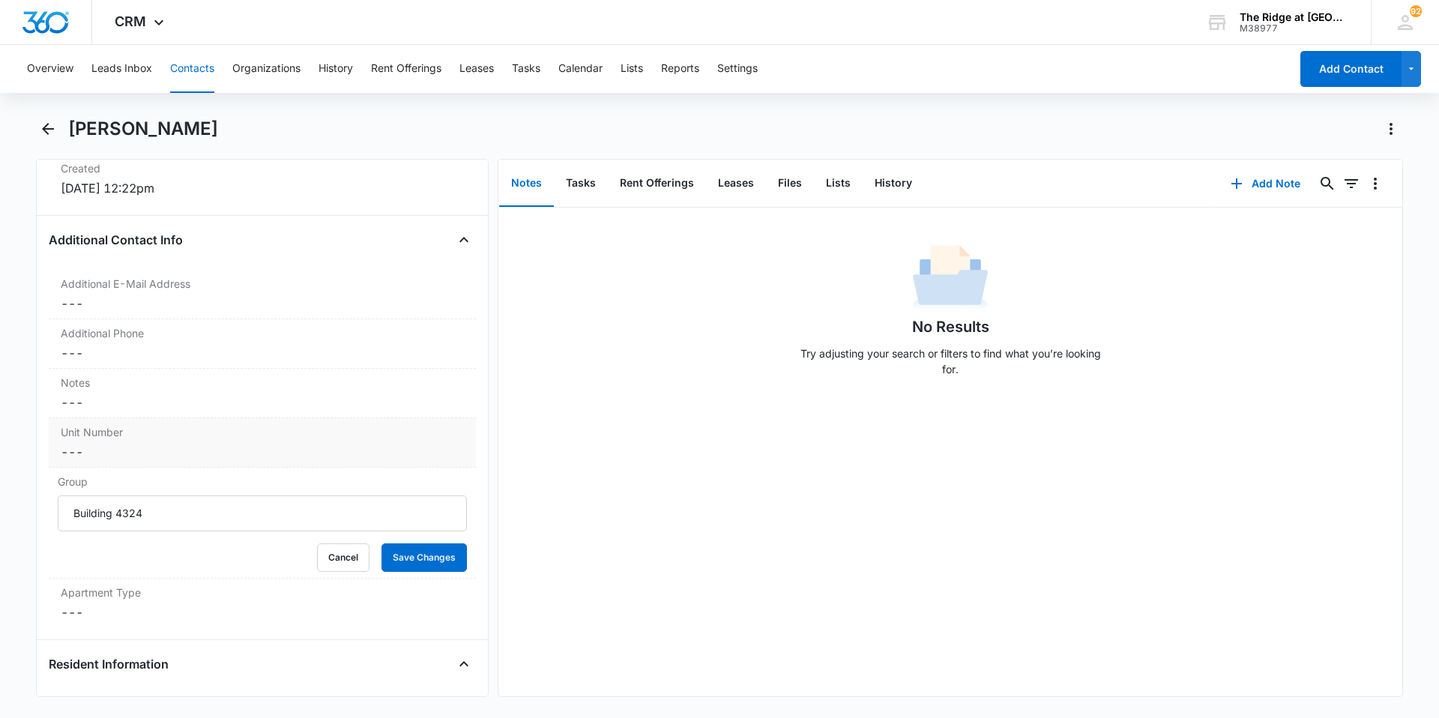
click at [127, 453] on dd "Cancel Save Changes ---" at bounding box center [262, 452] width 403 height 18
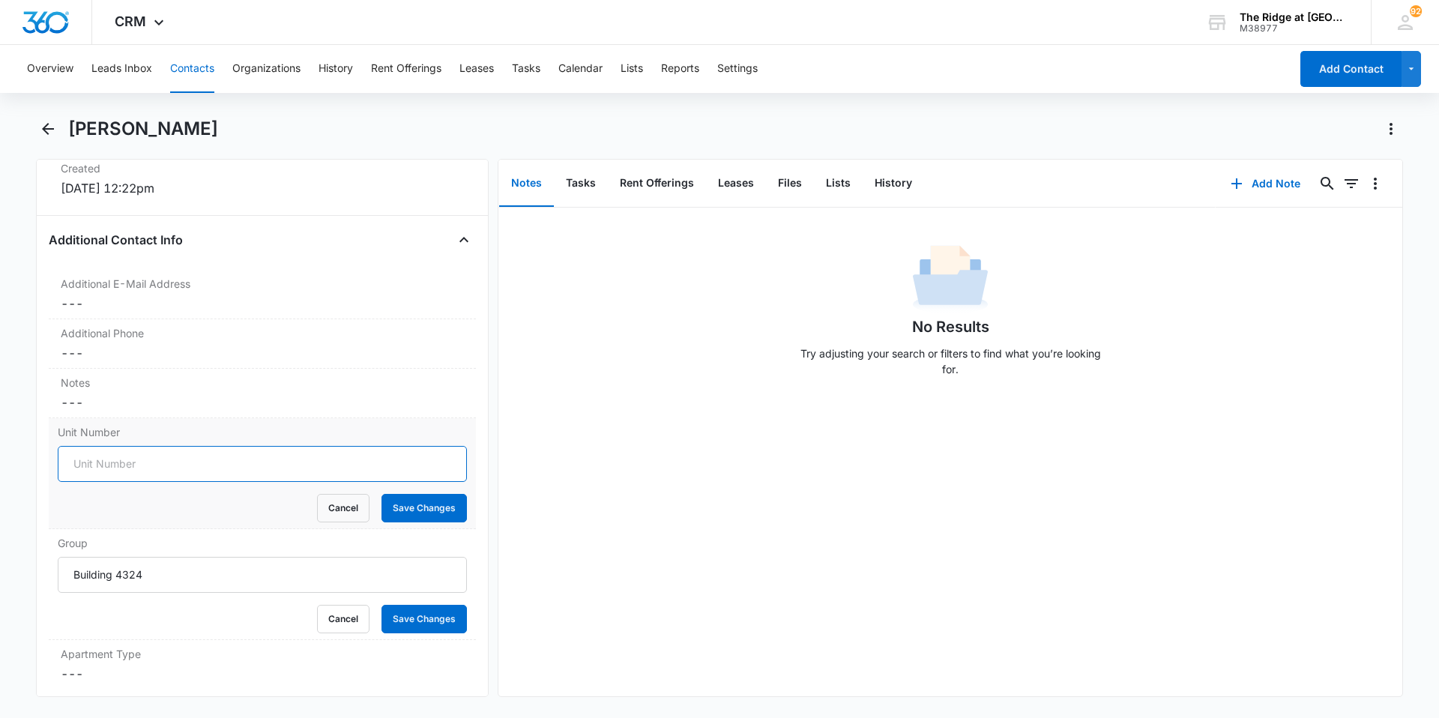
click at [132, 467] on input "Unit Number" at bounding box center [262, 464] width 409 height 36
click at [134, 455] on input "102" at bounding box center [262, 464] width 409 height 36
type input "1"
click at [76, 459] on input "324102" at bounding box center [262, 464] width 409 height 36
type input "541-324102"
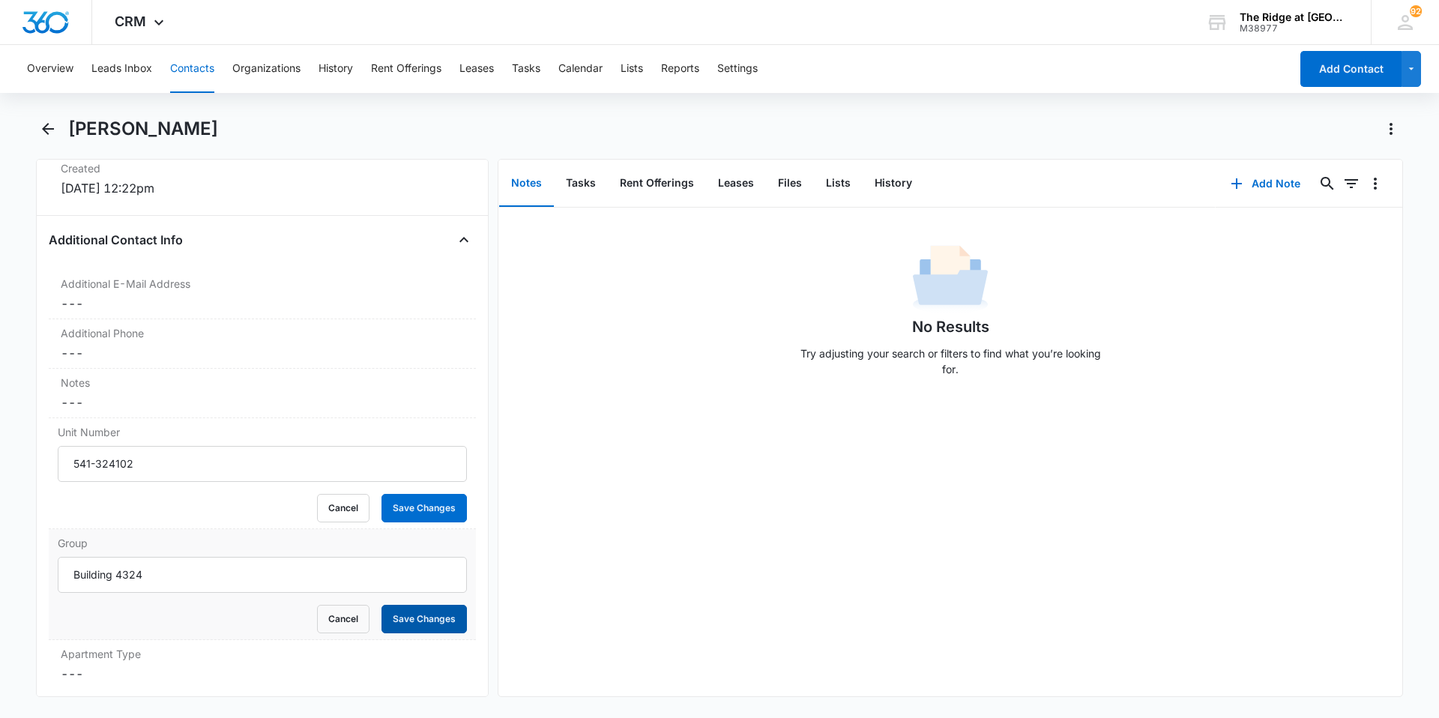
click at [409, 625] on button "Save Changes" at bounding box center [424, 619] width 85 height 28
click at [420, 505] on button "Save Changes" at bounding box center [424, 508] width 85 height 28
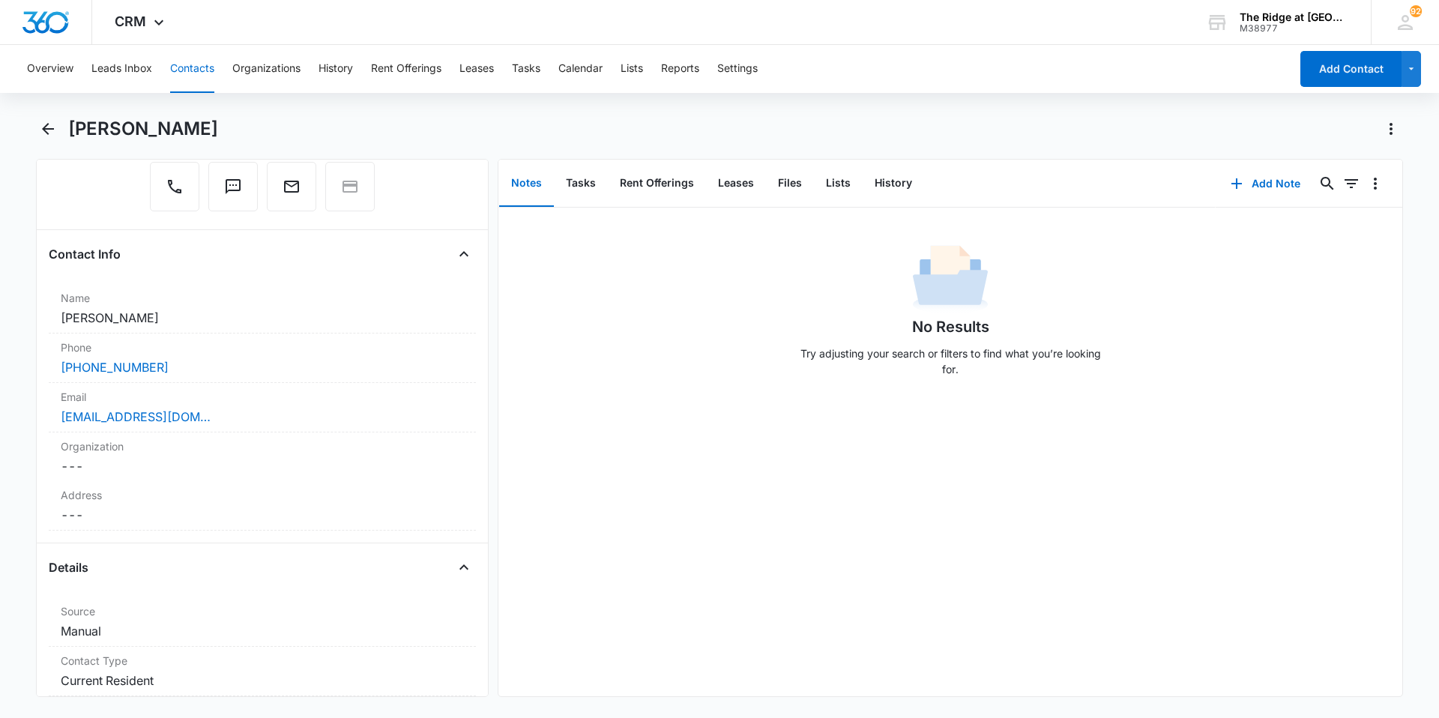
scroll to position [75, 0]
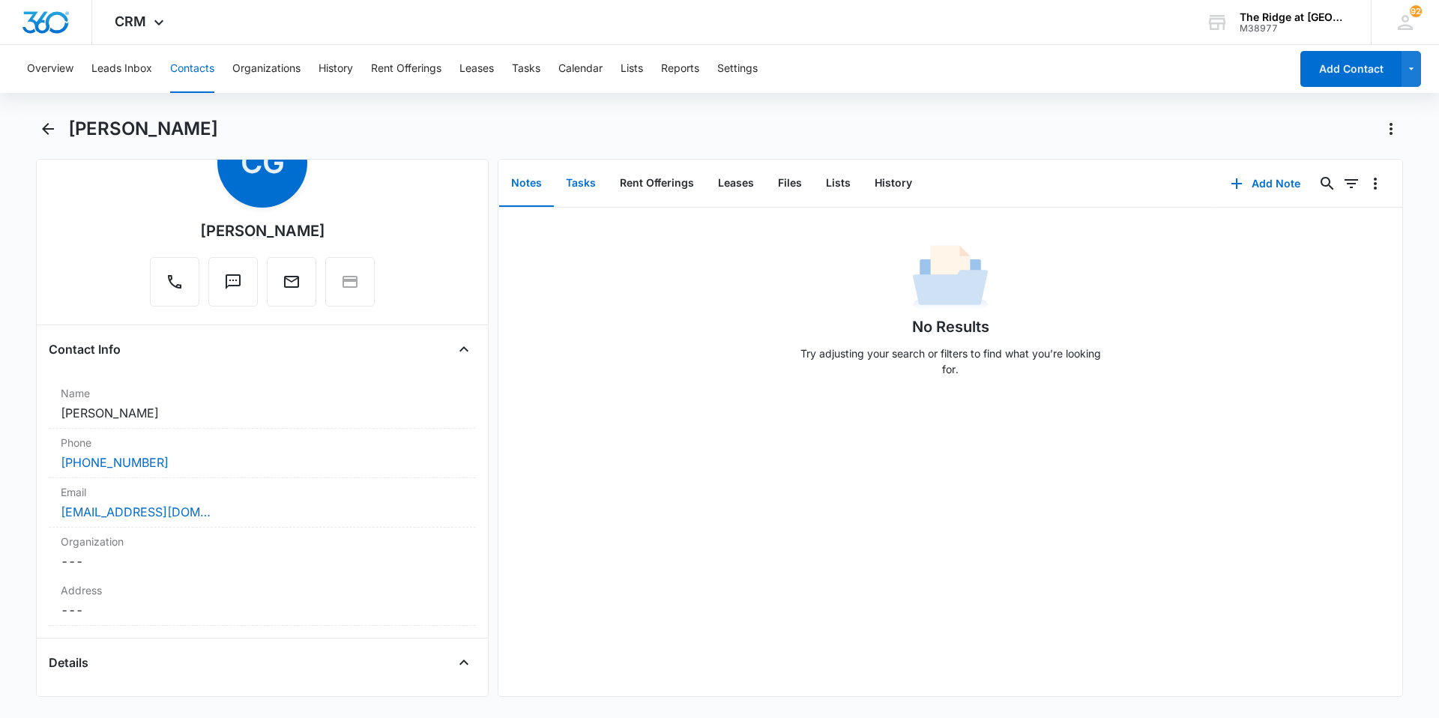
click at [583, 186] on button "Tasks" at bounding box center [581, 183] width 54 height 46
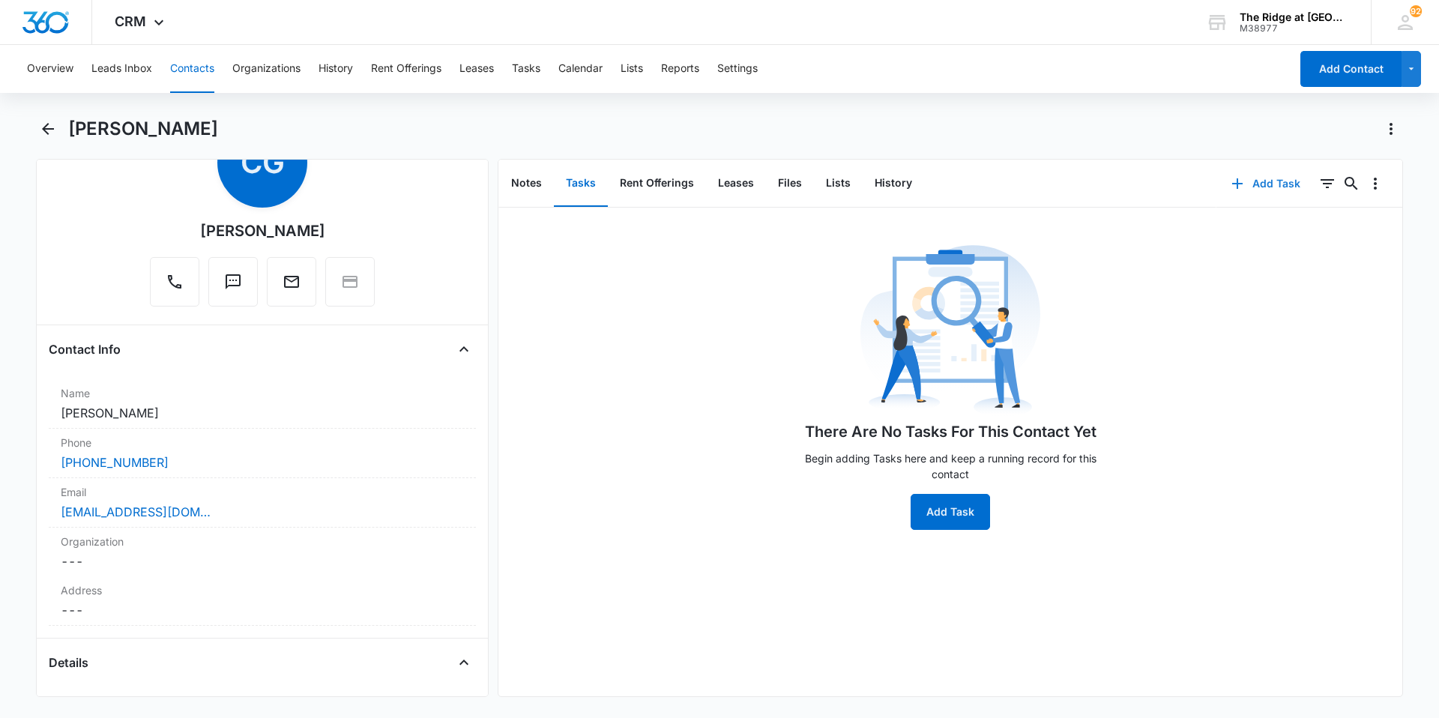
click at [1240, 178] on button "Add Task" at bounding box center [1265, 184] width 99 height 36
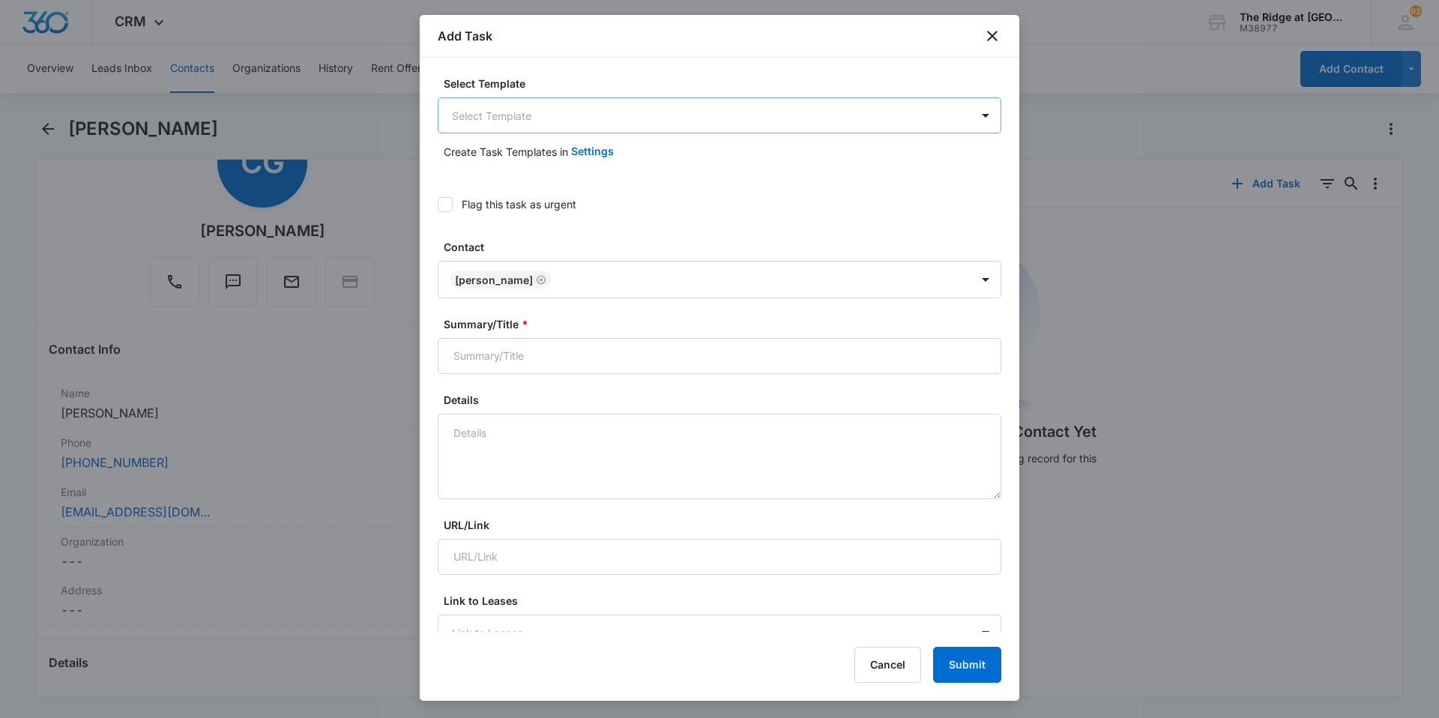
click at [698, 125] on body "CRM Apps Reputation Websites Forms CRM Email Social Content Intelligence Files …" at bounding box center [719, 359] width 1439 height 718
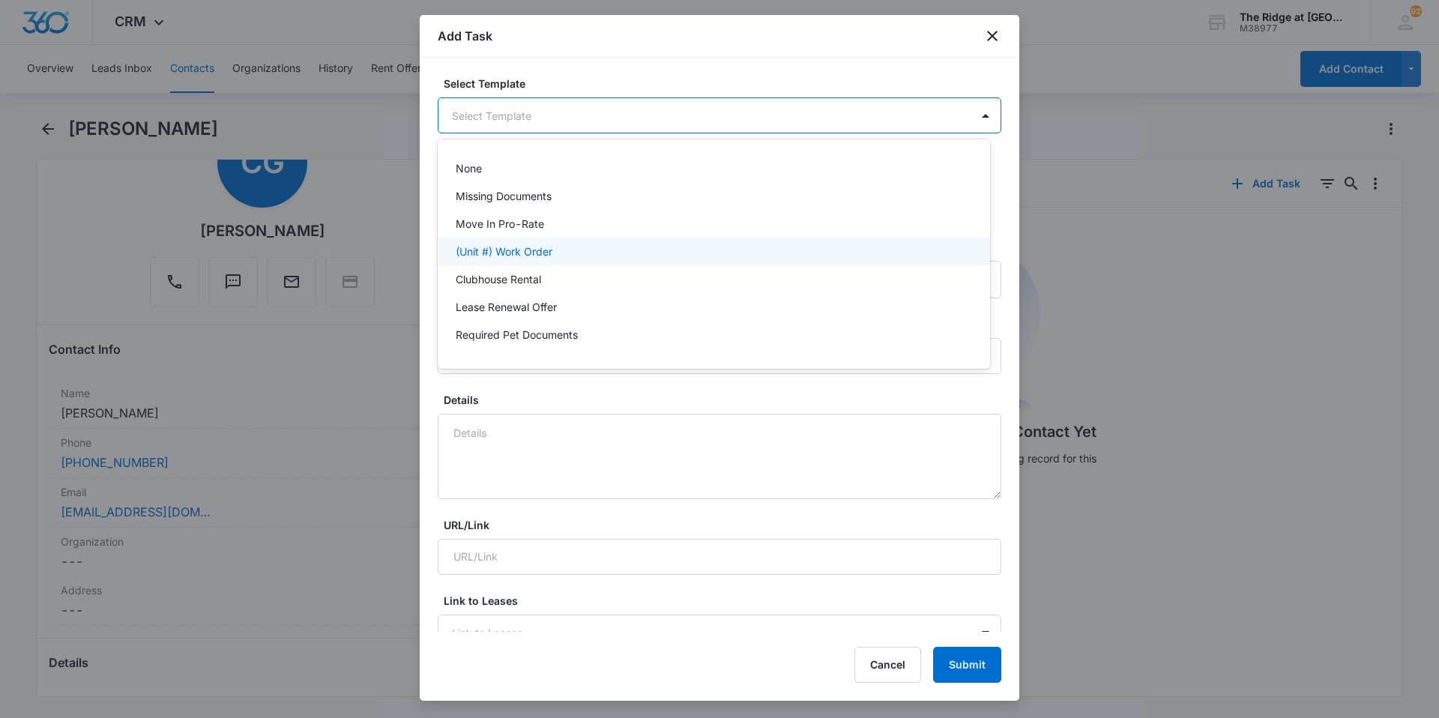
click at [570, 257] on div "(Unit #) Work Order" at bounding box center [712, 252] width 513 height 16
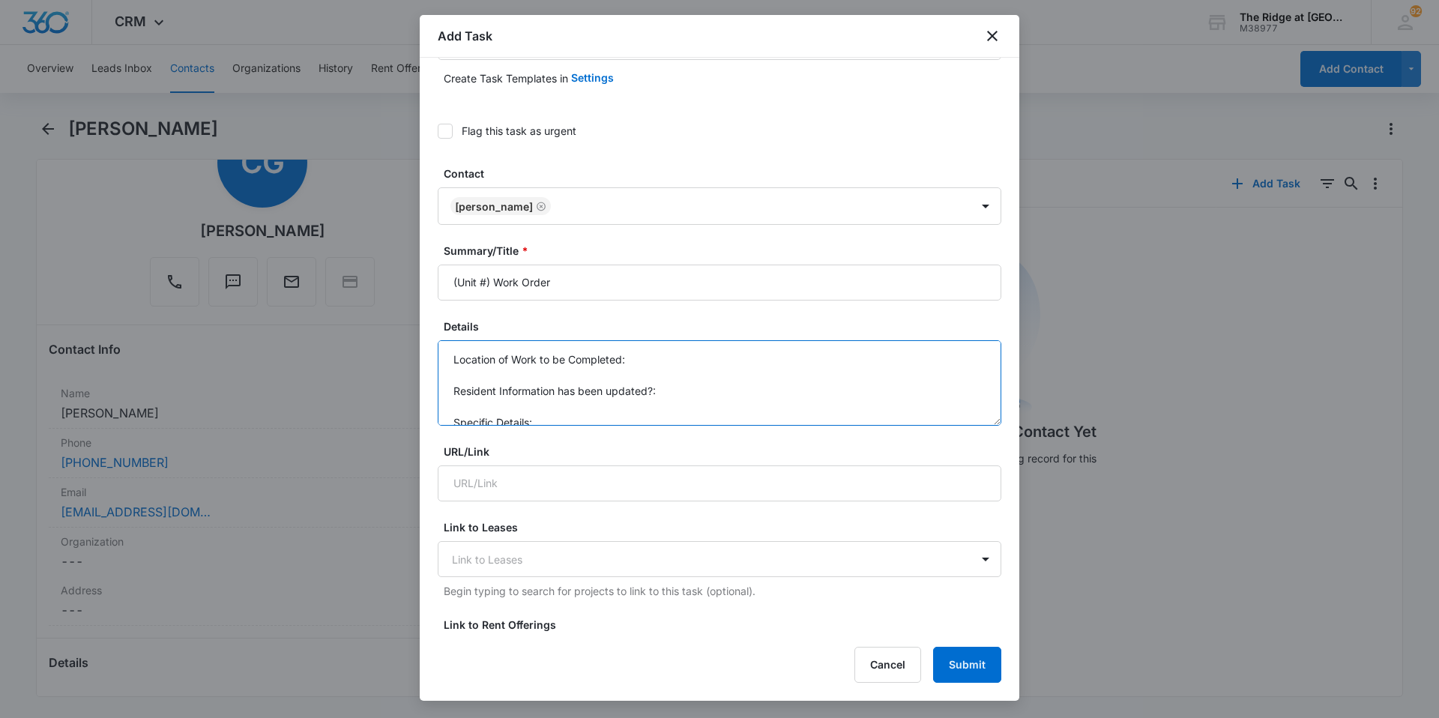
drag, startPoint x: 570, startPoint y: 405, endPoint x: 441, endPoint y: 352, distance: 140.5
click at [441, 352] on textarea "Location of Work to be Completed: Resident Information has been updated?: Speci…" at bounding box center [720, 382] width 564 height 85
type textarea "b"
type textarea "T"
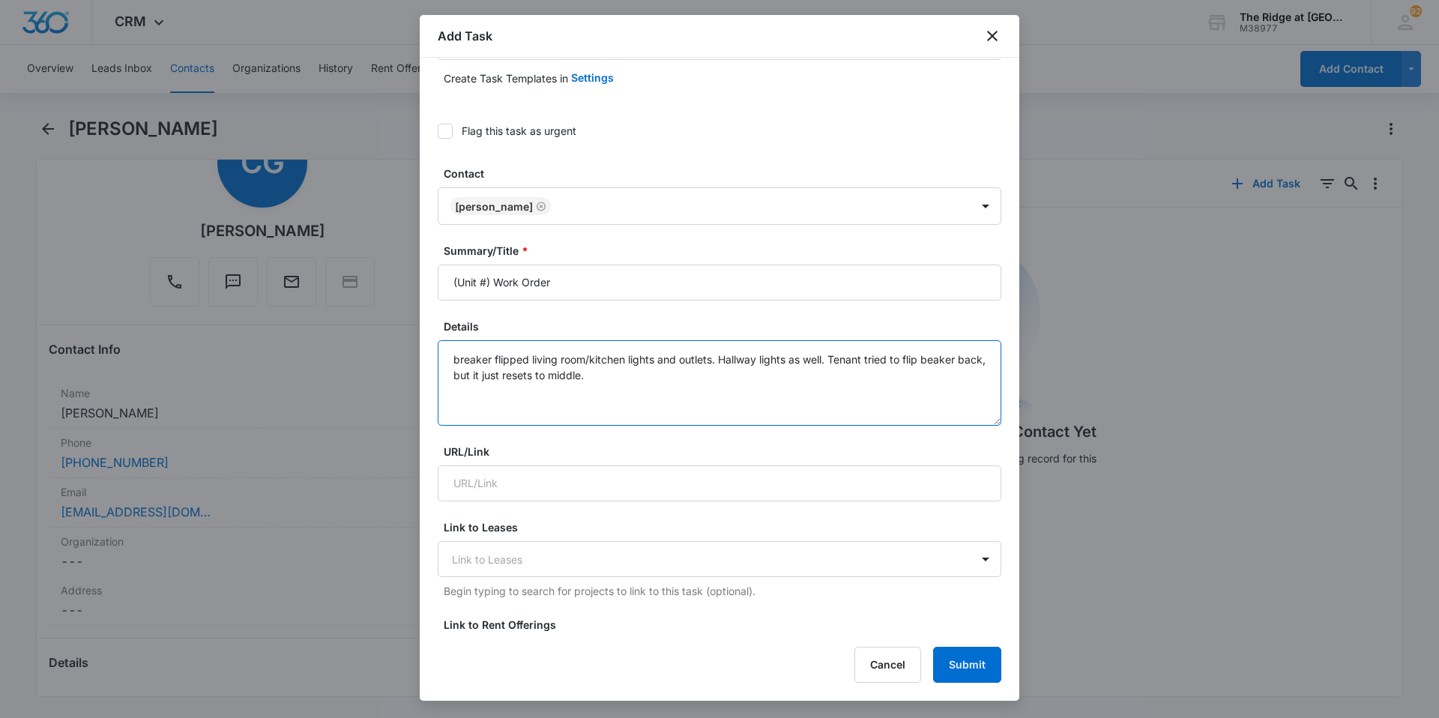
click at [456, 357] on textarea "breaker flipped living room/kitchen lights and outlets. Hallway lights as well.…" at bounding box center [720, 382] width 564 height 85
click at [621, 381] on textarea "Breaker flipped living room/kitchen lights and outlets. Hallway lights as well.…" at bounding box center [720, 382] width 564 height 85
click at [636, 375] on textarea "Breaker flipped living room/kitchen lights and outlets. Hallway lights as well.…" at bounding box center [720, 382] width 564 height 85
click at [639, 376] on textarea "Breaker flipped living room/kitchen lights and outlets. Hallway lights as well.…" at bounding box center [720, 382] width 564 height 85
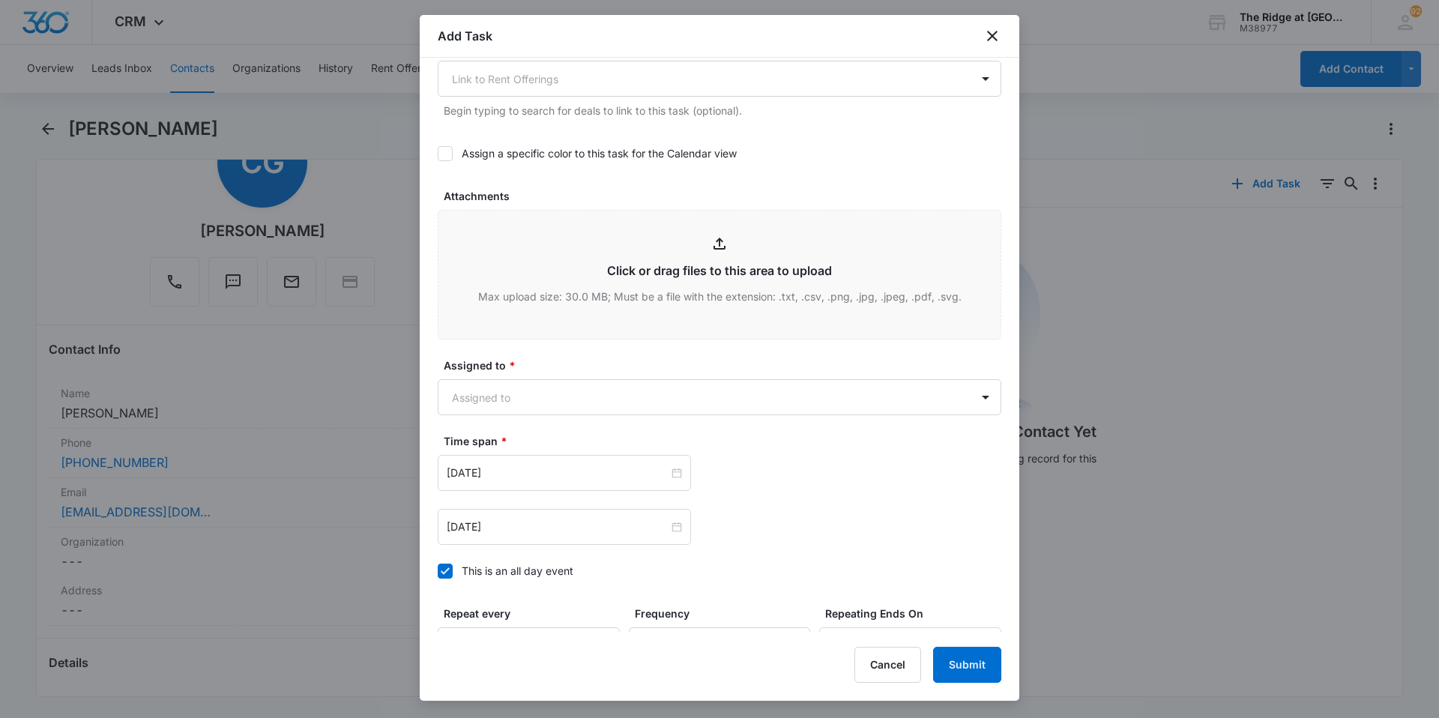
scroll to position [812, 0]
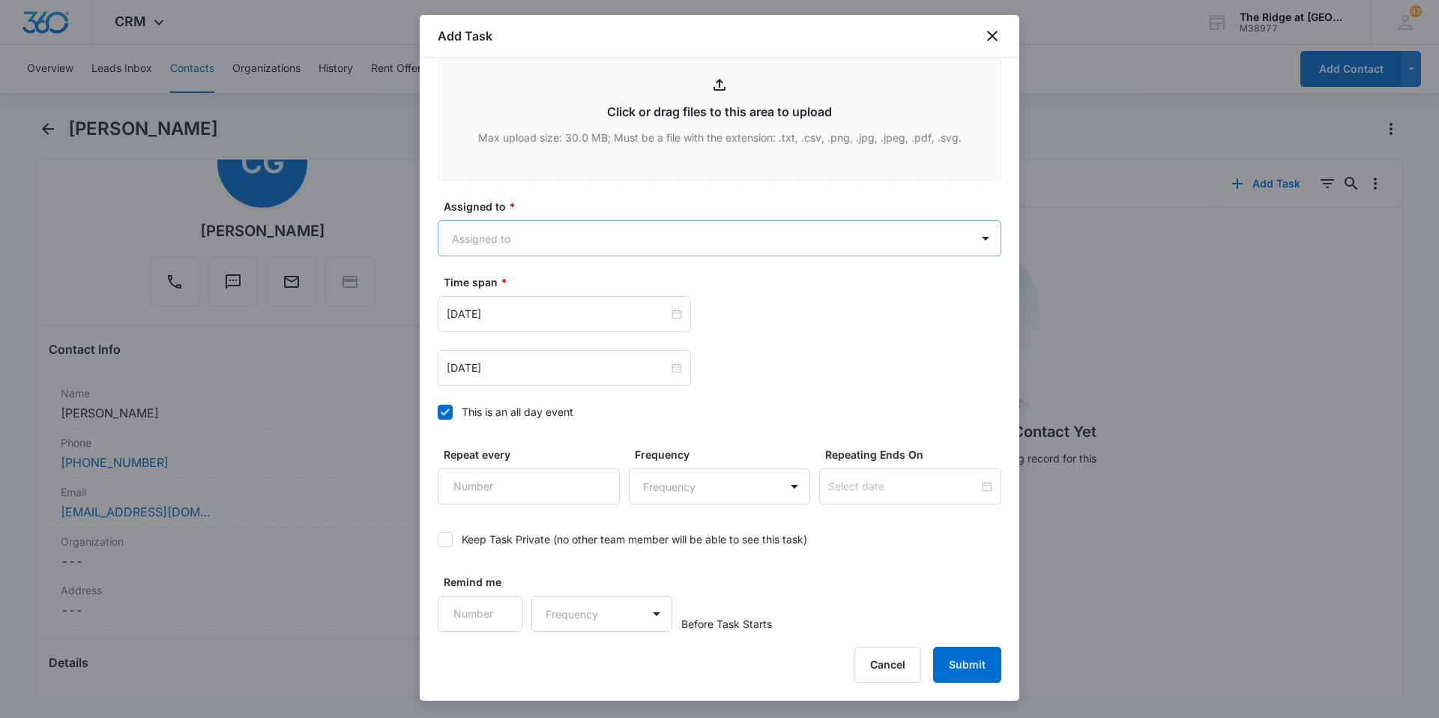
type textarea "Breaker flipped living room/kitchen lights and outlets. Hallway lights as well.…"
click at [537, 244] on body "CRM Apps Reputation Websites Forms CRM Email Social Content Intelligence Files …" at bounding box center [719, 359] width 1439 height 718
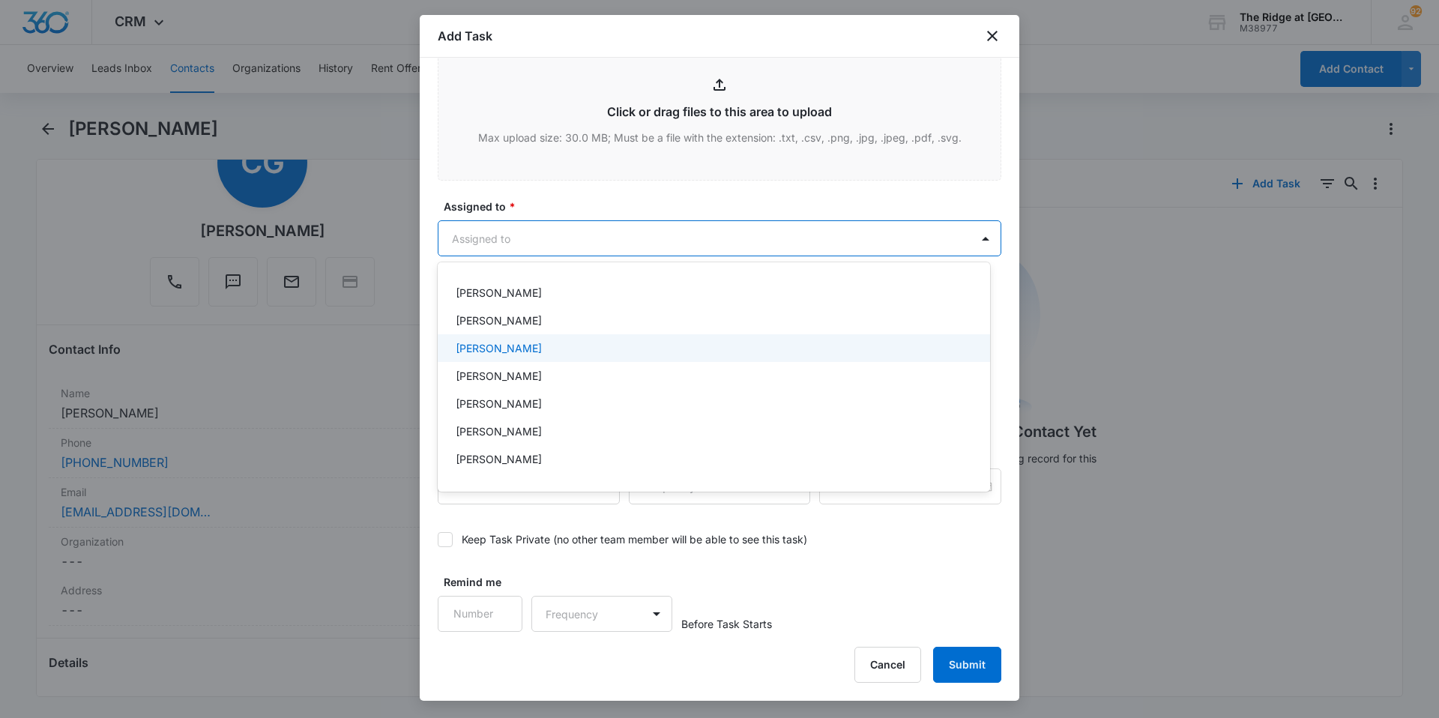
scroll to position [161, 0]
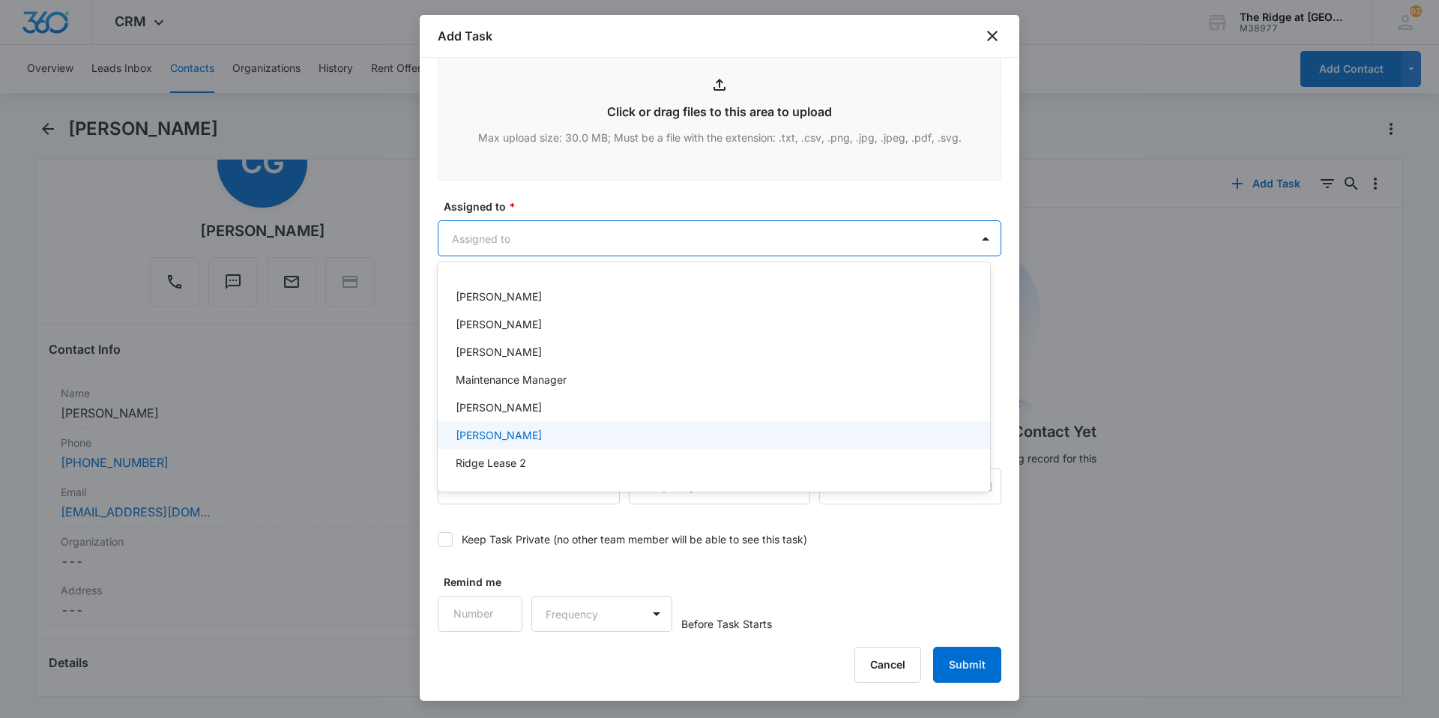
click at [520, 429] on p "[PERSON_NAME]" at bounding box center [499, 435] width 86 height 16
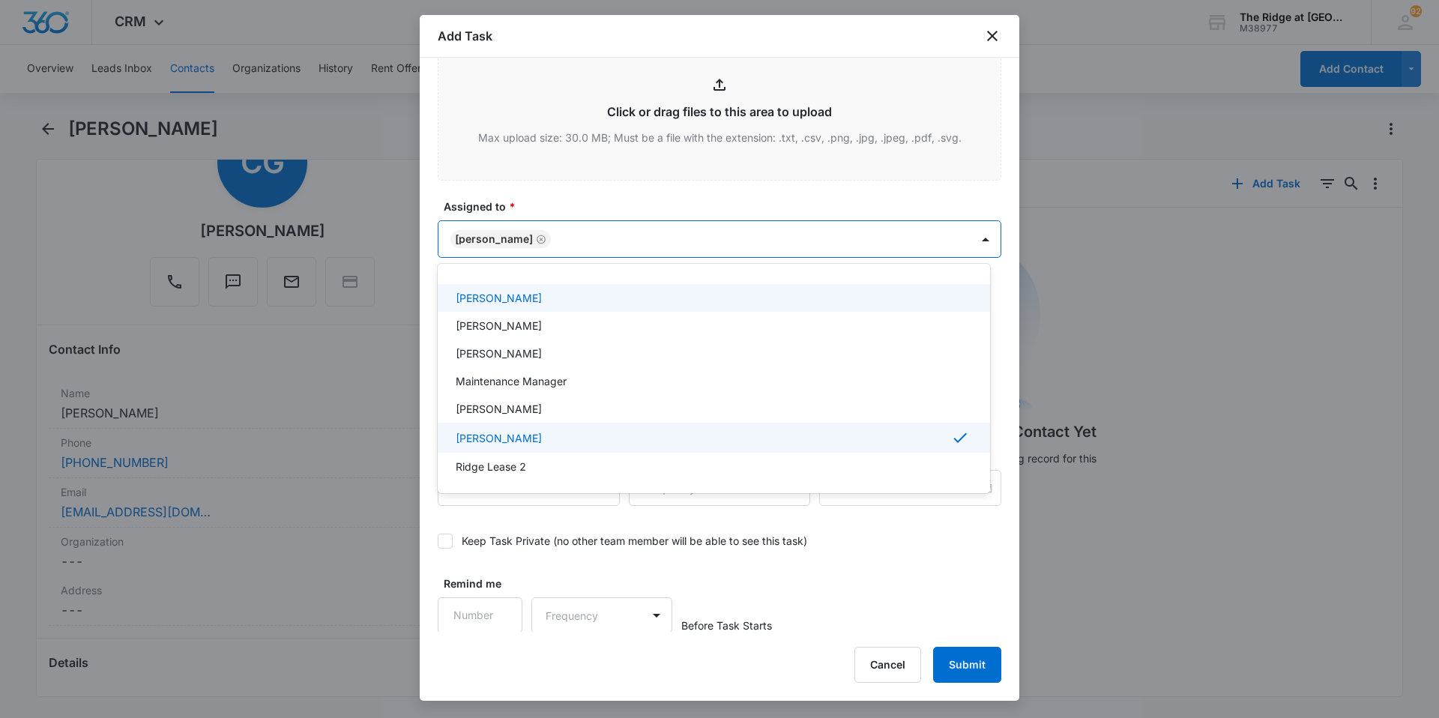
click at [636, 197] on div at bounding box center [719, 359] width 1439 height 718
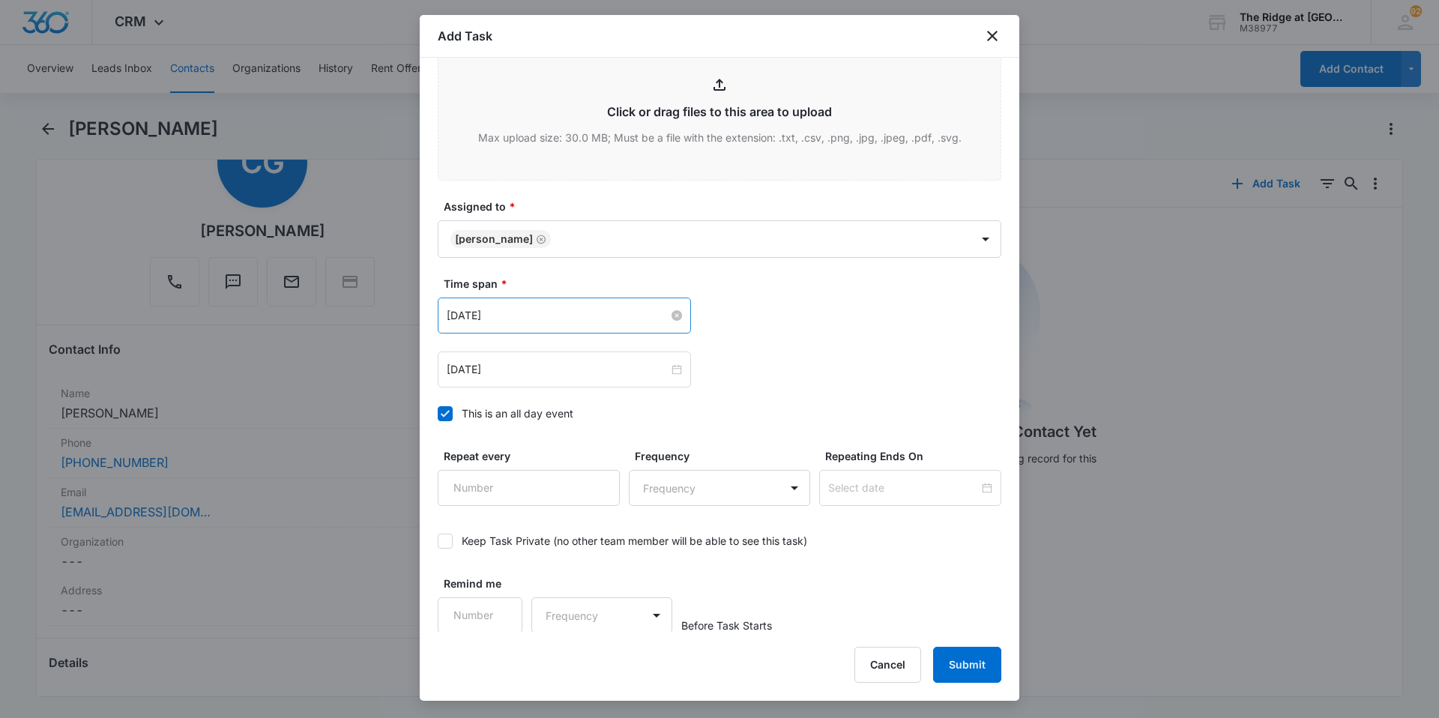
click at [606, 314] on input "[DATE]" at bounding box center [558, 315] width 222 height 16
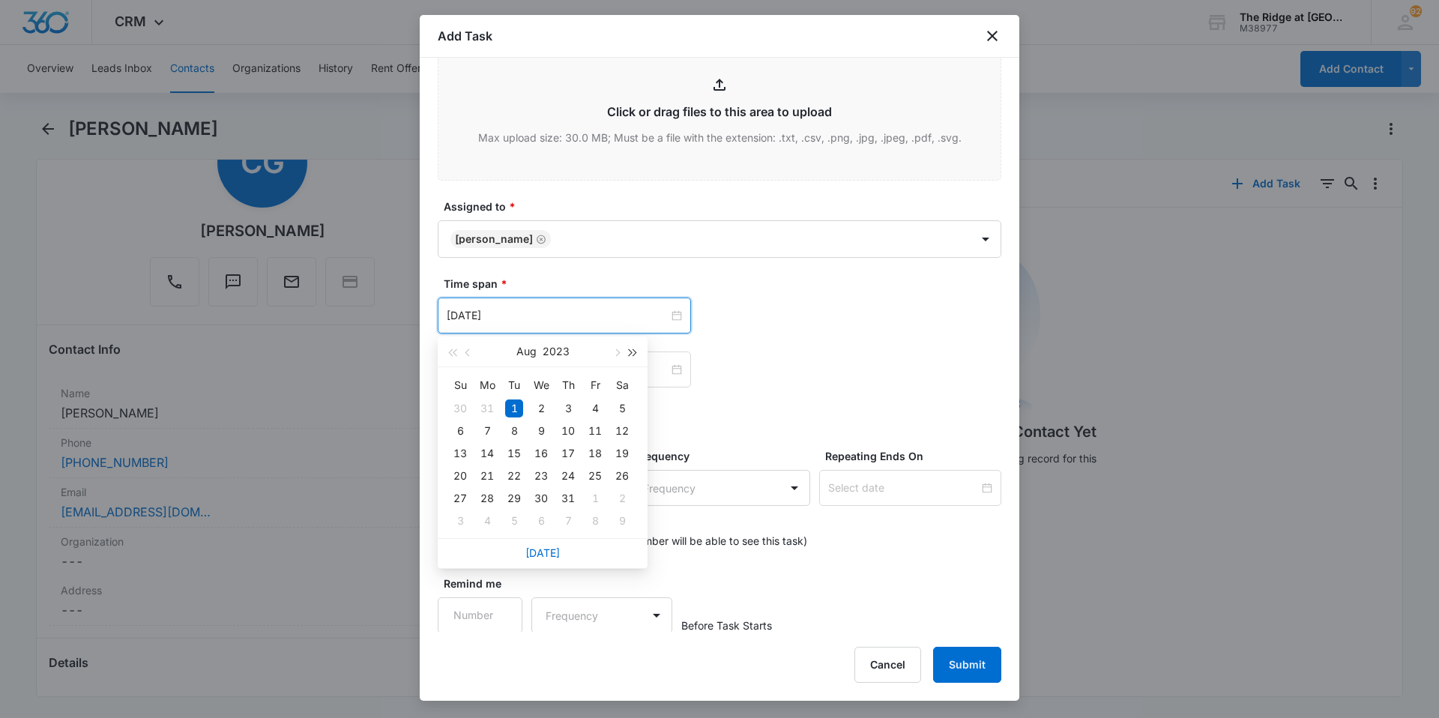
click at [639, 354] on button "button" at bounding box center [633, 352] width 16 height 30
click at [633, 352] on span "button" at bounding box center [633, 352] width 7 height 7
click at [614, 355] on button "button" at bounding box center [616, 352] width 16 height 30
click at [618, 355] on button "button" at bounding box center [616, 352] width 16 height 30
type input "[DATE]"
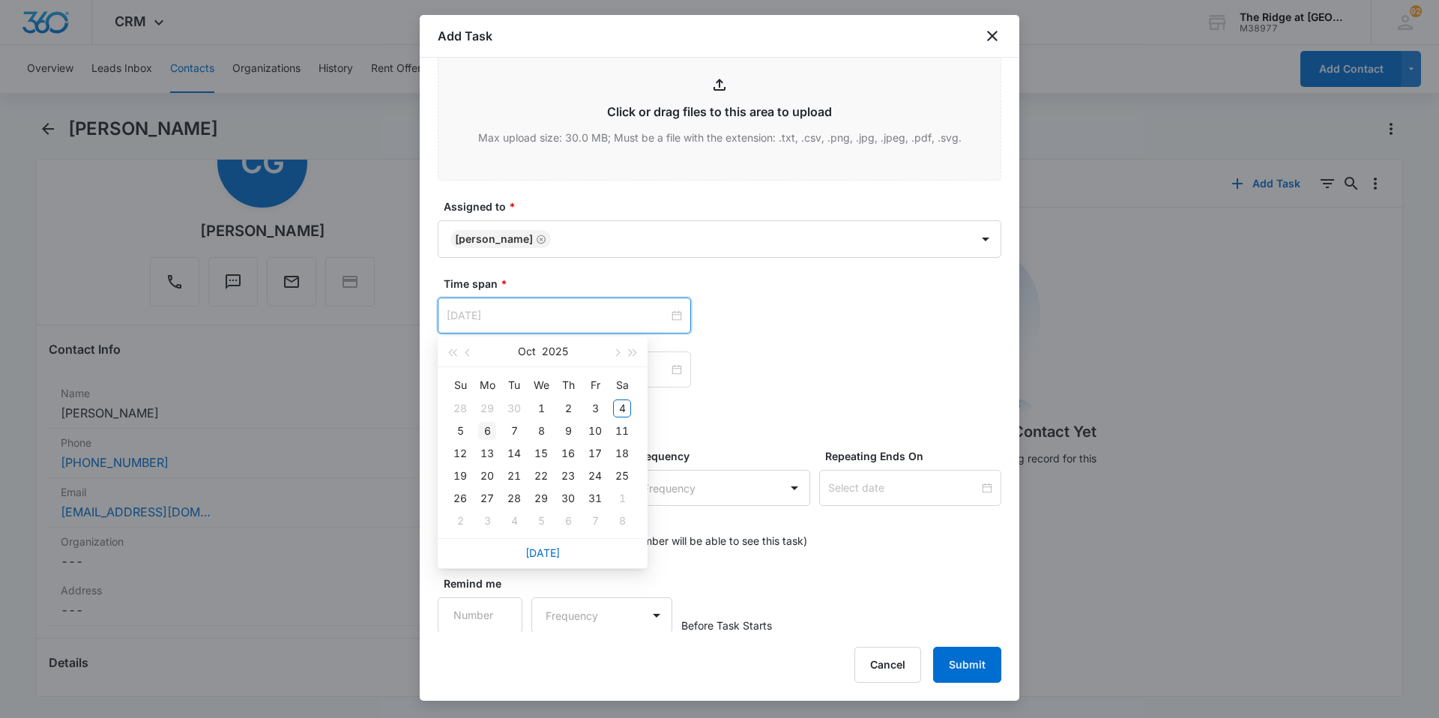
click at [490, 432] on div "6" at bounding box center [487, 431] width 18 height 18
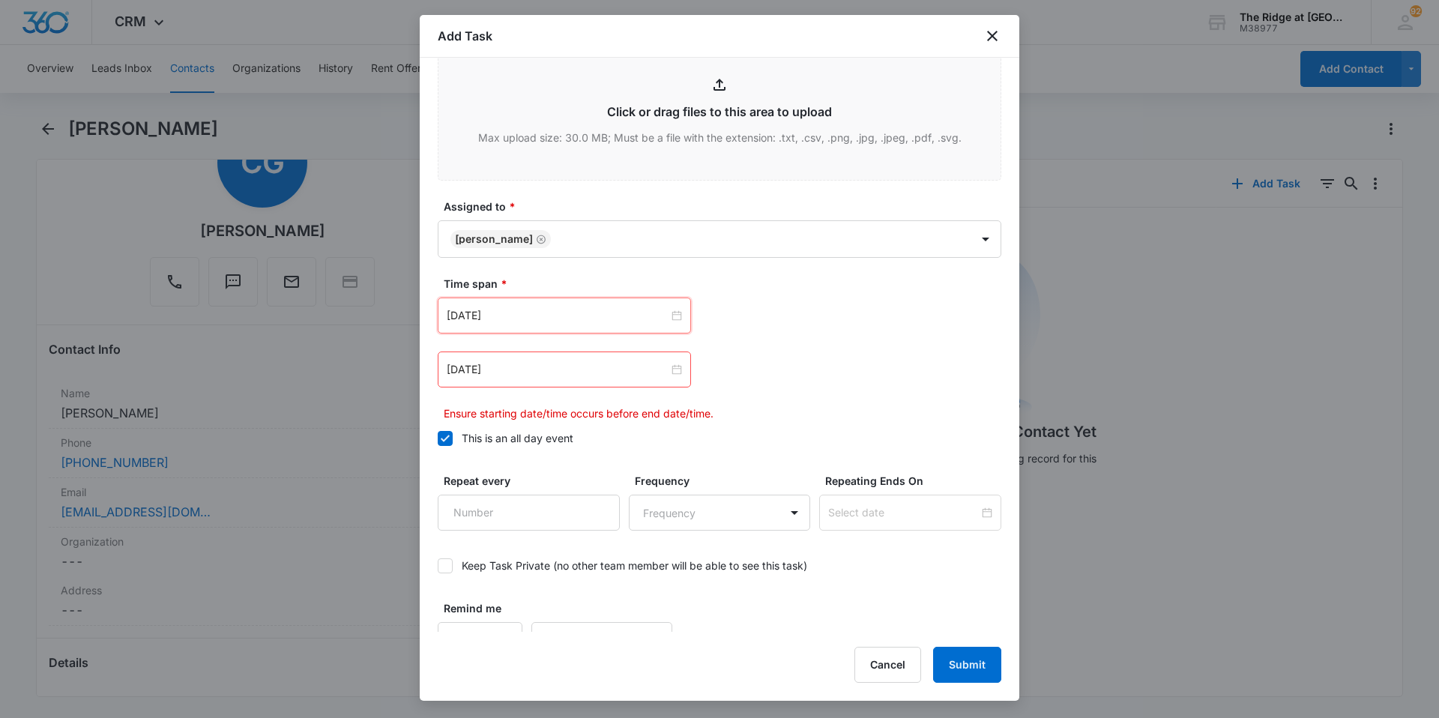
click at [542, 353] on div "[DATE]" at bounding box center [564, 370] width 253 height 36
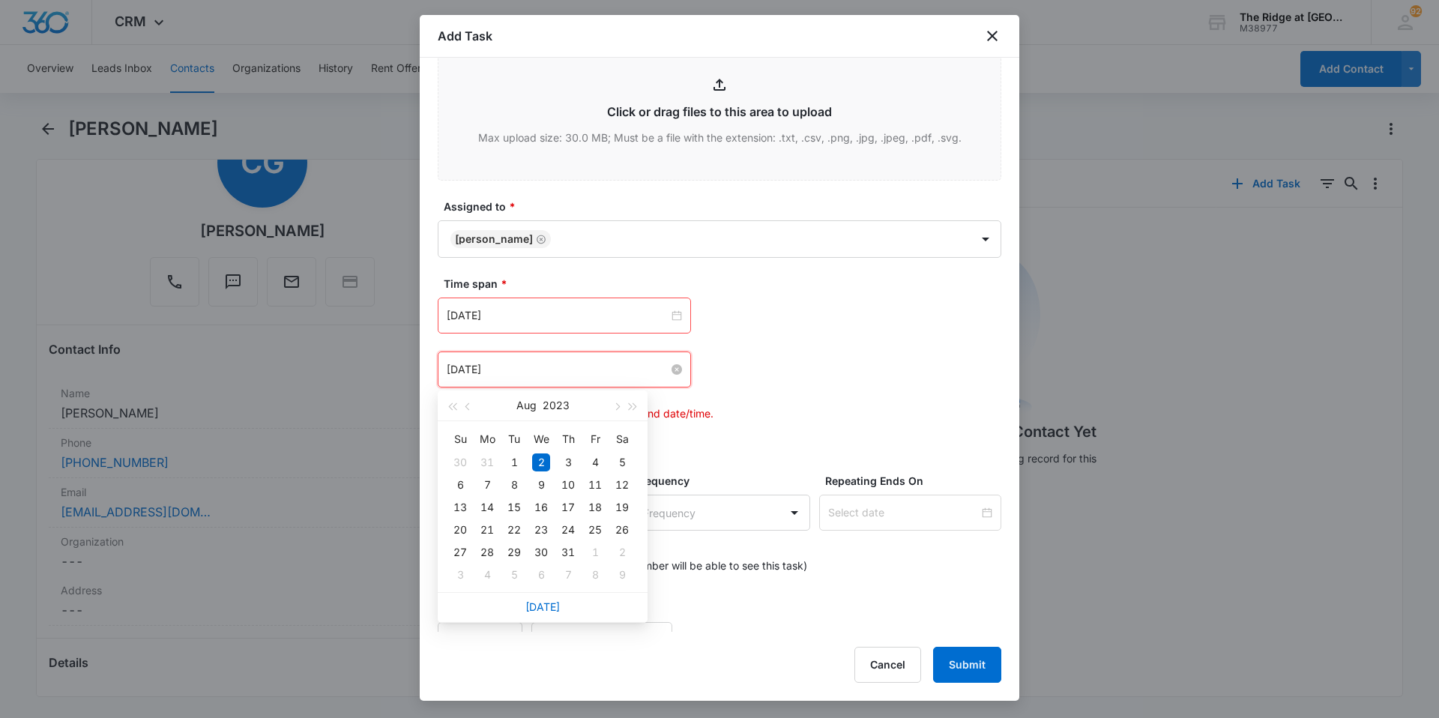
click at [563, 368] on input "[DATE]" at bounding box center [558, 369] width 222 height 16
click at [639, 404] on button "button" at bounding box center [633, 406] width 16 height 30
click at [635, 404] on button "button" at bounding box center [633, 406] width 16 height 30
click at [441, 408] on div "[DATE]" at bounding box center [543, 406] width 210 height 31
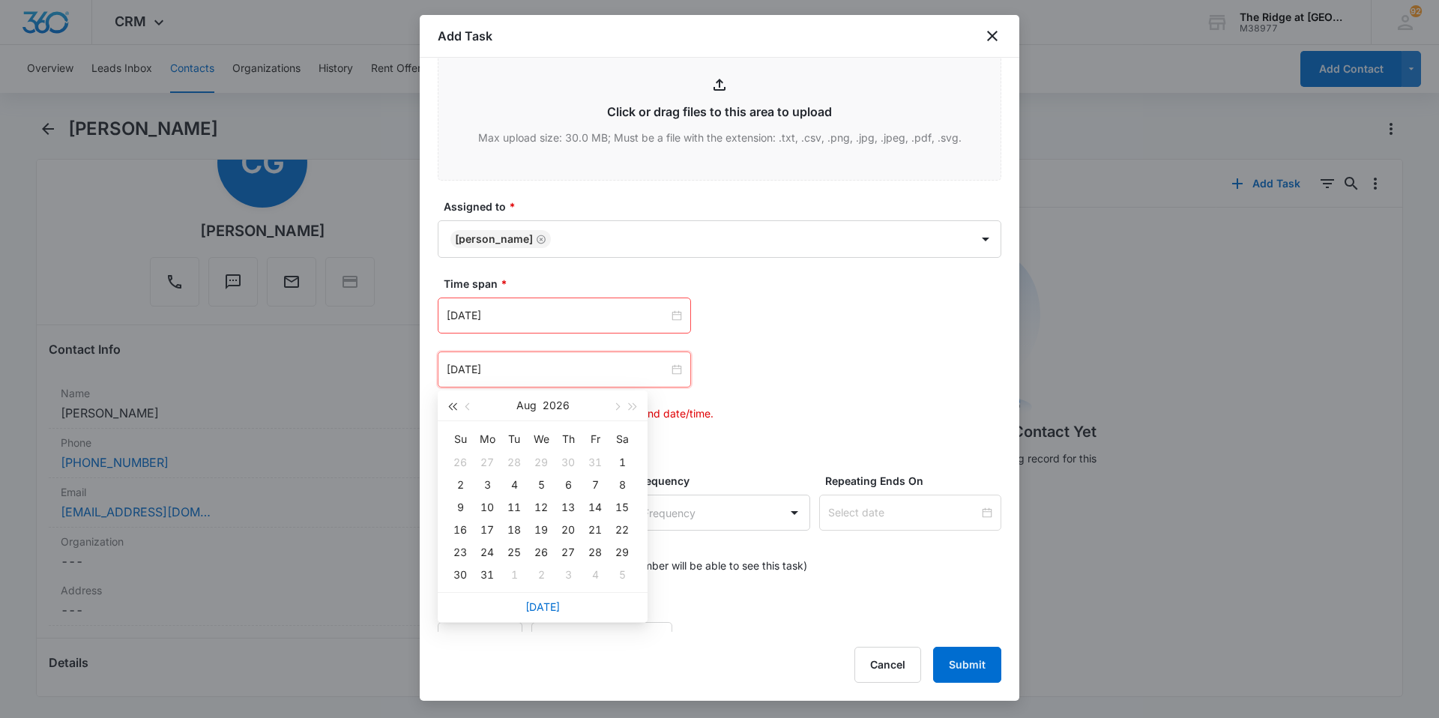
click at [444, 408] on button "button" at bounding box center [452, 406] width 16 height 30
click at [617, 406] on span "button" at bounding box center [615, 406] width 7 height 7
type input "[DATE]"
click at [604, 322] on input "[DATE]" at bounding box center [558, 315] width 222 height 16
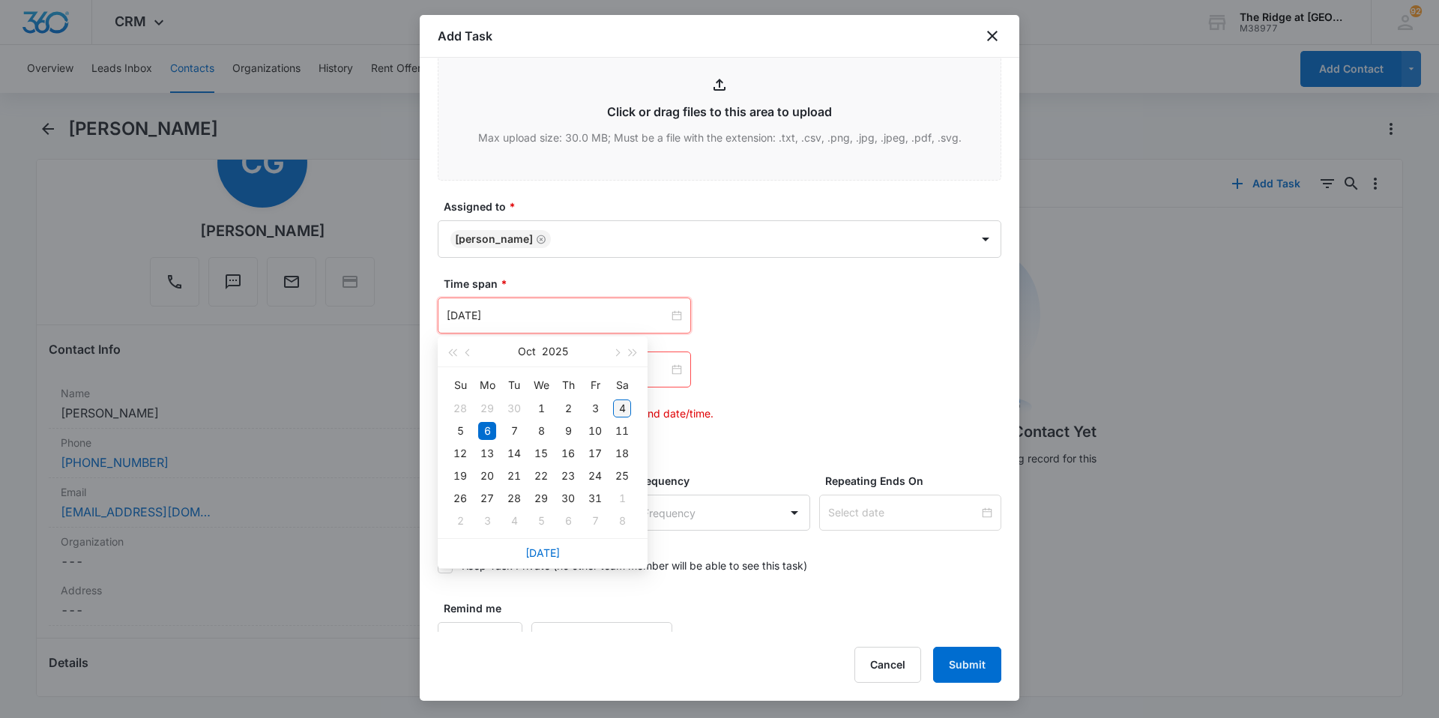
type input "[DATE]"
click at [616, 408] on div "4" at bounding box center [622, 408] width 18 height 18
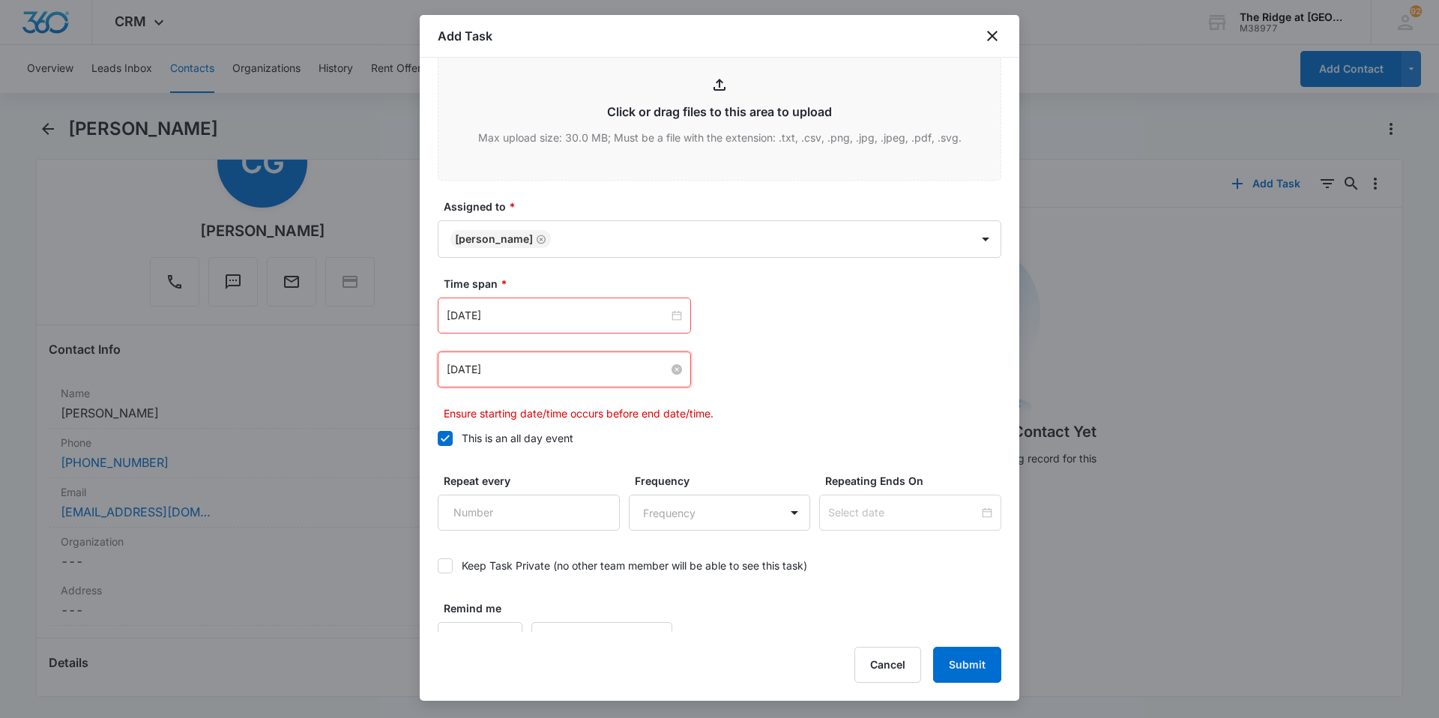
click at [645, 369] on input "[DATE]" at bounding box center [558, 369] width 222 height 16
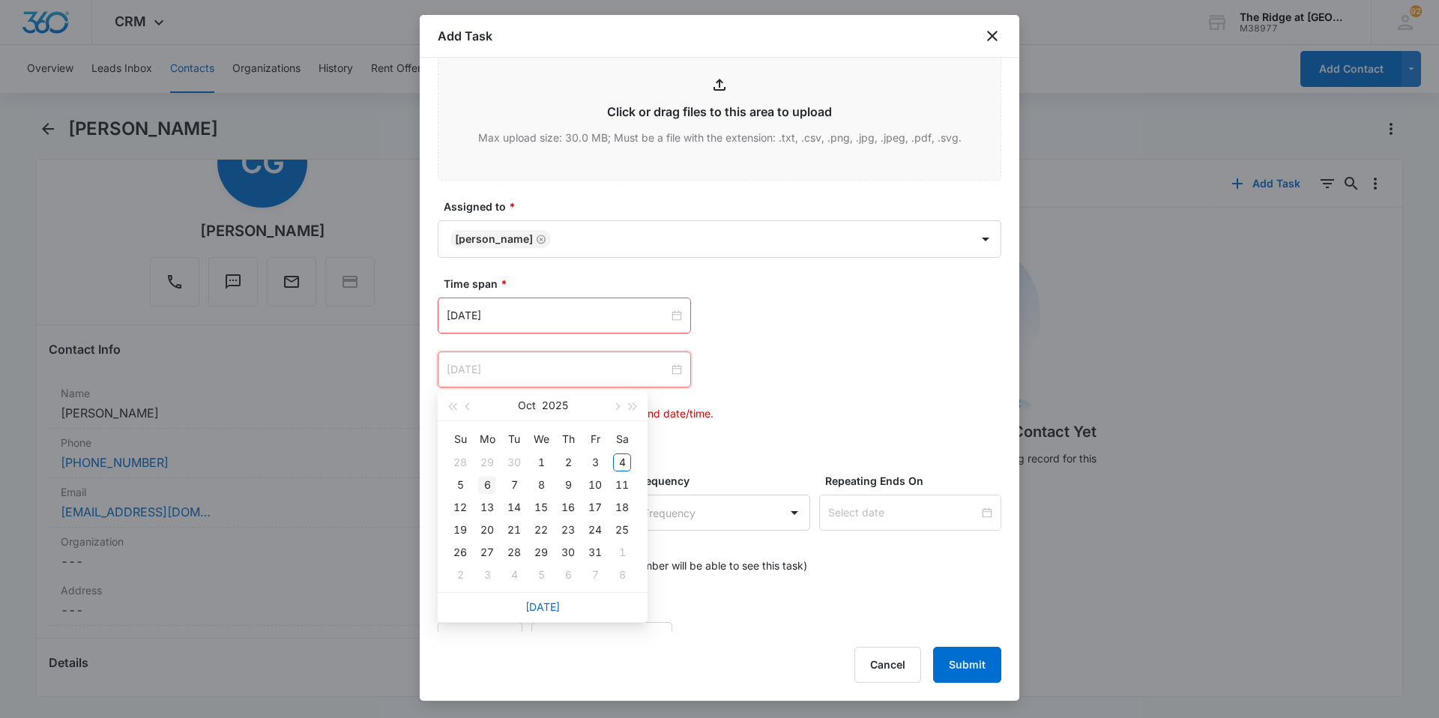
type input "[DATE]"
click at [492, 485] on div "6" at bounding box center [487, 485] width 18 height 18
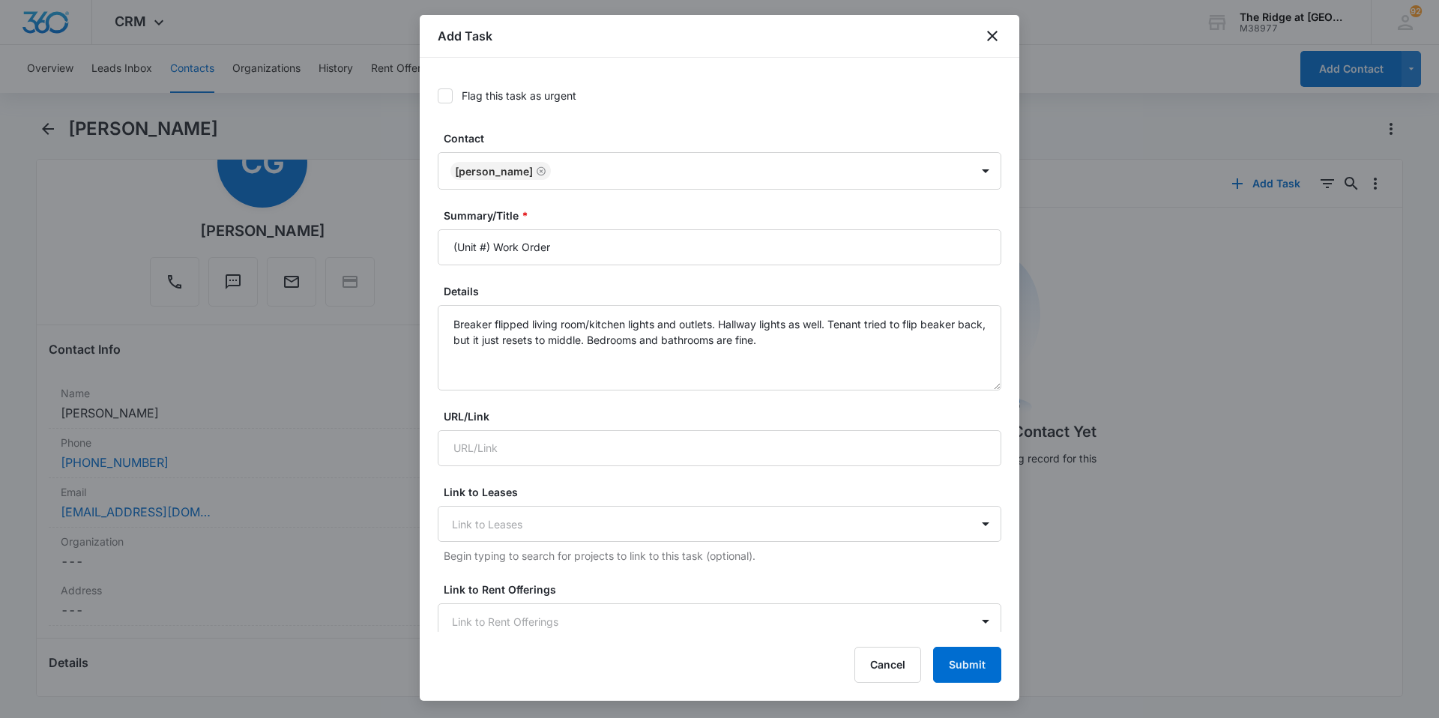
scroll to position [0, 0]
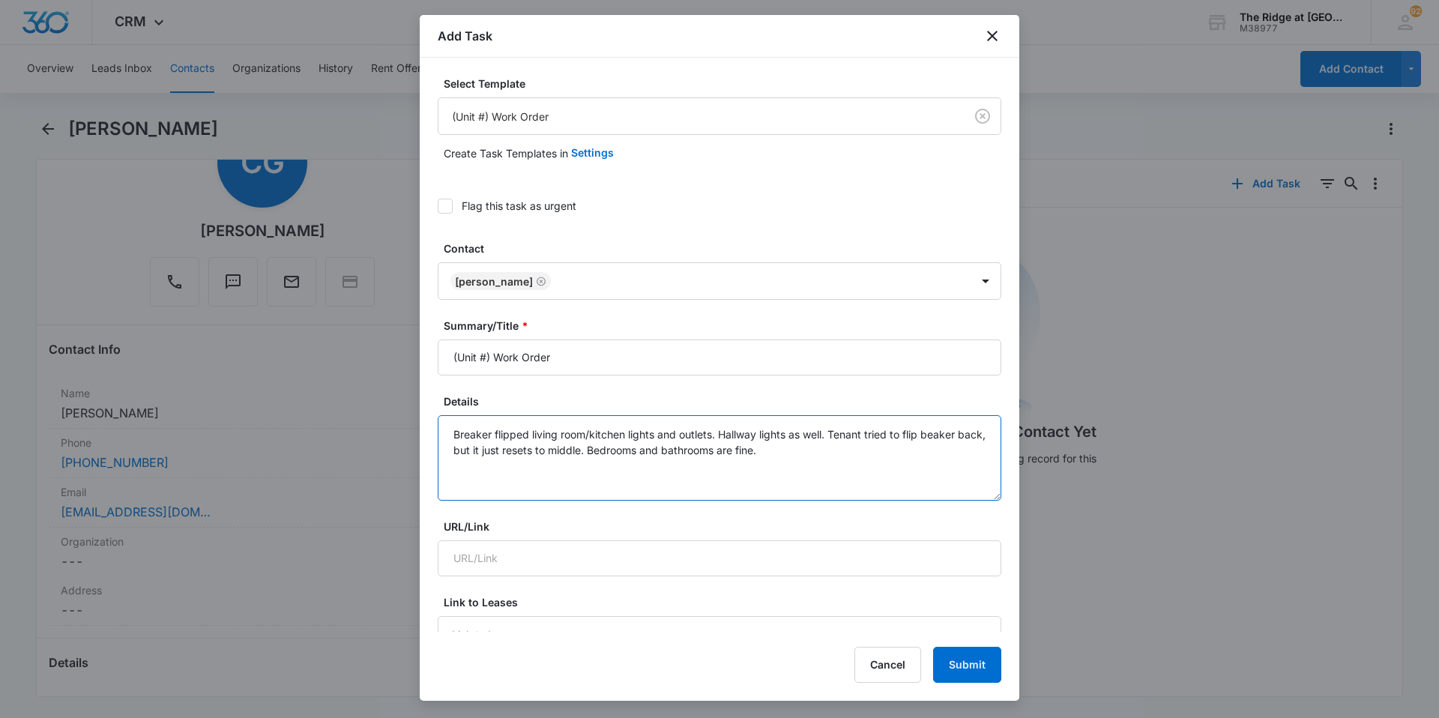
click at [712, 434] on textarea "Breaker flipped living room/kitchen lights and outlets. Hallway lights as well.…" at bounding box center [720, 457] width 564 height 85
click at [453, 434] on textarea "Breaker flipped living room/kitchen lights and outlets not working. Hallway lig…" at bounding box center [720, 457] width 564 height 85
click at [904, 449] on textarea "Breaker flipped living room/kitchen lights and outlets not working. Hallway lig…" at bounding box center [720, 457] width 564 height 85
click at [544, 469] on textarea "Breaker flipped living room/kitchen lights and outlets not working. Hallway lig…" at bounding box center [720, 457] width 564 height 85
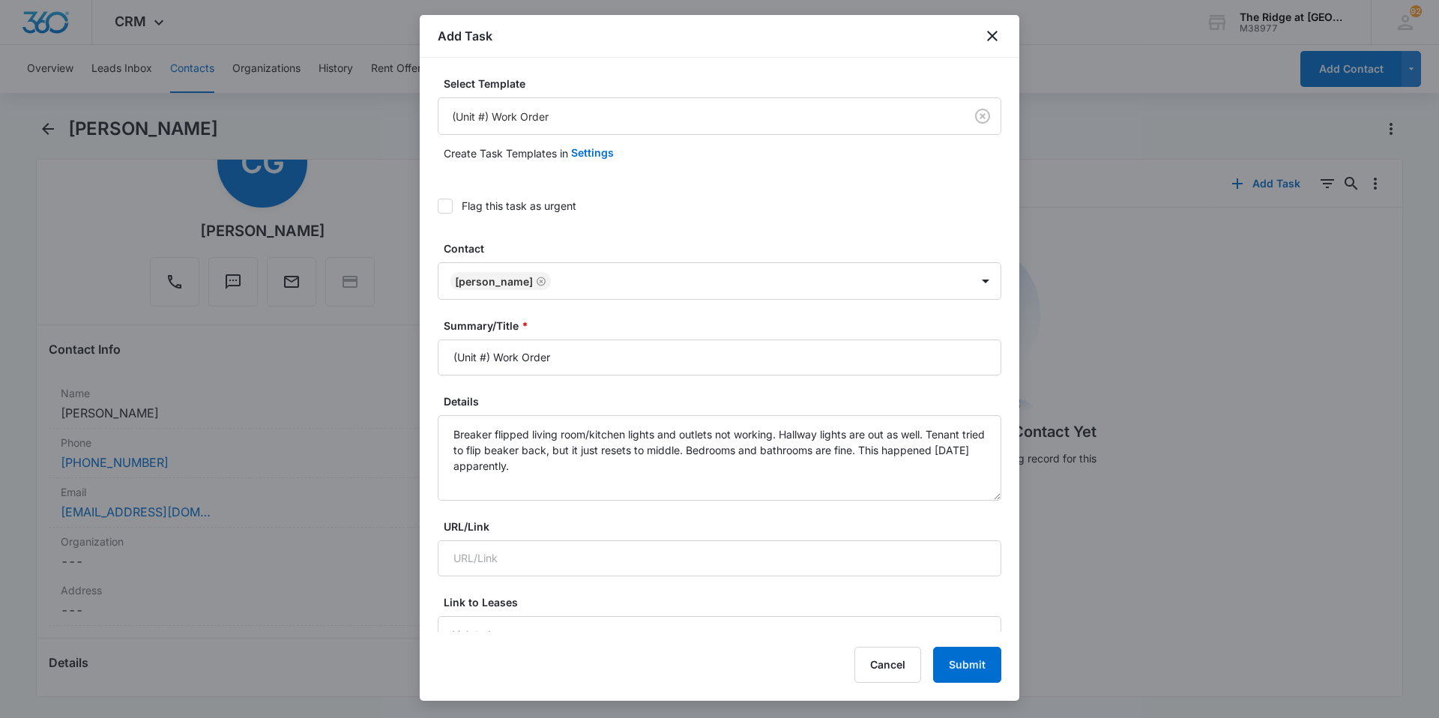
click at [448, 211] on icon at bounding box center [444, 205] width 13 height 13
click at [438, 206] on input "Flag this task as urgent" at bounding box center [438, 206] width 0 height 0
click at [765, 471] on textarea "Breaker flipped living room/kitchen lights and outlets not working. Hallway lig…" at bounding box center [720, 457] width 564 height 85
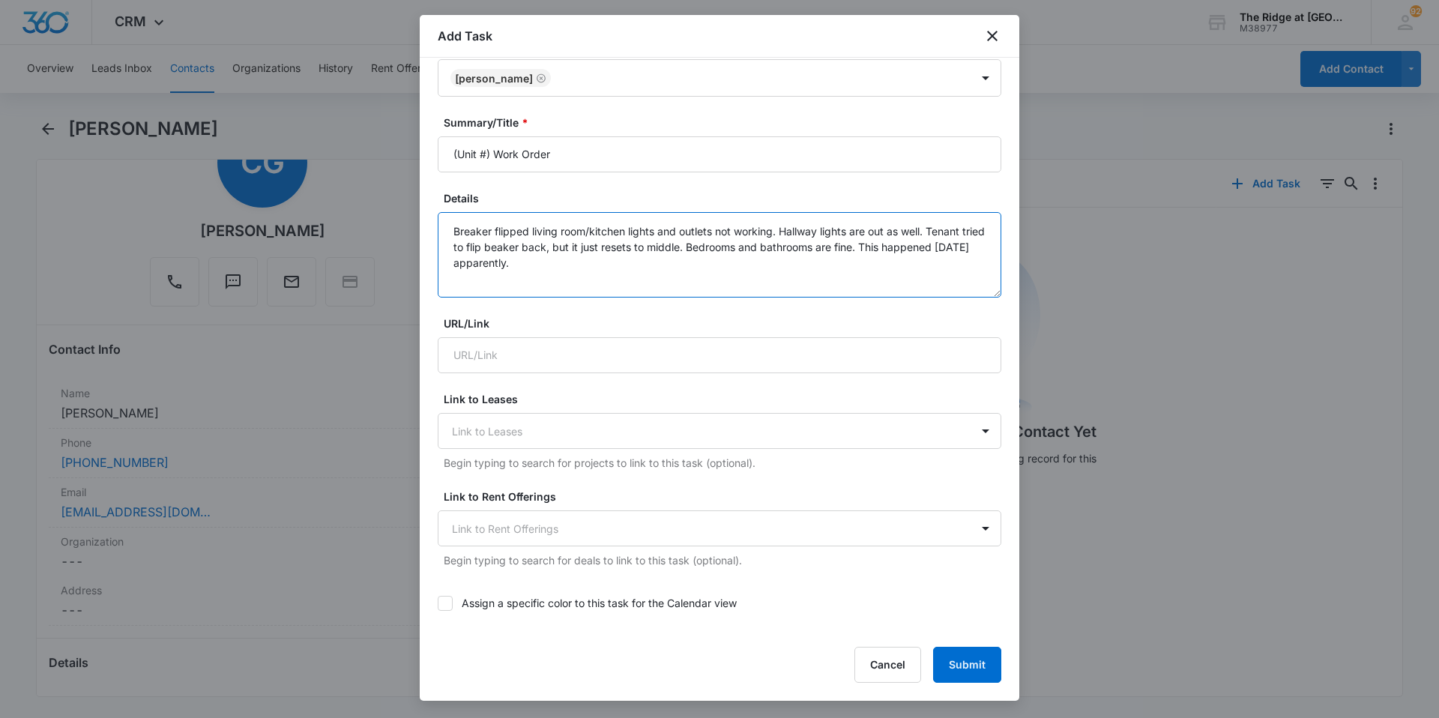
scroll to position [225, 0]
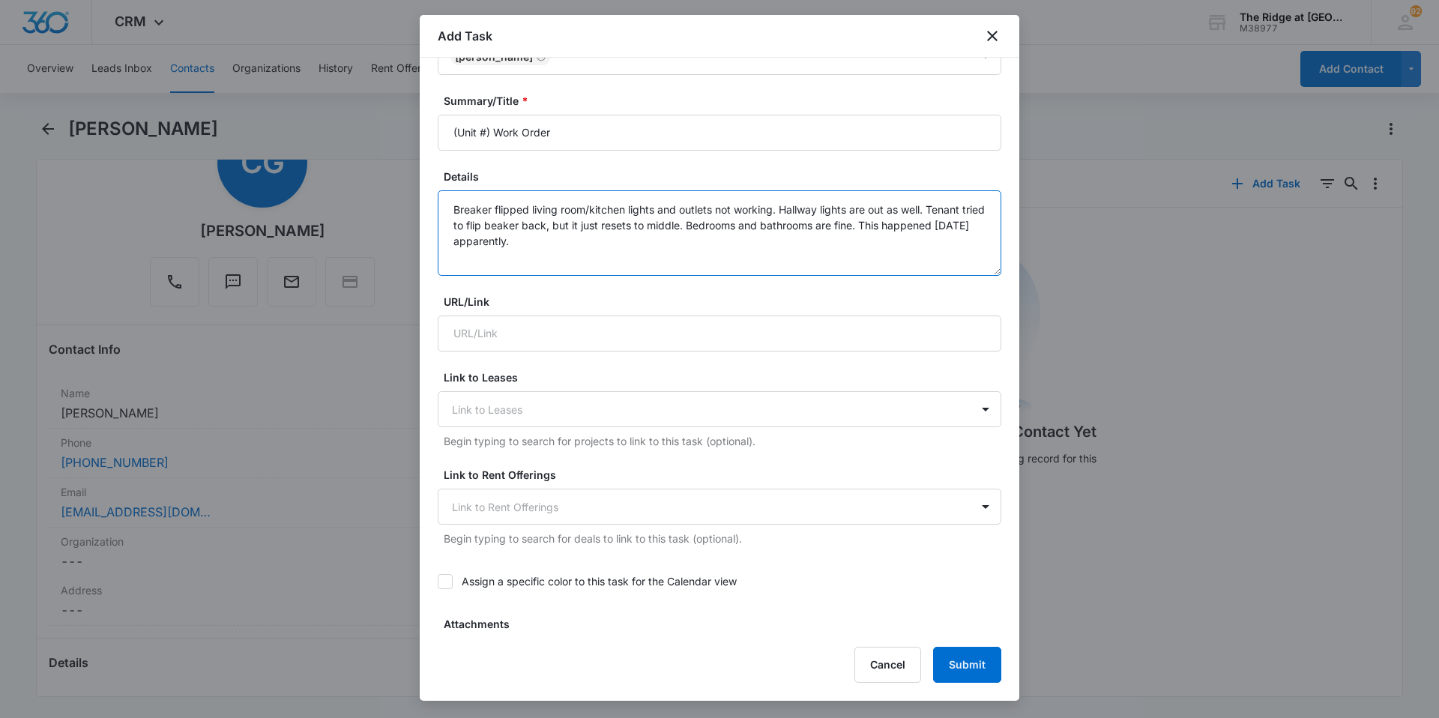
click at [529, 208] on textarea "Breaker flipped living room/kitchen lights and outlets not working. Hallway lig…" at bounding box center [720, 232] width 564 height 85
click at [703, 229] on textarea "Breaker popped- living room/kitchen lights and outlets not working. Hallway lig…" at bounding box center [720, 232] width 564 height 85
click at [756, 238] on textarea "Breaker popped- living room/kitchen lights and outlets not working. Hallway lig…" at bounding box center [720, 232] width 564 height 85
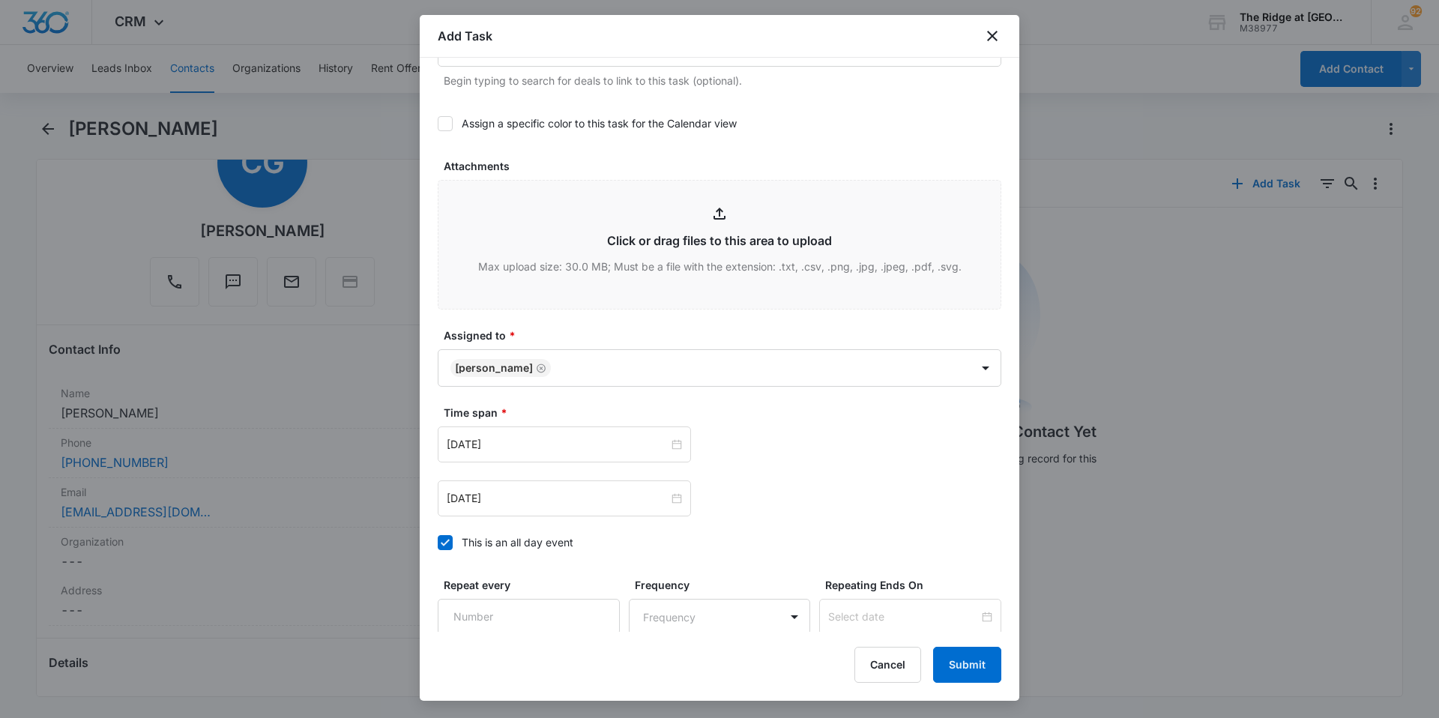
scroll to position [813, 0]
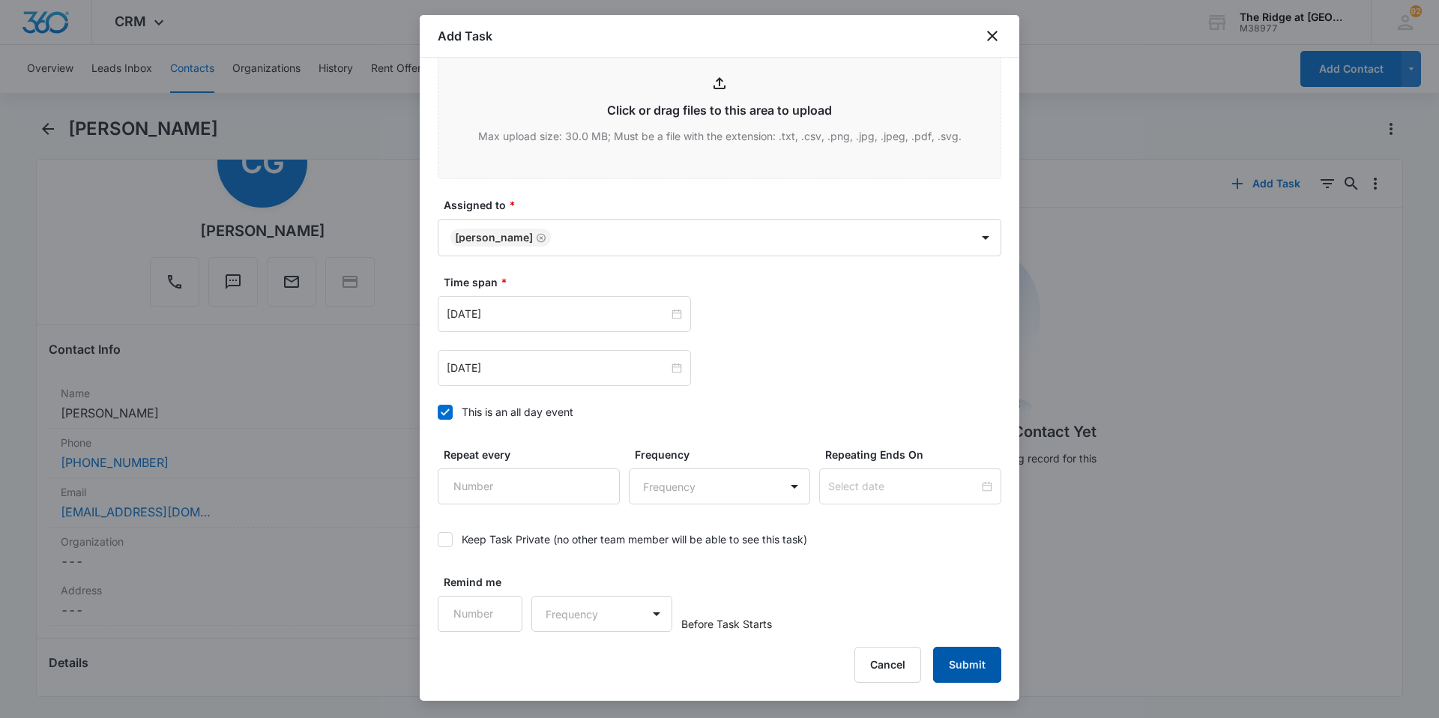
type textarea "Breaker popped- living room/kitchen lights and outlets not working. Hallway lig…"
click at [954, 669] on button "Submit" at bounding box center [967, 665] width 68 height 36
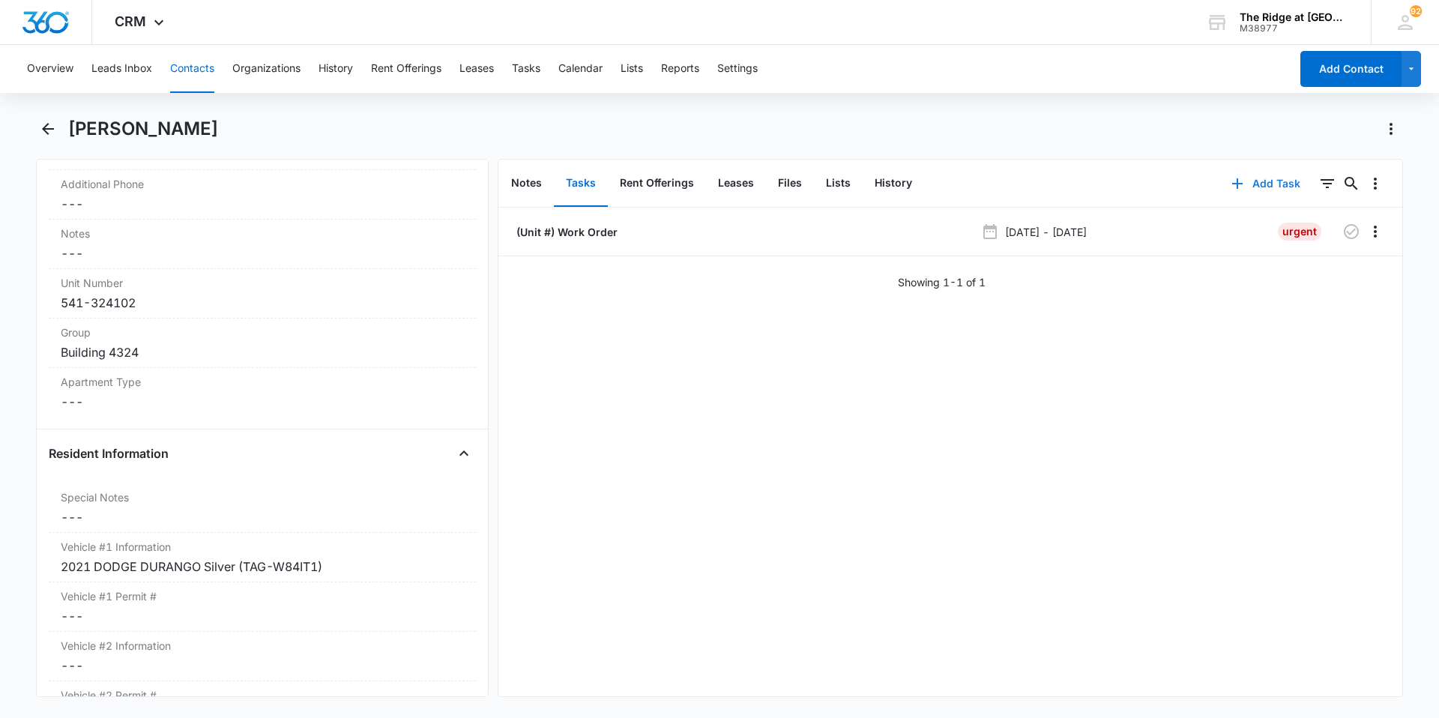
scroll to position [1199, 0]
click at [1366, 230] on icon "Overflow Menu" at bounding box center [1375, 232] width 18 height 18
click at [1357, 279] on button "Edit" at bounding box center [1339, 273] width 73 height 22
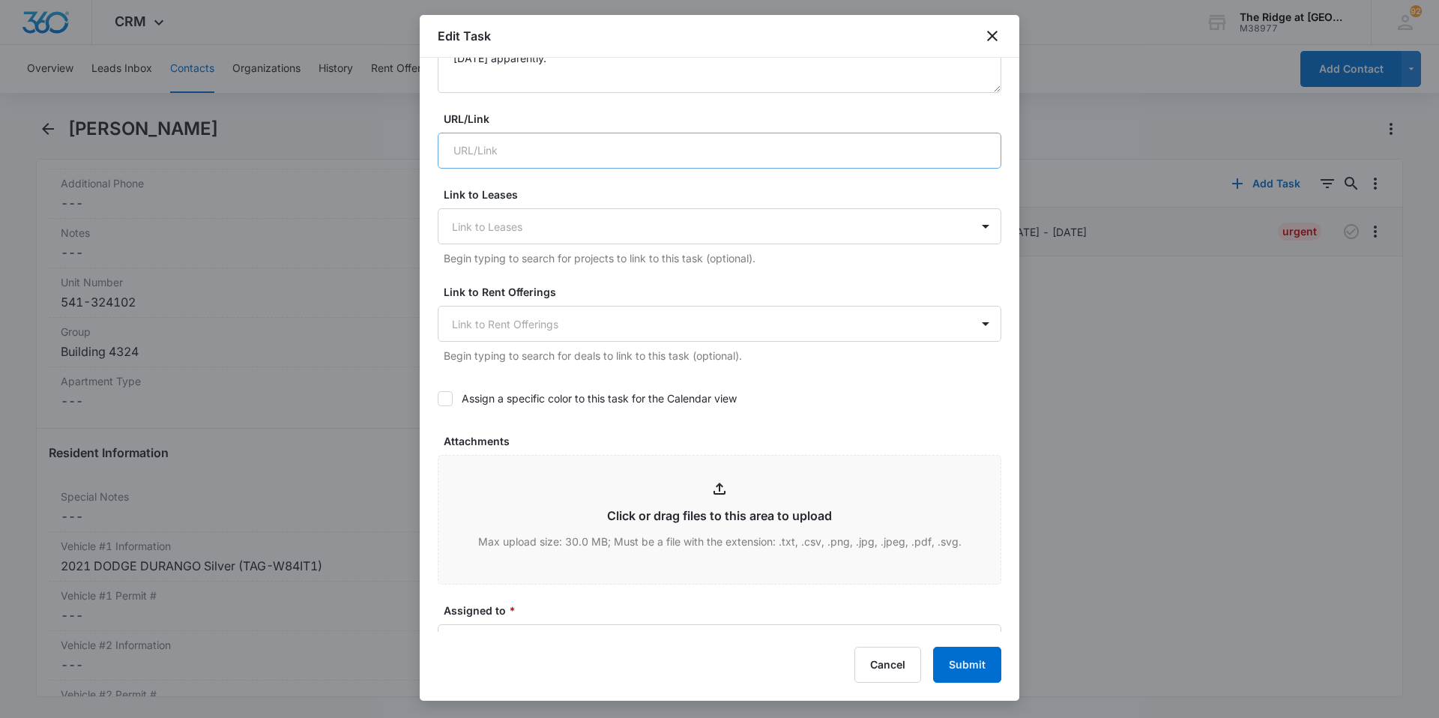
scroll to position [0, 0]
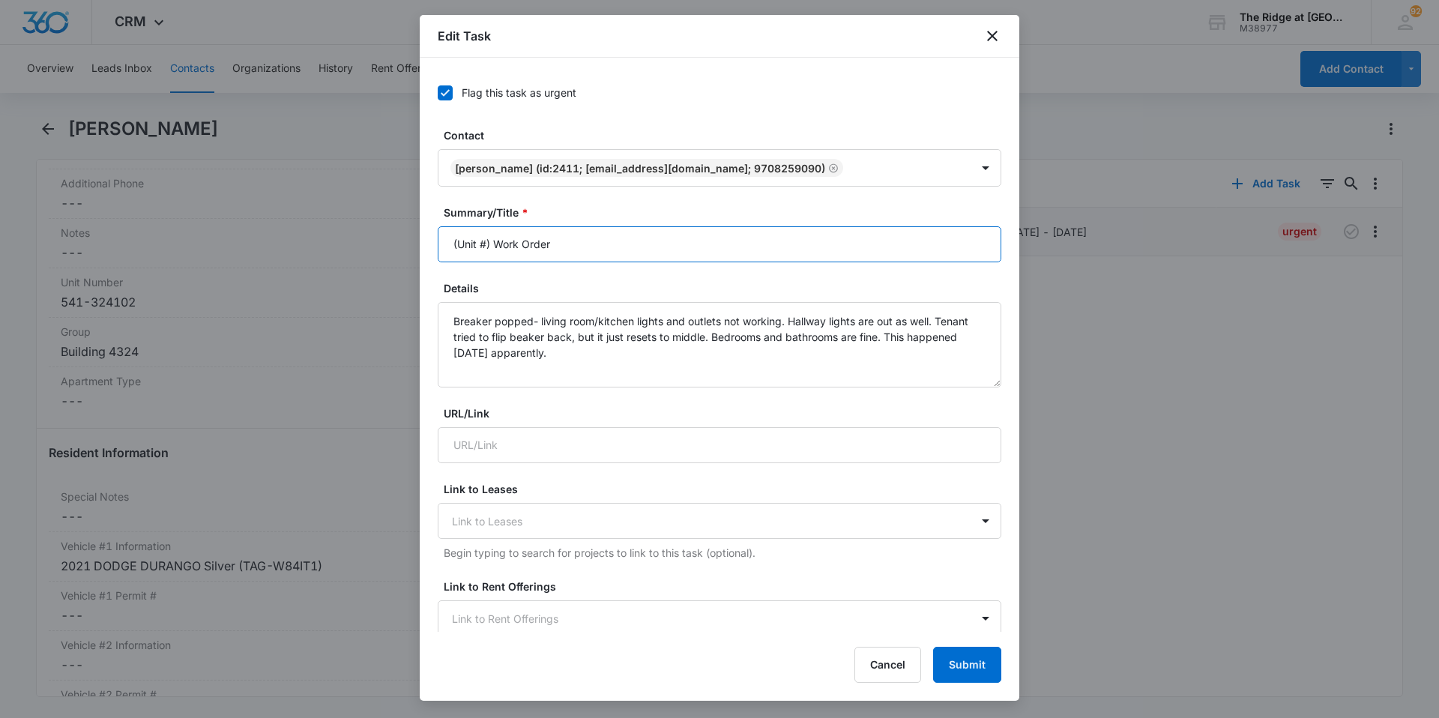
drag, startPoint x: 489, startPoint y: 245, endPoint x: 436, endPoint y: 242, distance: 52.6
click at [436, 242] on div "Flag this task as urgent Contact [PERSON_NAME] (ID:2411; [EMAIL_ADDRESS][DOMAIN…" at bounding box center [720, 345] width 600 height 574
click at [640, 255] on input "4324-102 Work Order" at bounding box center [720, 244] width 564 height 36
type input "4324-102 Work Order"
click at [605, 353] on textarea "Breaker popped- living room/kitchen lights and outlets not working. Hallway lig…" at bounding box center [720, 344] width 564 height 85
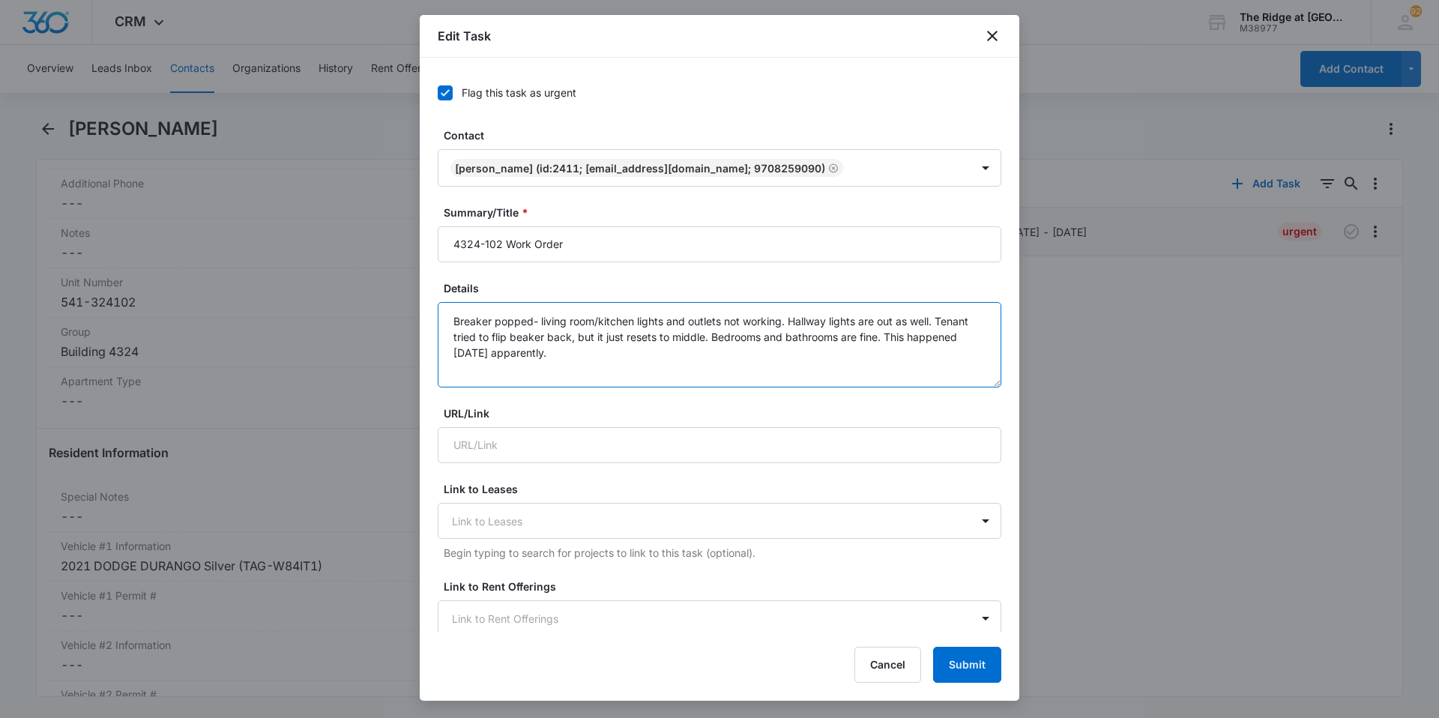
drag, startPoint x: 605, startPoint y: 356, endPoint x: 432, endPoint y: 319, distance: 177.0
click at [432, 319] on div "Flag this task as urgent Contact [PERSON_NAME] (ID:2411; [EMAIL_ADDRESS][DOMAIN…" at bounding box center [720, 345] width 600 height 574
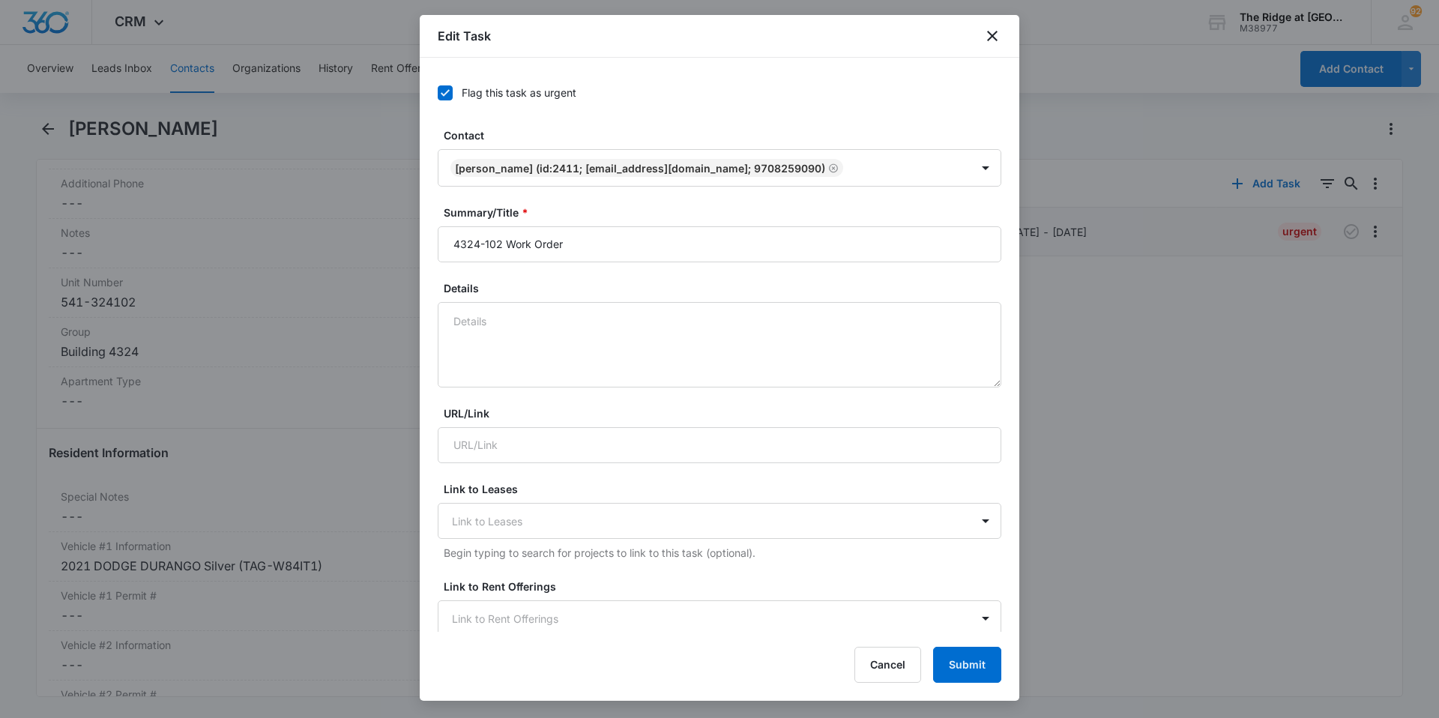
click at [449, 94] on icon at bounding box center [444, 92] width 13 height 13
click at [438, 93] on input "Flag this task as urgent" at bounding box center [438, 93] width 0 height 0
click at [992, 35] on icon "close" at bounding box center [992, 36] width 10 height 10
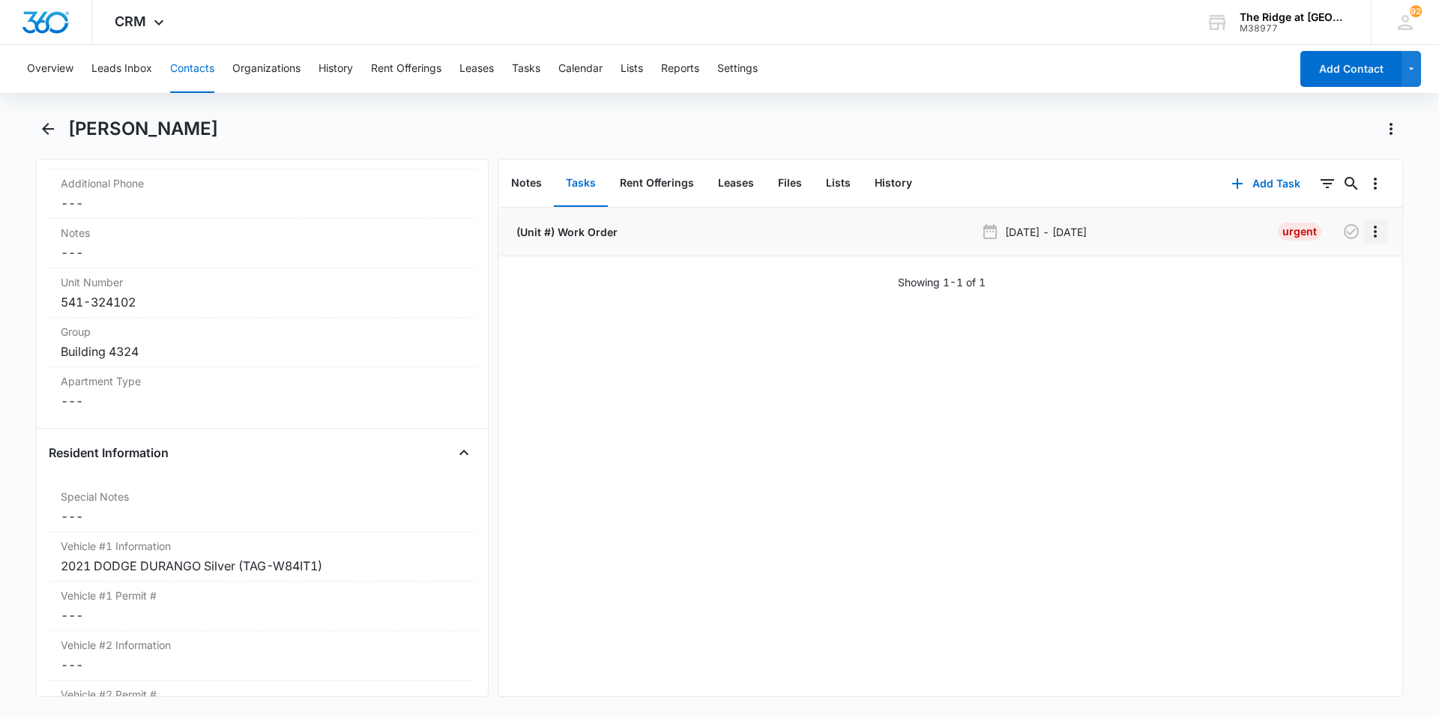
click at [1366, 224] on icon "Overflow Menu" at bounding box center [1375, 232] width 18 height 18
click at [1343, 274] on button "Edit" at bounding box center [1339, 273] width 73 height 22
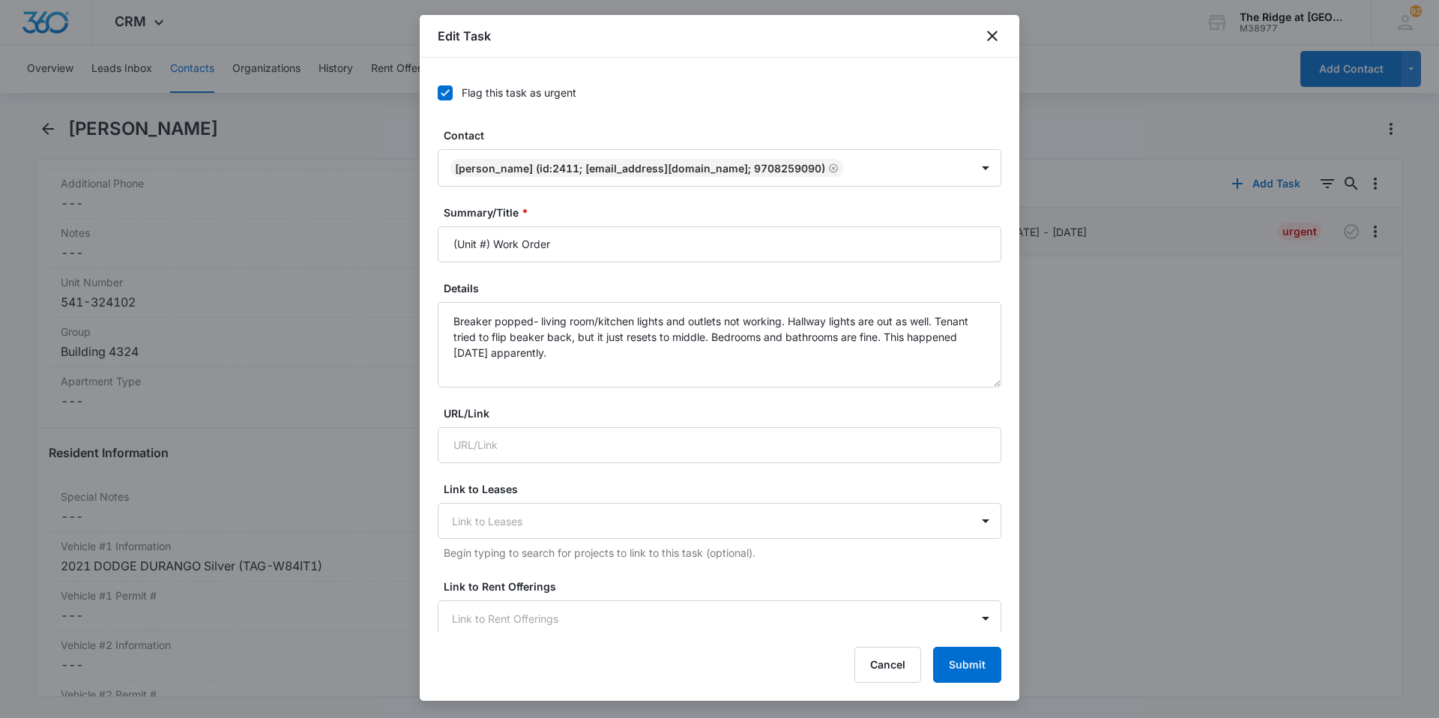
click at [449, 84] on div "Flag this task as urgent" at bounding box center [720, 93] width 564 height 34
click at [437, 88] on div "Flag this task as urgent Contact [PERSON_NAME] (ID:2411; [EMAIL_ADDRESS][DOMAIN…" at bounding box center [720, 345] width 600 height 574
click at [439, 92] on icon at bounding box center [444, 92] width 13 height 13
click at [438, 93] on input "Flag this task as urgent" at bounding box center [438, 93] width 0 height 0
click at [953, 651] on button "Submit" at bounding box center [967, 665] width 68 height 36
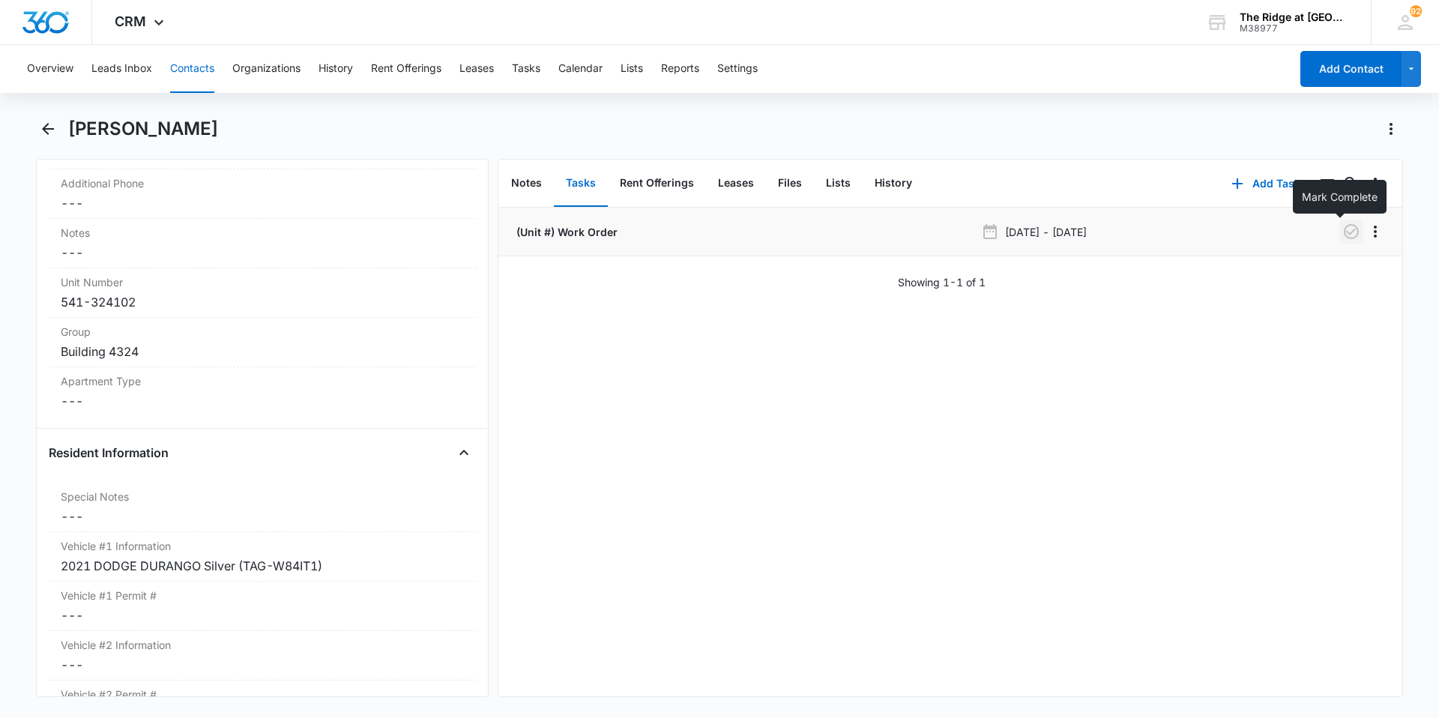
click at [1342, 236] on icon "button" at bounding box center [1351, 232] width 18 height 18
click at [163, 72] on div "Overview Leads Inbox Contacts Organizations History Rent Offerings Leases Tasks…" at bounding box center [654, 69] width 1272 height 48
click at [184, 77] on button "Contacts" at bounding box center [192, 69] width 44 height 48
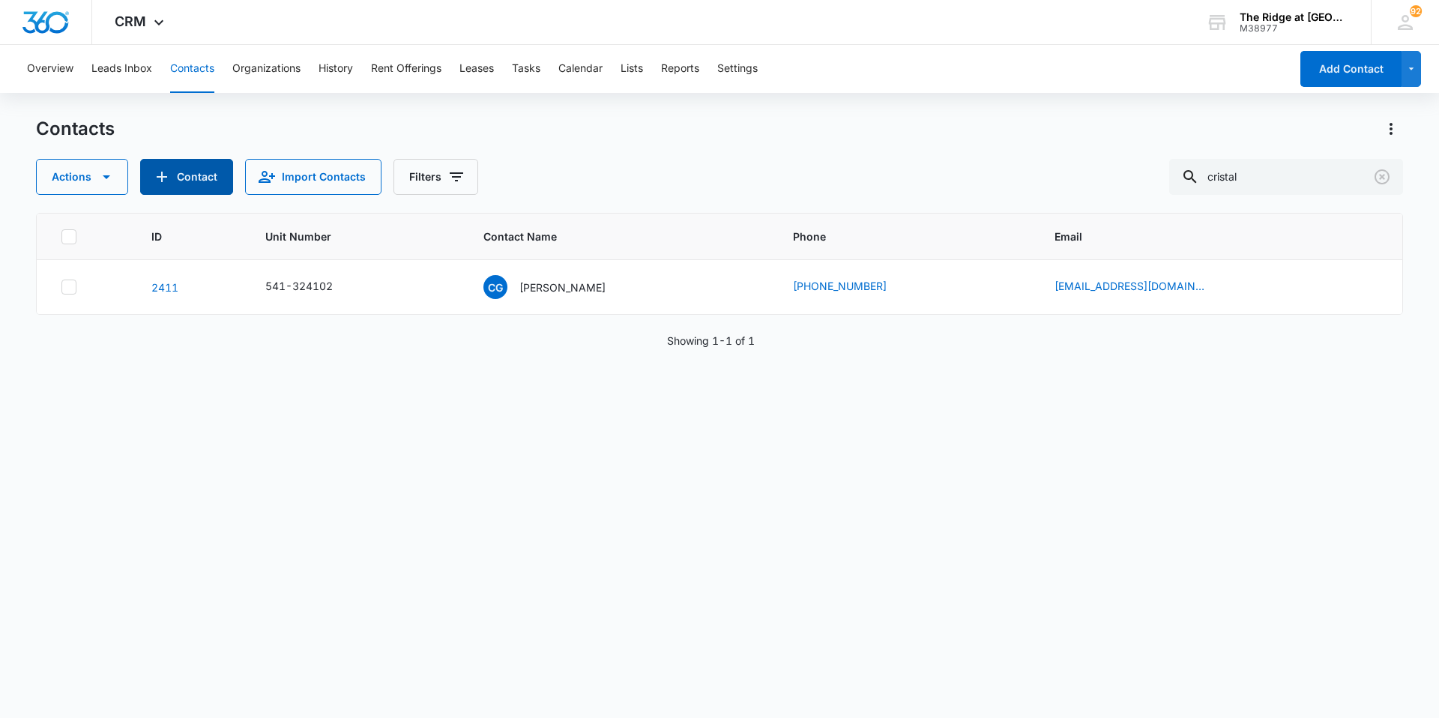
click at [185, 175] on button "Contact" at bounding box center [186, 177] width 93 height 36
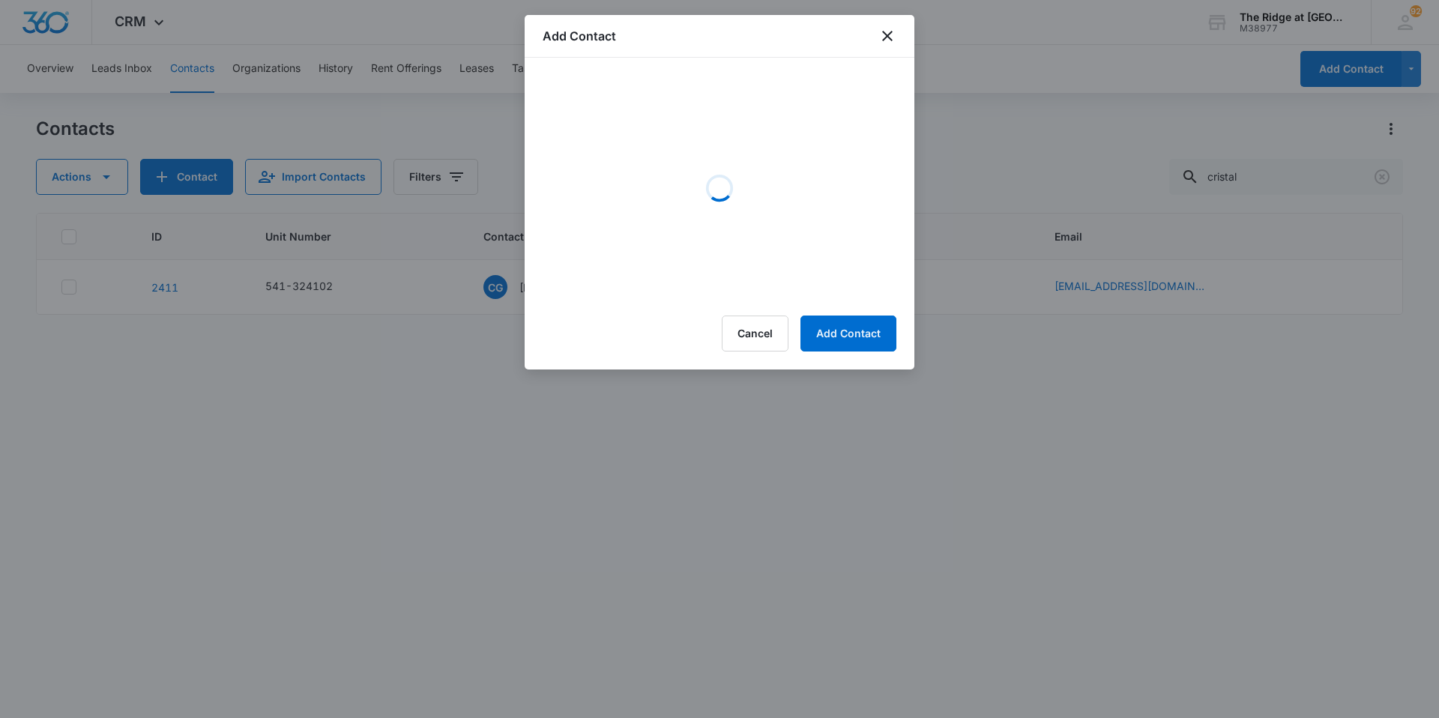
click at [873, 33] on div "Add Contact" at bounding box center [720, 36] width 390 height 43
click at [892, 34] on icon "close" at bounding box center [887, 36] width 18 height 18
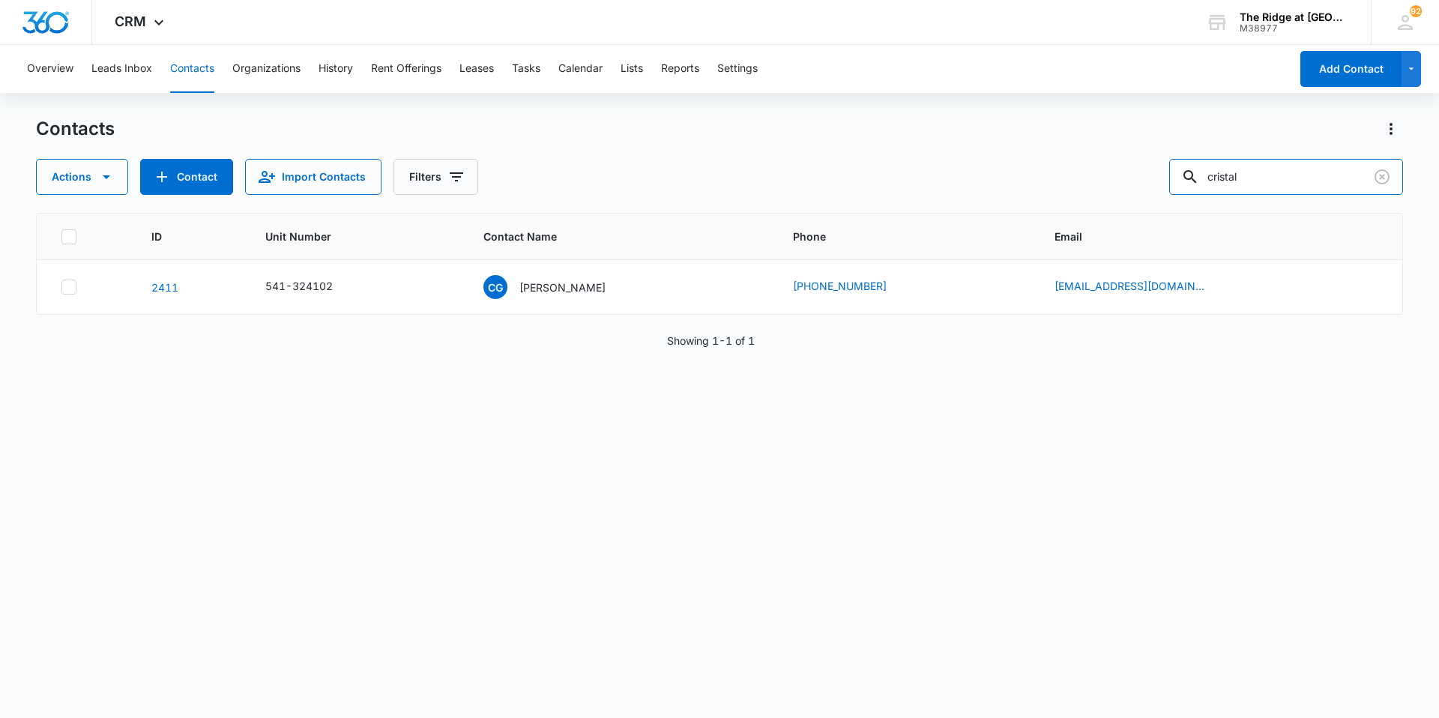
drag, startPoint x: 1306, startPoint y: 183, endPoint x: 1118, endPoint y: 196, distance: 187.9
click at [1118, 196] on div "Contacts Actions Contact Import Contacts Filters cristal ID Unit Number Contact…" at bounding box center [719, 417] width 1367 height 600
type input "[PERSON_NAME]"
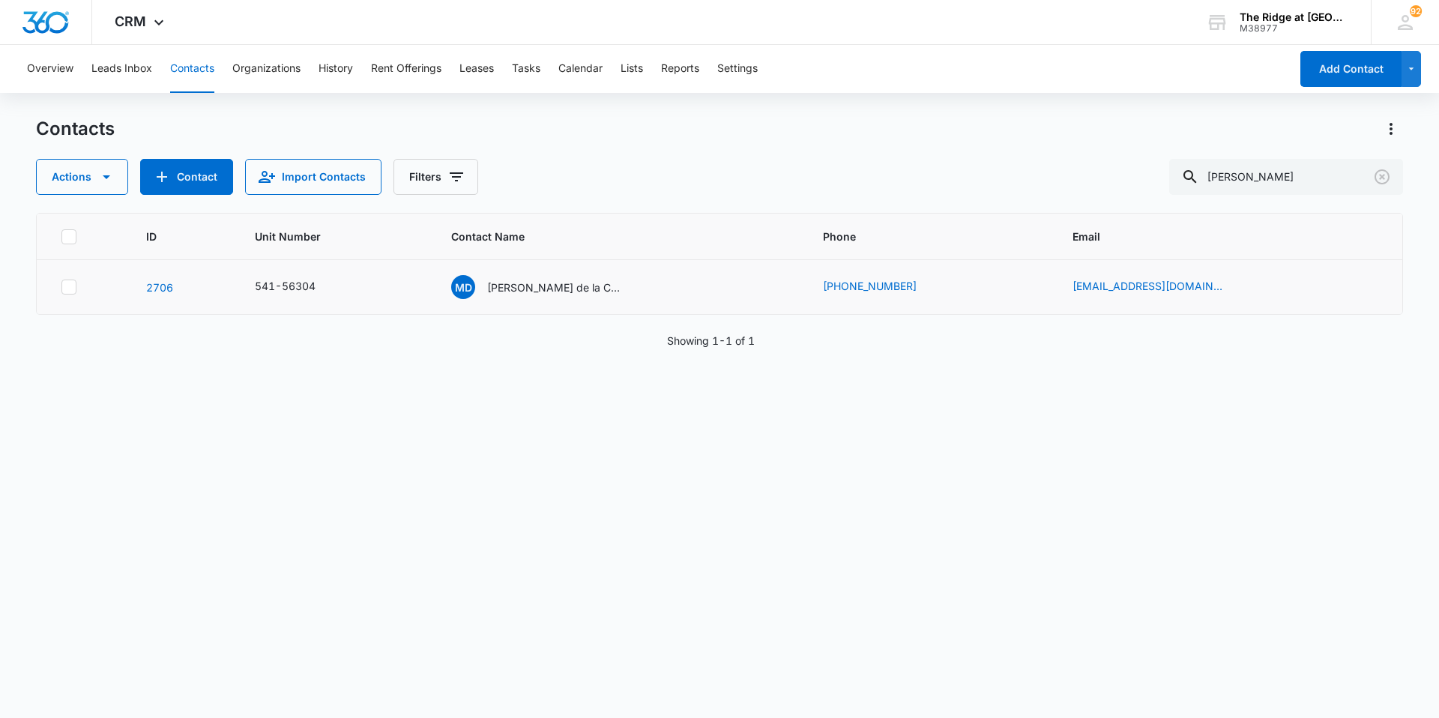
click at [544, 300] on td "Md [PERSON_NAME] de la Cavidad [PERSON_NAME] & [PERSON_NAME]" at bounding box center [619, 287] width 372 height 55
click at [552, 292] on p "[PERSON_NAME] de la Cavidad [PERSON_NAME] & [PERSON_NAME]" at bounding box center [554, 288] width 135 height 16
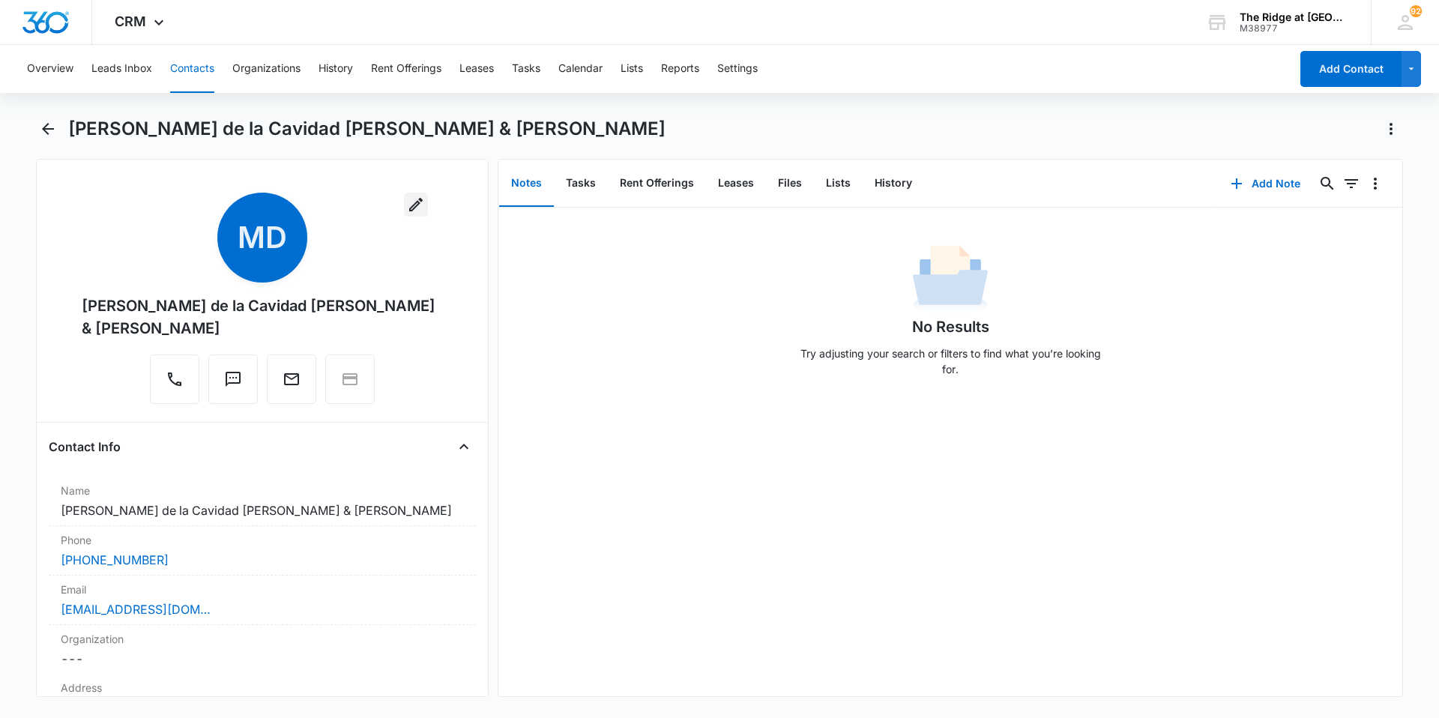
click at [407, 199] on icon "button" at bounding box center [416, 205] width 18 height 18
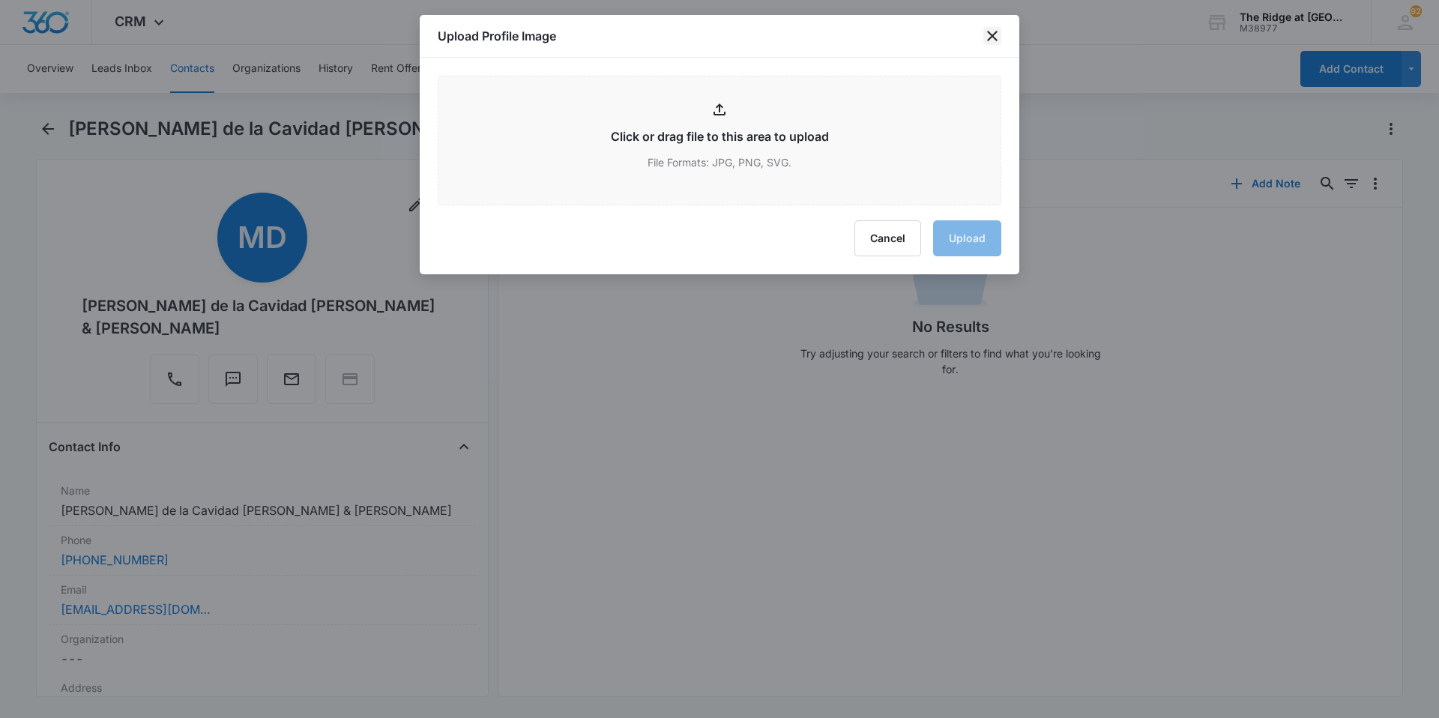
click at [996, 34] on icon "close" at bounding box center [992, 36] width 18 height 18
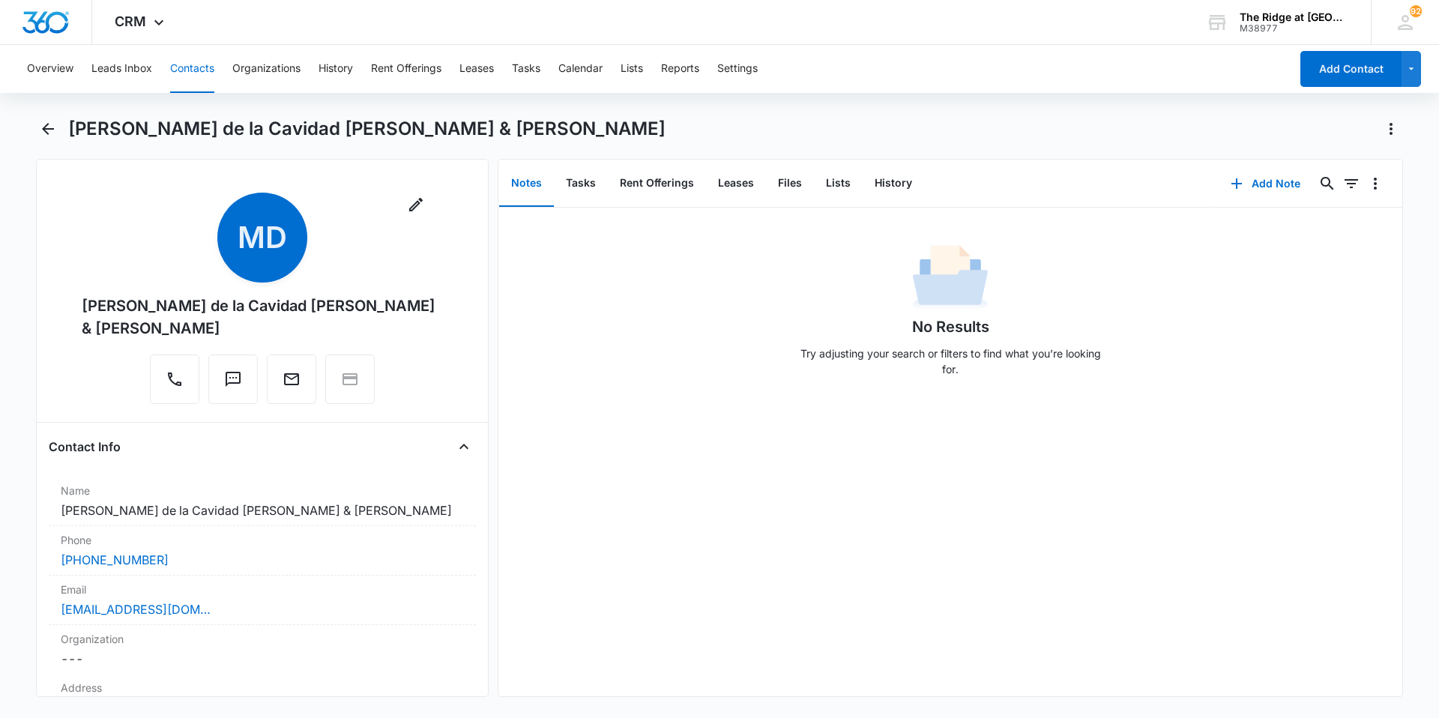
click at [249, 307] on div "[PERSON_NAME] de la Cavidad [PERSON_NAME] & [PERSON_NAME]" at bounding box center [262, 317] width 361 height 45
click at [169, 339] on div "[PERSON_NAME] de la Cavidad [PERSON_NAME] & [PERSON_NAME]" at bounding box center [262, 317] width 361 height 45
click at [410, 206] on icon "button" at bounding box center [416, 205] width 18 height 18
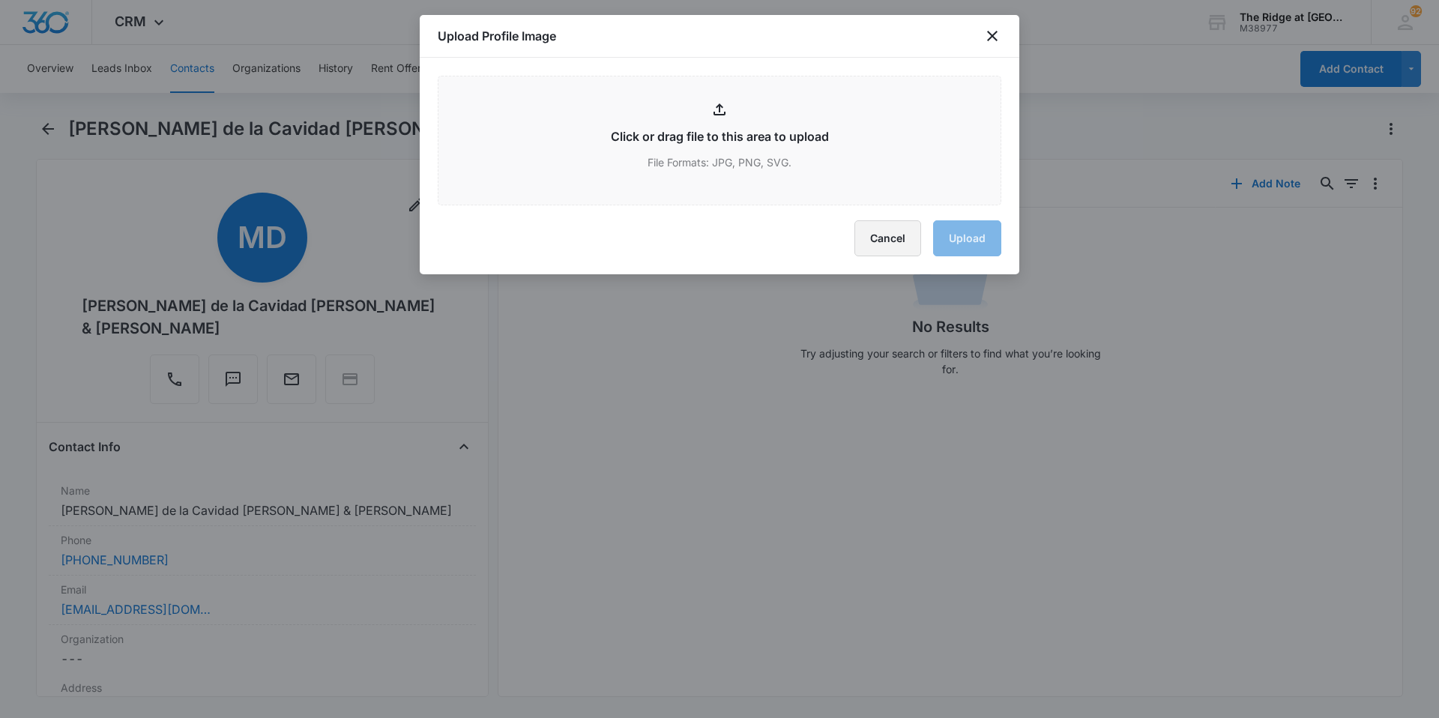
click at [878, 247] on button "Cancel" at bounding box center [887, 238] width 67 height 36
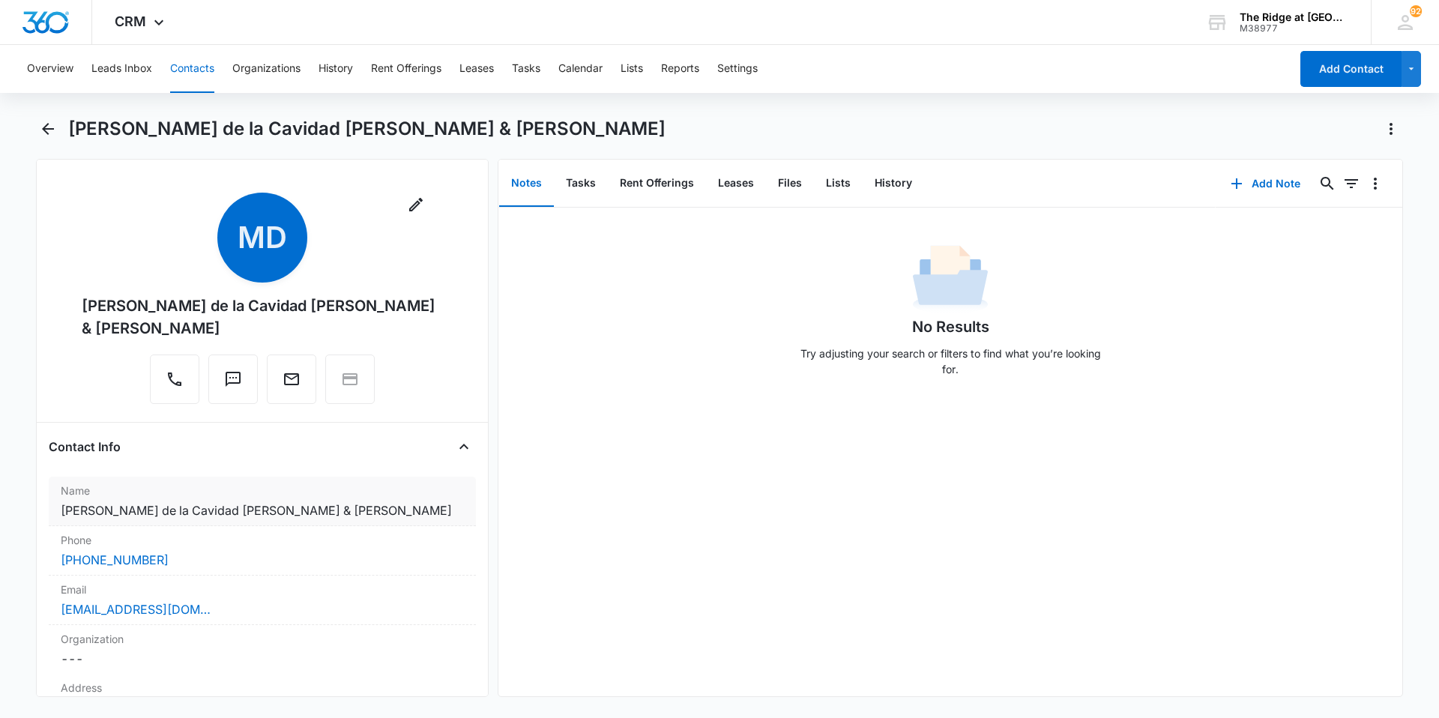
click at [183, 507] on dd "Cancel Save Changes [PERSON_NAME] de la Cavidad [PERSON_NAME] & [PERSON_NAME]" at bounding box center [262, 510] width 403 height 18
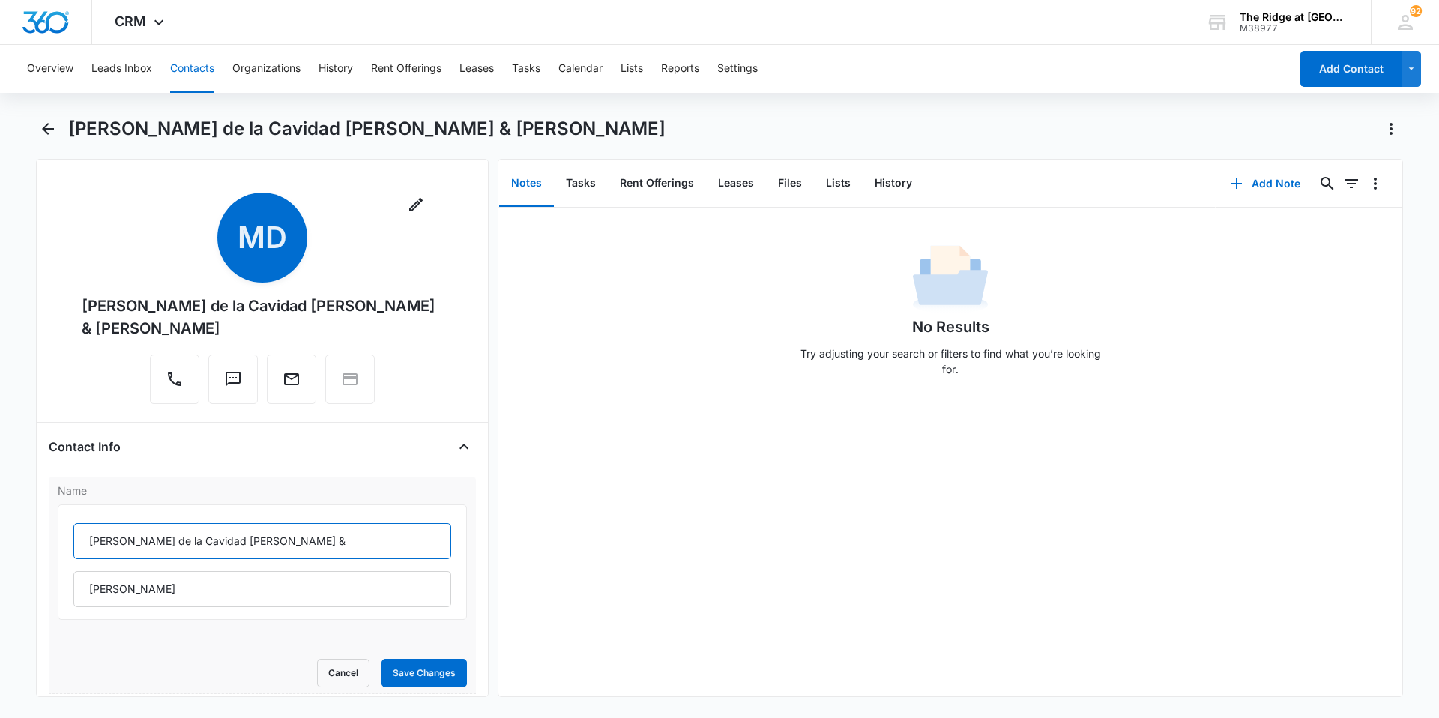
drag, startPoint x: 178, startPoint y: 543, endPoint x: 184, endPoint y: 557, distance: 14.8
click at [178, 543] on input "[PERSON_NAME] de la Cavidad [PERSON_NAME] &" at bounding box center [262, 541] width 378 height 36
click at [313, 549] on input "[PERSON_NAME] de la [PERSON_NAME] &" at bounding box center [262, 541] width 378 height 36
click at [225, 540] on input "[PERSON_NAME] de la [PERSON_NAME] &" at bounding box center [262, 541] width 378 height 36
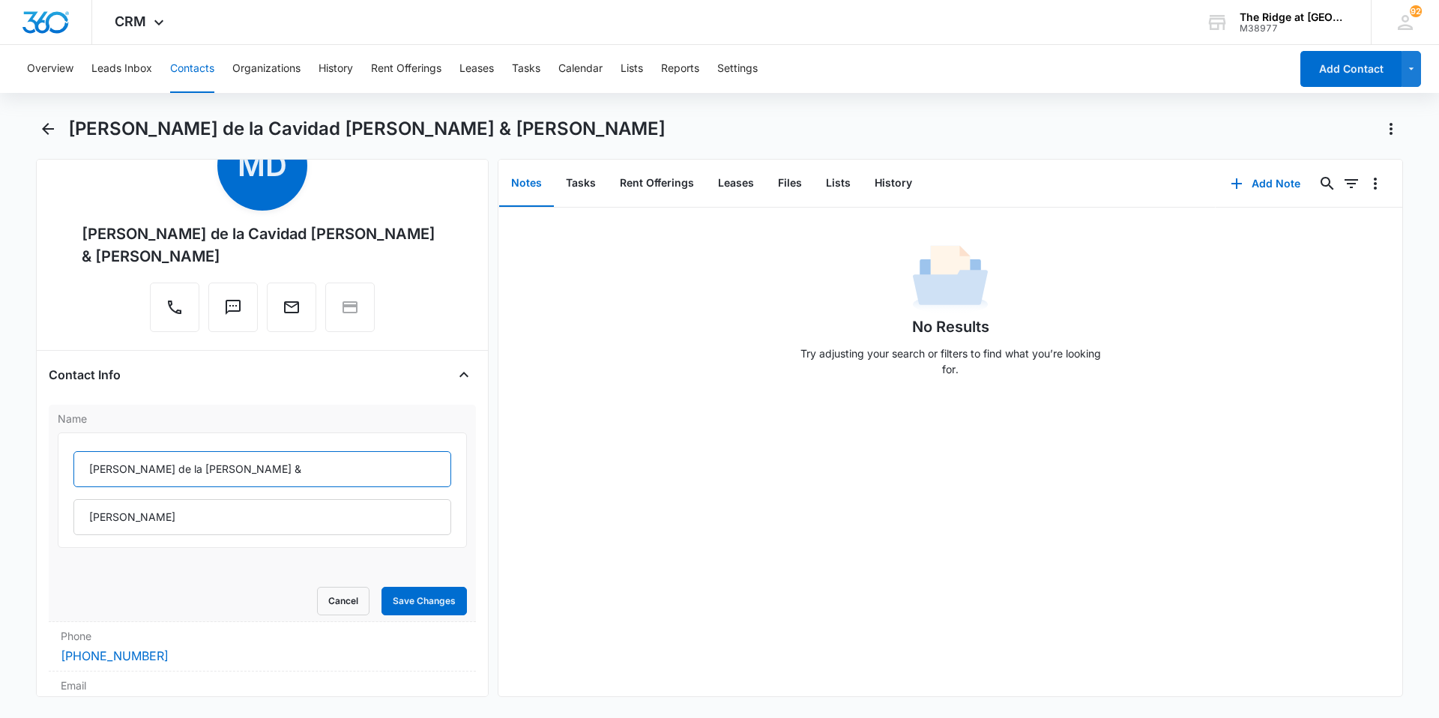
scroll to position [150, 0]
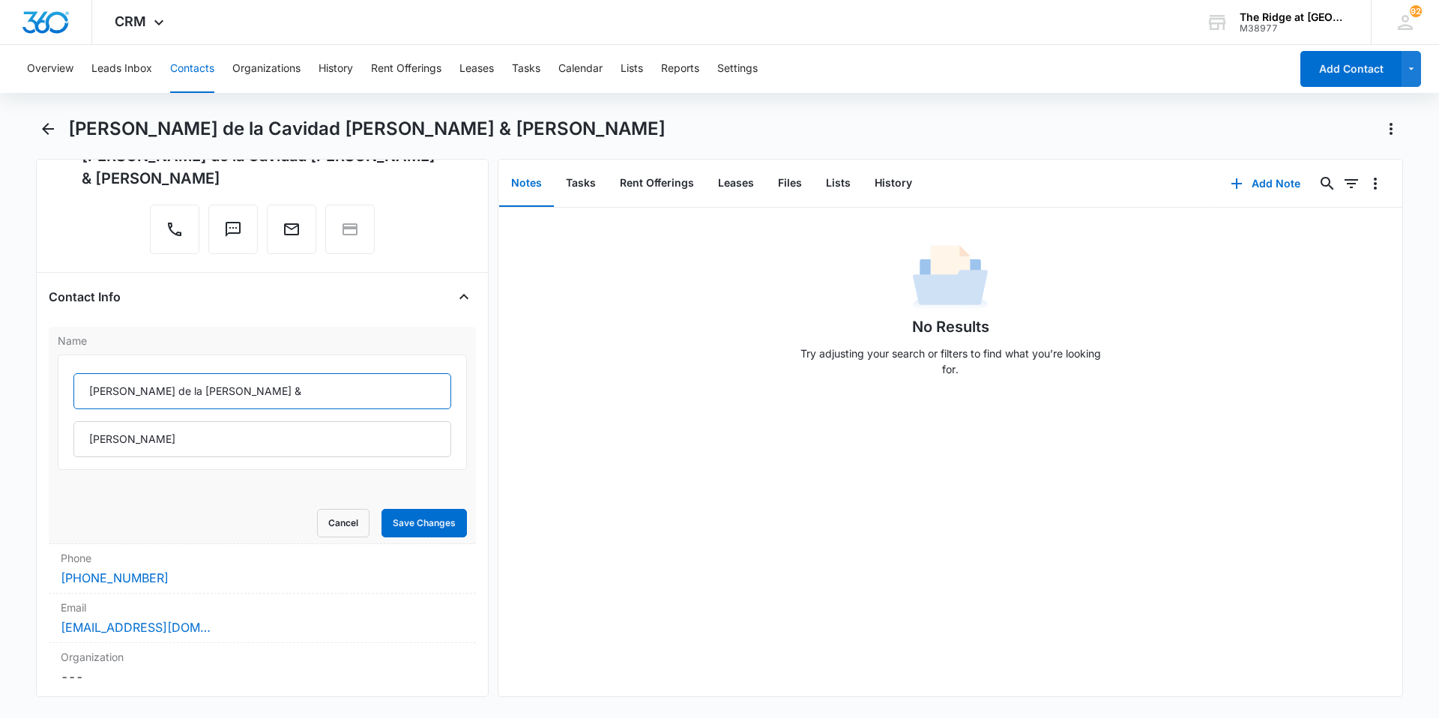
click at [323, 385] on input "[PERSON_NAME] de la [PERSON_NAME] &" at bounding box center [262, 391] width 378 height 36
type input "[PERSON_NAME] de la [PERSON_NAME] &"
click at [426, 522] on button "Save Changes" at bounding box center [424, 523] width 85 height 28
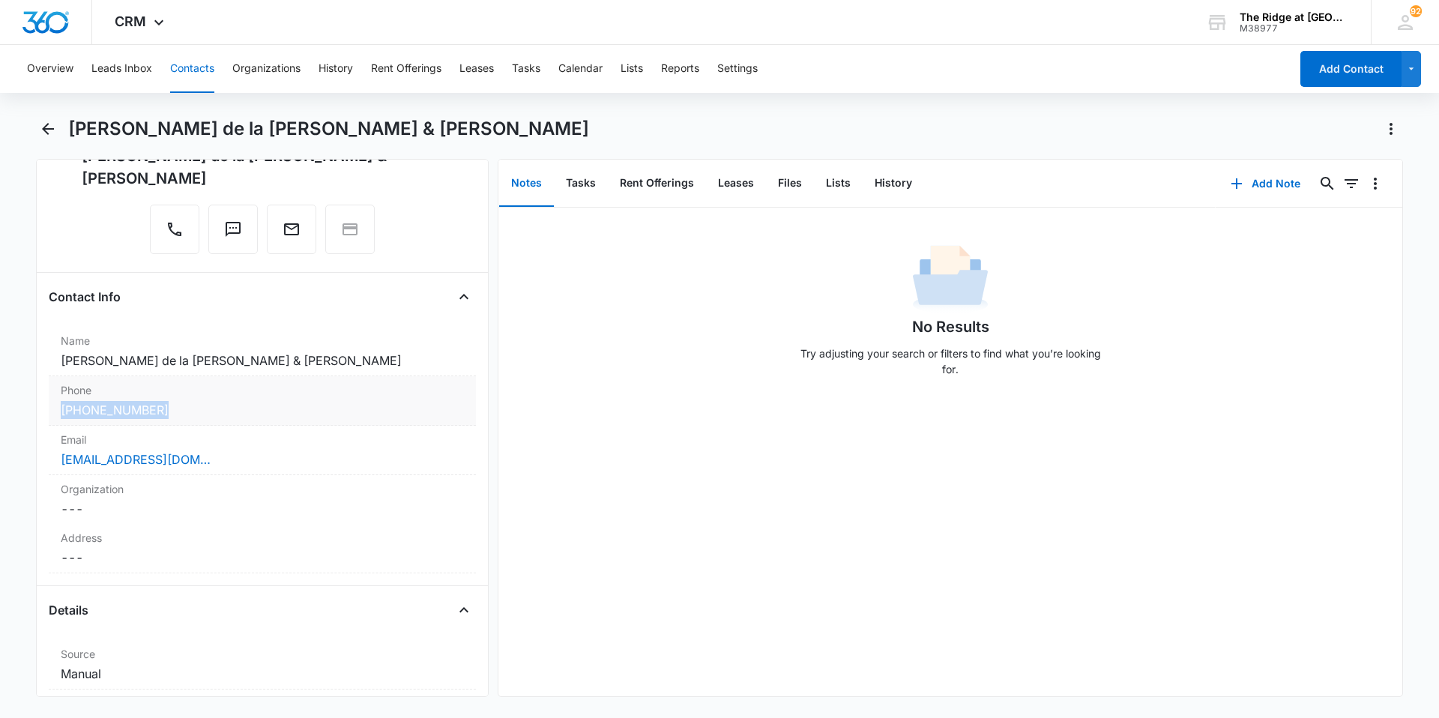
drag, startPoint x: 173, startPoint y: 413, endPoint x: 61, endPoint y: 416, distance: 112.5
click at [61, 416] on div "[PHONE_NUMBER]" at bounding box center [262, 410] width 403 height 18
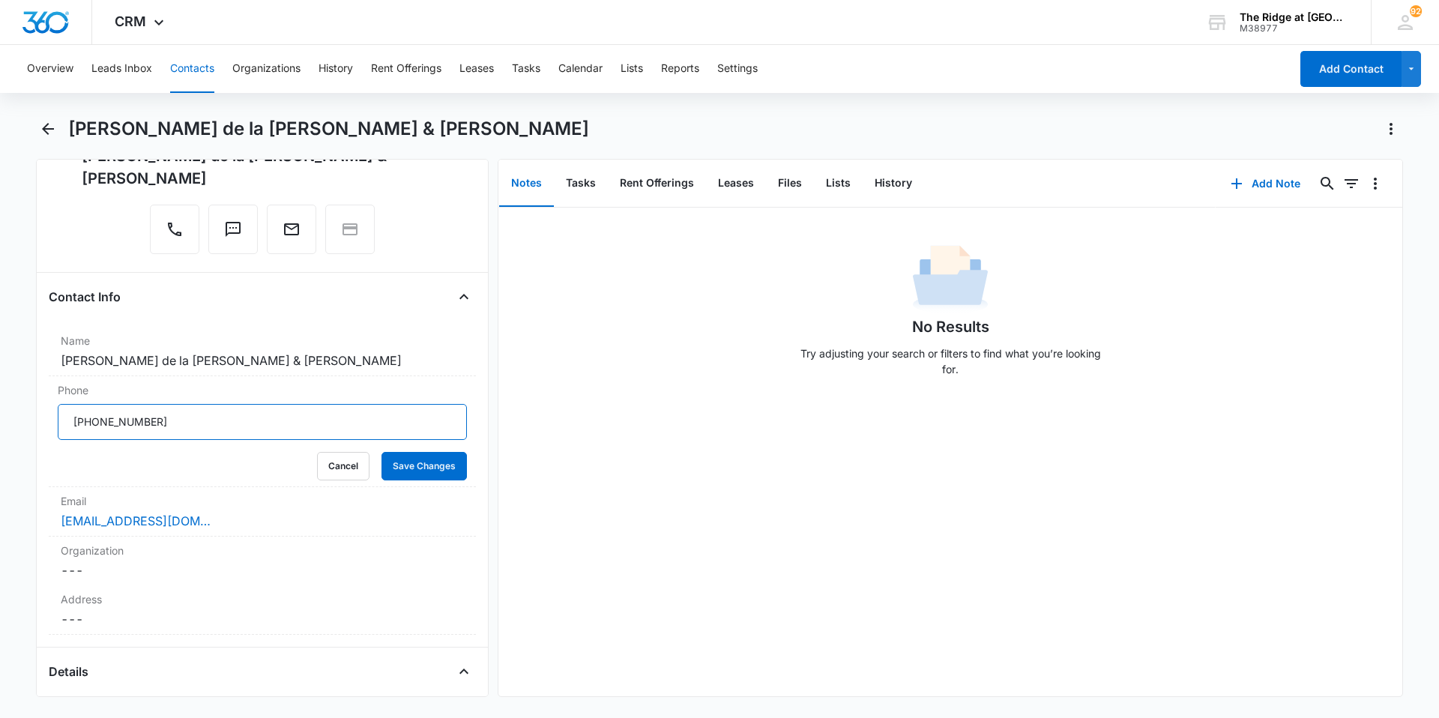
drag, startPoint x: 205, startPoint y: 413, endPoint x: 41, endPoint y: 422, distance: 164.4
click at [41, 422] on div "Remove Md [PERSON_NAME] de la [PERSON_NAME] & [PERSON_NAME] Contact Info Name C…" at bounding box center [262, 428] width 453 height 538
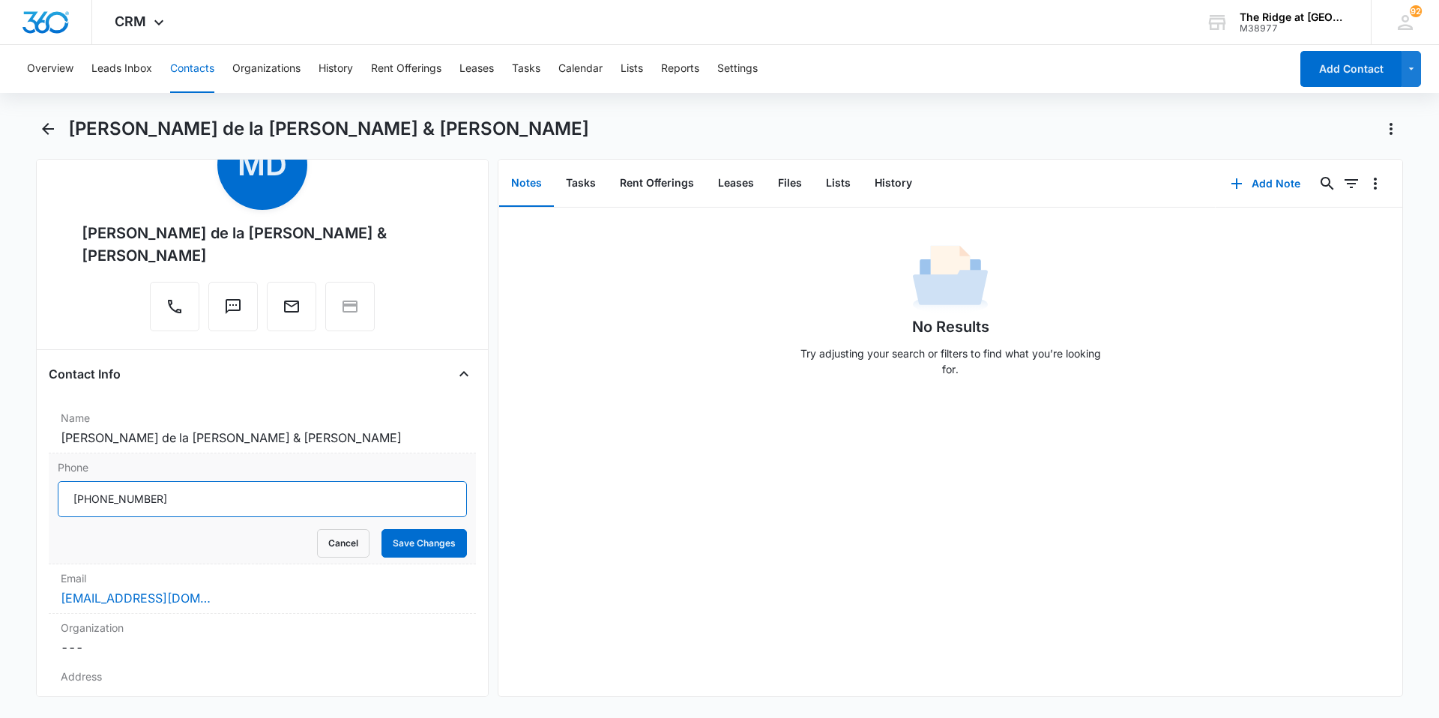
scroll to position [0, 0]
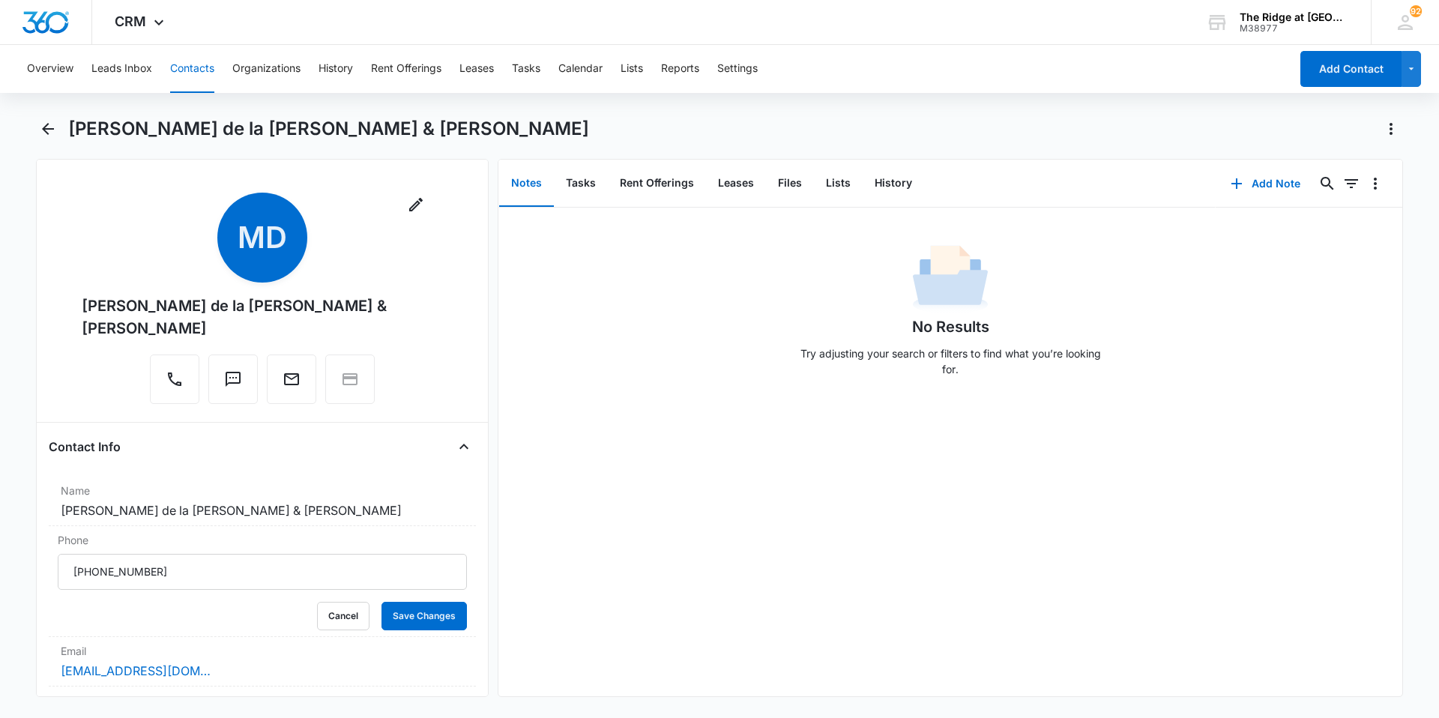
click at [196, 61] on button "Contacts" at bounding box center [192, 69] width 44 height 48
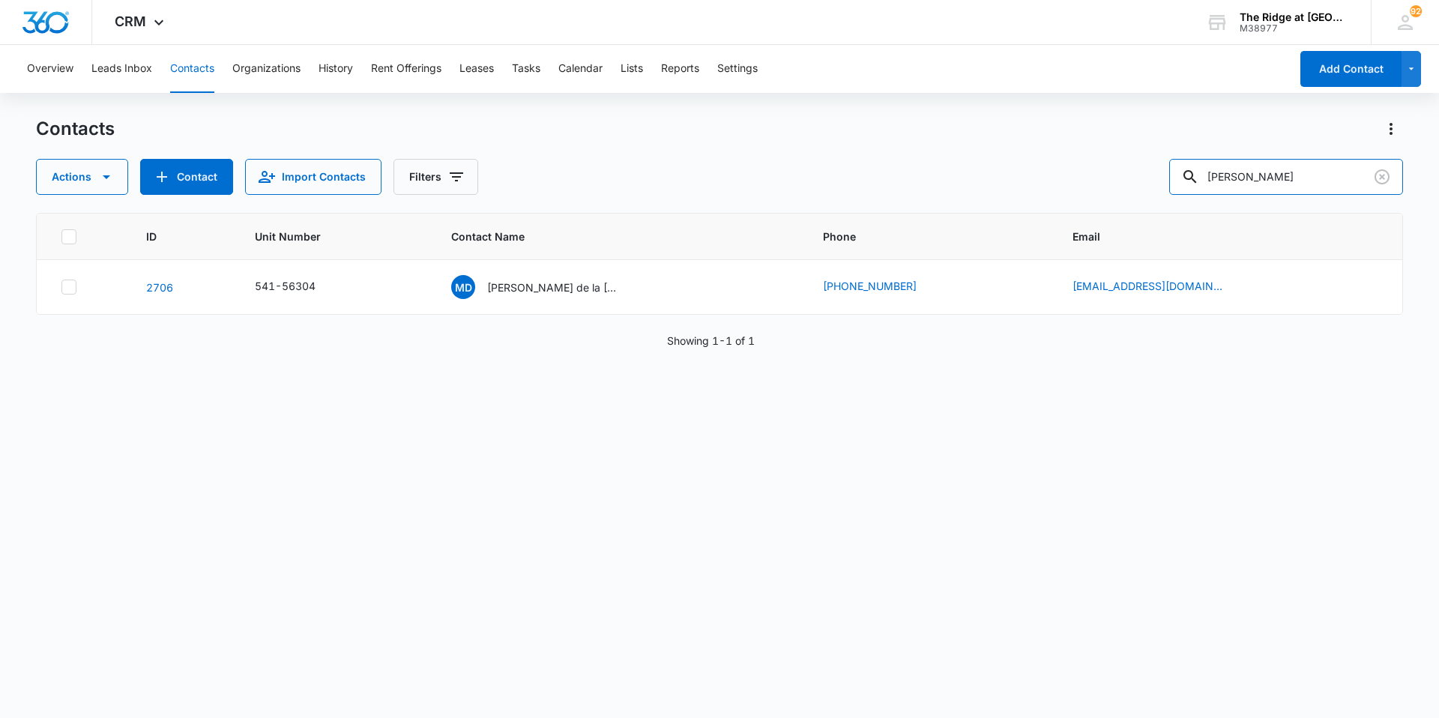
drag, startPoint x: 1279, startPoint y: 177, endPoint x: 1132, endPoint y: 198, distance: 148.4
click at [1126, 194] on div "Actions Contact Import Contacts Filters [PERSON_NAME]" at bounding box center [719, 177] width 1367 height 36
type input "[PERSON_NAME]"
click at [535, 286] on p "[PERSON_NAME] [PERSON_NAME]" at bounding box center [531, 288] width 135 height 16
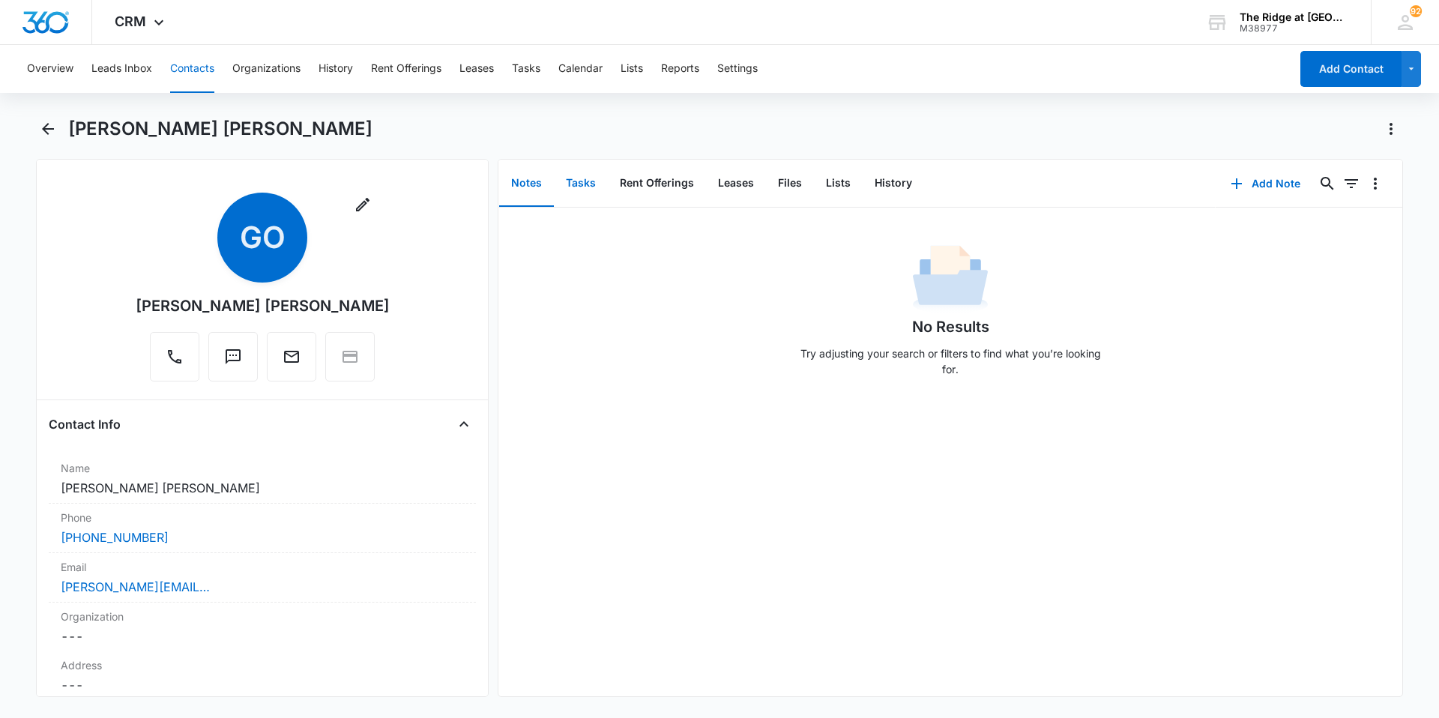
click at [567, 187] on button "Tasks" at bounding box center [581, 183] width 54 height 46
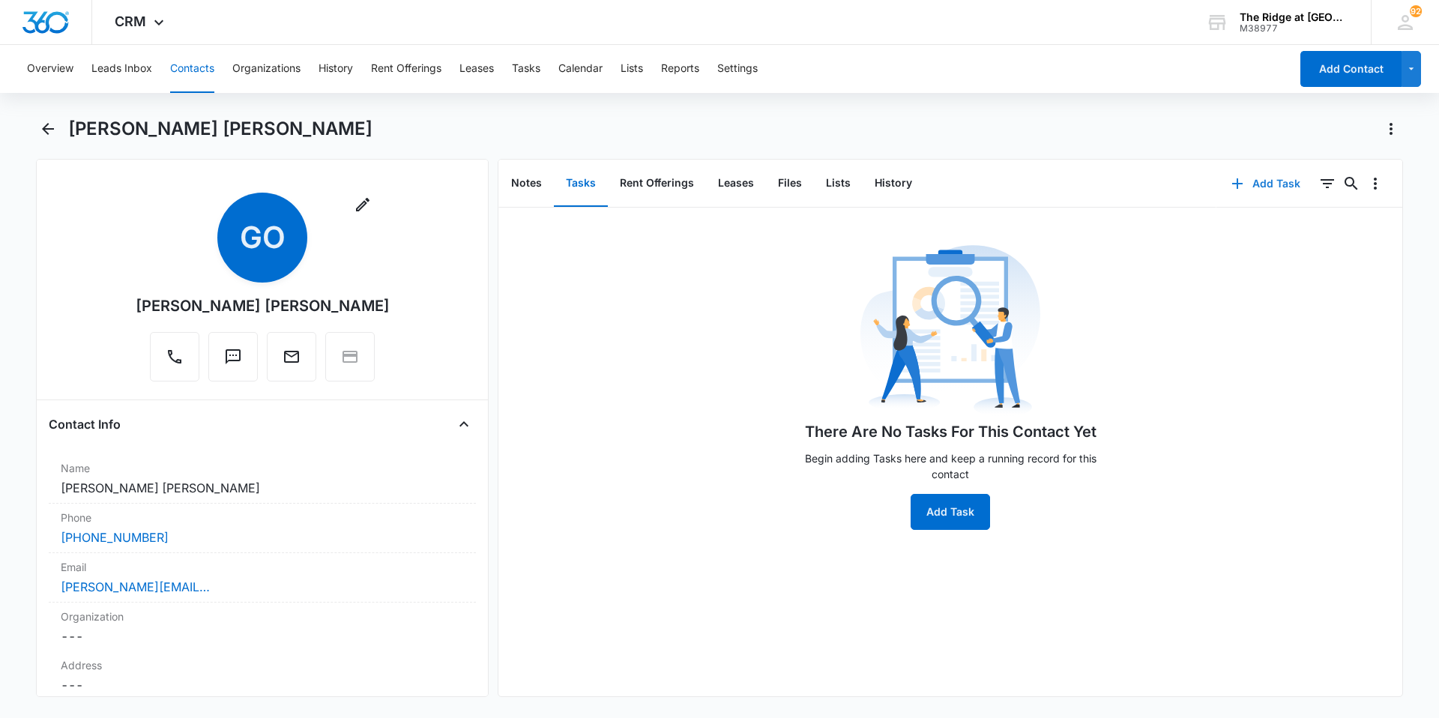
click at [1246, 182] on button "Add Task" at bounding box center [1265, 184] width 99 height 36
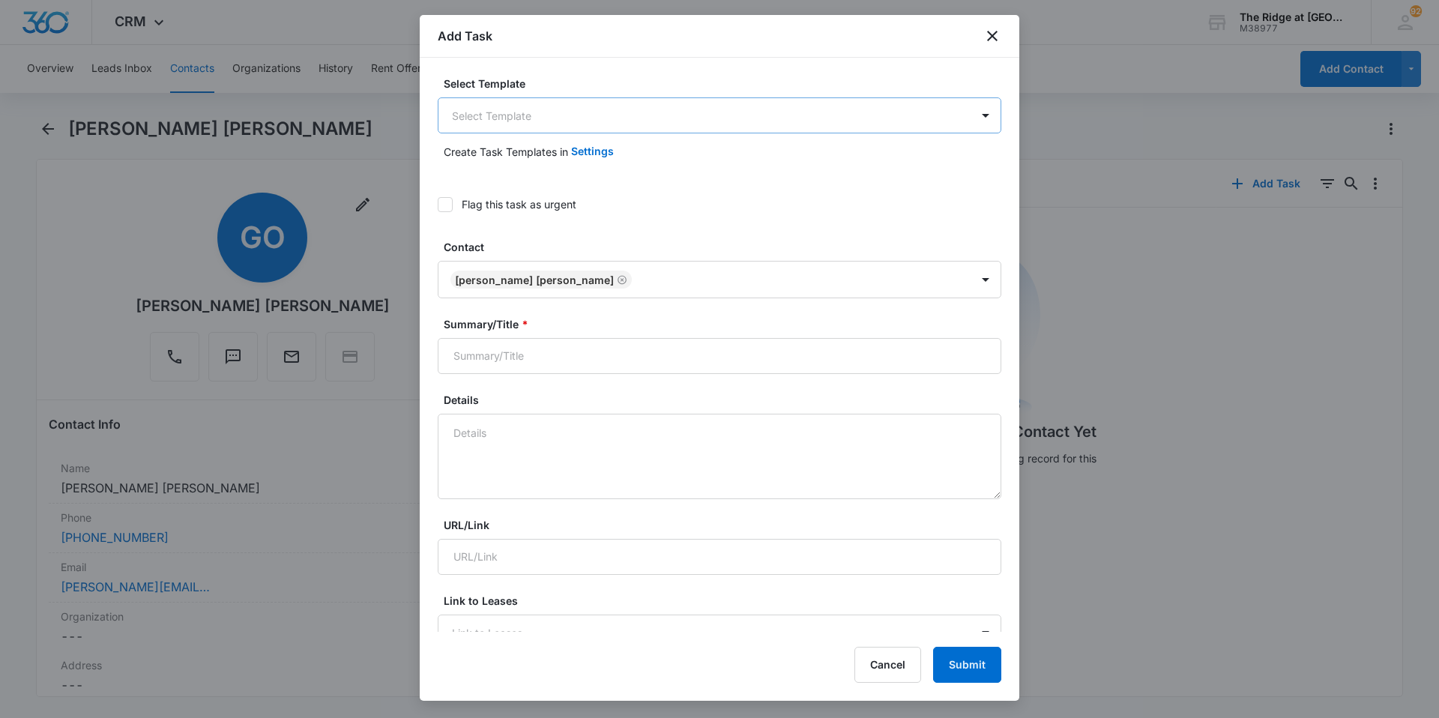
click at [531, 108] on body "CRM Apps Reputation Websites Forms CRM Email Social Content Intelligence Files …" at bounding box center [719, 359] width 1439 height 718
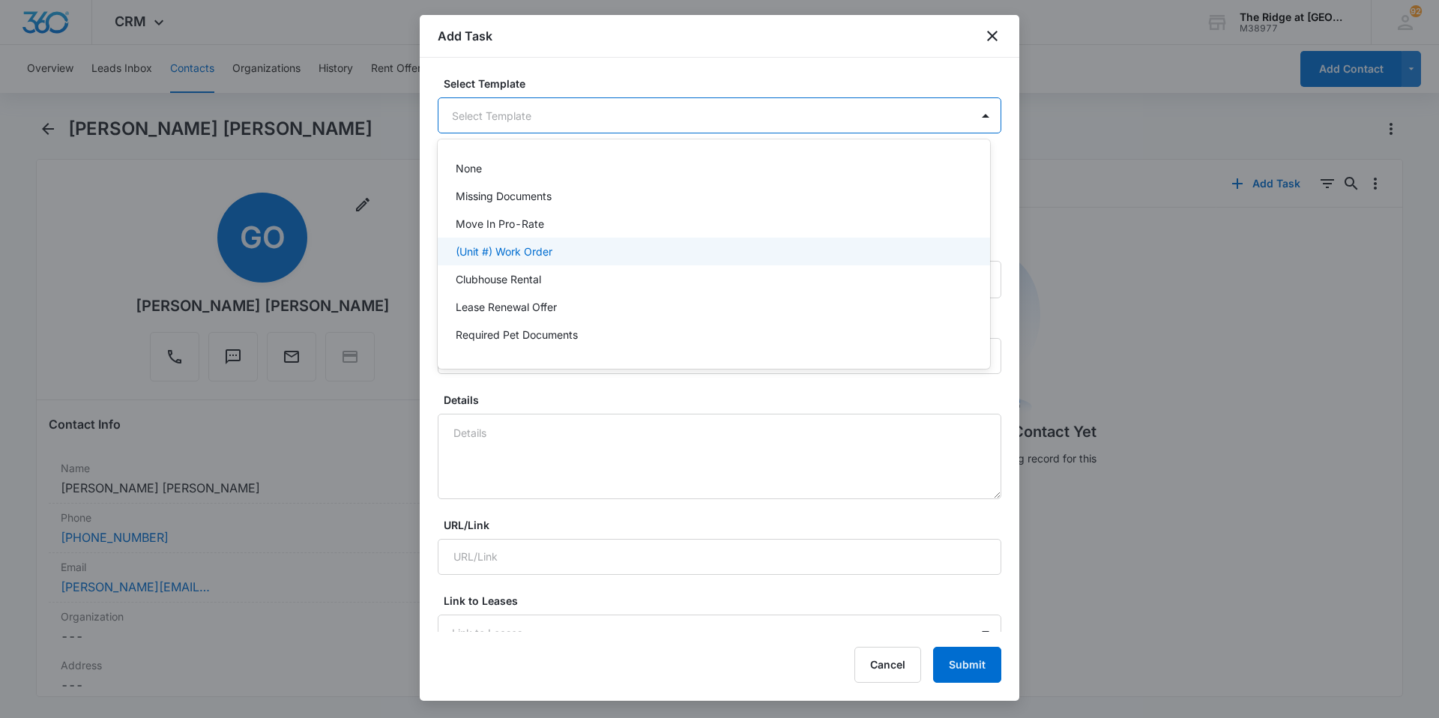
click at [504, 251] on p "(Unit #) Work Order" at bounding box center [504, 252] width 97 height 16
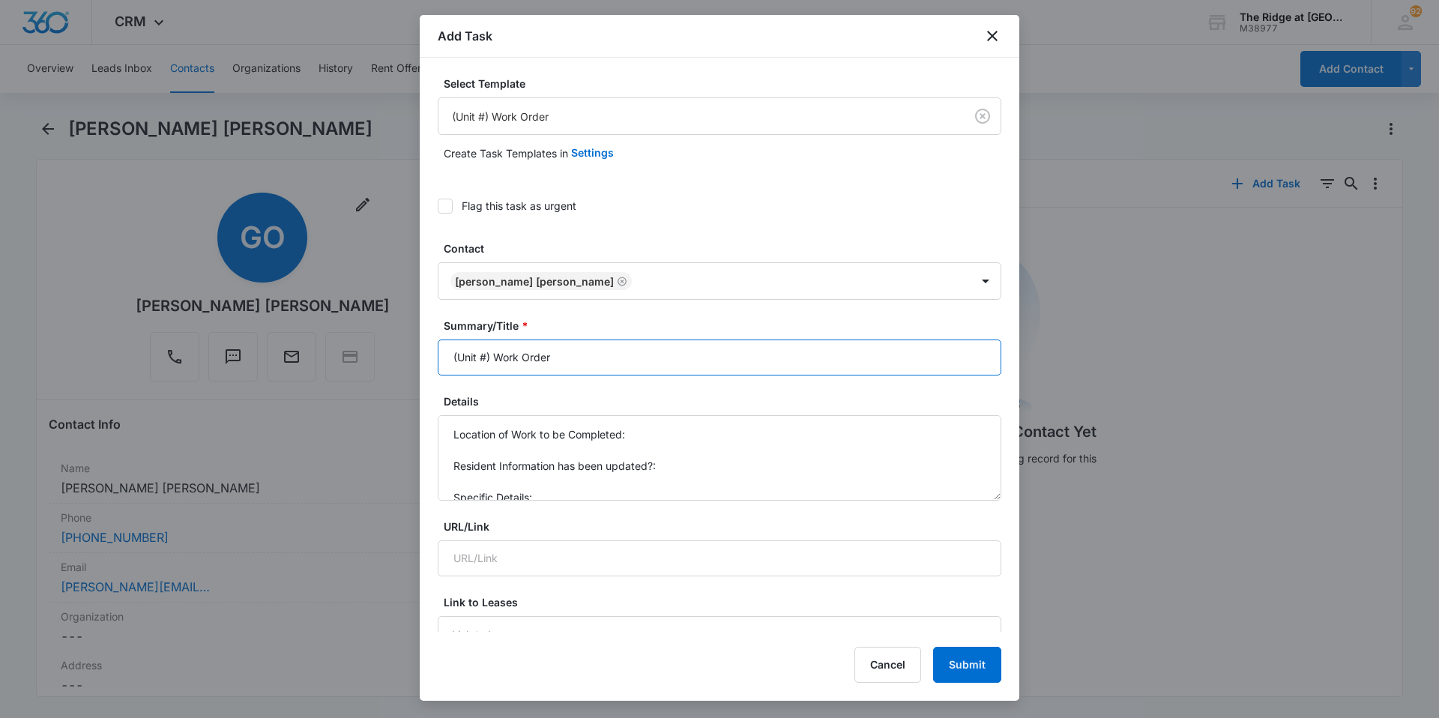
drag, startPoint x: 492, startPoint y: 364, endPoint x: 385, endPoint y: 348, distance: 108.3
click at [385, 348] on body "CRM Apps Reputation Websites Forms CRM Email Social Content Intelligence Files …" at bounding box center [719, 359] width 1439 height 718
type input "4384-304 Oven Work Order"
click at [546, 498] on textarea "Location of Work to be Completed: Resident Information has been updated?: Speci…" at bounding box center [720, 457] width 564 height 85
drag, startPoint x: 546, startPoint y: 498, endPoint x: 454, endPoint y: 416, distance: 122.6
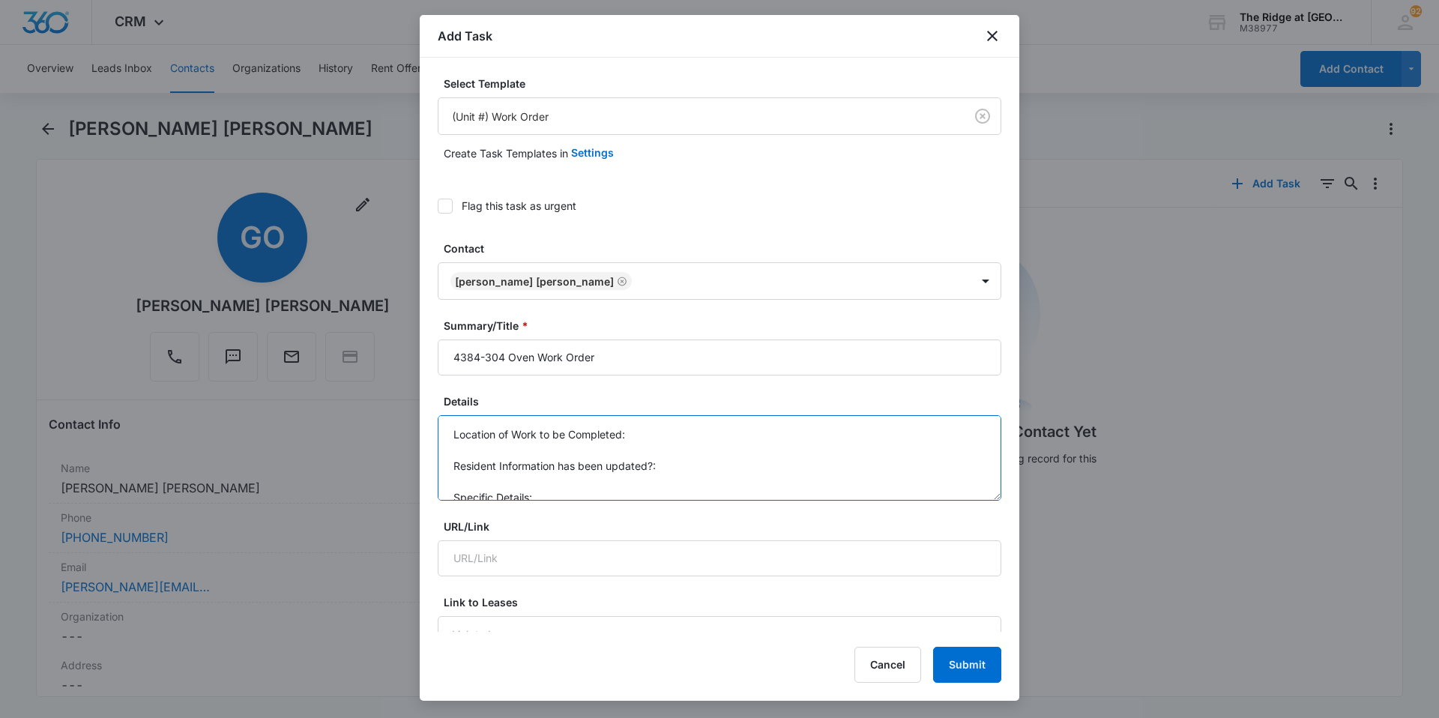
click at [454, 416] on textarea "Location of Work to be Completed: Resident Information has been updated?: Speci…" at bounding box center [720, 457] width 564 height 85
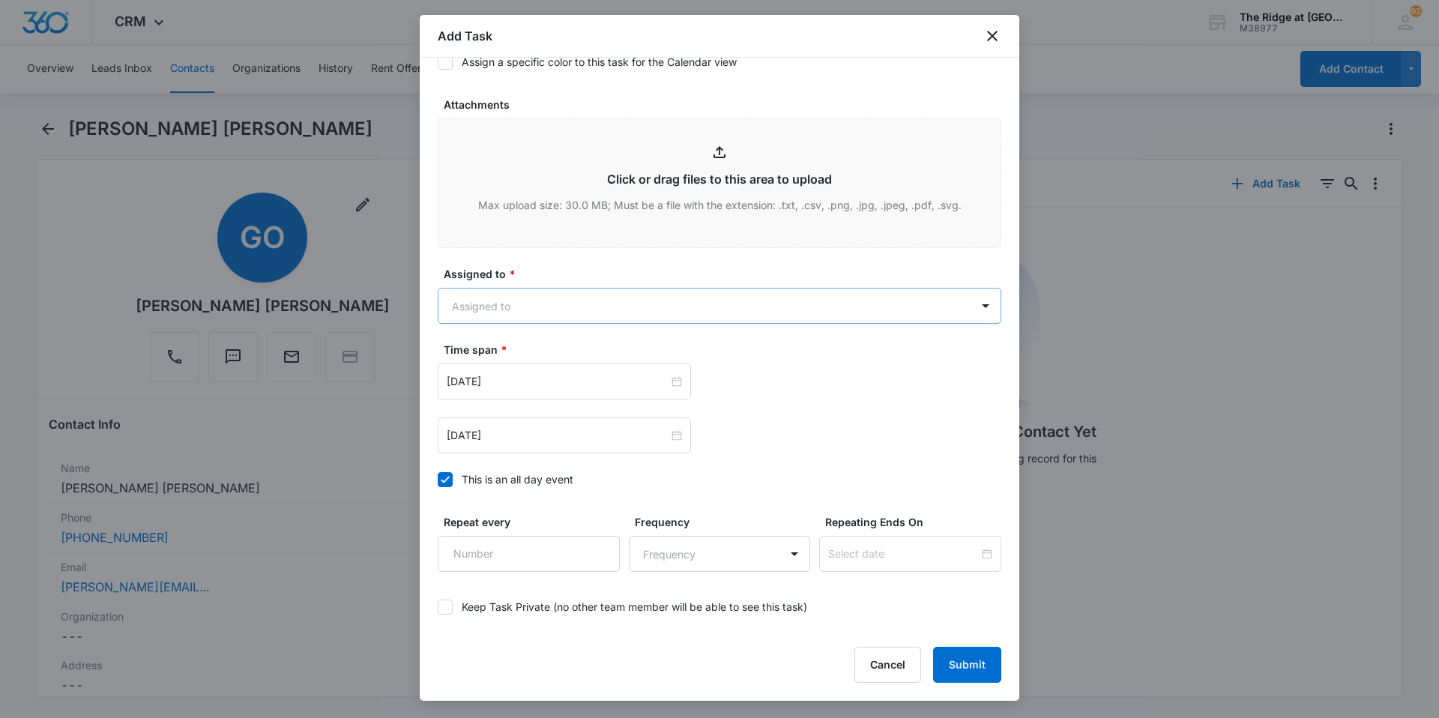
scroll to position [745, 0]
type textarea "Oven not coming on or working at all. Breaker is normal. Call ahead to schedule…"
click at [667, 301] on body "CRM Apps Reputation Websites Forms CRM Email Social Content Intelligence Files …" at bounding box center [719, 359] width 1439 height 718
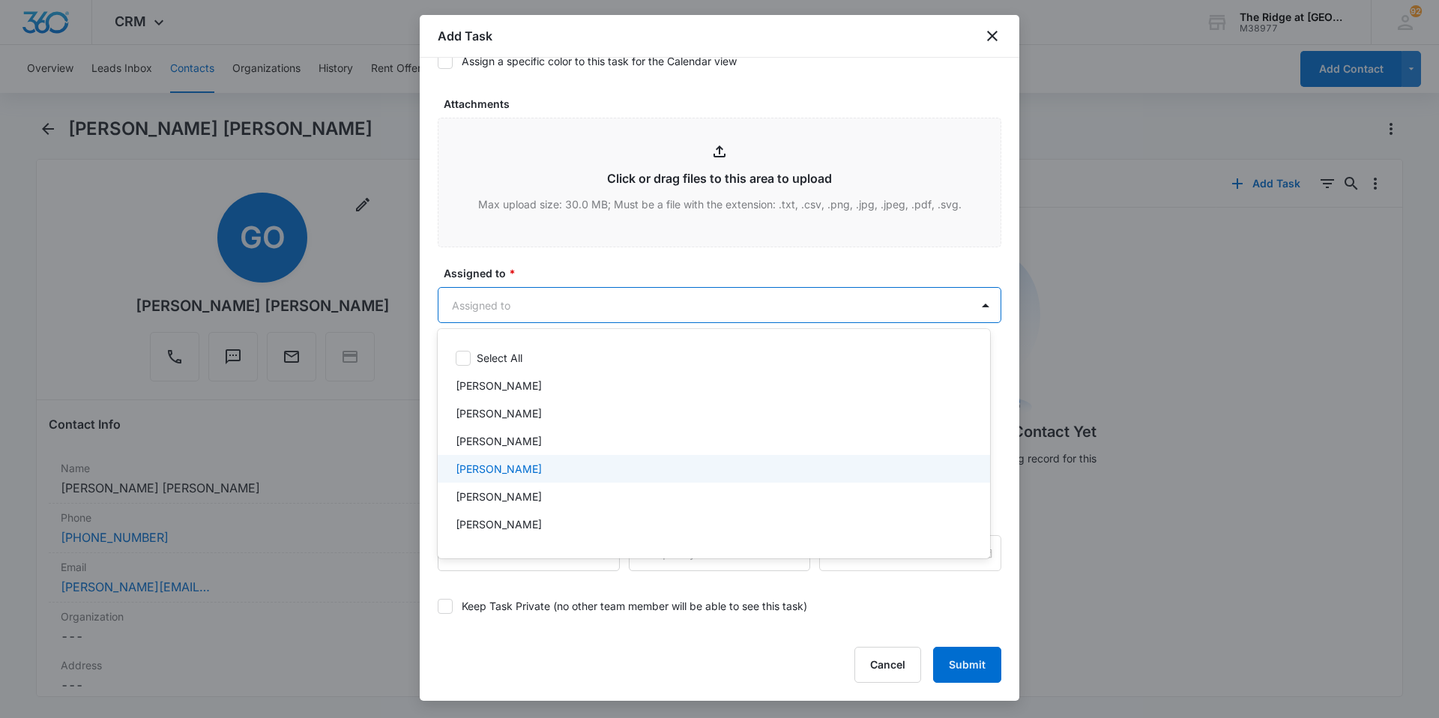
scroll to position [161, 0]
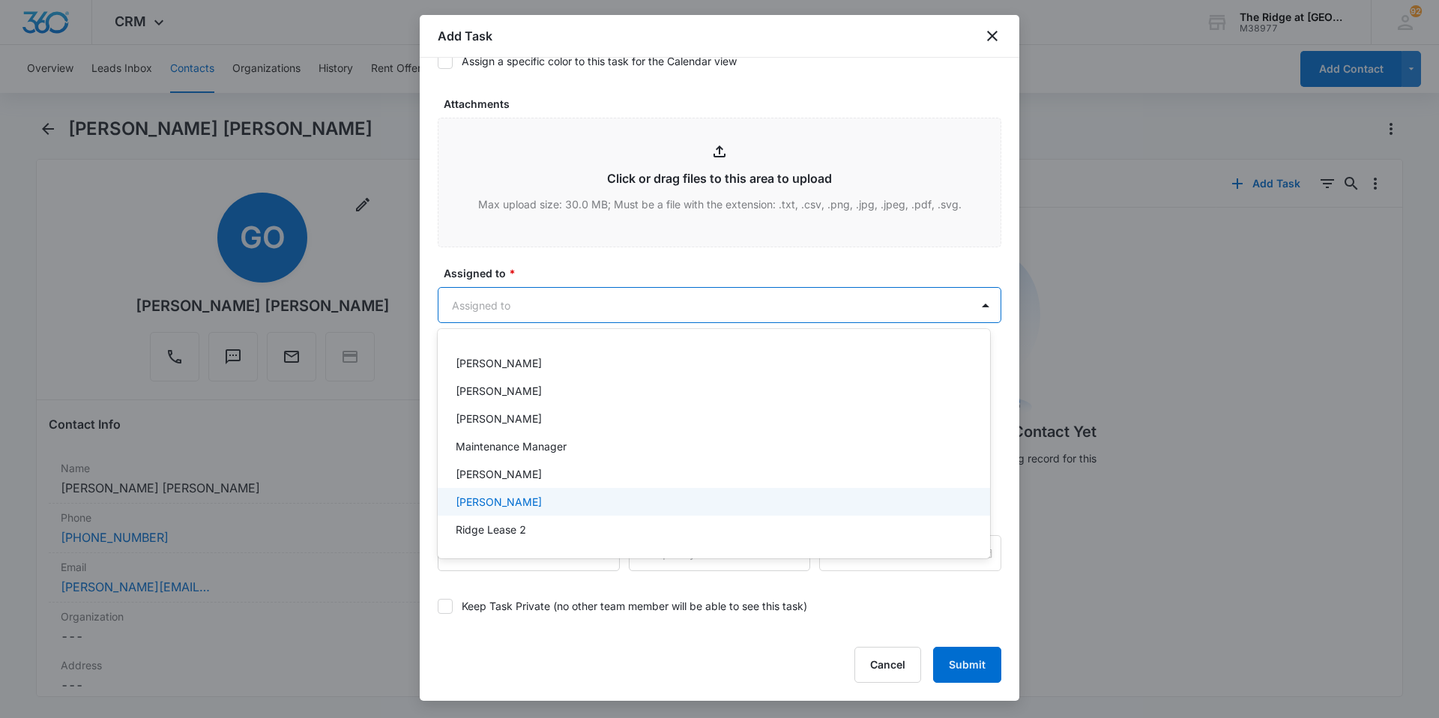
click at [512, 495] on p "[PERSON_NAME]" at bounding box center [499, 502] width 86 height 16
click at [606, 259] on div at bounding box center [719, 359] width 1439 height 718
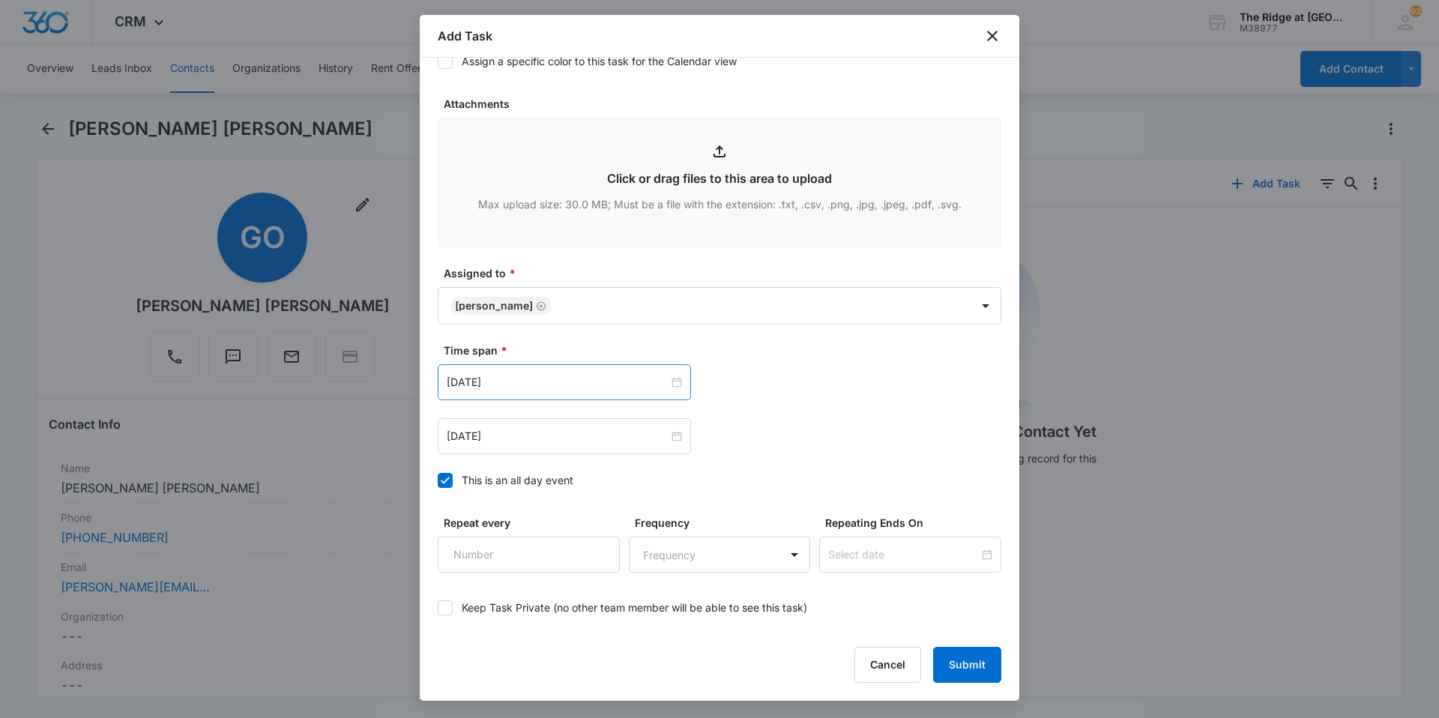
click at [674, 393] on div "[DATE]" at bounding box center [564, 382] width 253 height 36
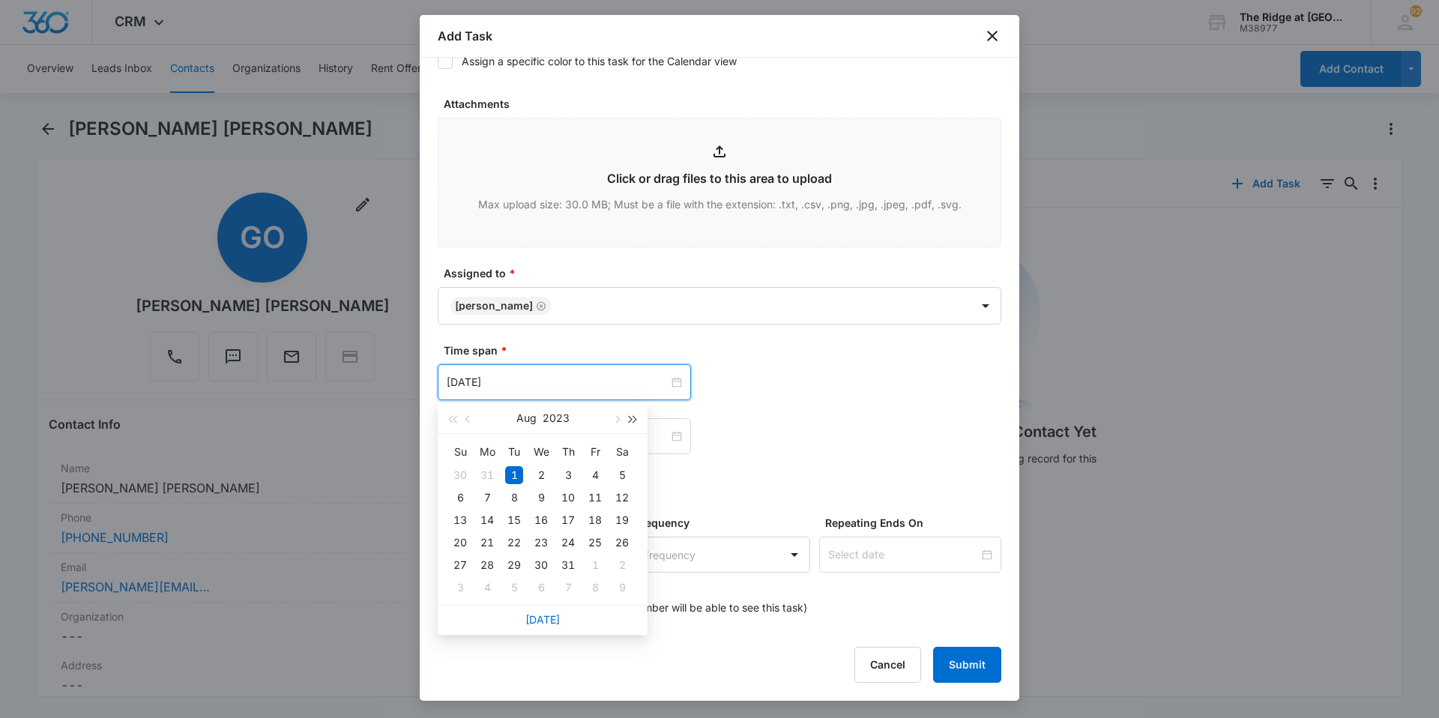
click at [630, 420] on span "button" at bounding box center [633, 419] width 7 height 7
click at [631, 421] on span "button" at bounding box center [633, 419] width 7 height 7
click at [617, 423] on button "button" at bounding box center [616, 418] width 16 height 30
type input "[DATE]"
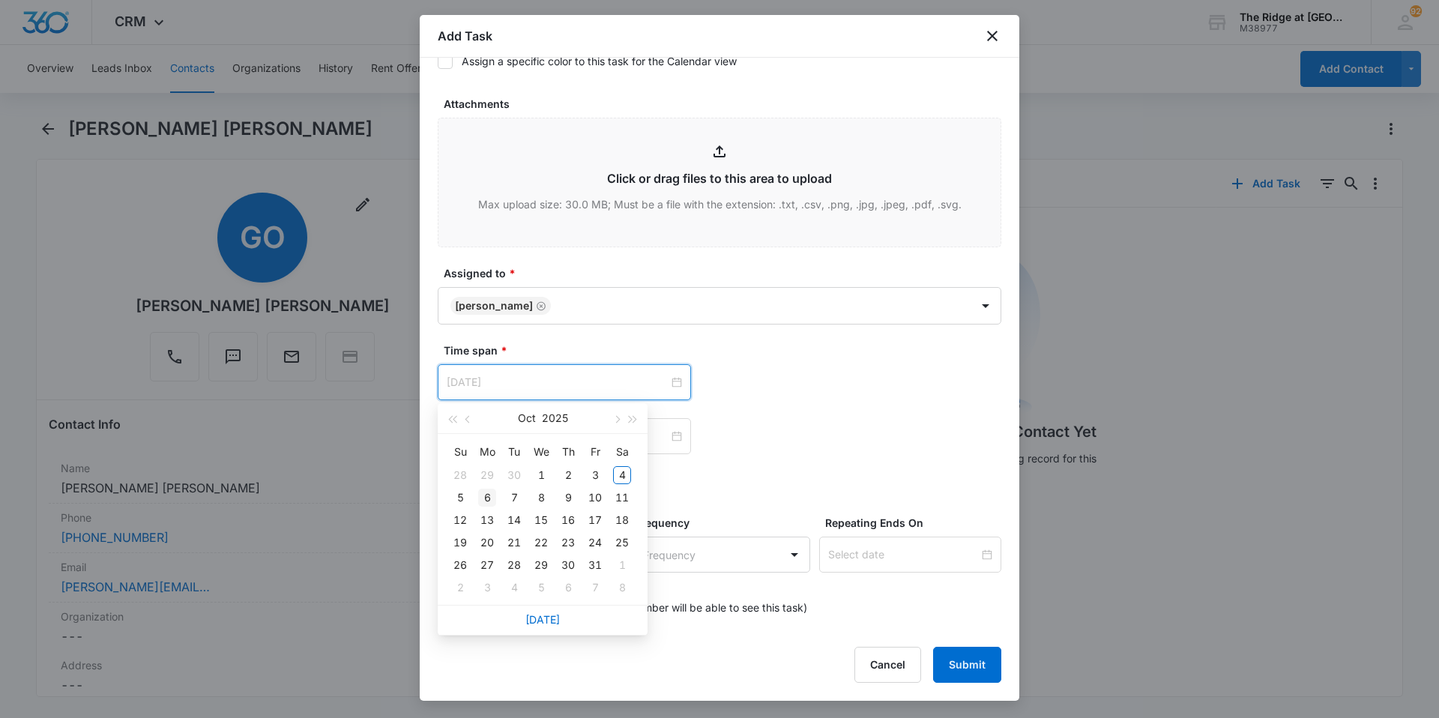
click at [485, 496] on div "6" at bounding box center [487, 498] width 18 height 18
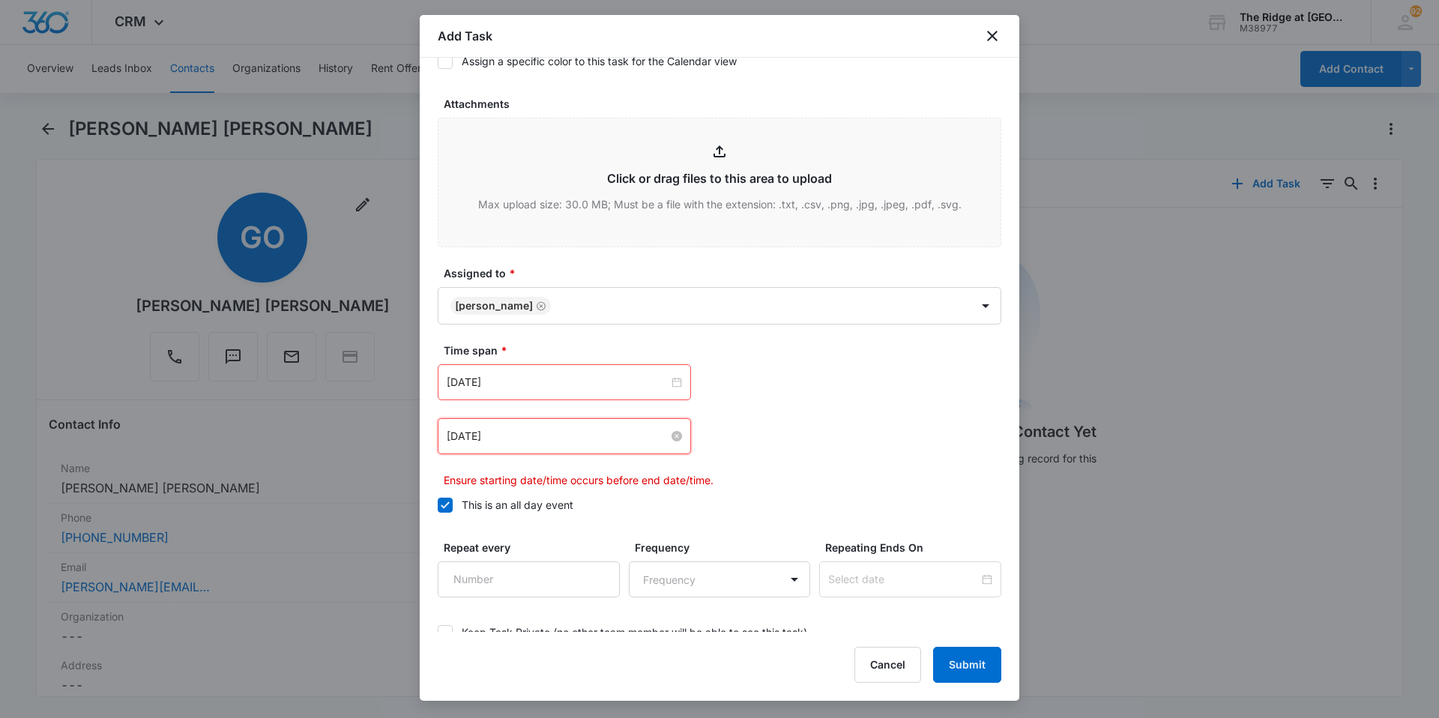
click at [599, 440] on input "[DATE]" at bounding box center [558, 436] width 222 height 16
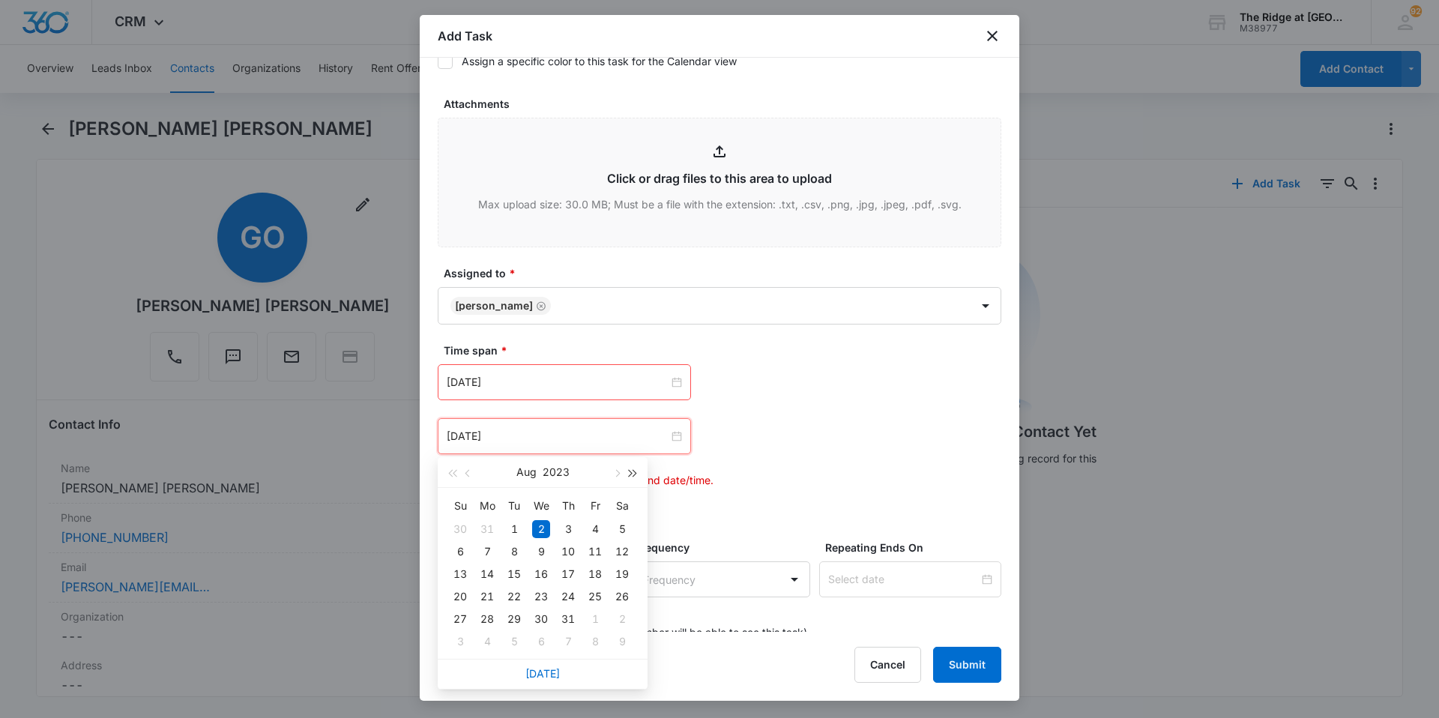
click at [633, 474] on span "button" at bounding box center [633, 473] width 7 height 7
click at [448, 472] on button "button" at bounding box center [452, 472] width 16 height 30
click at [615, 477] on button "button" at bounding box center [616, 472] width 16 height 30
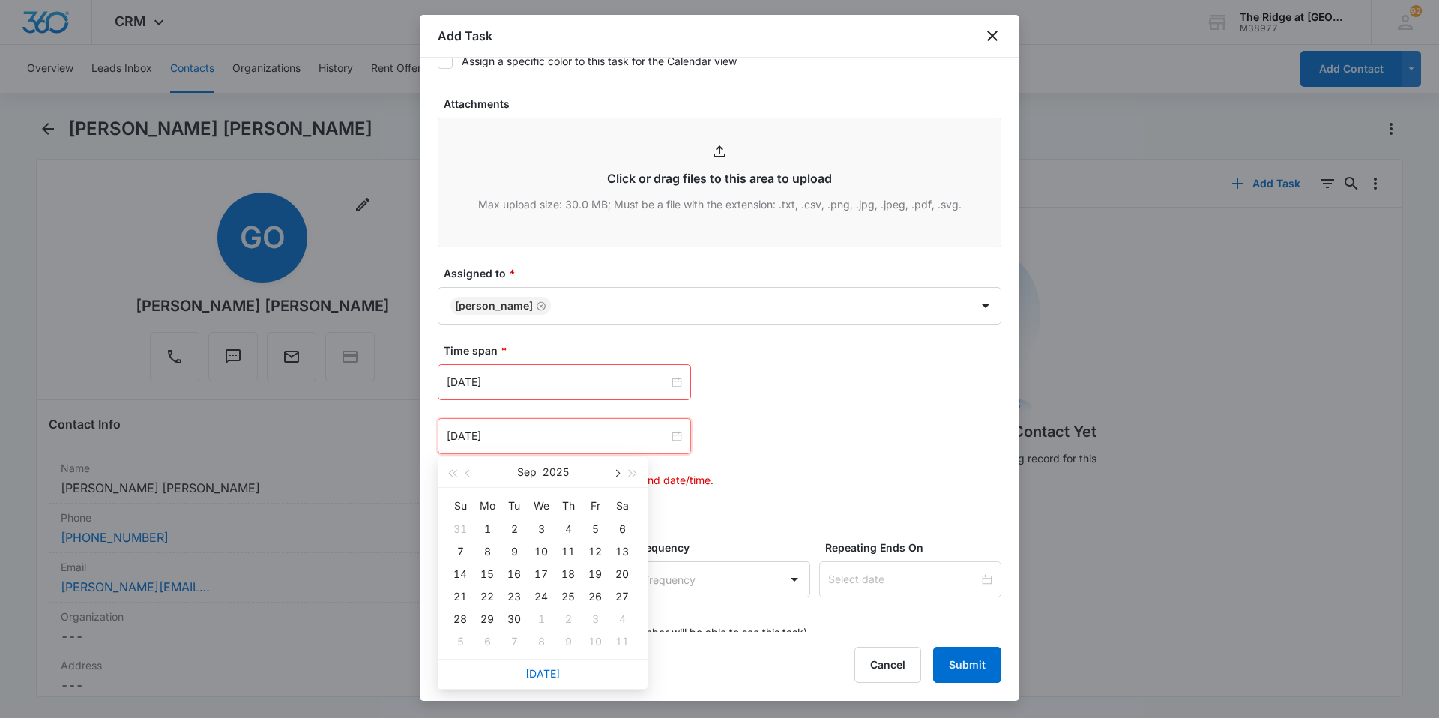
click at [615, 477] on button "button" at bounding box center [616, 472] width 16 height 30
type input "[DATE]"
click at [540, 553] on div "8" at bounding box center [541, 552] width 18 height 18
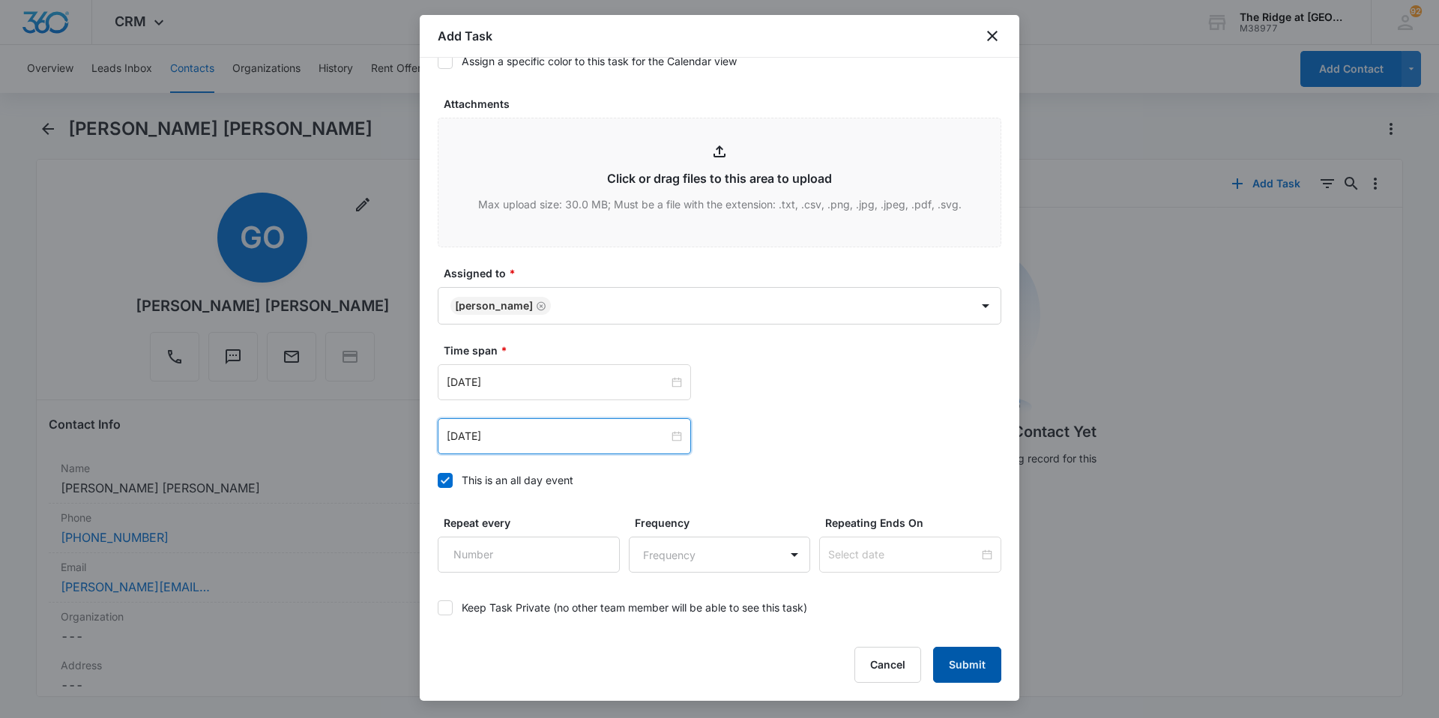
click at [965, 669] on button "Submit" at bounding box center [967, 665] width 68 height 36
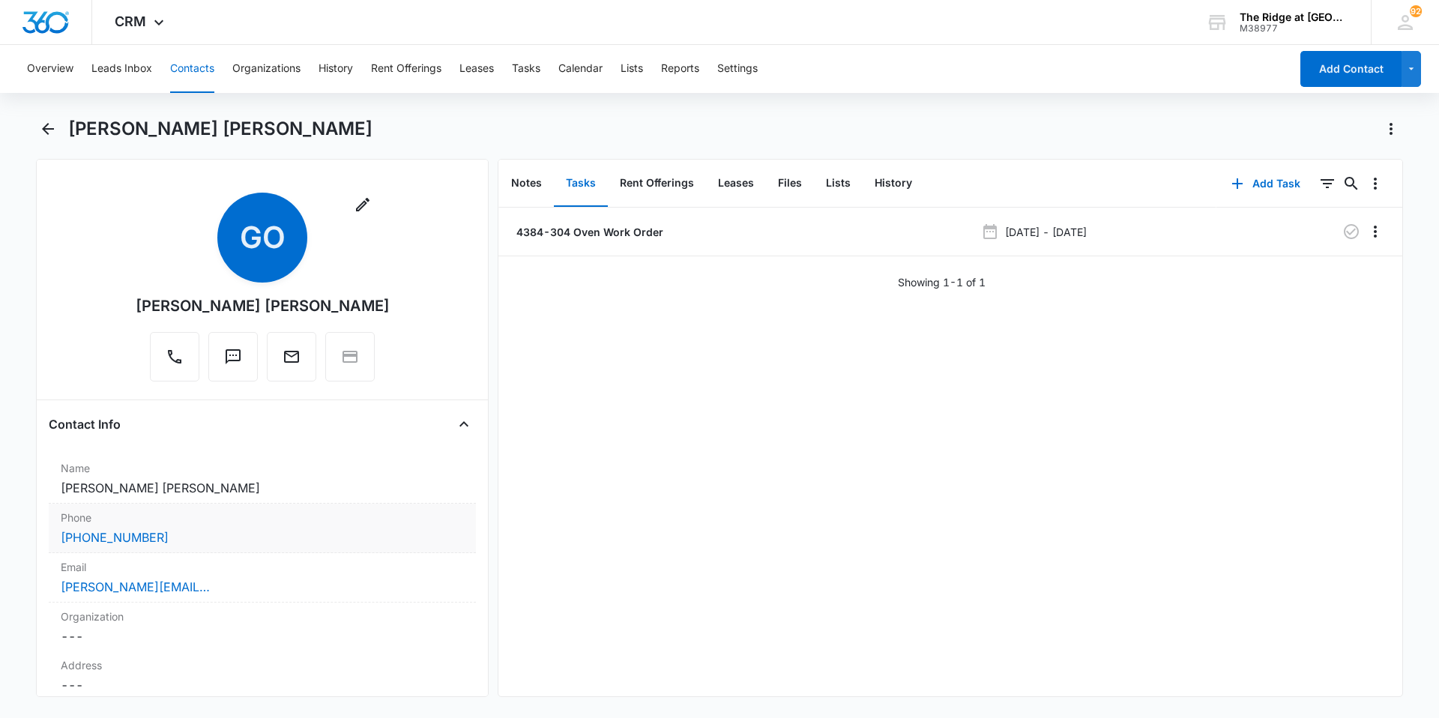
click at [108, 521] on label "Phone" at bounding box center [262, 518] width 403 height 16
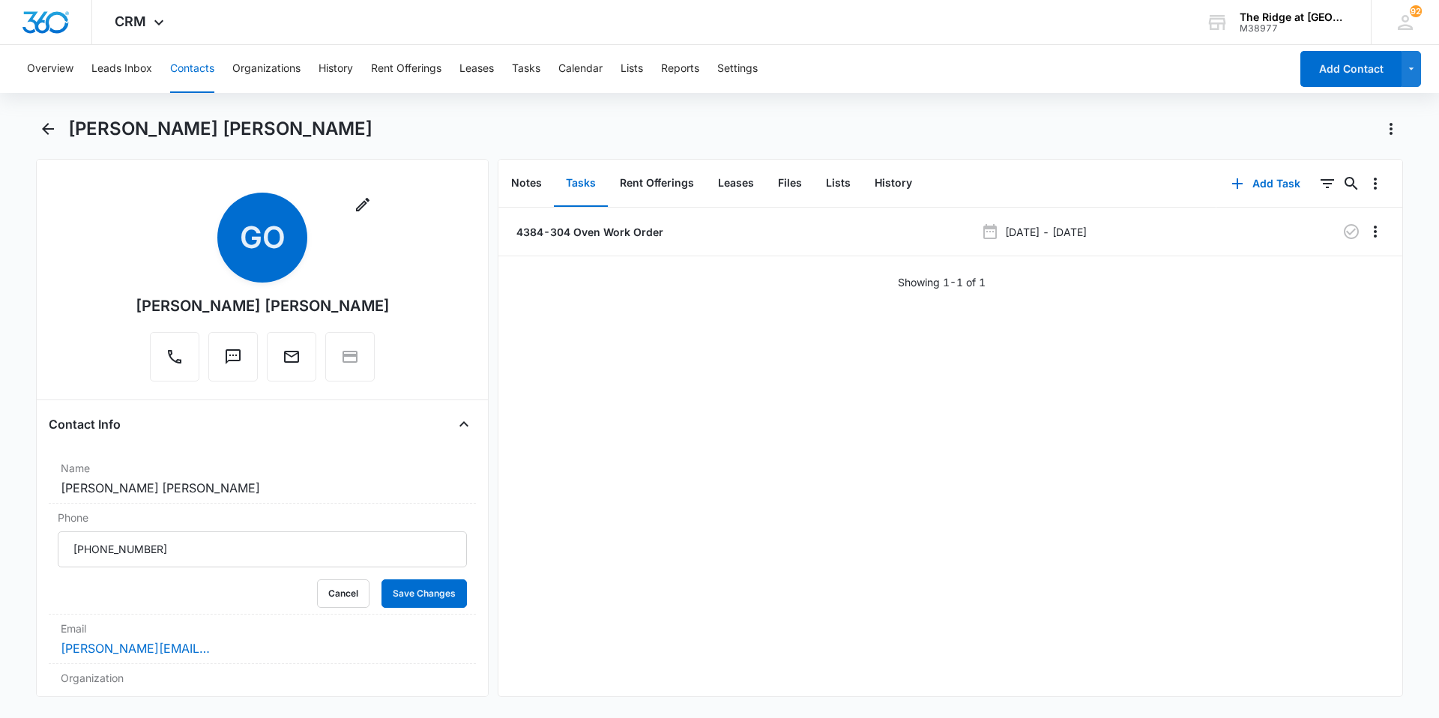
click at [193, 68] on button "Contacts" at bounding box center [192, 69] width 44 height 48
